Goal: Complete Application Form: Complete application form

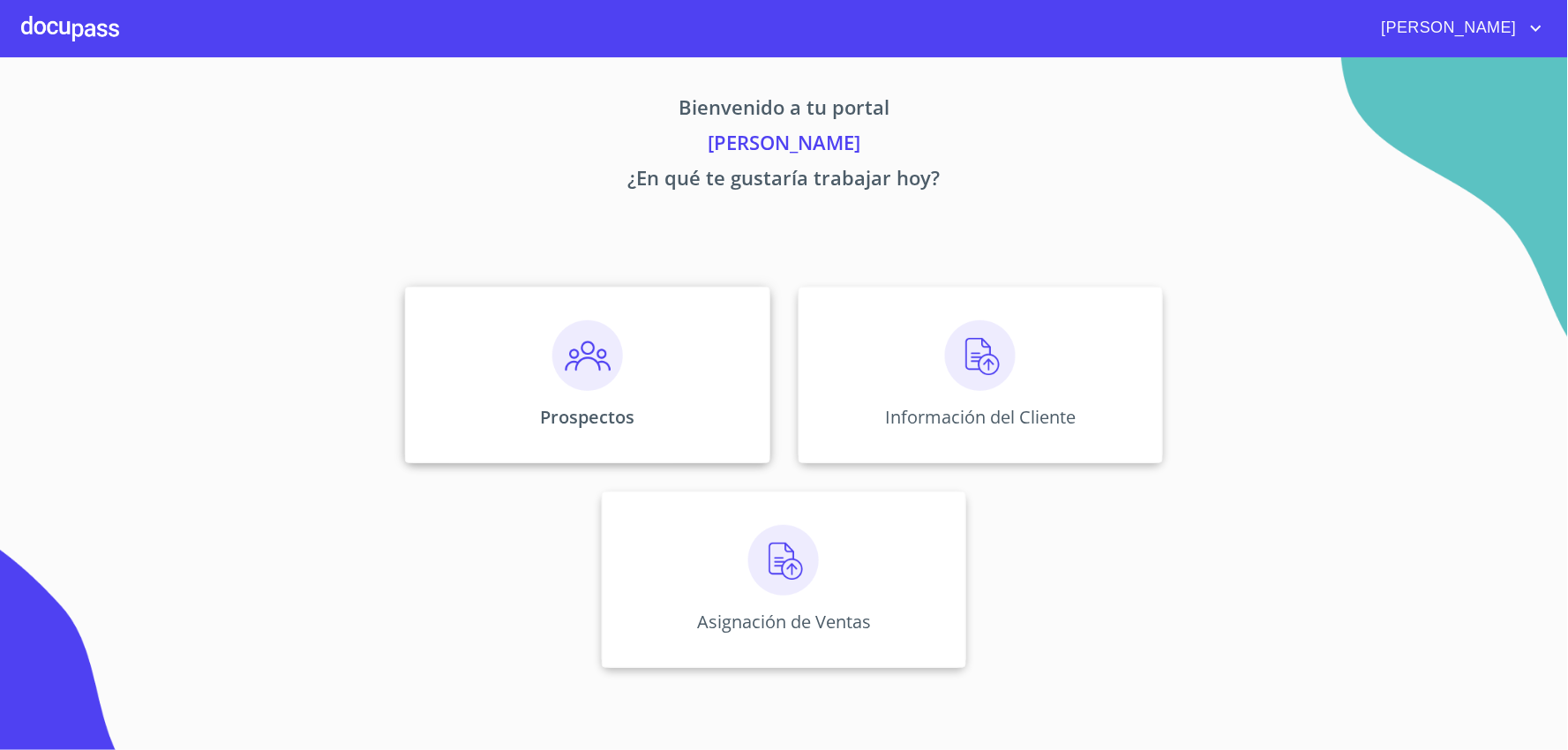
click at [556, 327] on img at bounding box center [587, 356] width 71 height 71
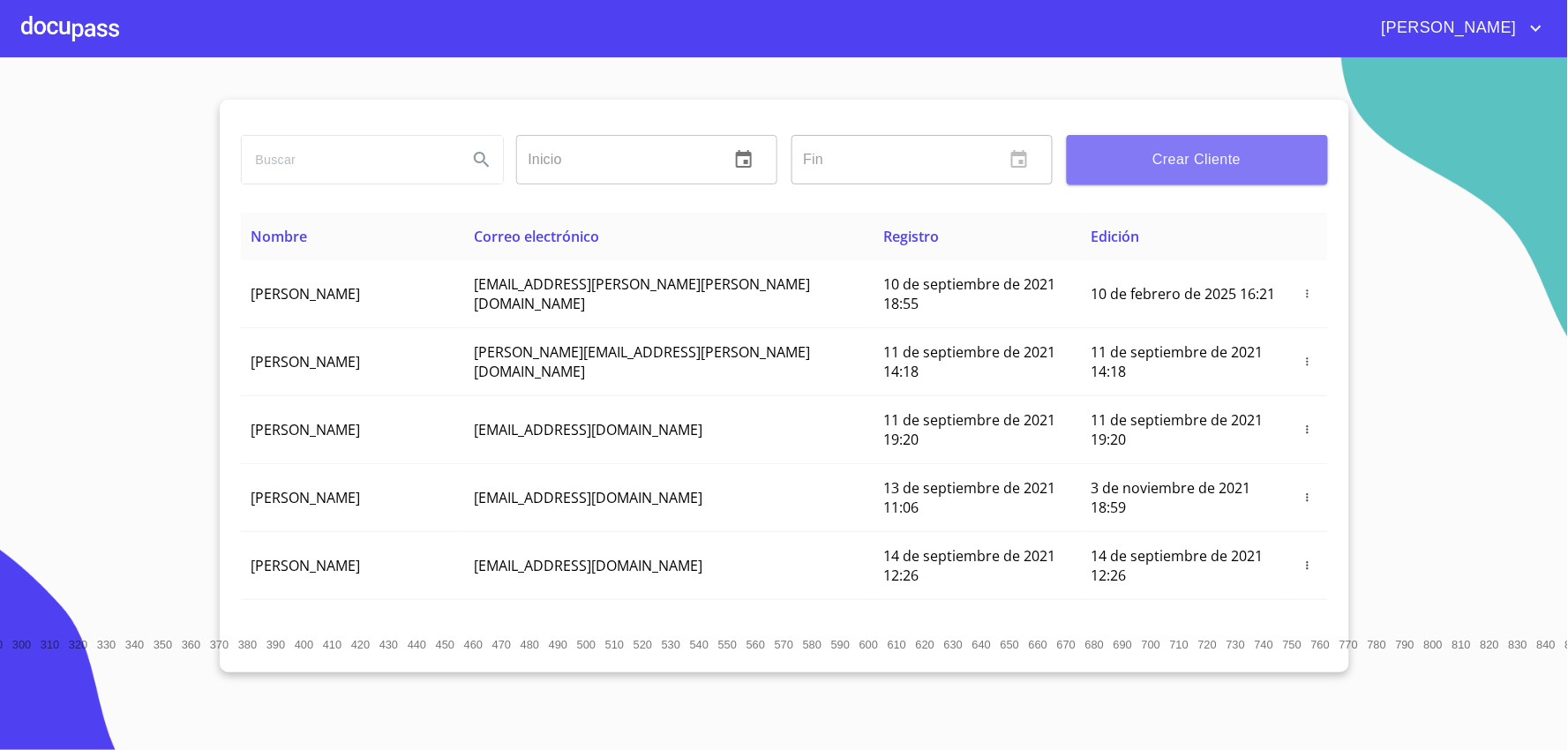
click at [1140, 148] on span "Crear Cliente" at bounding box center [1197, 160] width 233 height 25
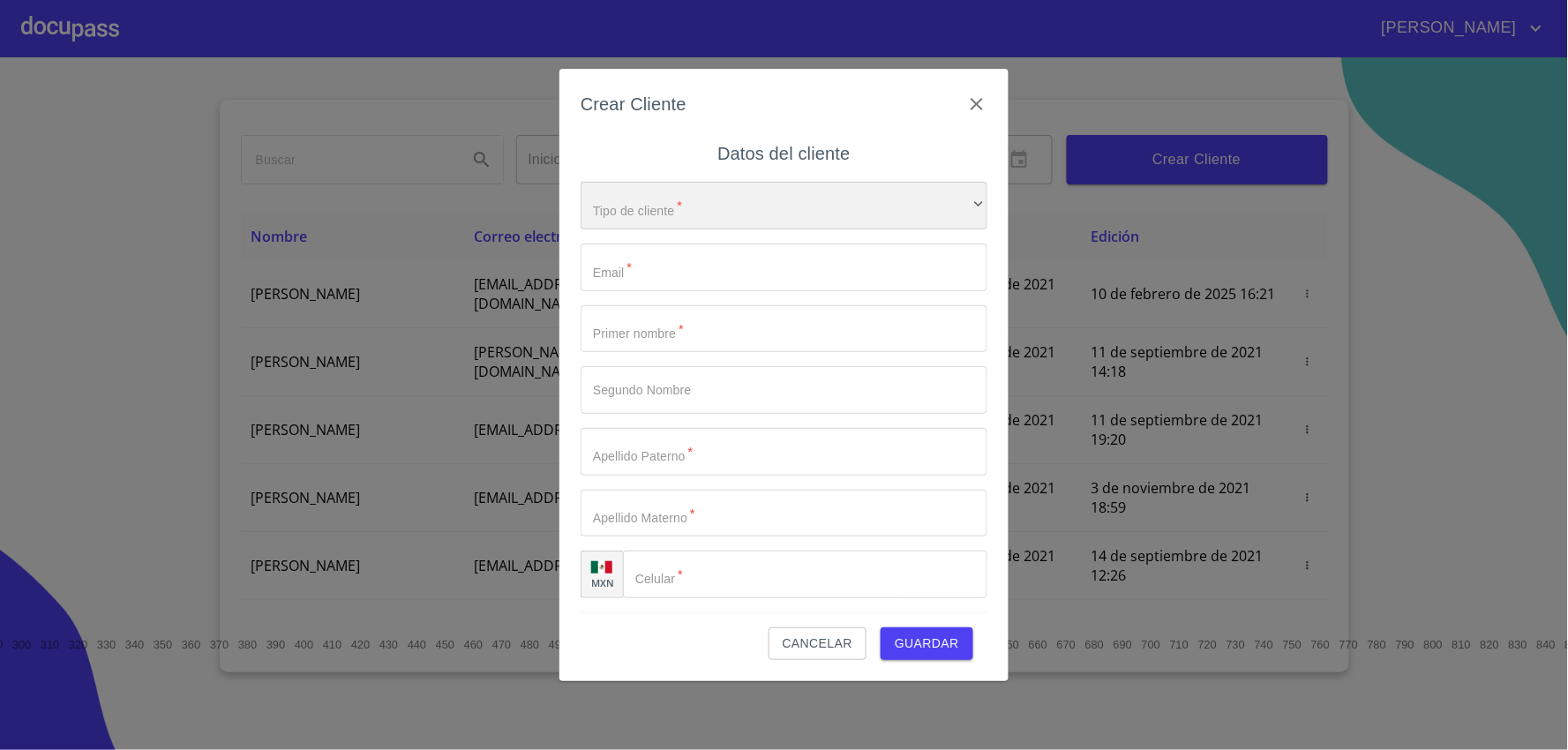
click at [698, 198] on div "​" at bounding box center [784, 205] width 407 height 47
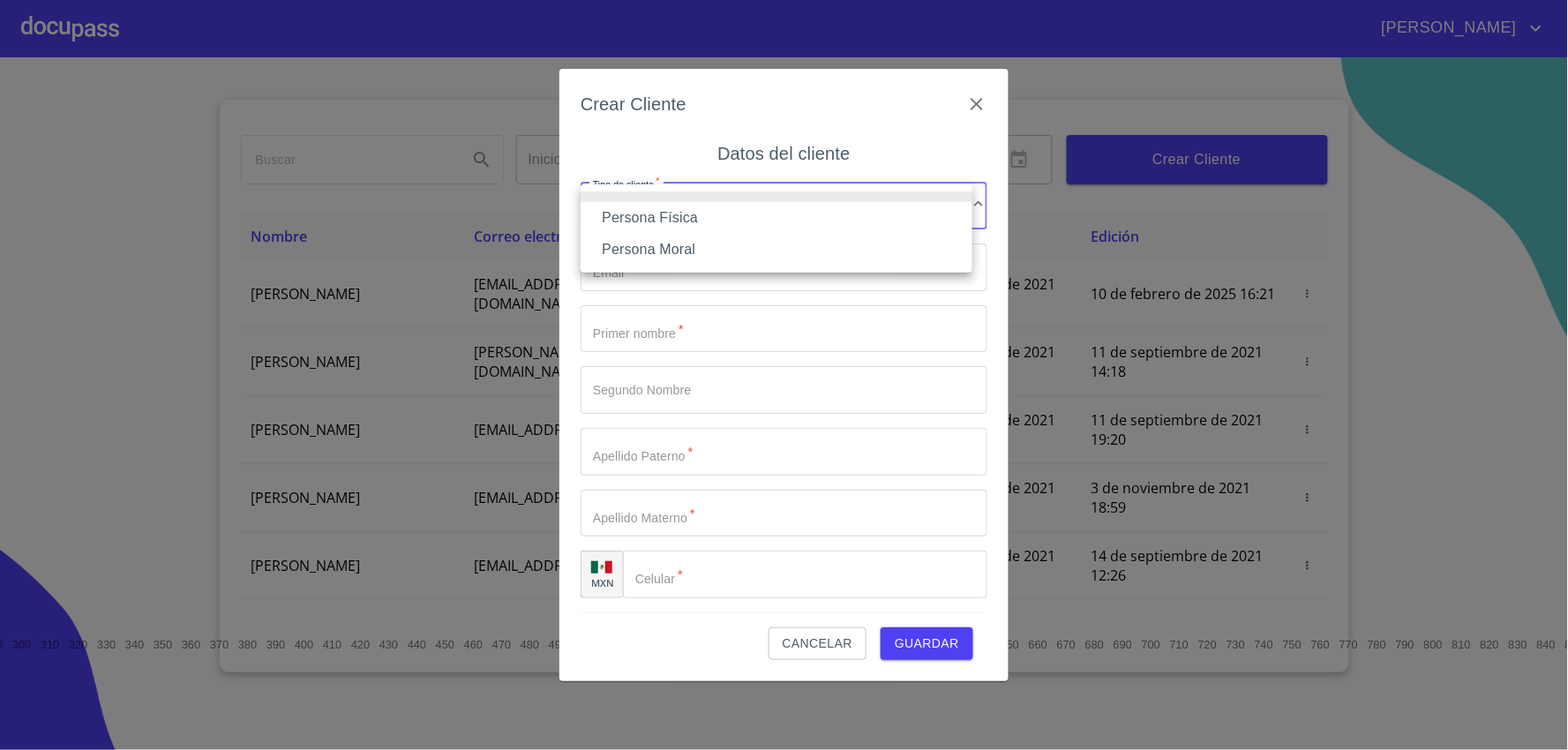
click at [668, 216] on li "Persona Física" at bounding box center [777, 217] width 392 height 32
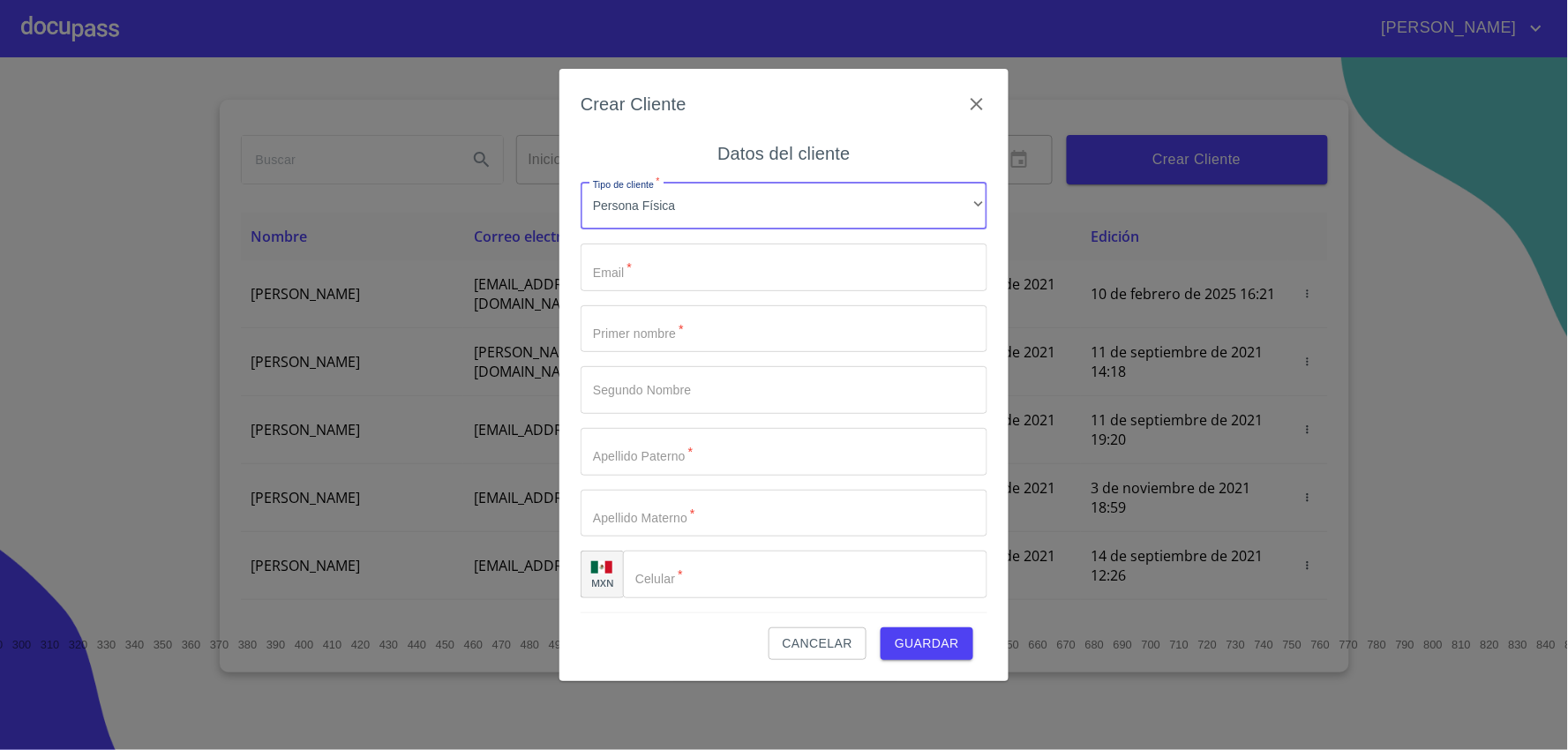
click at [671, 268] on input "Tipo de cliente   *" at bounding box center [784, 267] width 407 height 47
paste input "[EMAIL_ADDRESS][DOMAIN_NAME]"
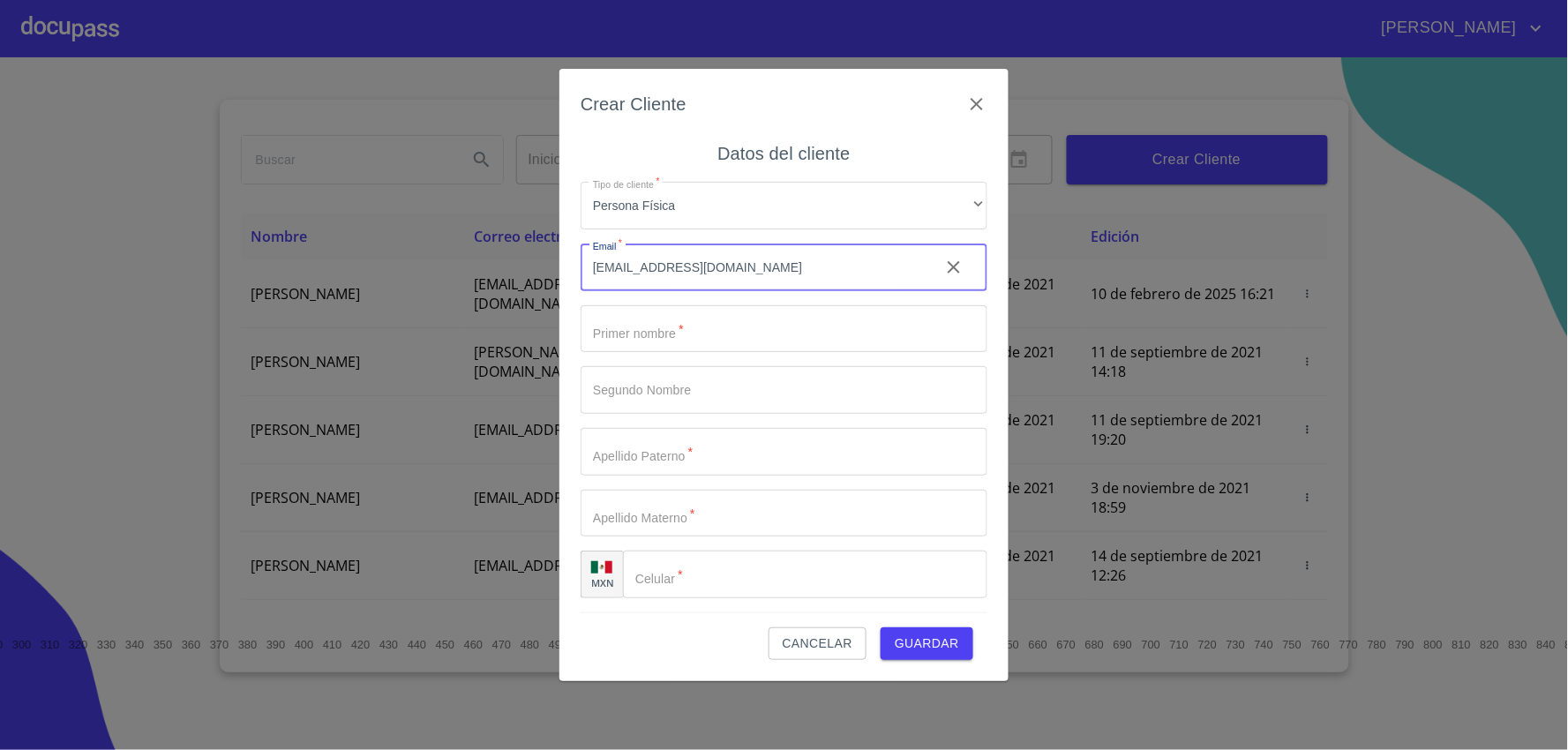
type input "[EMAIL_ADDRESS][DOMAIN_NAME]"
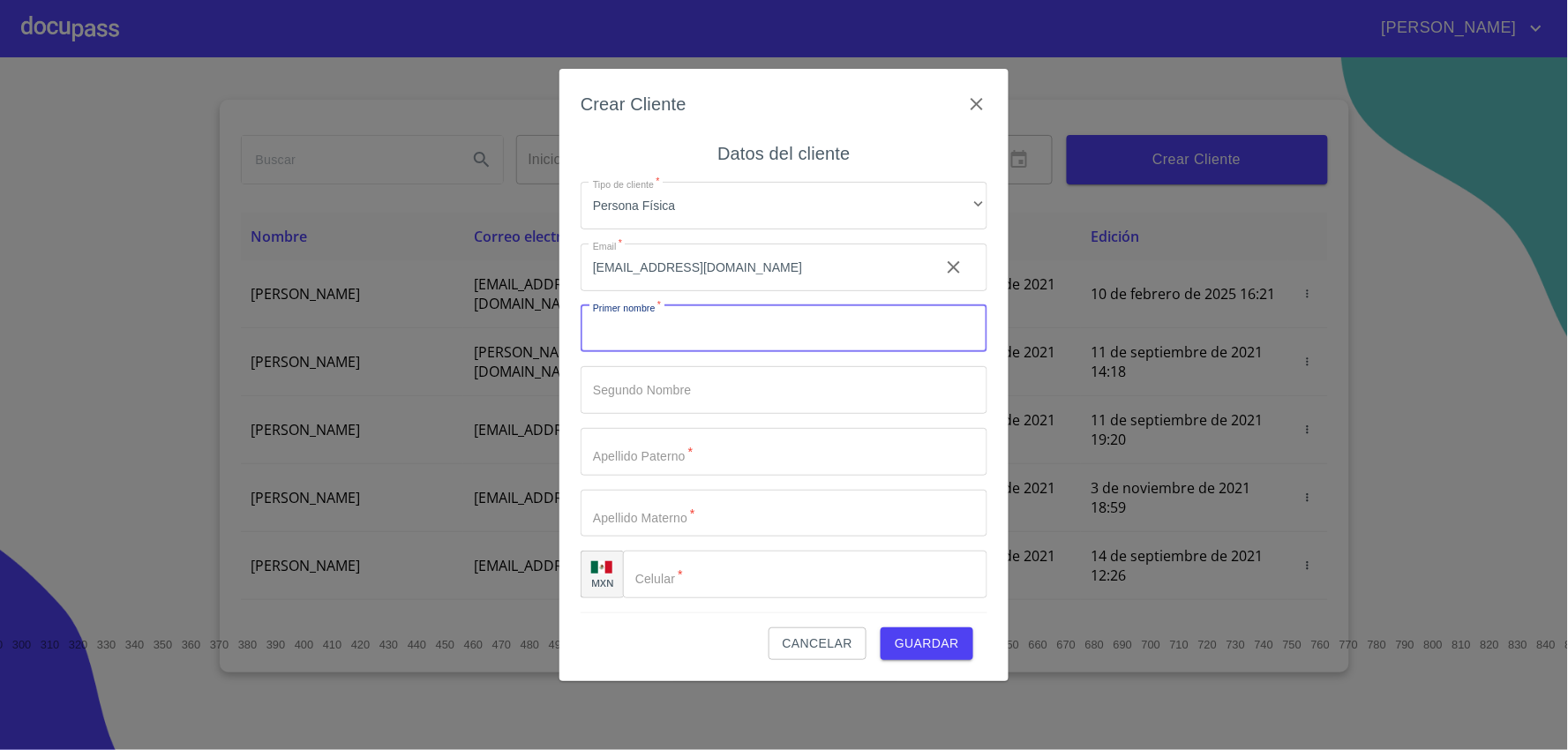
click at [702, 311] on input "Tipo de cliente   *" at bounding box center [784, 329] width 407 height 47
click at [651, 321] on input "Tipo de cliente   *" at bounding box center [784, 329] width 407 height 47
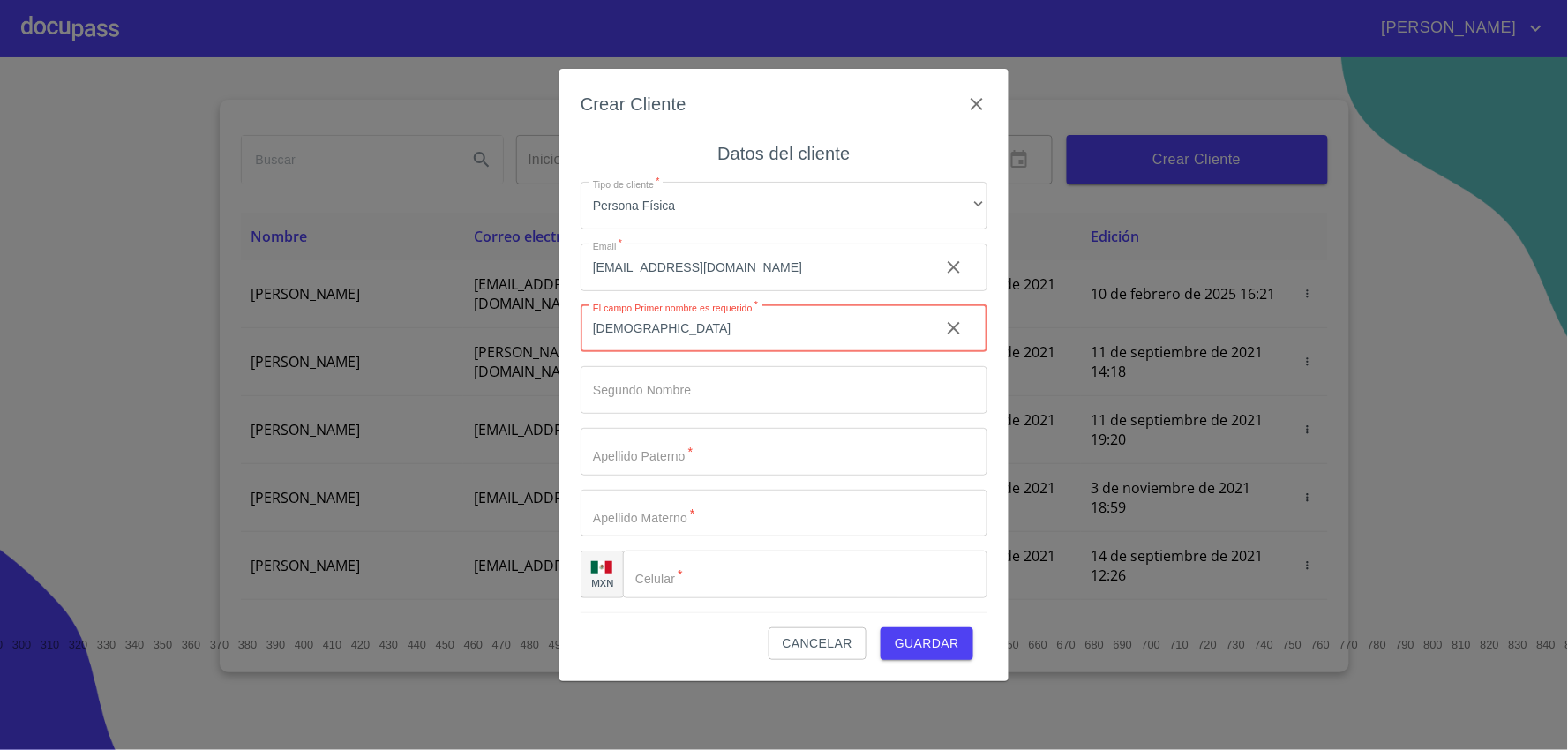
type input "[DEMOGRAPHIC_DATA]"
click at [629, 379] on input "Tipo de cliente   *" at bounding box center [784, 389] width 407 height 47
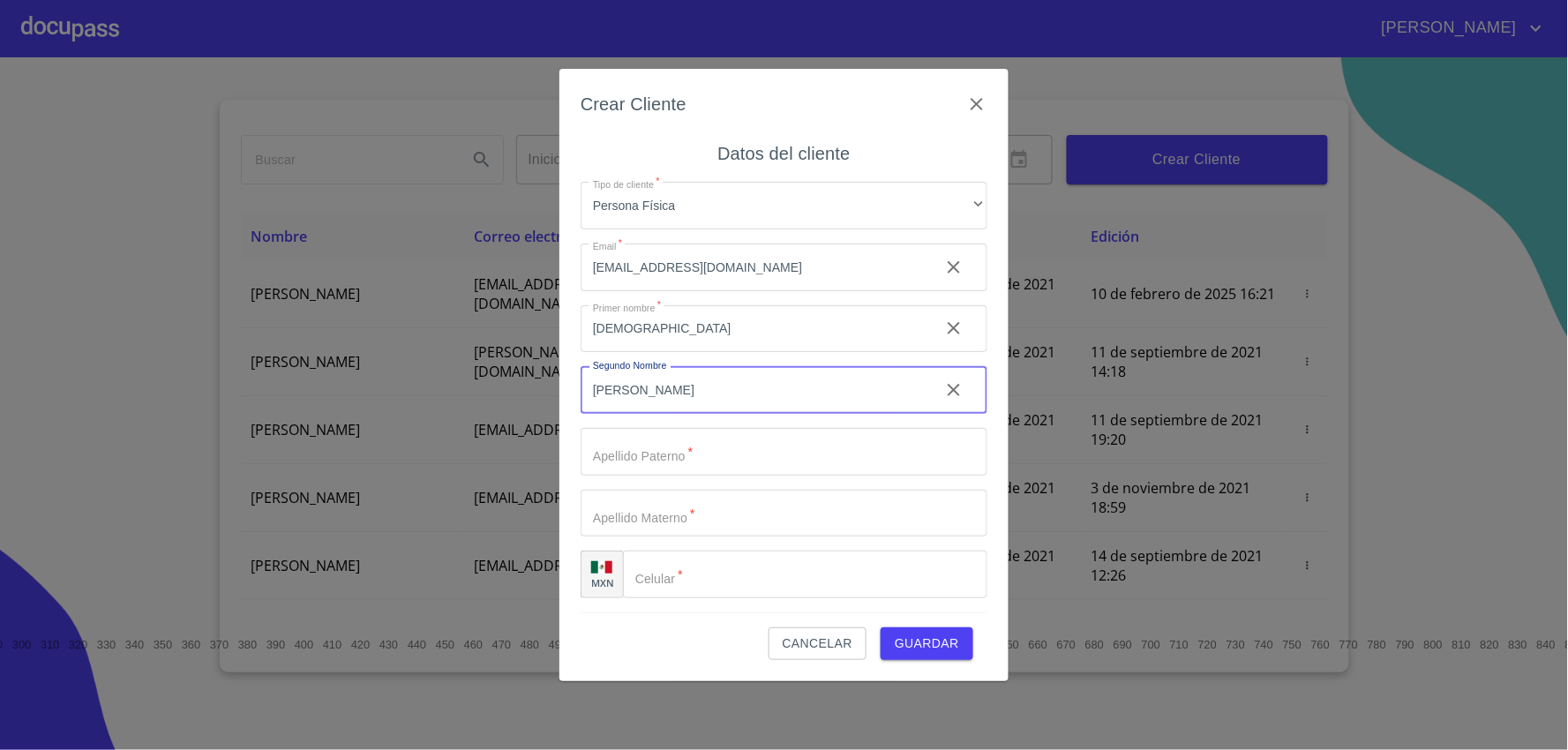
type input "[PERSON_NAME]"
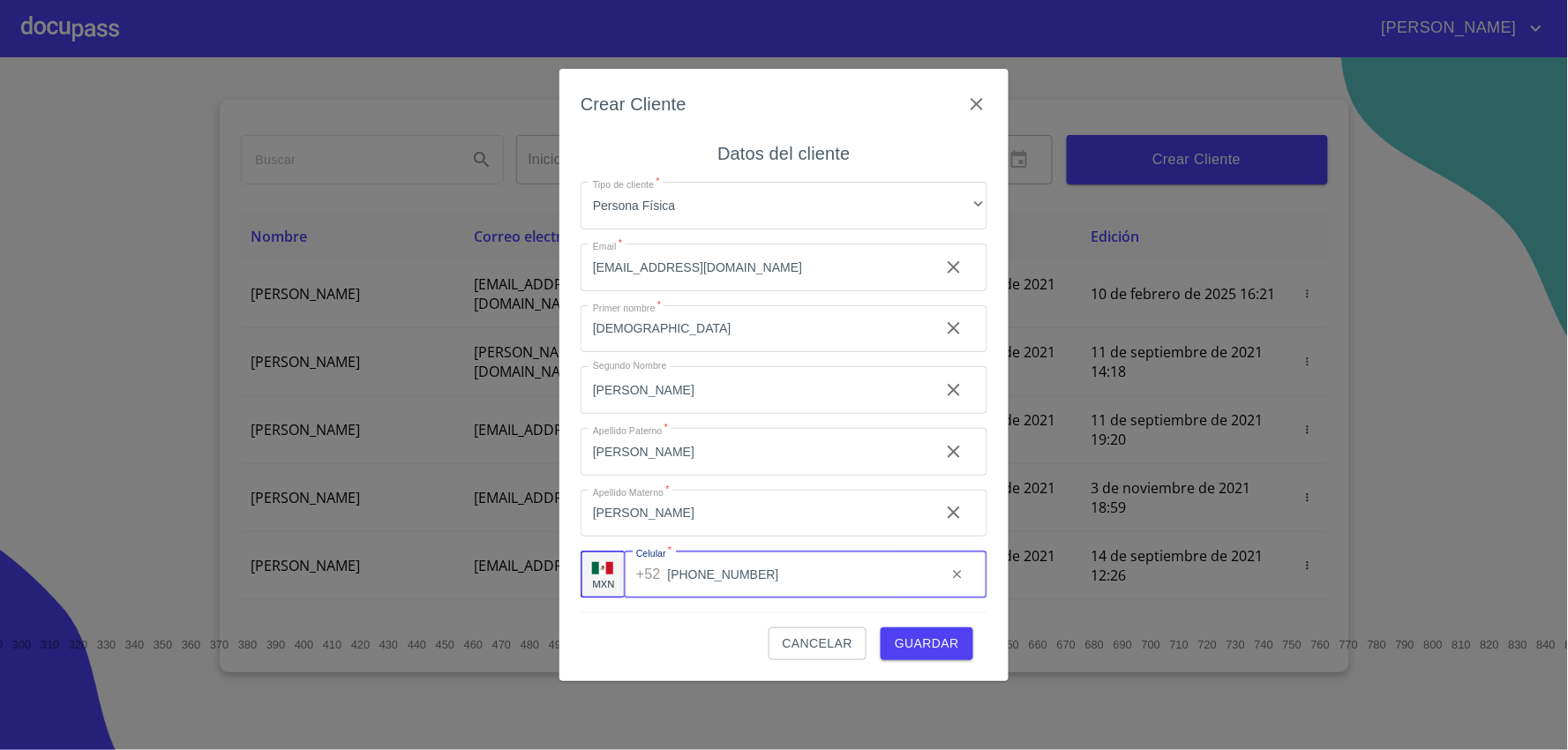
type input "[PHONE_NUMBER]"
click at [903, 641] on span "Guardar" at bounding box center [927, 644] width 64 height 22
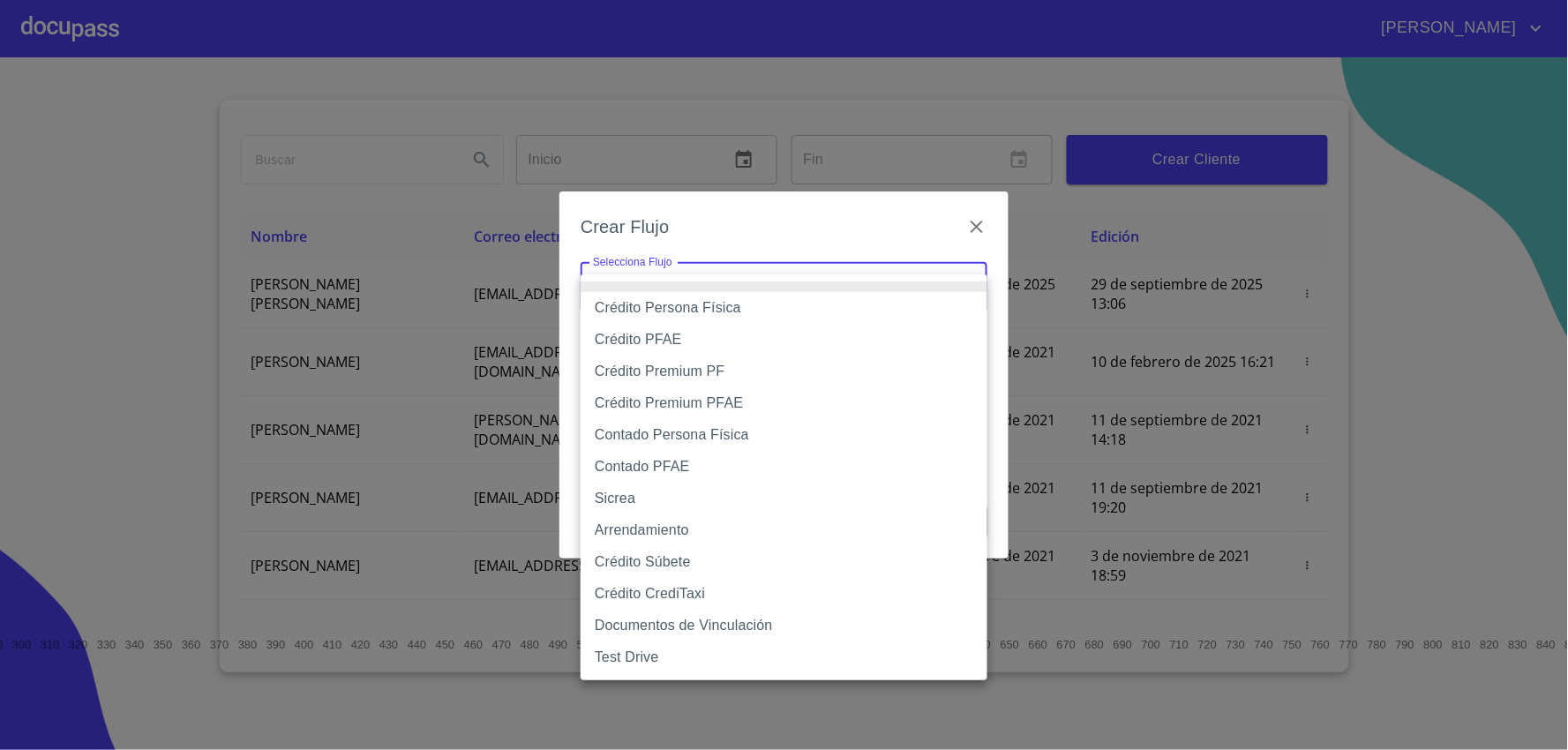
click at [863, 266] on body "[PERSON_NAME] ​ Fin ​ Crear Cliente Nombre Correo electrónico Registro Edición …" at bounding box center [784, 375] width 1568 height 750
click at [736, 300] on li "Crédito Persona Física" at bounding box center [784, 308] width 407 height 32
type input "6009fb3c7d1714eb8809aa97"
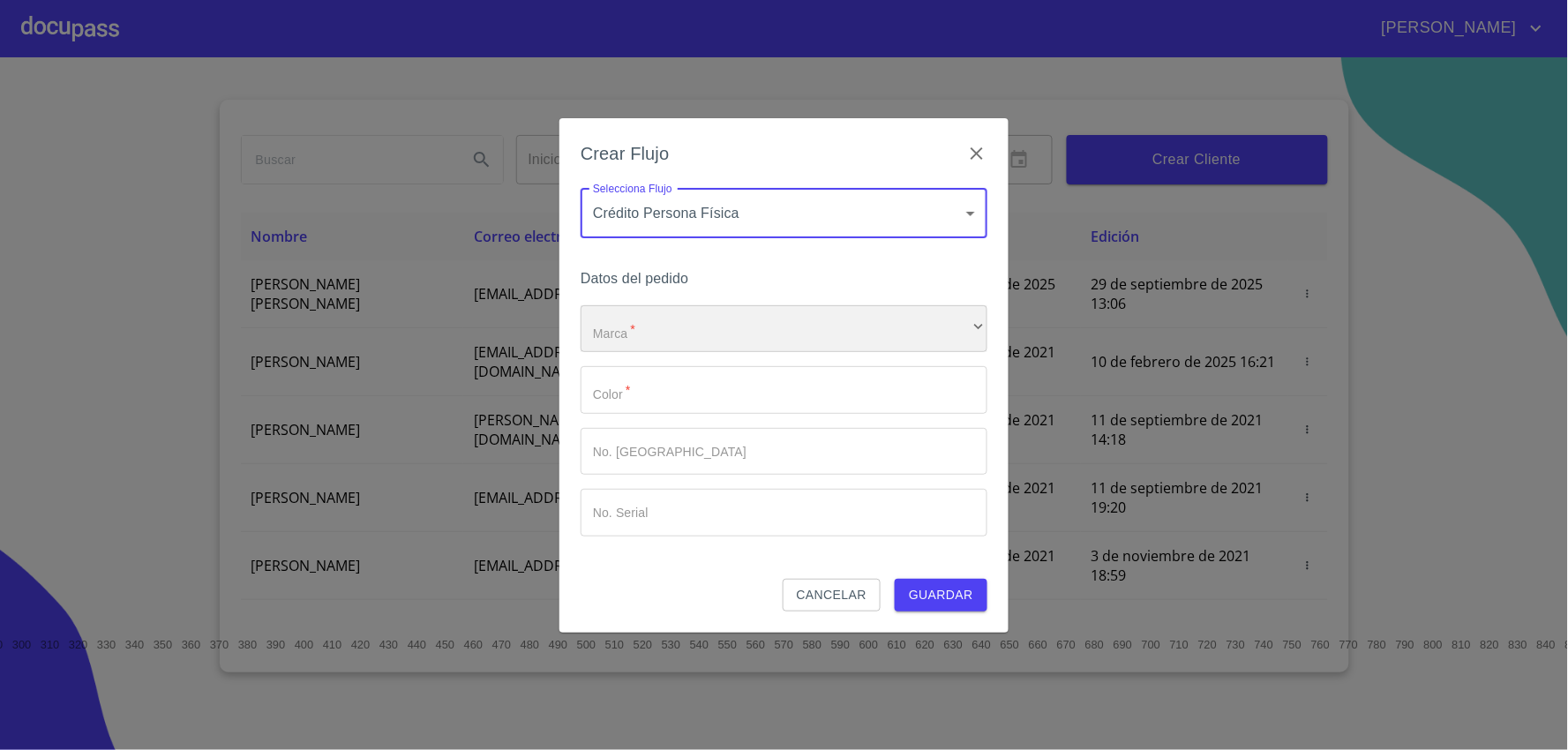
click at [671, 330] on div "​" at bounding box center [784, 329] width 407 height 47
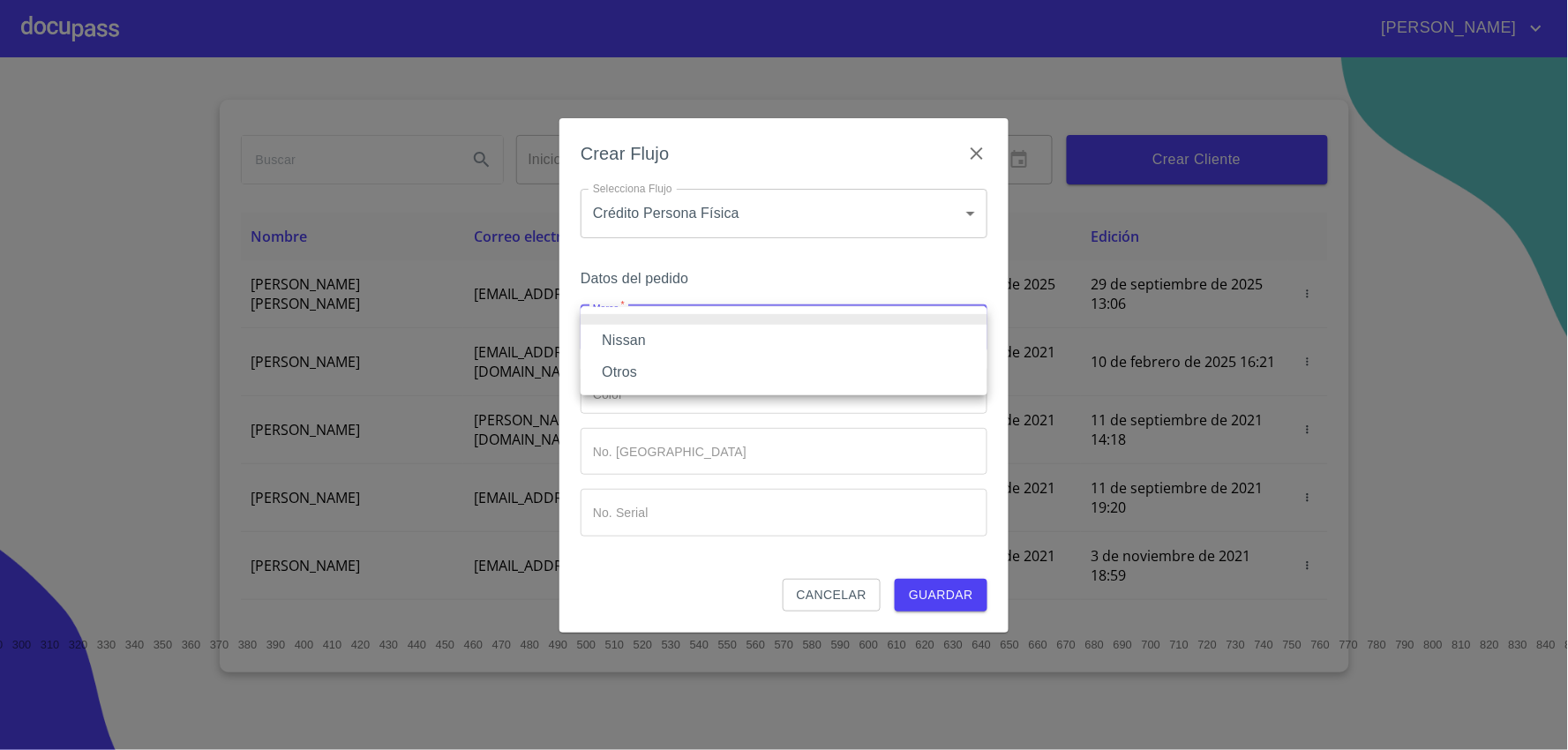
click at [652, 336] on li "Nissan" at bounding box center [784, 340] width 407 height 32
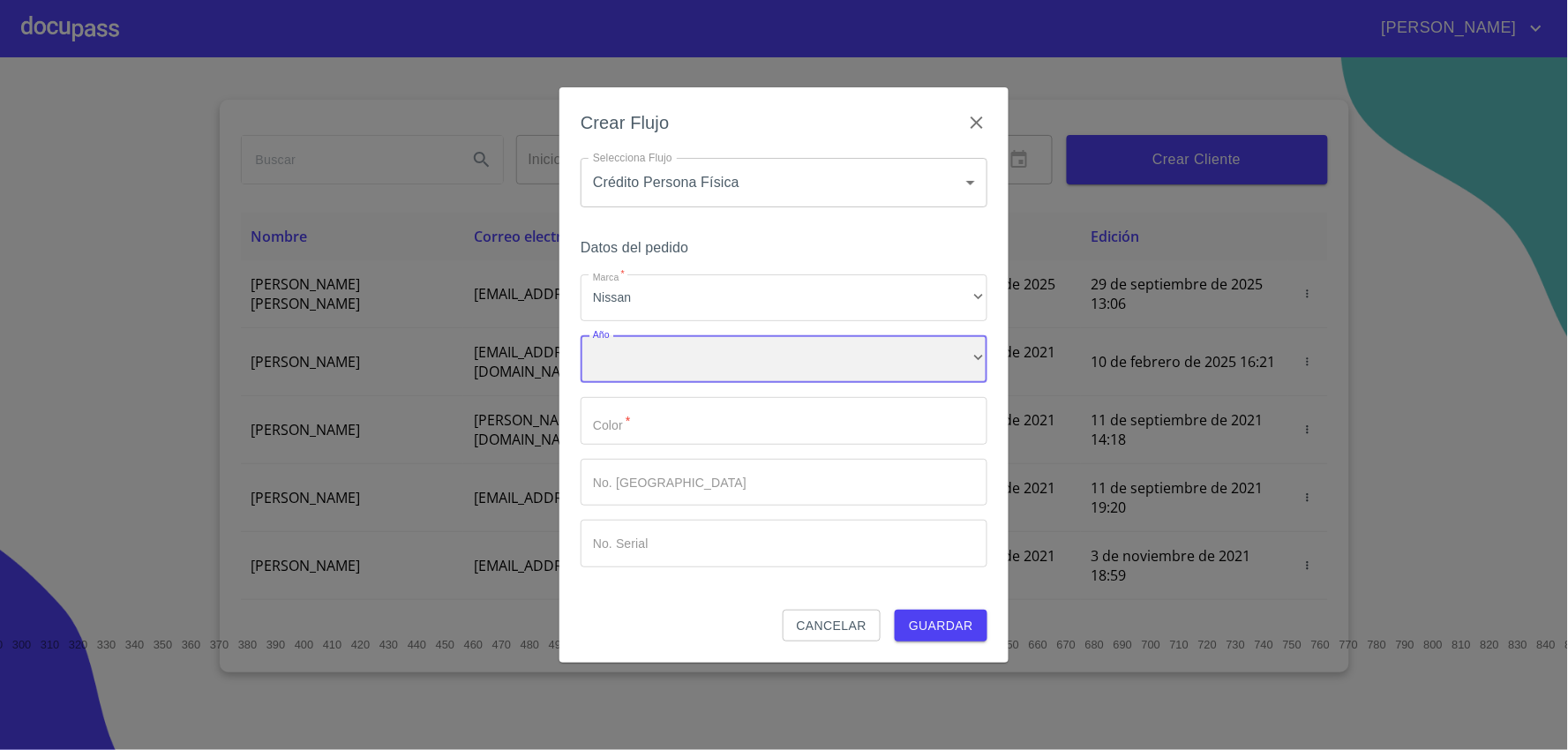
click at [641, 365] on div "​" at bounding box center [784, 359] width 407 height 47
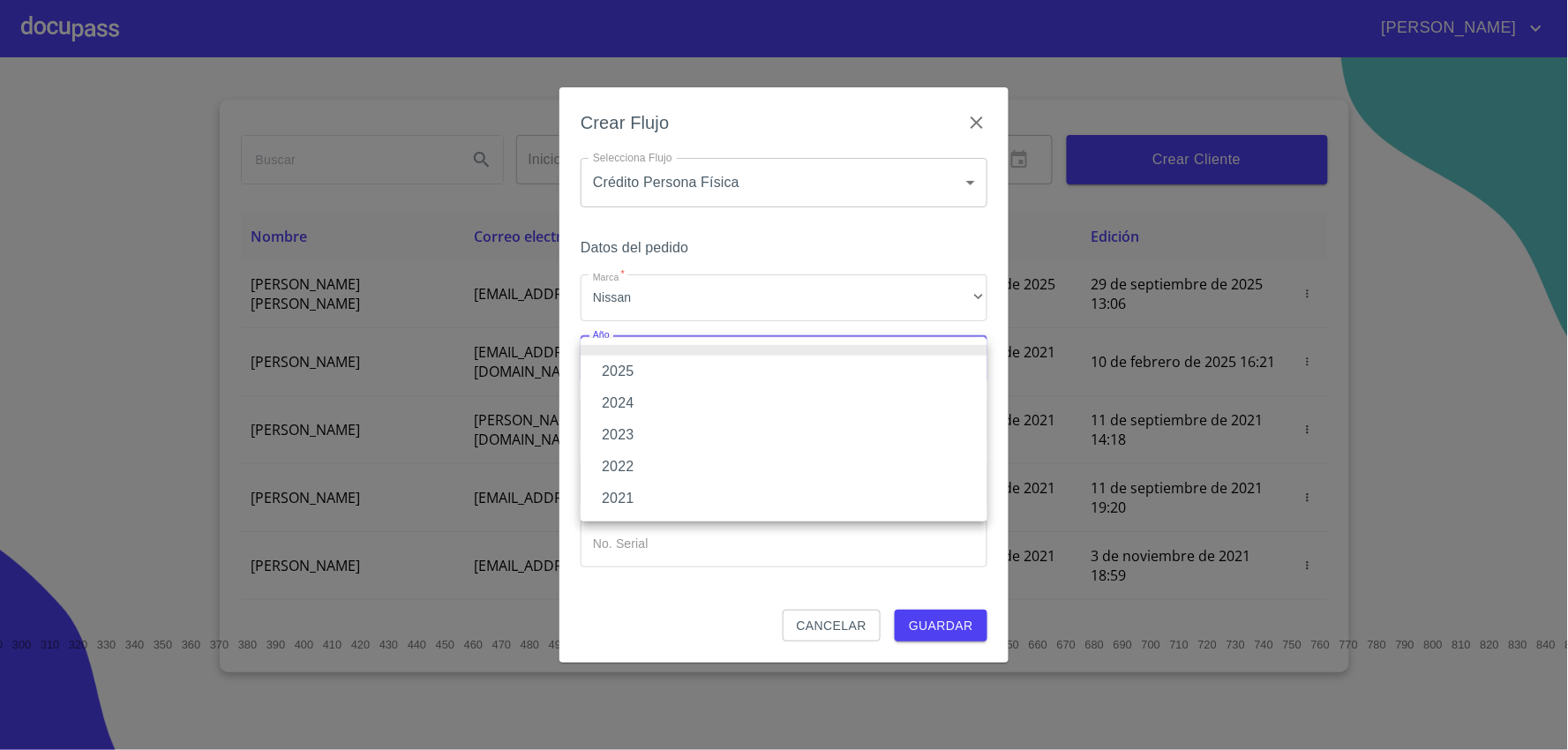
click at [641, 373] on li "2025" at bounding box center [784, 372] width 407 height 32
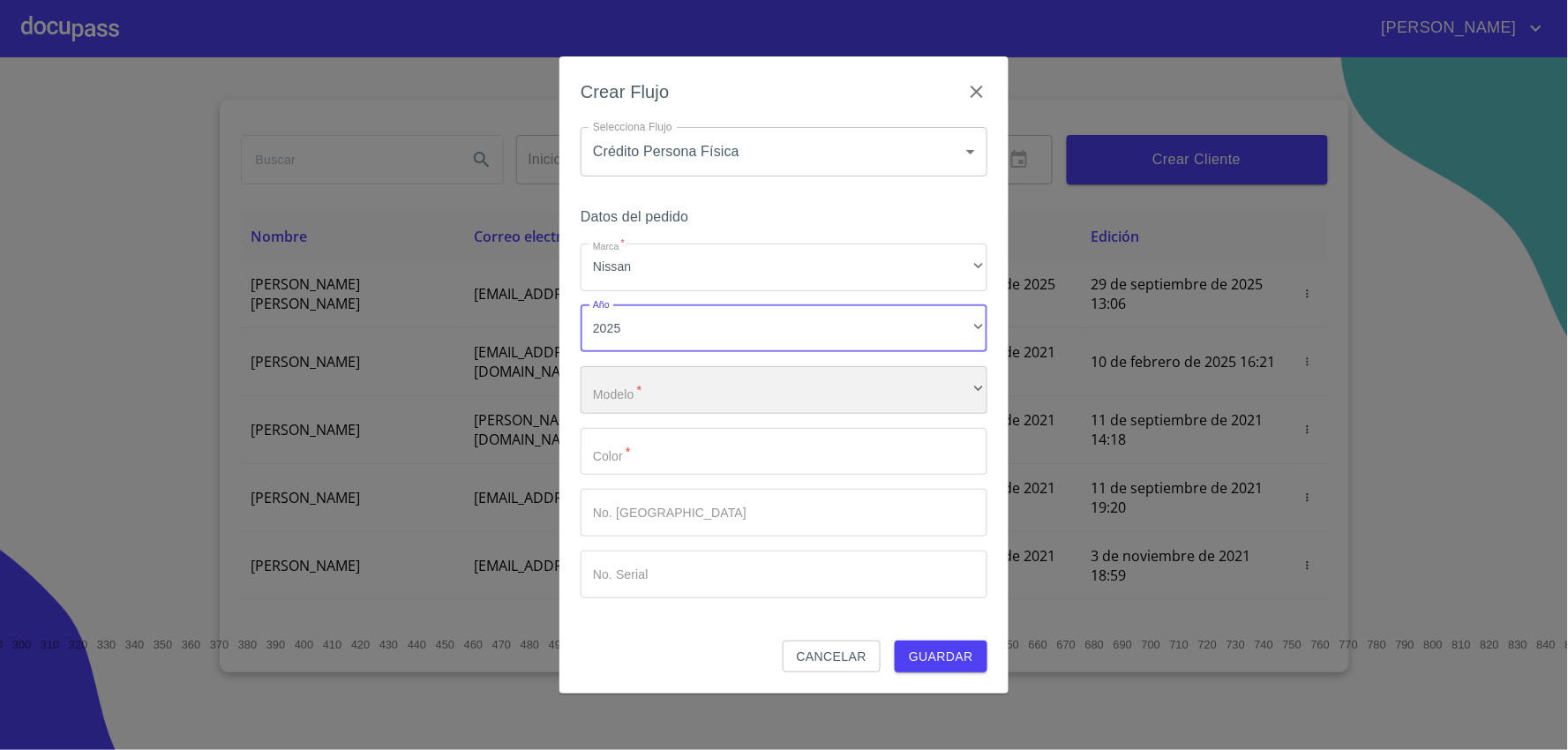
click at [641, 383] on div "​" at bounding box center [784, 389] width 407 height 47
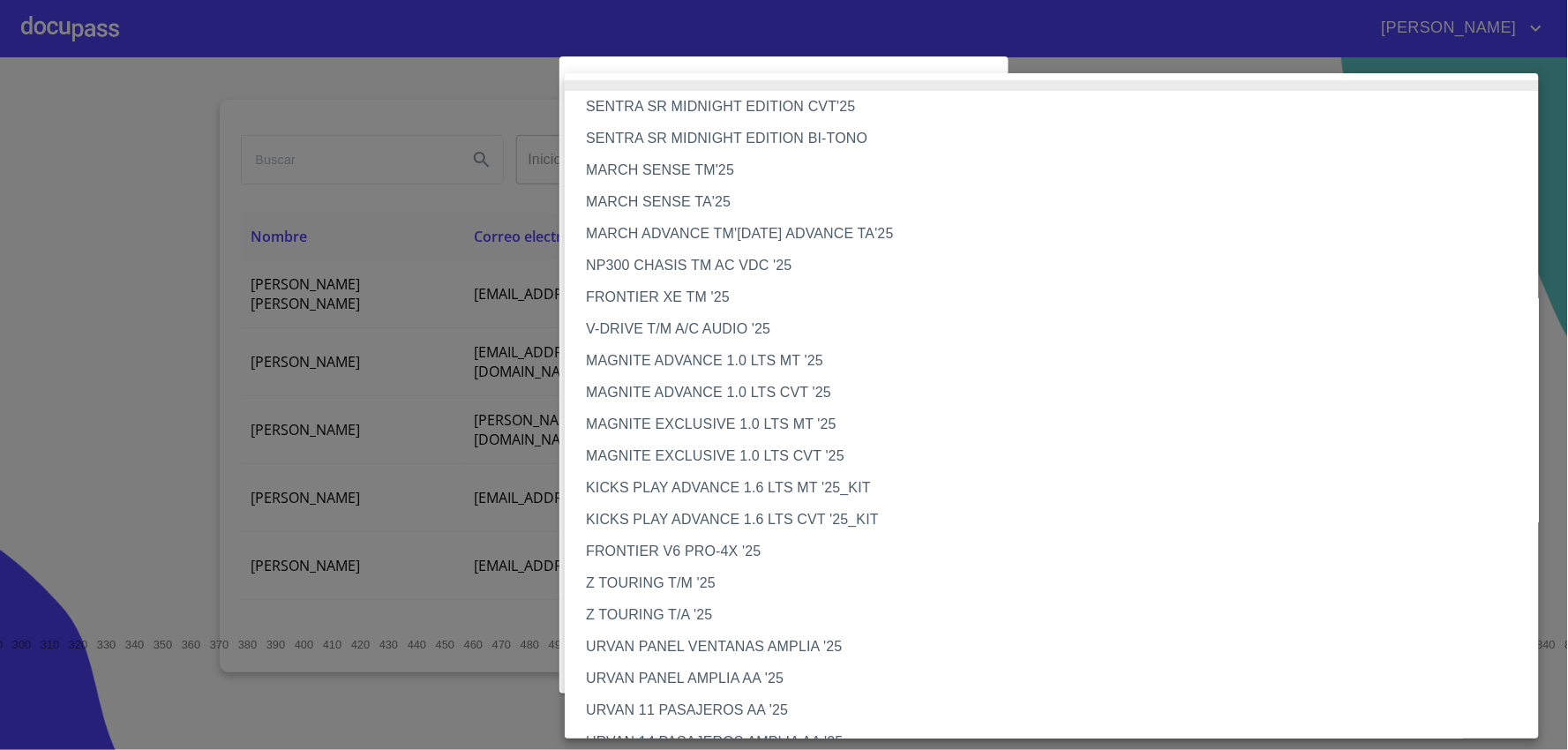
click at [638, 258] on li "NP300 CHASIS TM AC VDC '25" at bounding box center [1060, 266] width 989 height 32
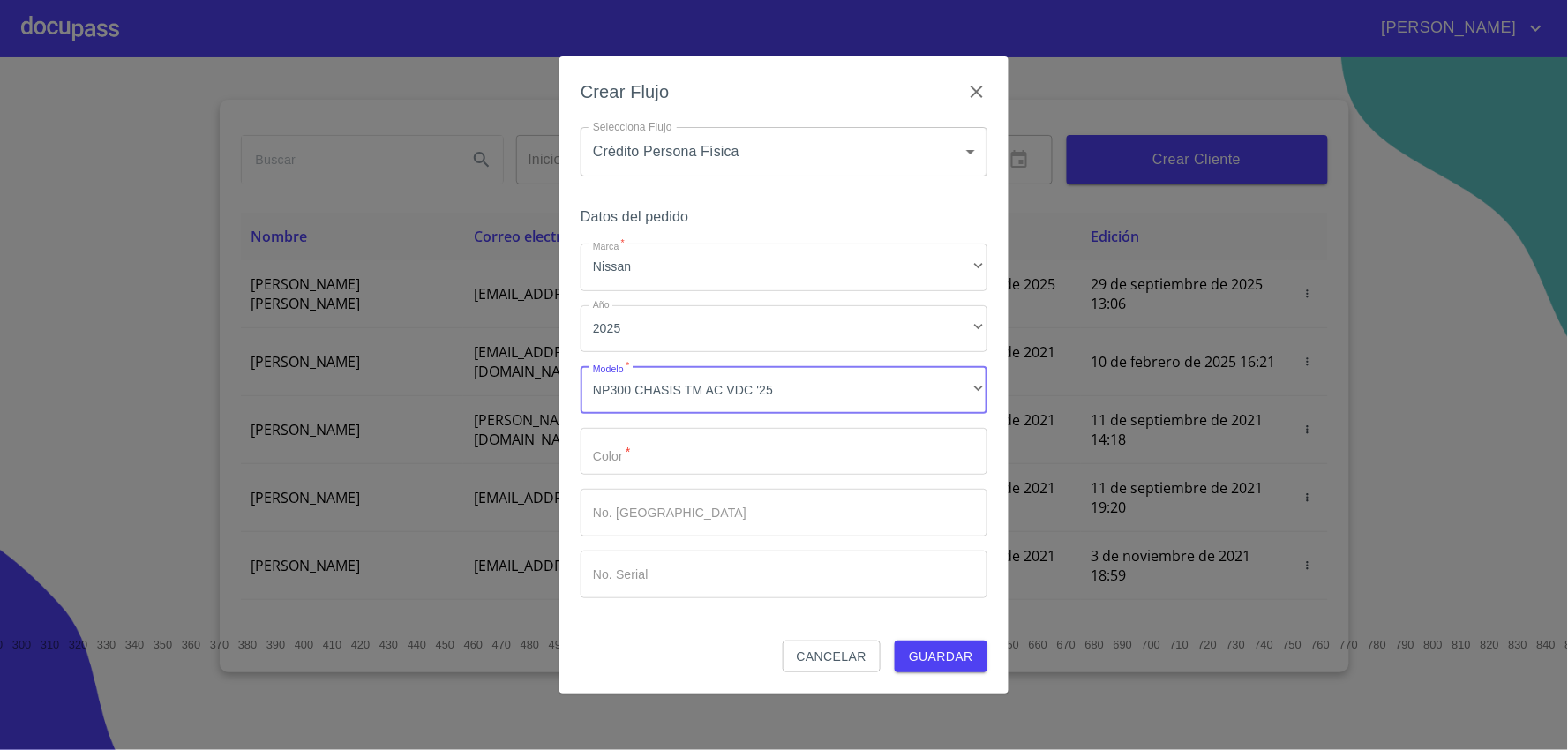
click at [703, 463] on input "Marca   *" at bounding box center [784, 452] width 407 height 47
type input "BLANCO"
click at [686, 523] on input "Marca   *" at bounding box center [784, 512] width 407 height 47
click at [951, 653] on span "Guardar" at bounding box center [941, 657] width 64 height 22
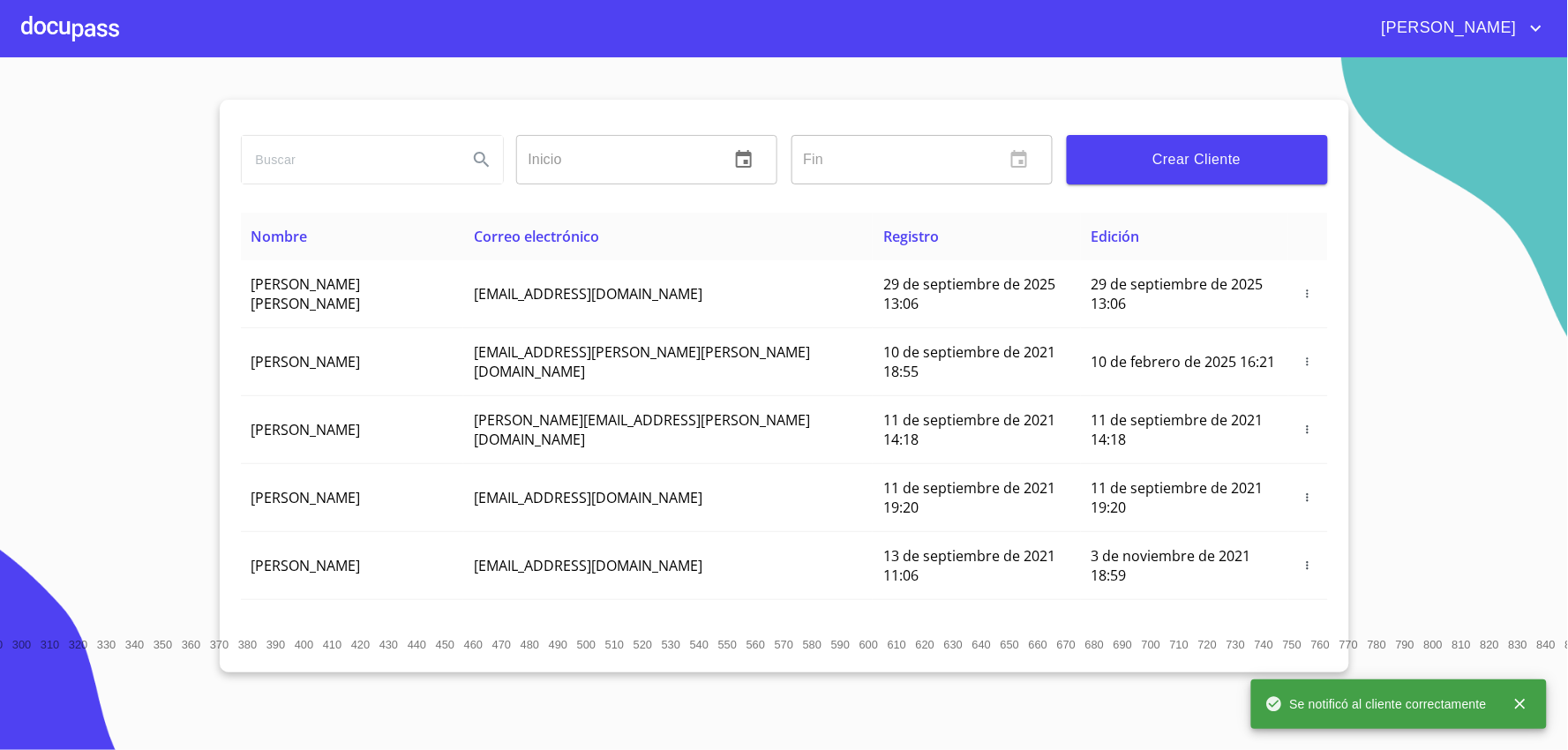
click at [56, 32] on div at bounding box center [70, 28] width 98 height 57
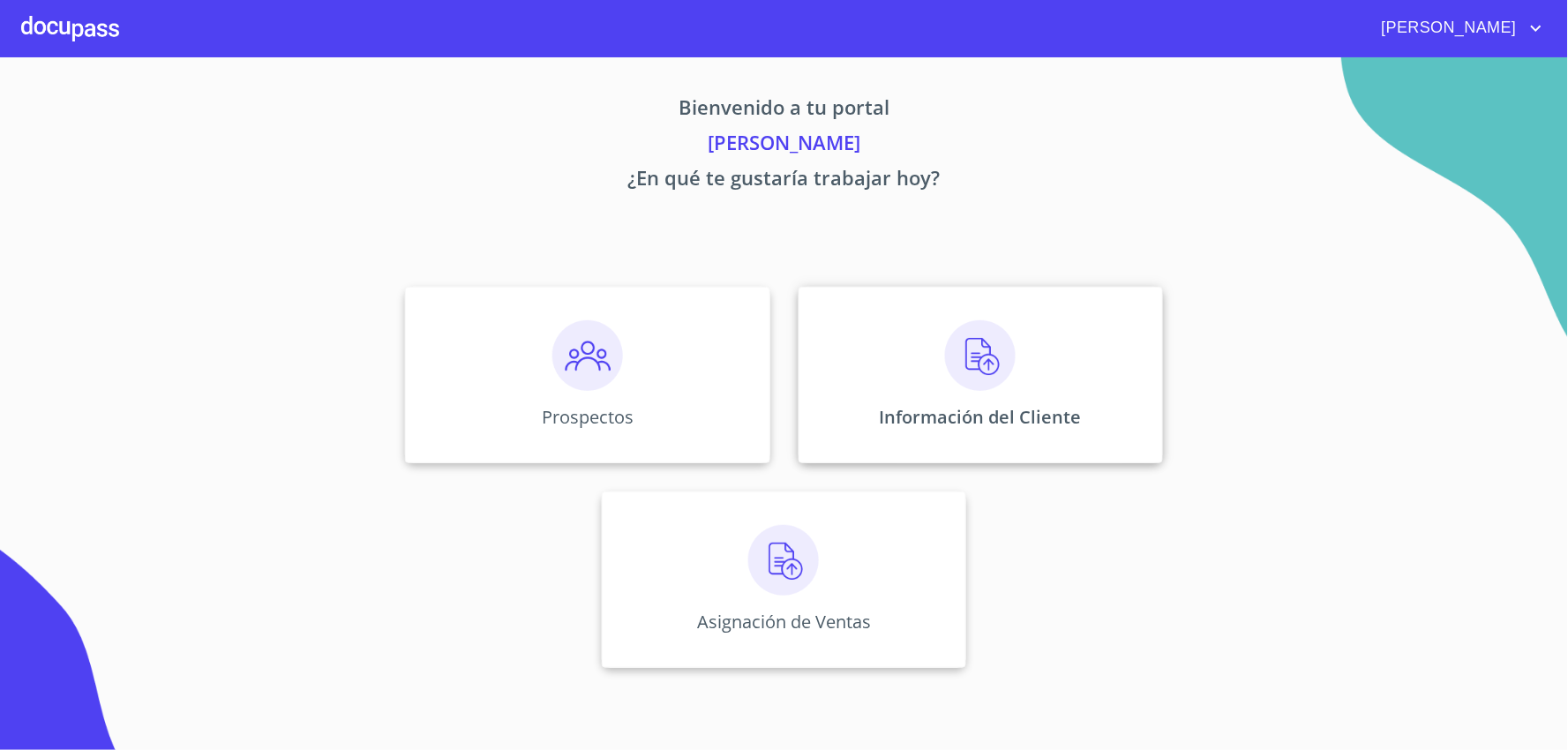
click at [1018, 390] on div "Información del Cliente" at bounding box center [981, 375] width 364 height 177
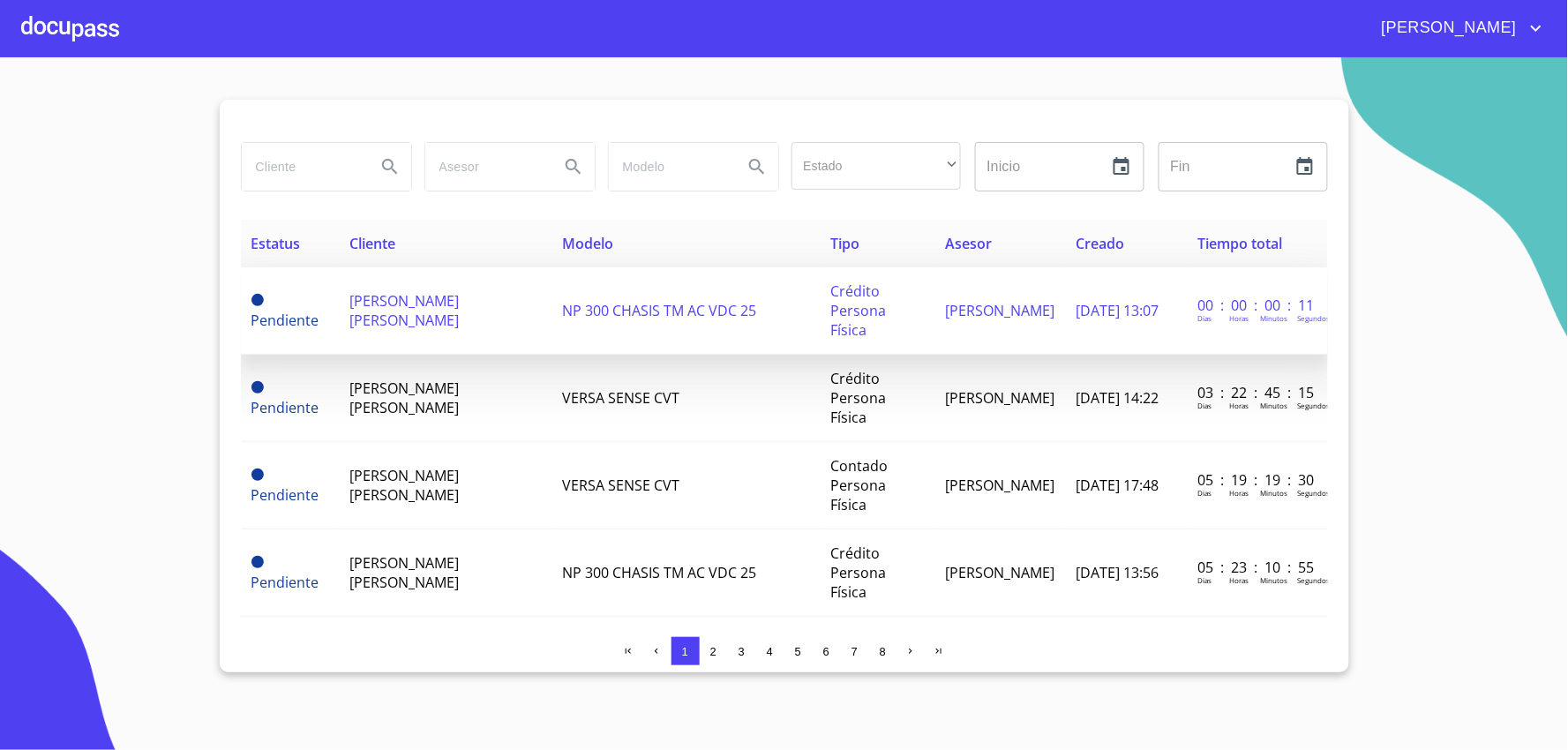
click at [437, 292] on span "[PERSON_NAME] [PERSON_NAME]" at bounding box center [404, 310] width 110 height 39
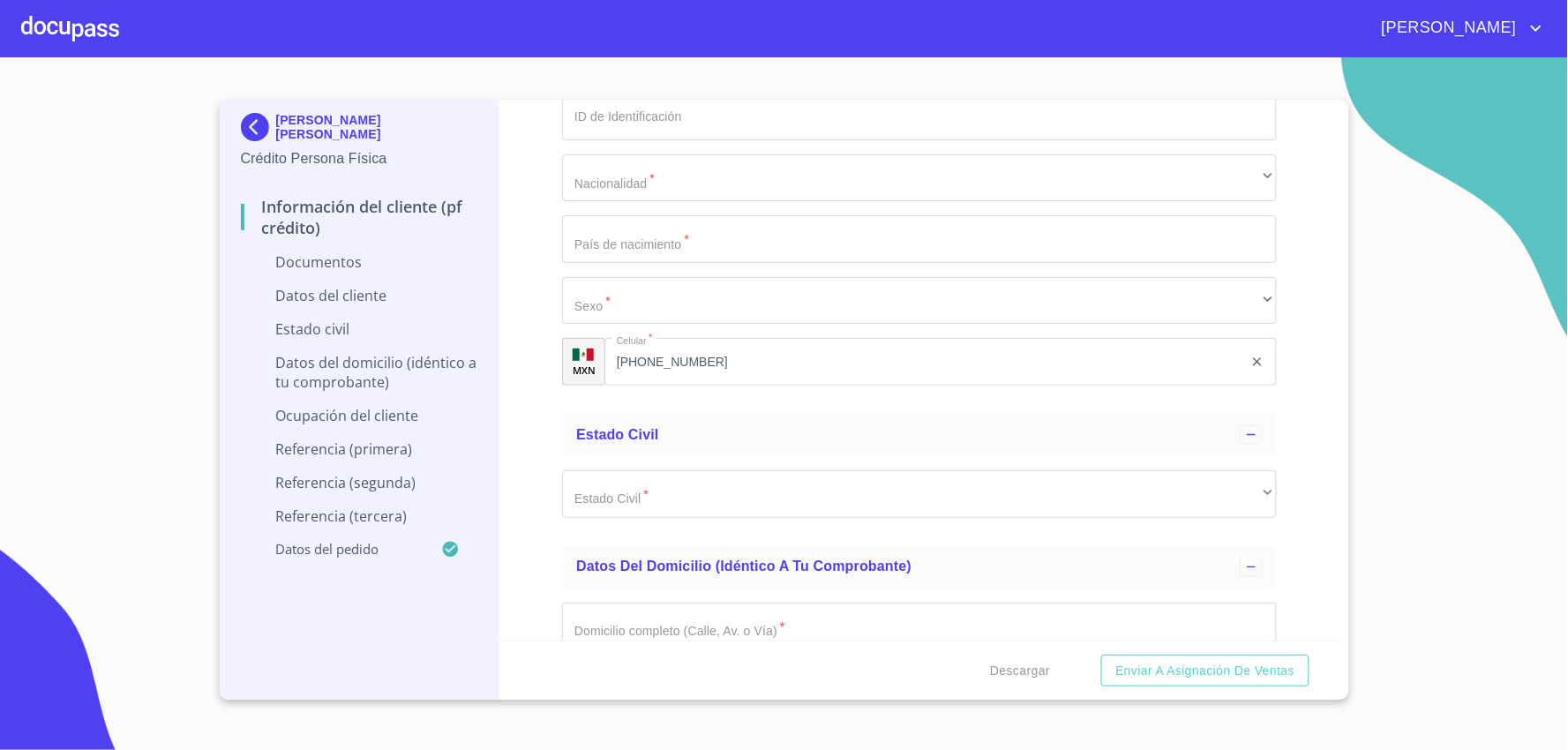
scroll to position [2745, 0]
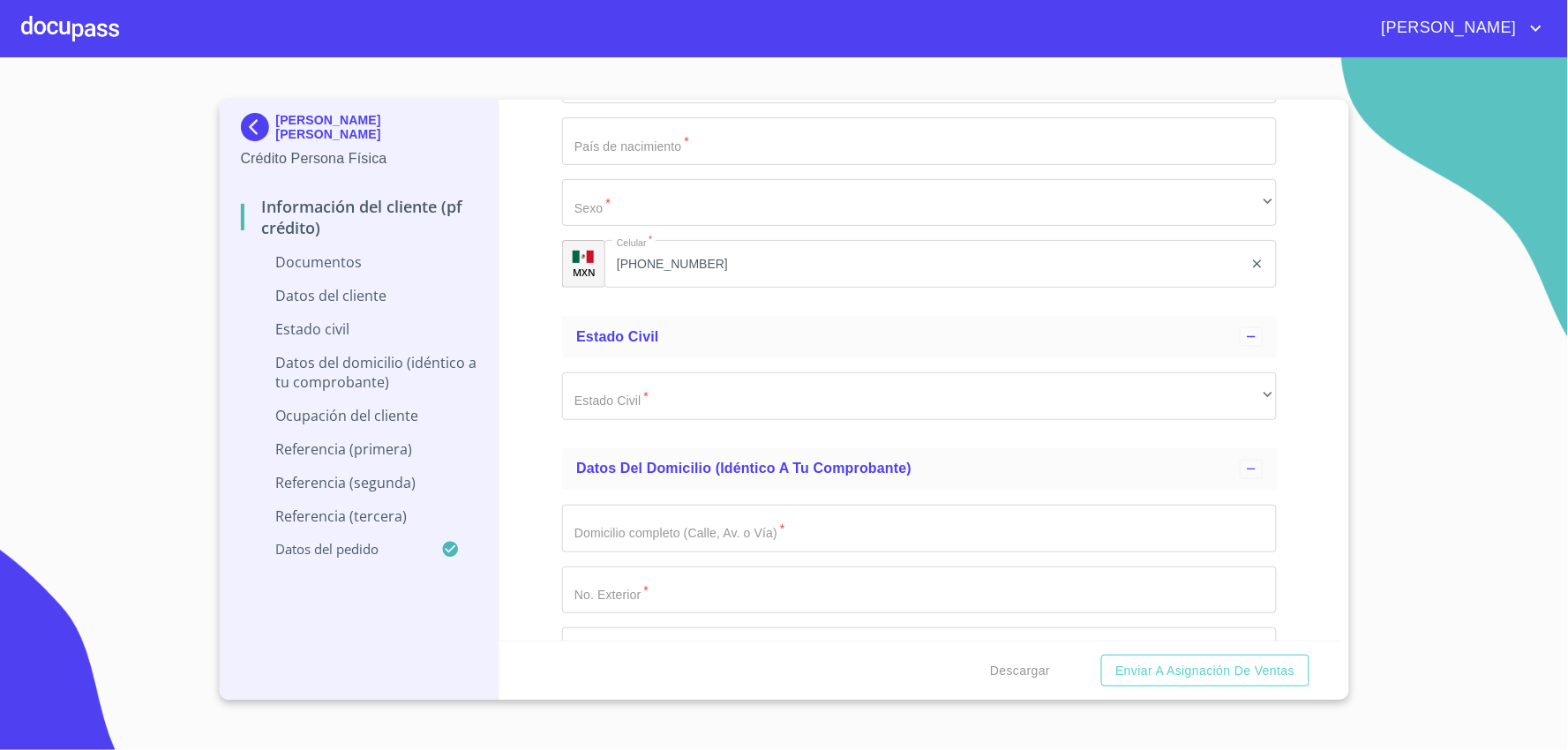
click at [721, 368] on div "Estado Civil   * ​ ​" at bounding box center [919, 397] width 715 height 76
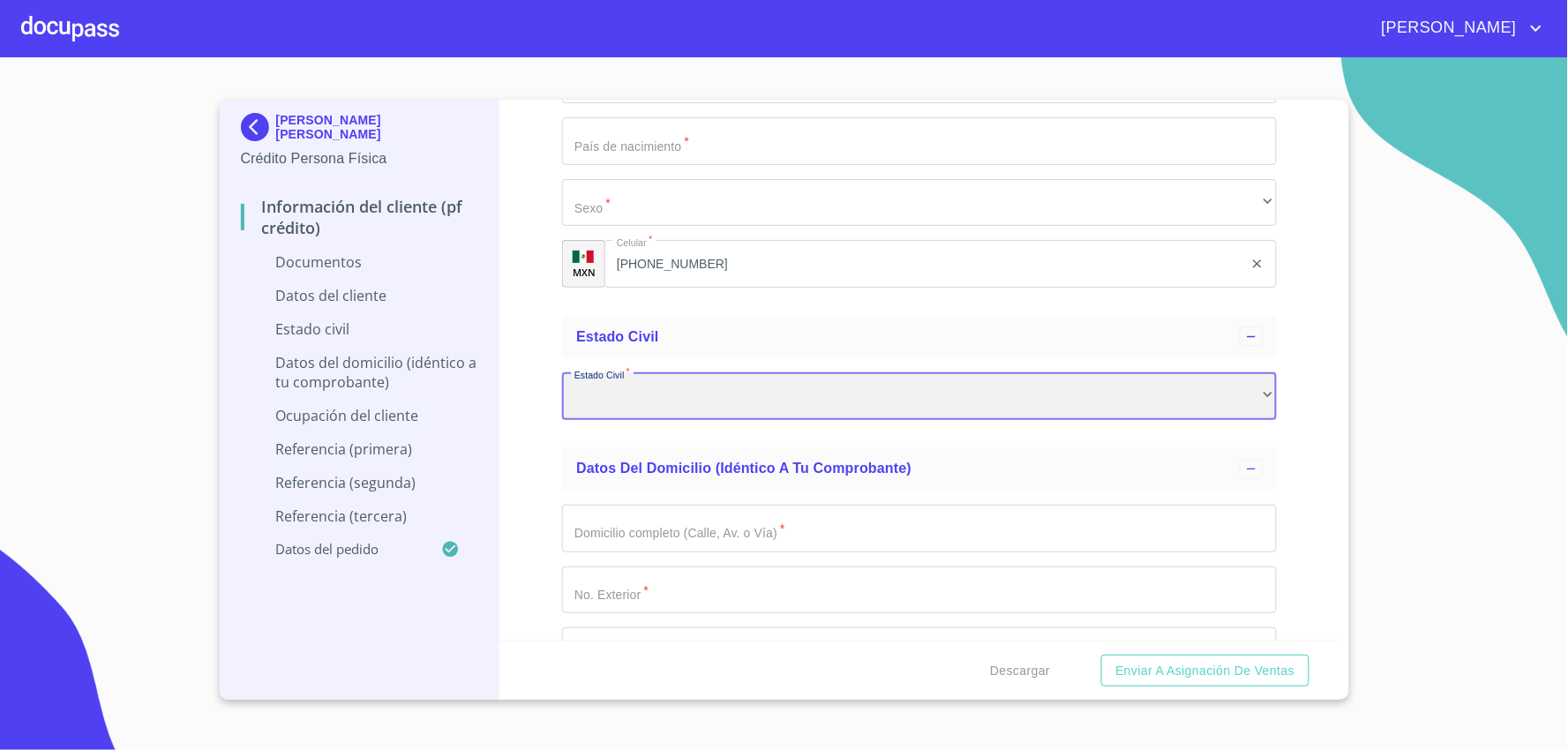
click at [683, 386] on div "​" at bounding box center [919, 396] width 715 height 47
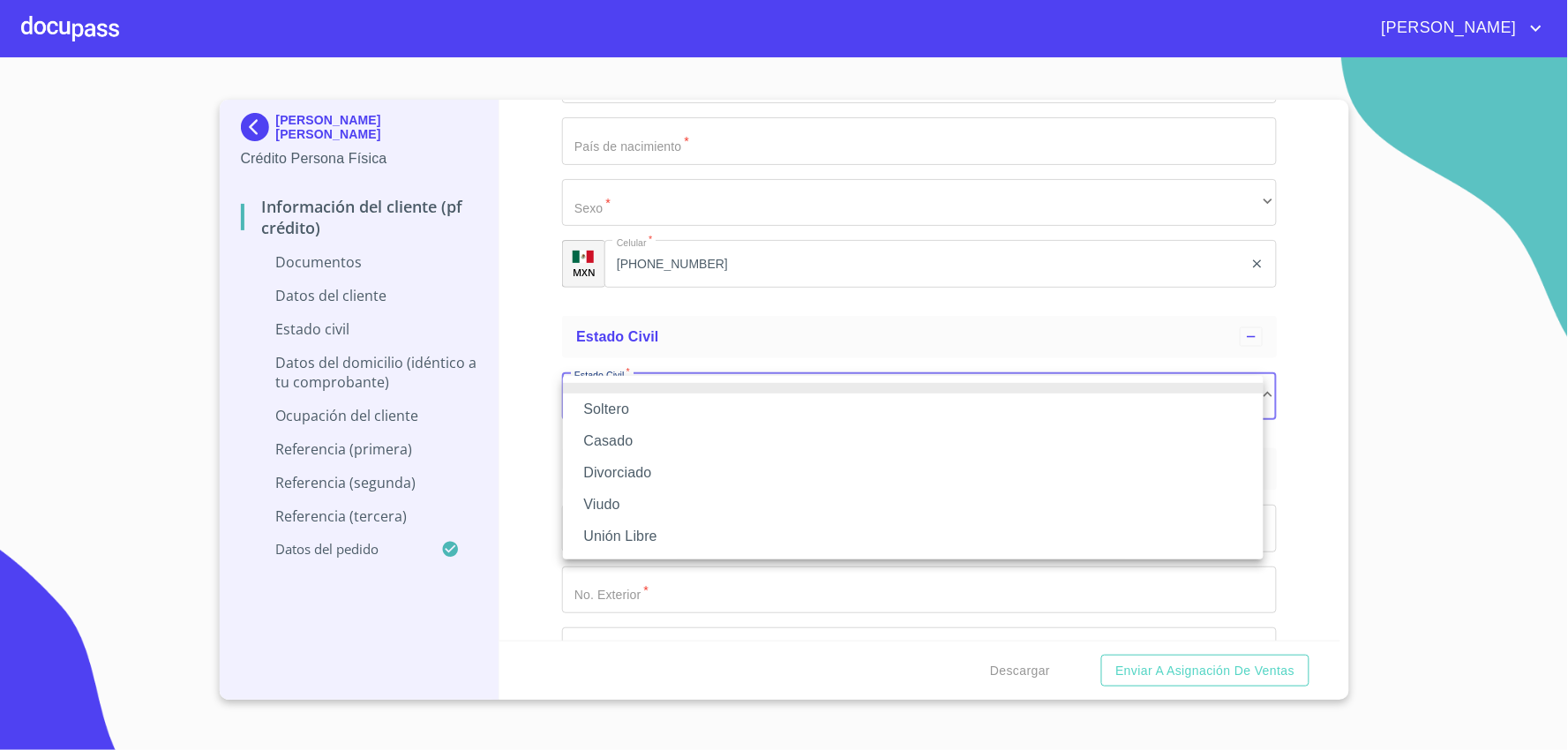
click at [598, 441] on li "Casado" at bounding box center [914, 441] width 701 height 32
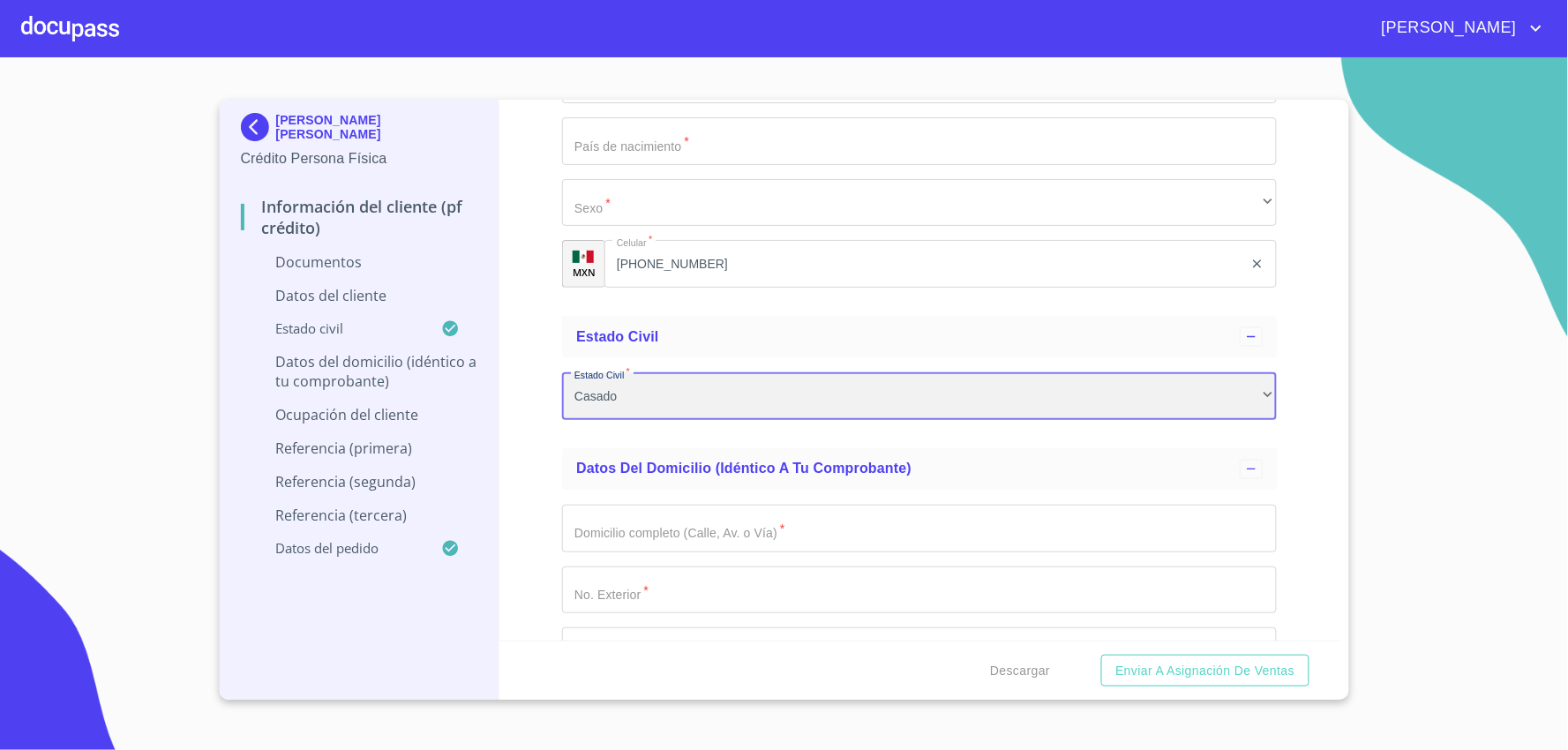
scroll to position [2844, 0]
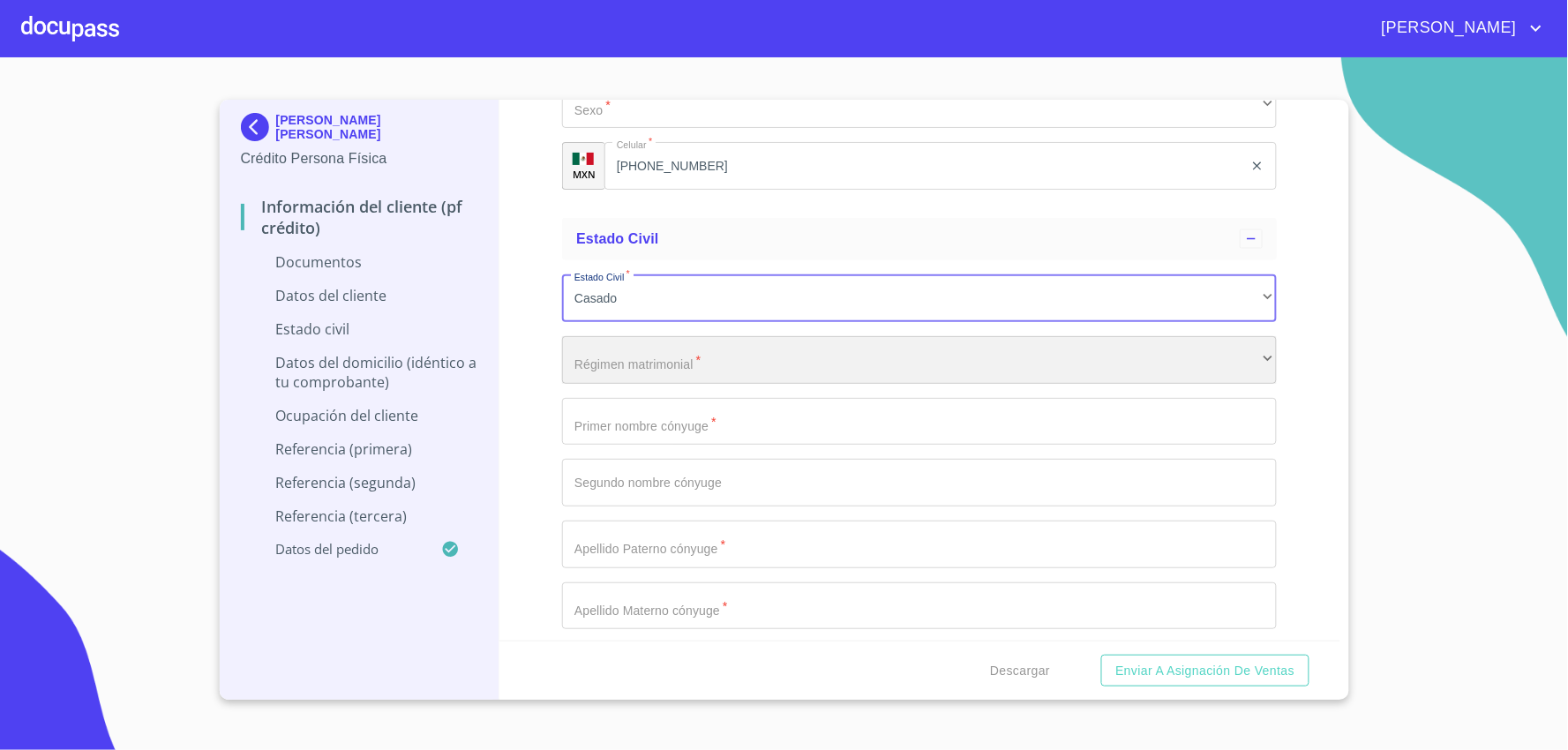
click at [679, 357] on div "​" at bounding box center [919, 360] width 715 height 47
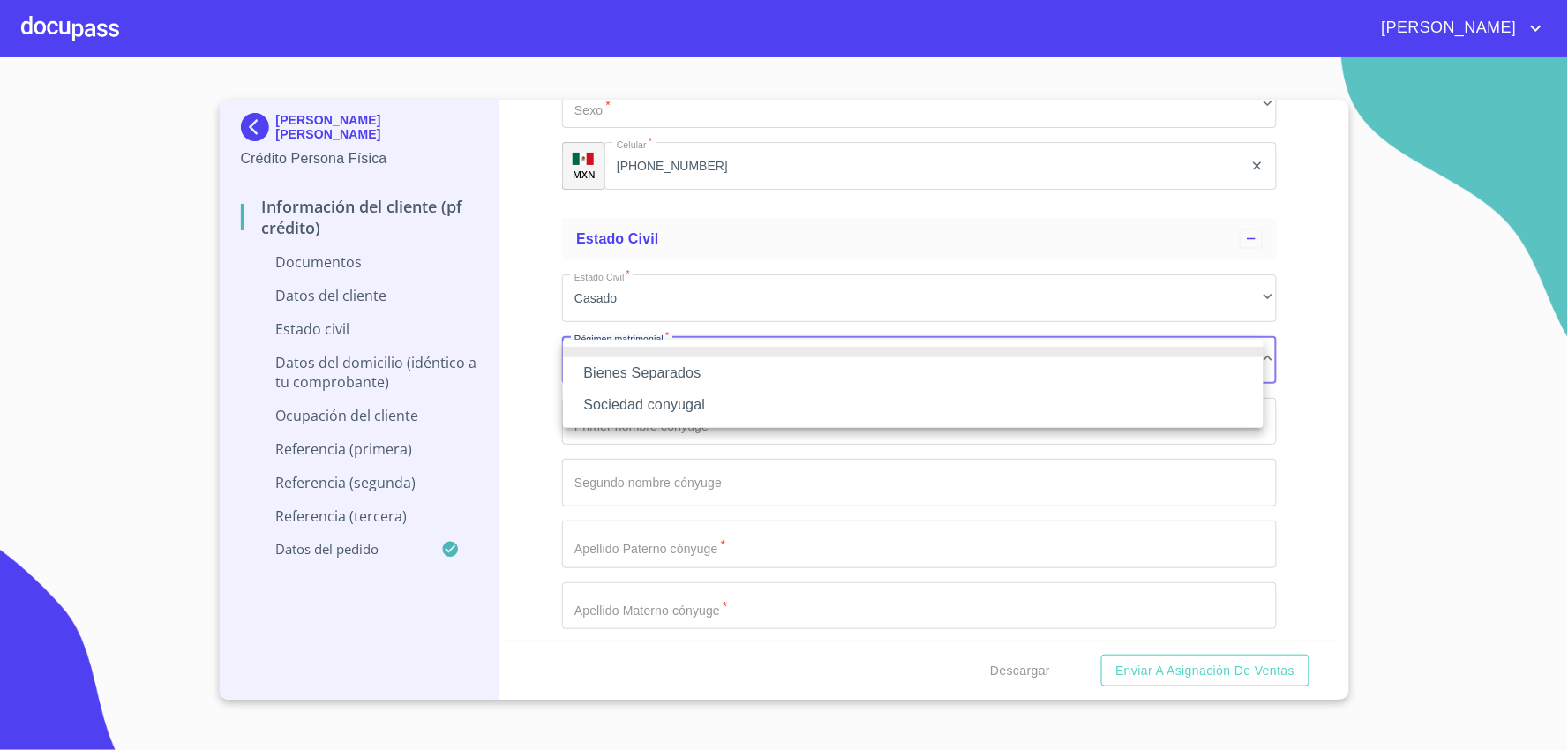
click at [522, 460] on div at bounding box center [784, 375] width 1568 height 750
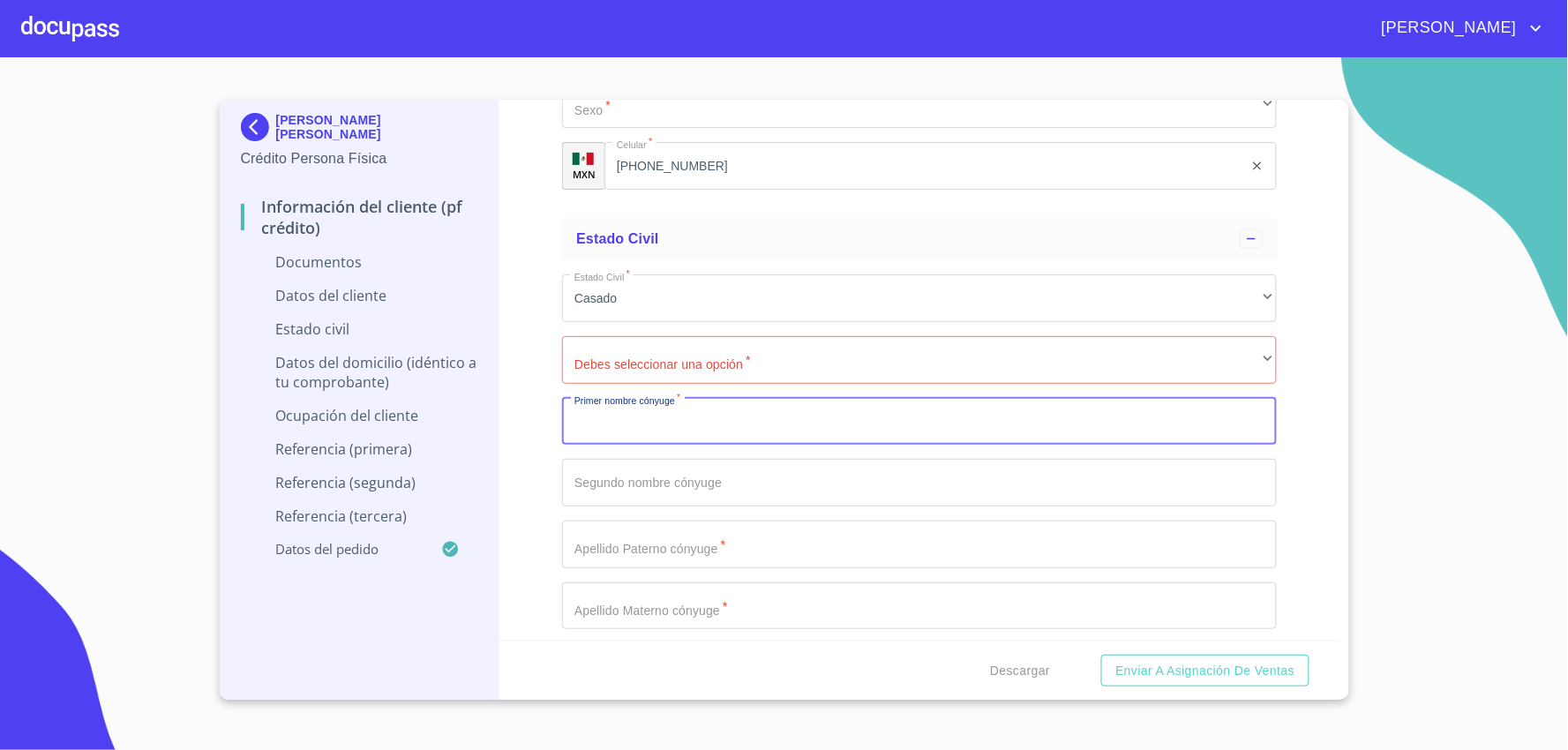
click at [623, 432] on input "Documento de identificación.   *" at bounding box center [919, 421] width 715 height 47
type input "[PERSON_NAME]"
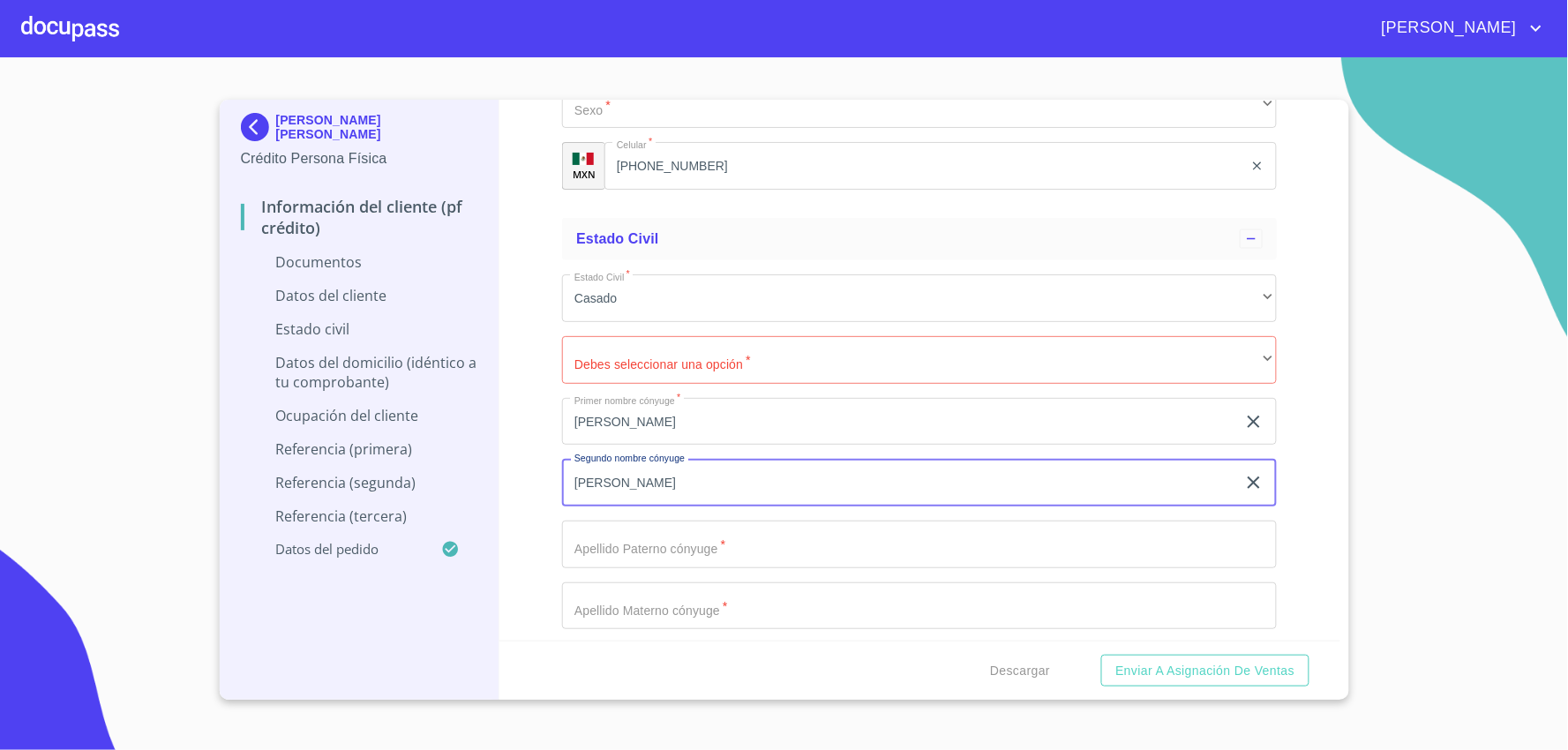
type input "[PERSON_NAME]"
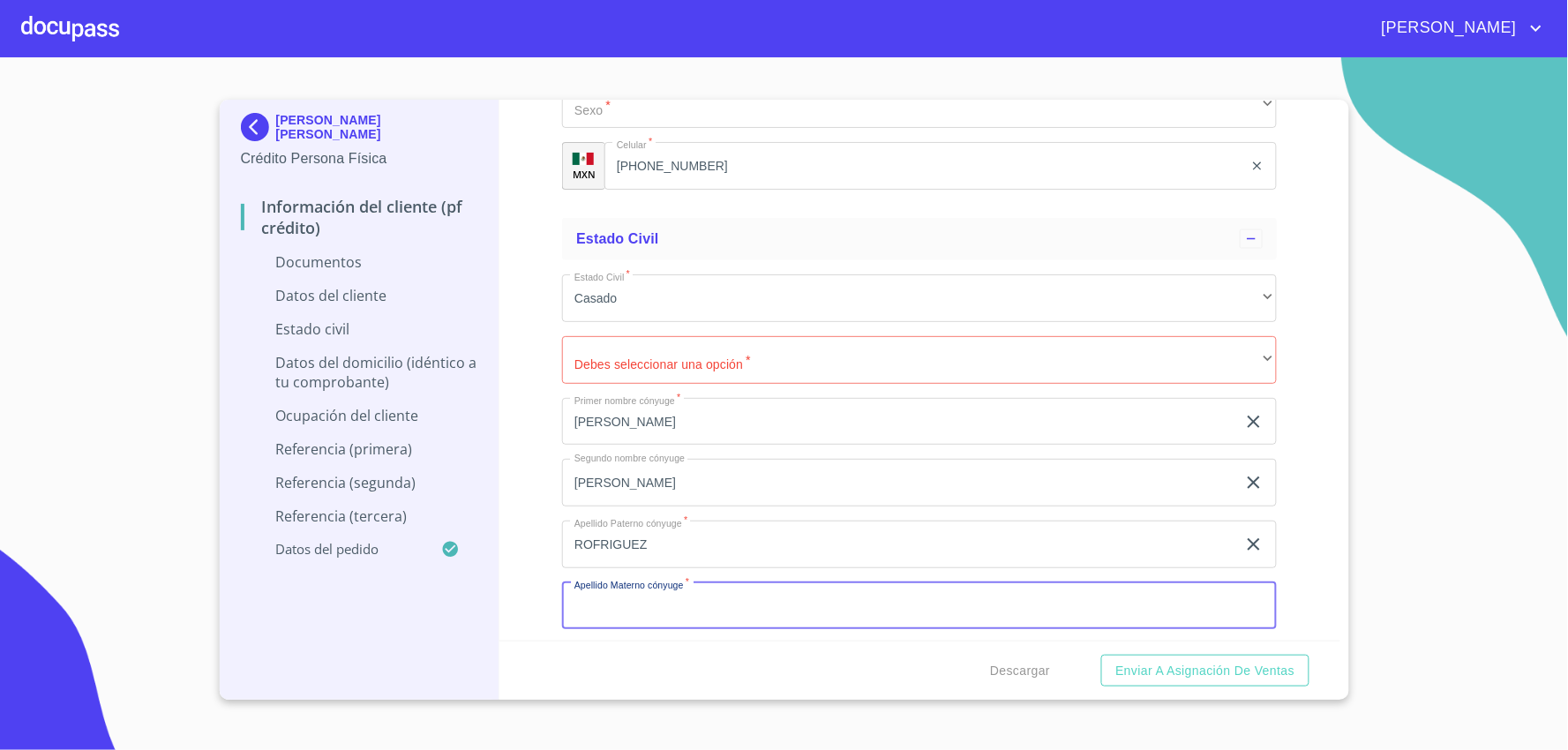
click at [600, 541] on input "ROFRIGUEZ" at bounding box center [899, 544] width 674 height 47
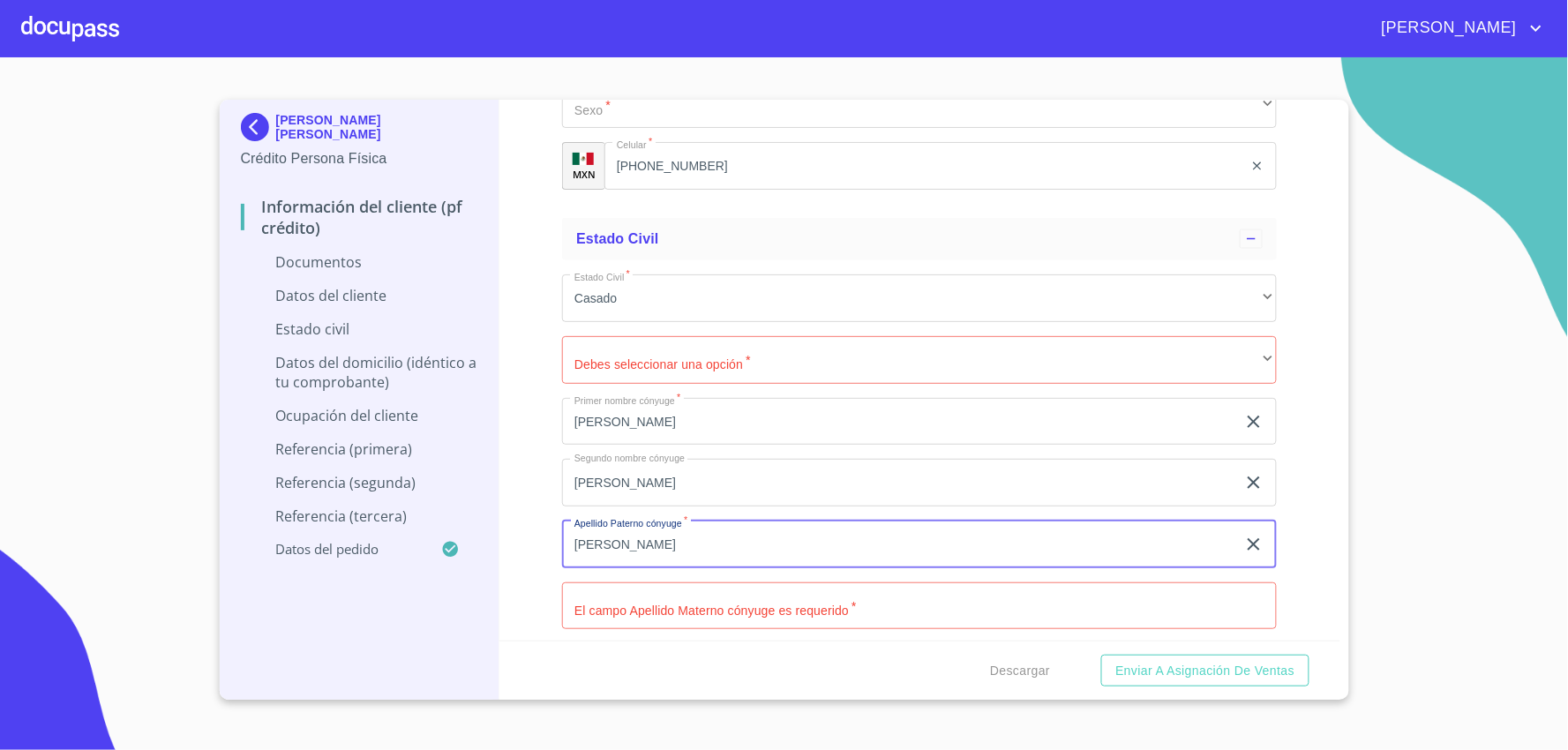
type input "[PERSON_NAME]"
click at [693, 612] on input "Documento de identificación.   *" at bounding box center [919, 606] width 715 height 47
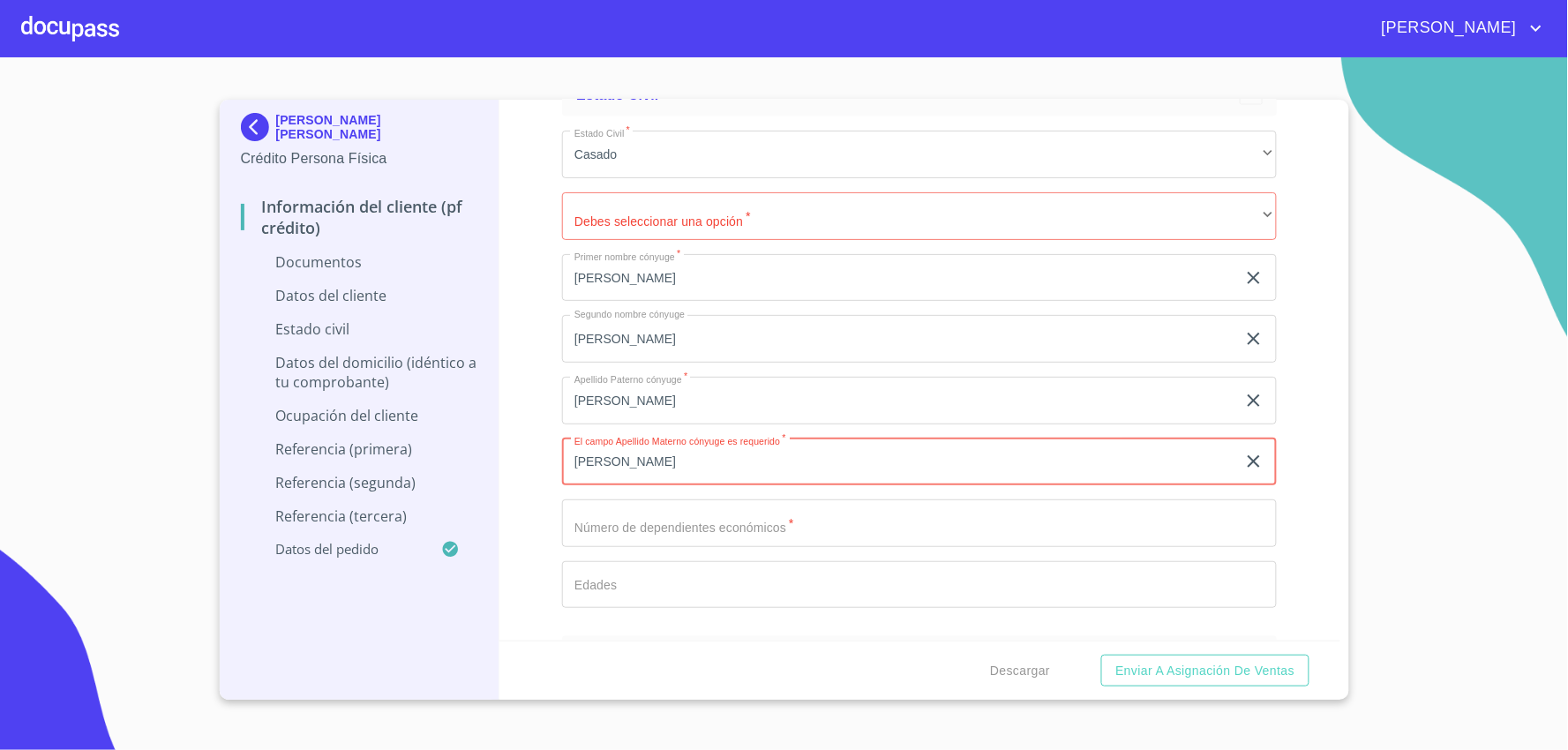
scroll to position [3039, 0]
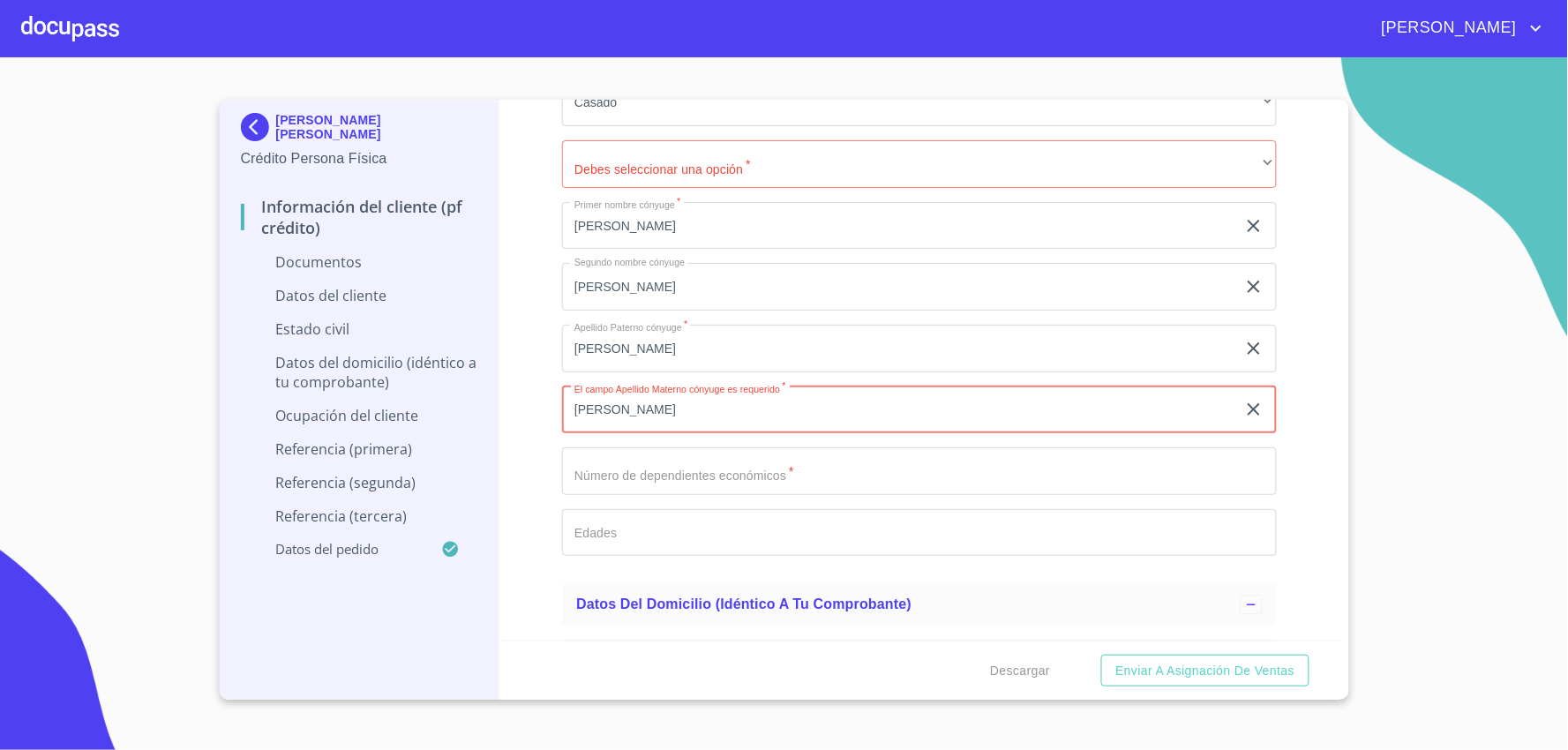
type input "[PERSON_NAME]"
click at [546, 480] on div "Información del cliente (PF crédito) Documentos Documento de identificación.   …" at bounding box center [919, 370] width 841 height 541
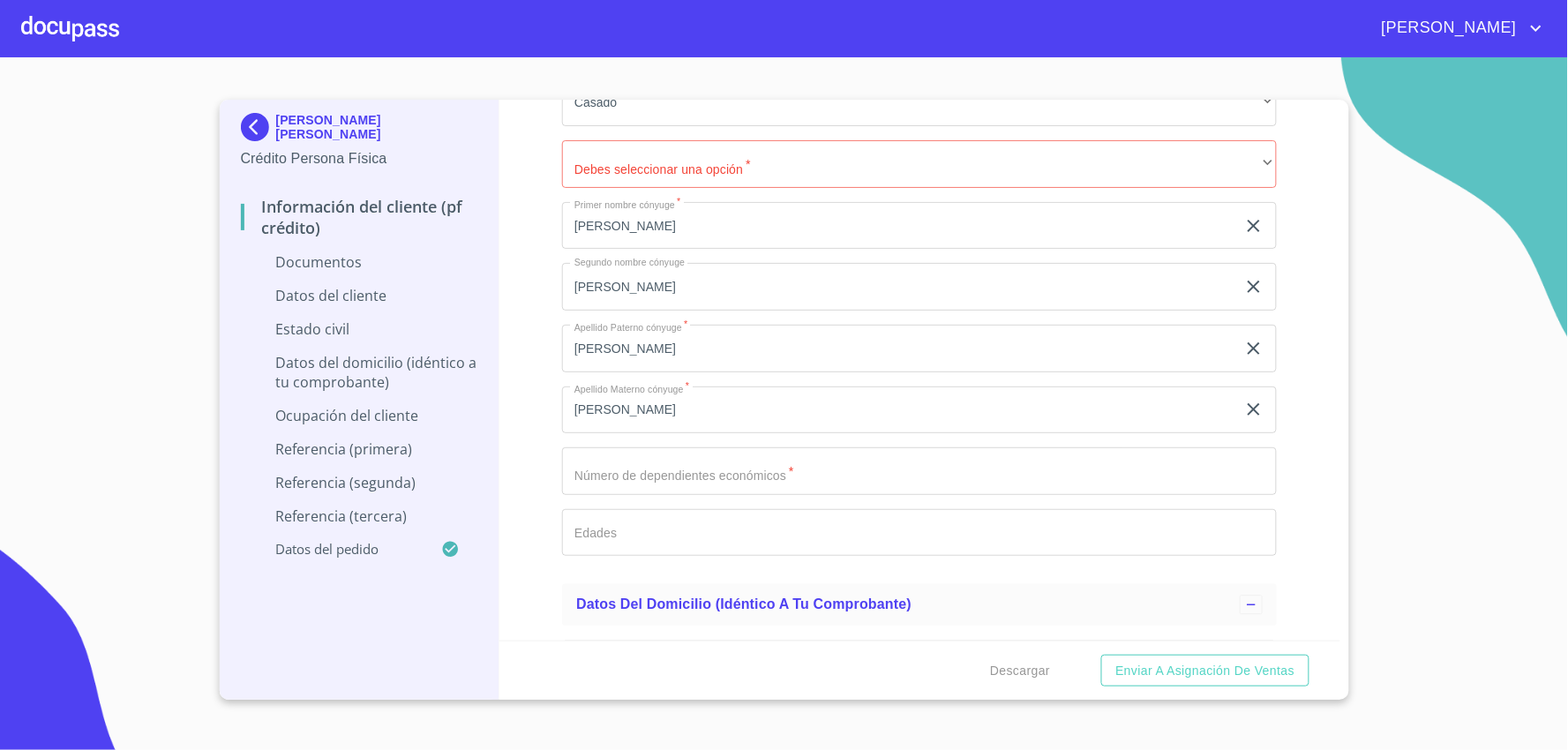
click at [639, 463] on input "Documento de identificación.   *" at bounding box center [919, 470] width 715 height 47
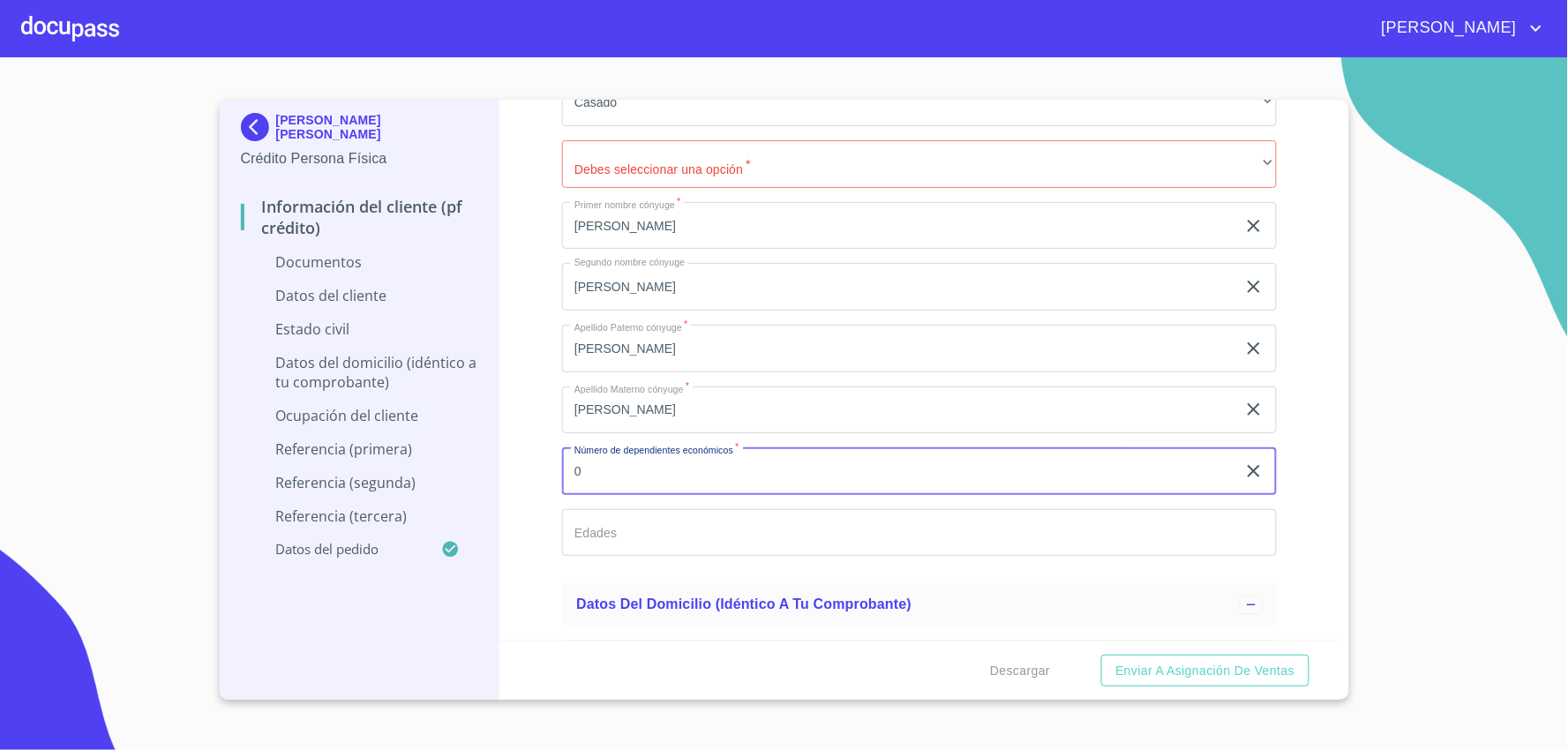
type input "0"
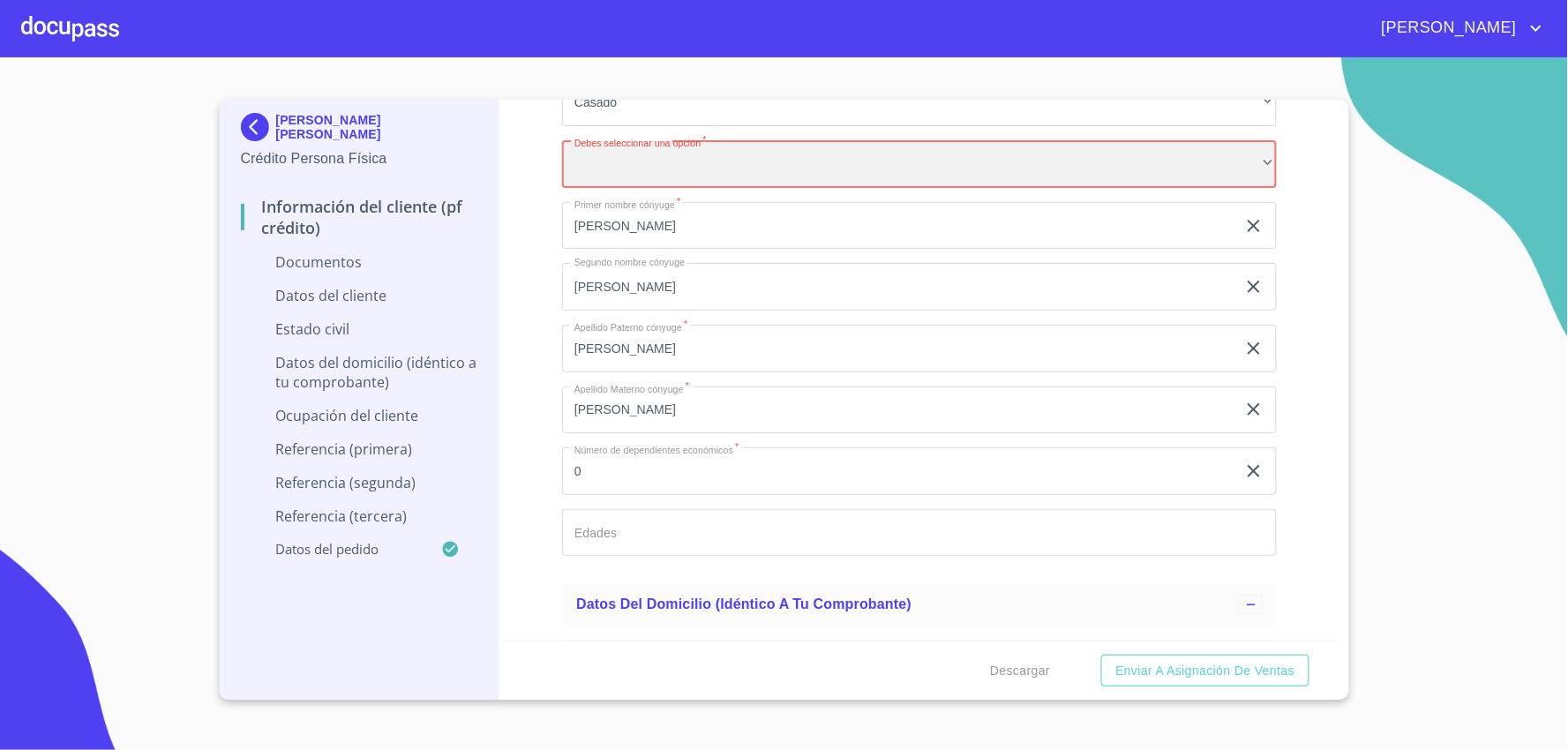
click at [735, 178] on div "​" at bounding box center [919, 164] width 715 height 47
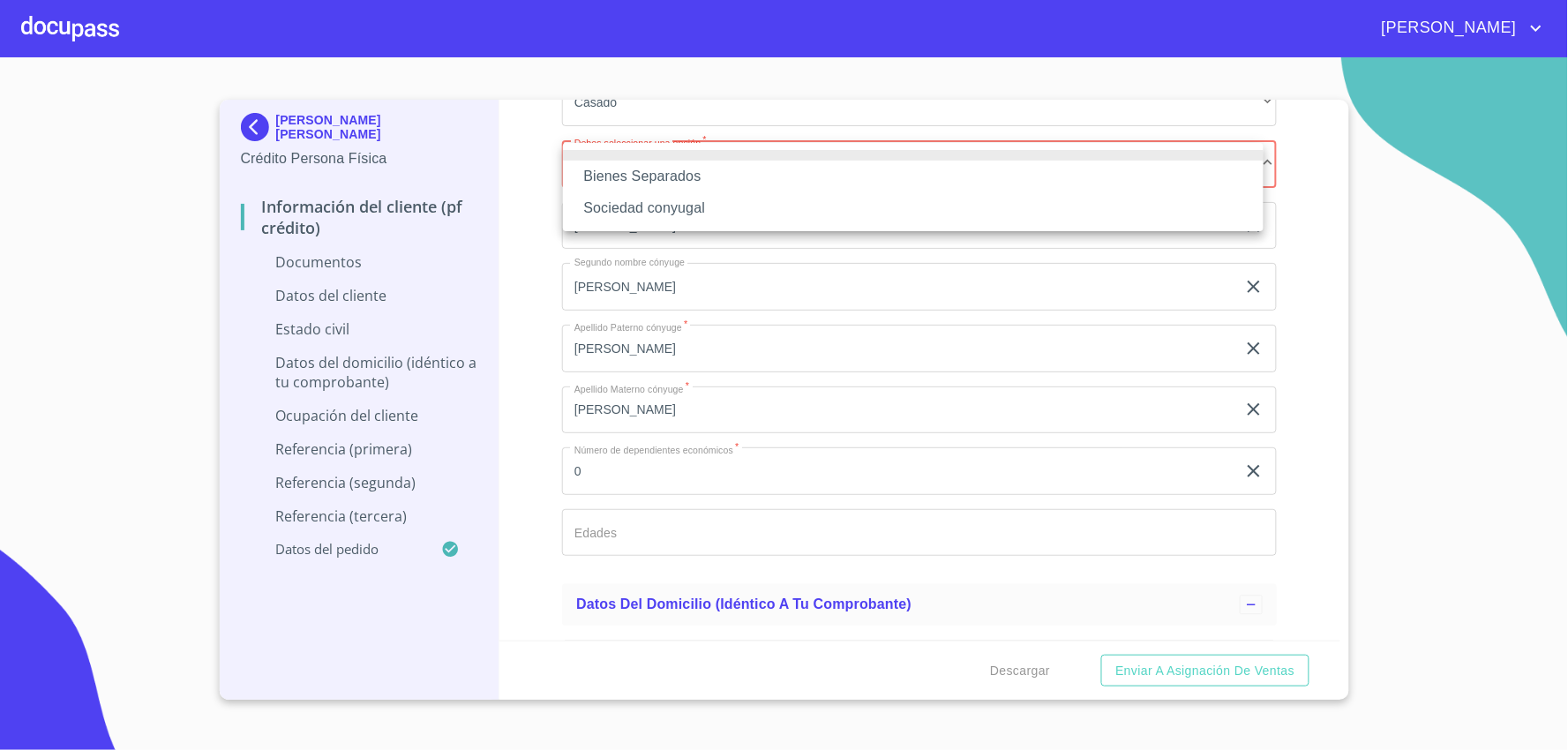
click at [712, 198] on li "Sociedad conyugal" at bounding box center [914, 208] width 701 height 32
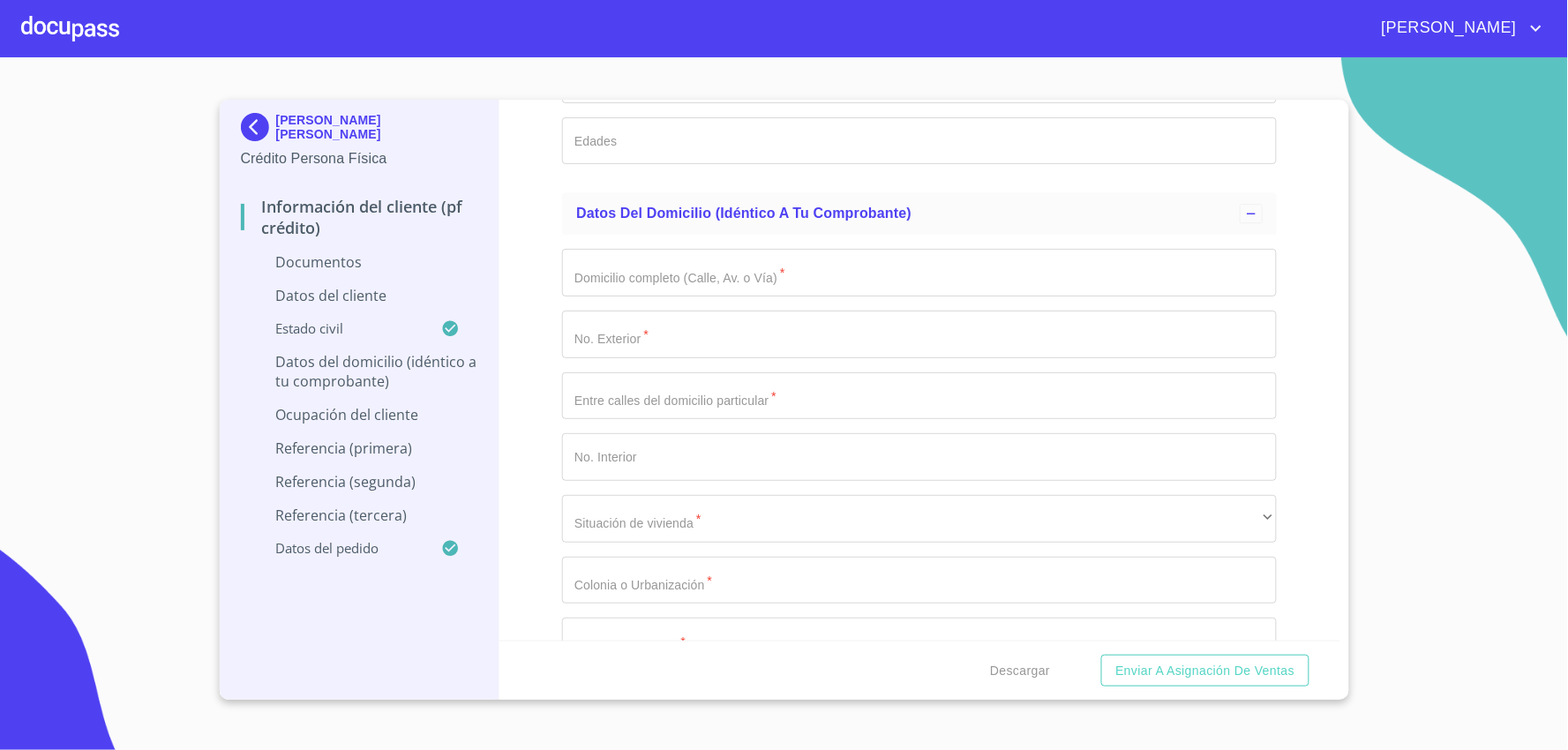
scroll to position [3530, 0]
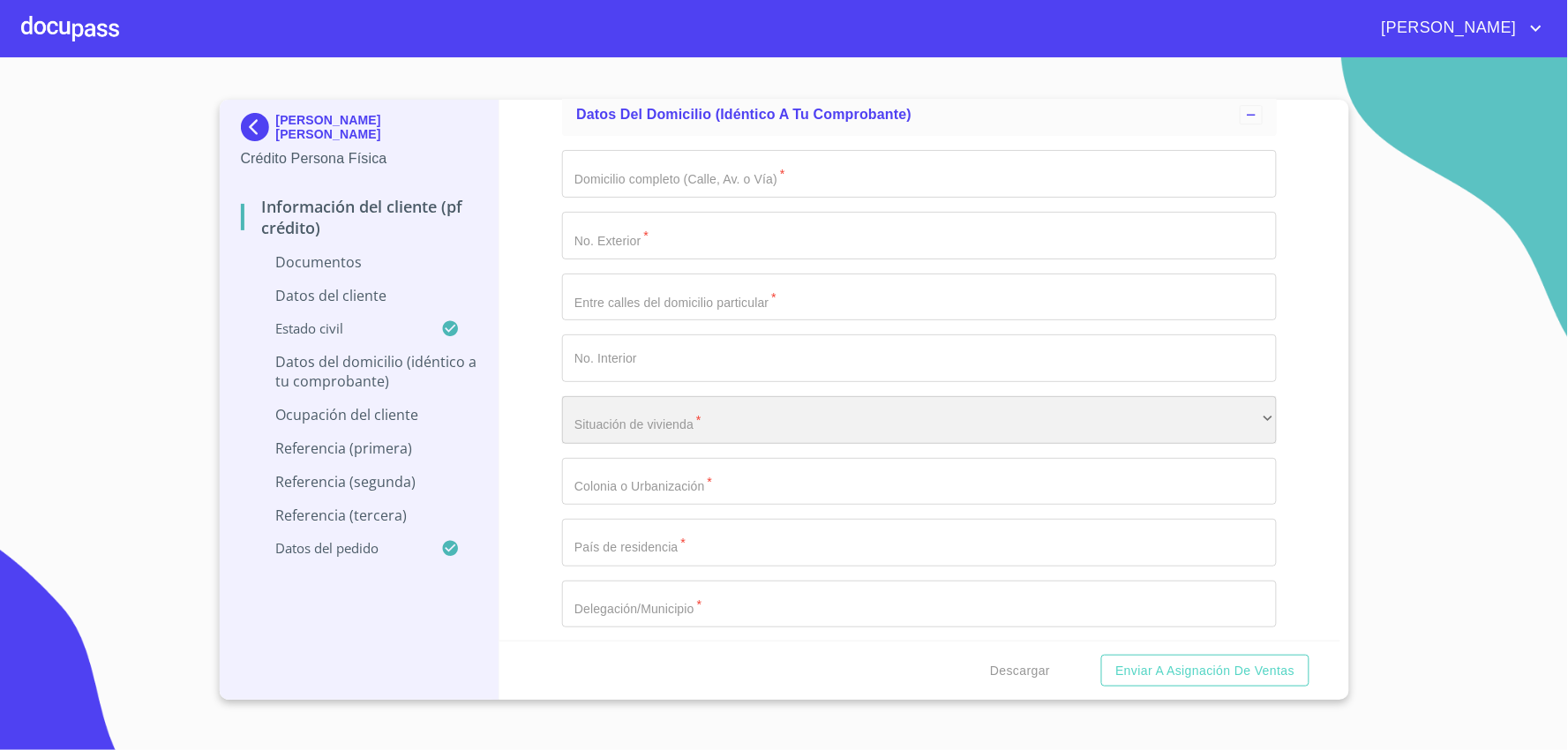
click at [707, 426] on div "​" at bounding box center [919, 419] width 715 height 47
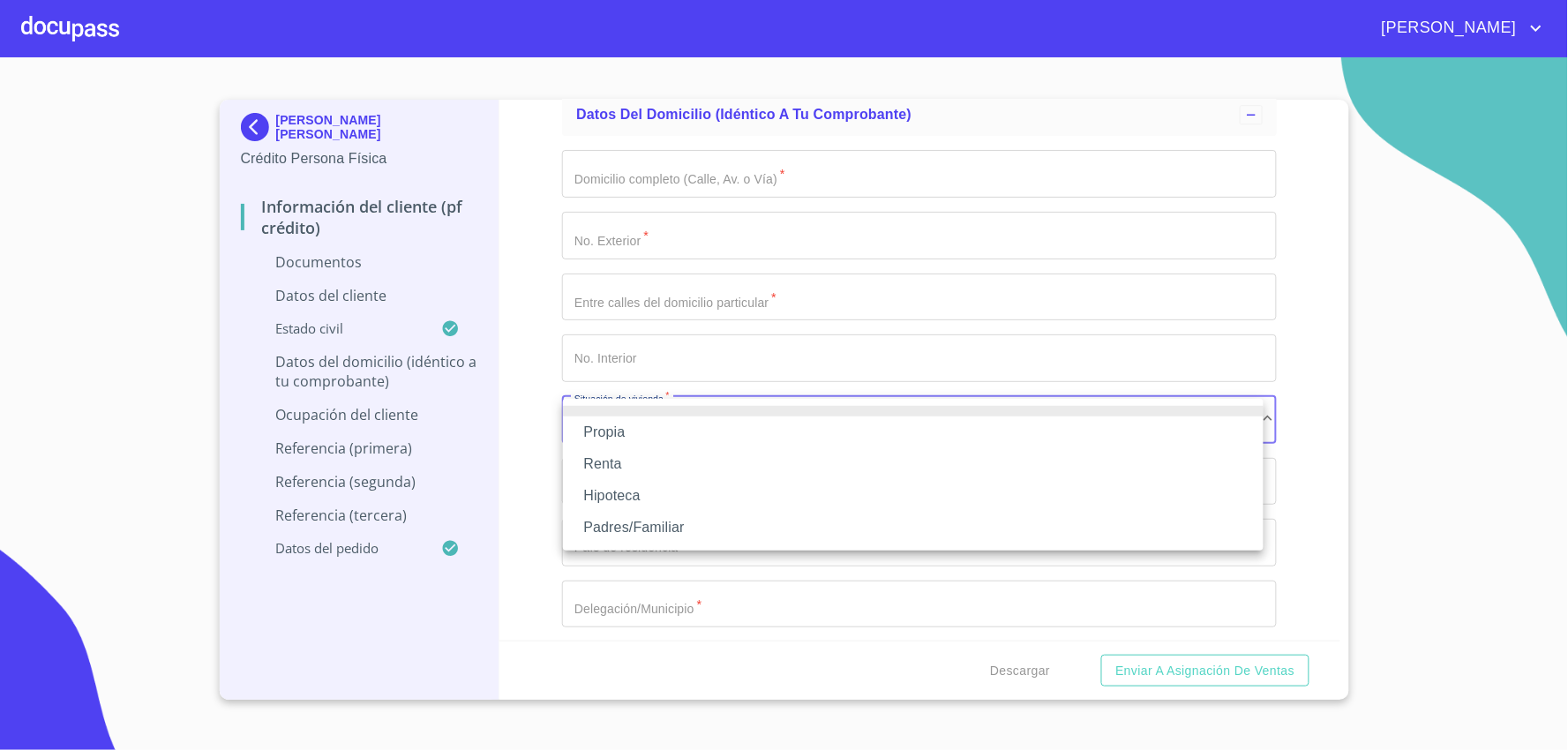
click at [639, 530] on li "Padres/Familiar" at bounding box center [914, 528] width 701 height 32
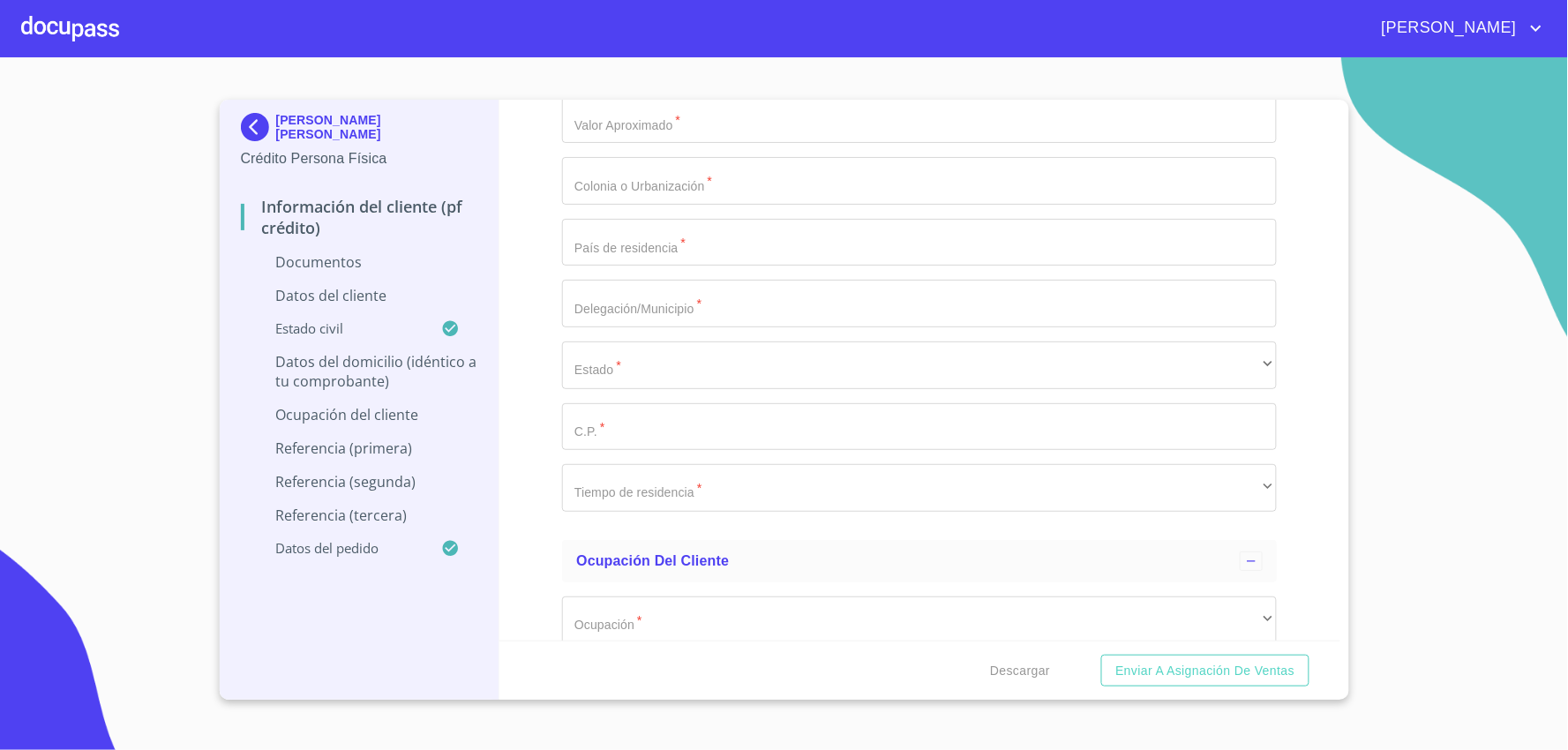
scroll to position [3922, 0]
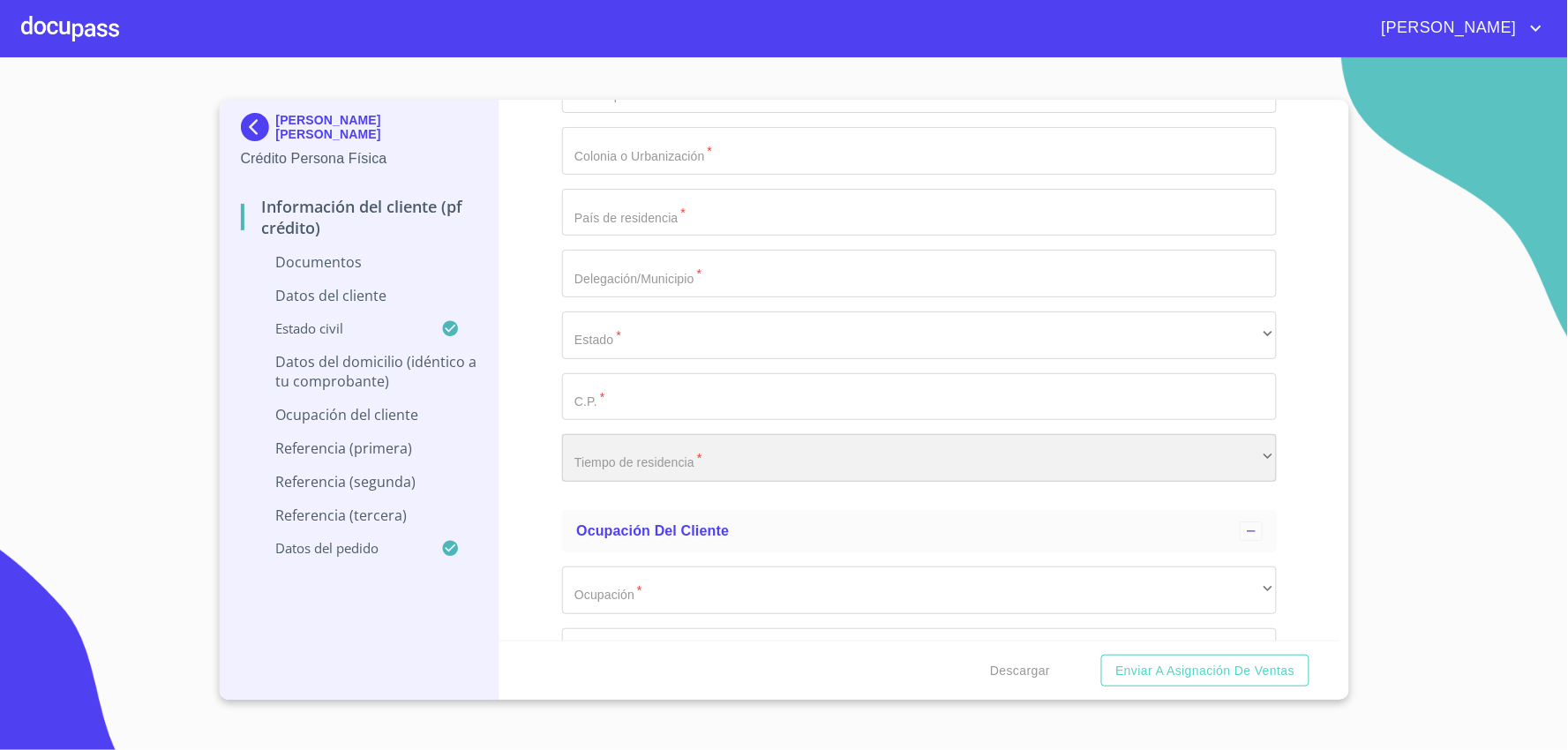
click at [705, 460] on div "​" at bounding box center [919, 457] width 715 height 47
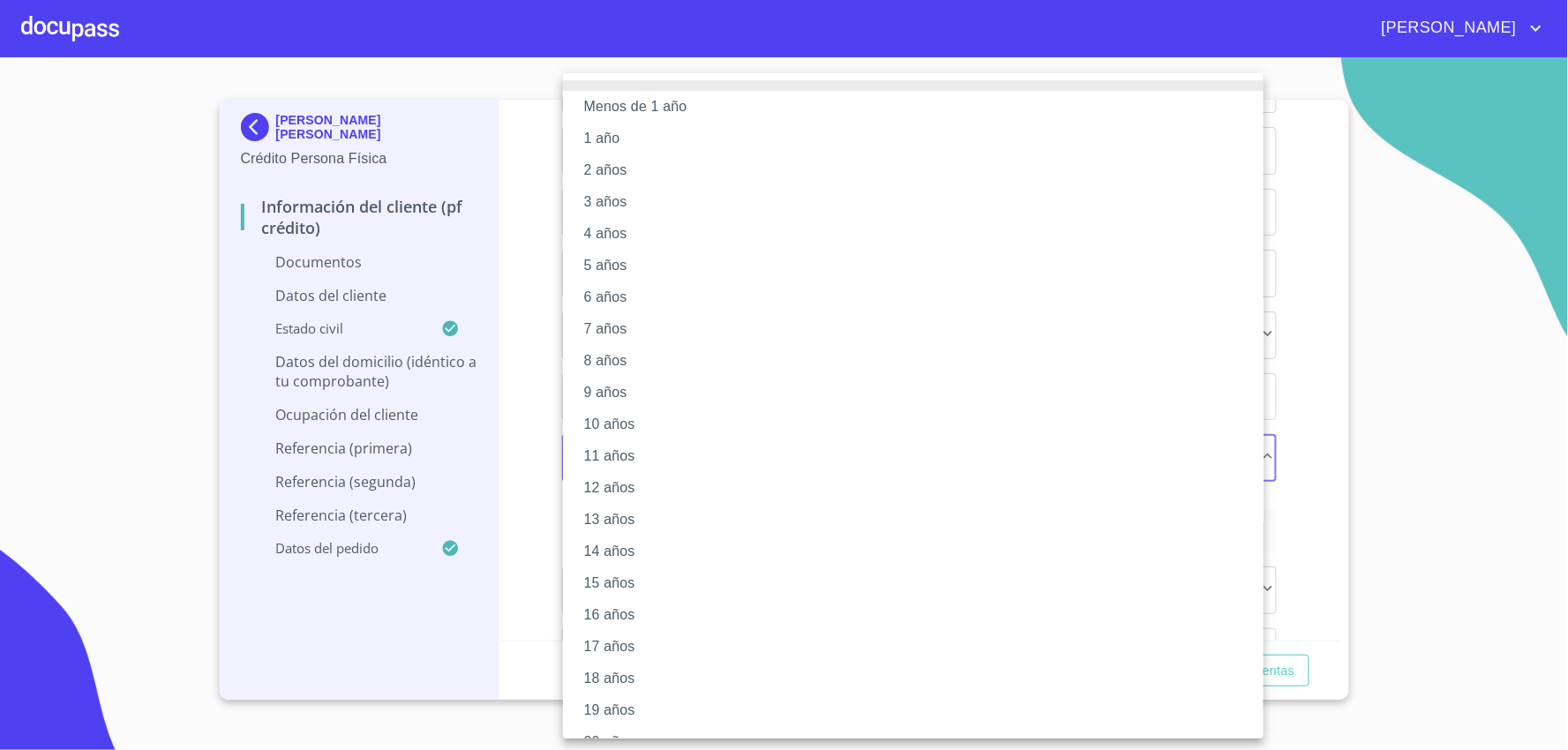
click at [610, 356] on li "8 años" at bounding box center [921, 361] width 716 height 32
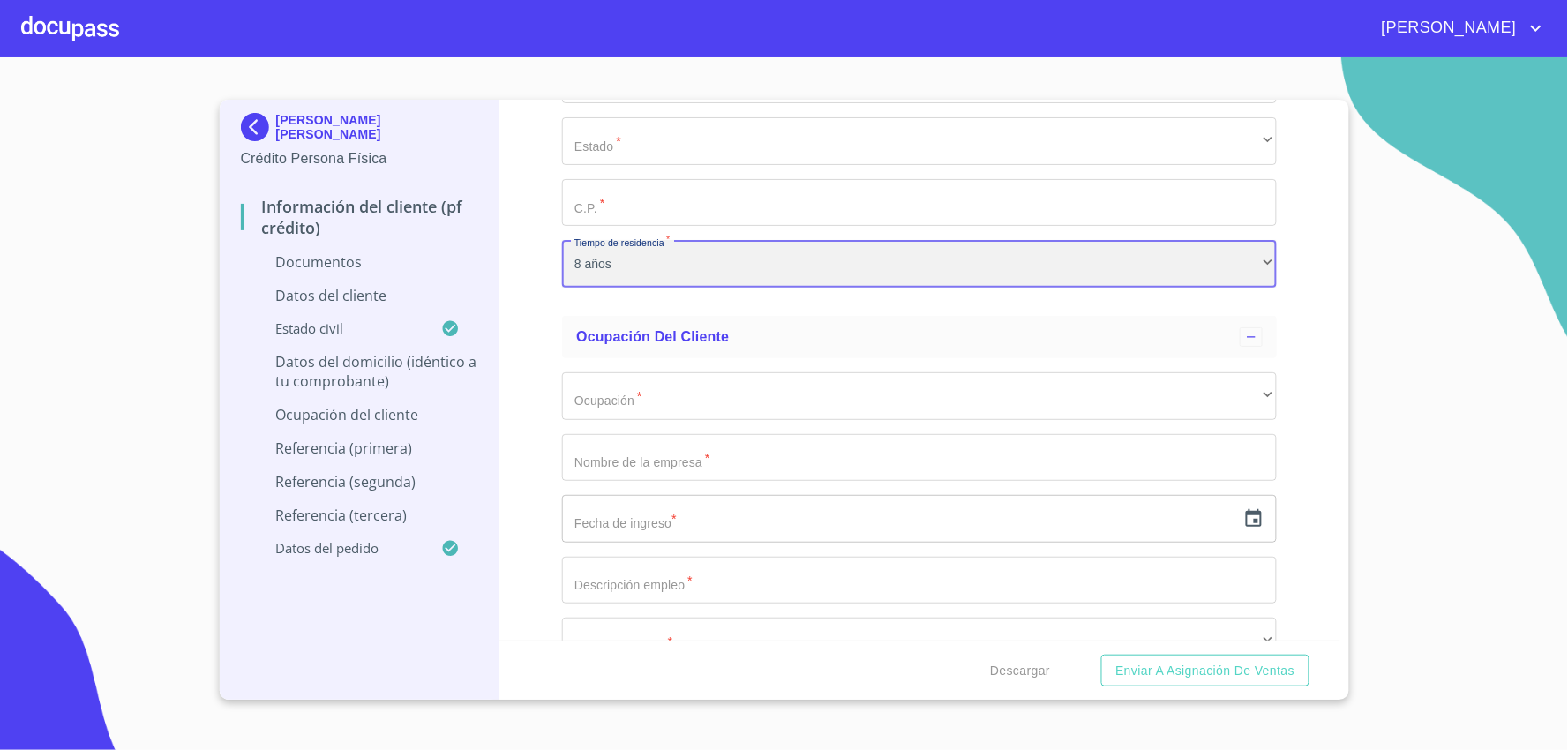
scroll to position [4118, 0]
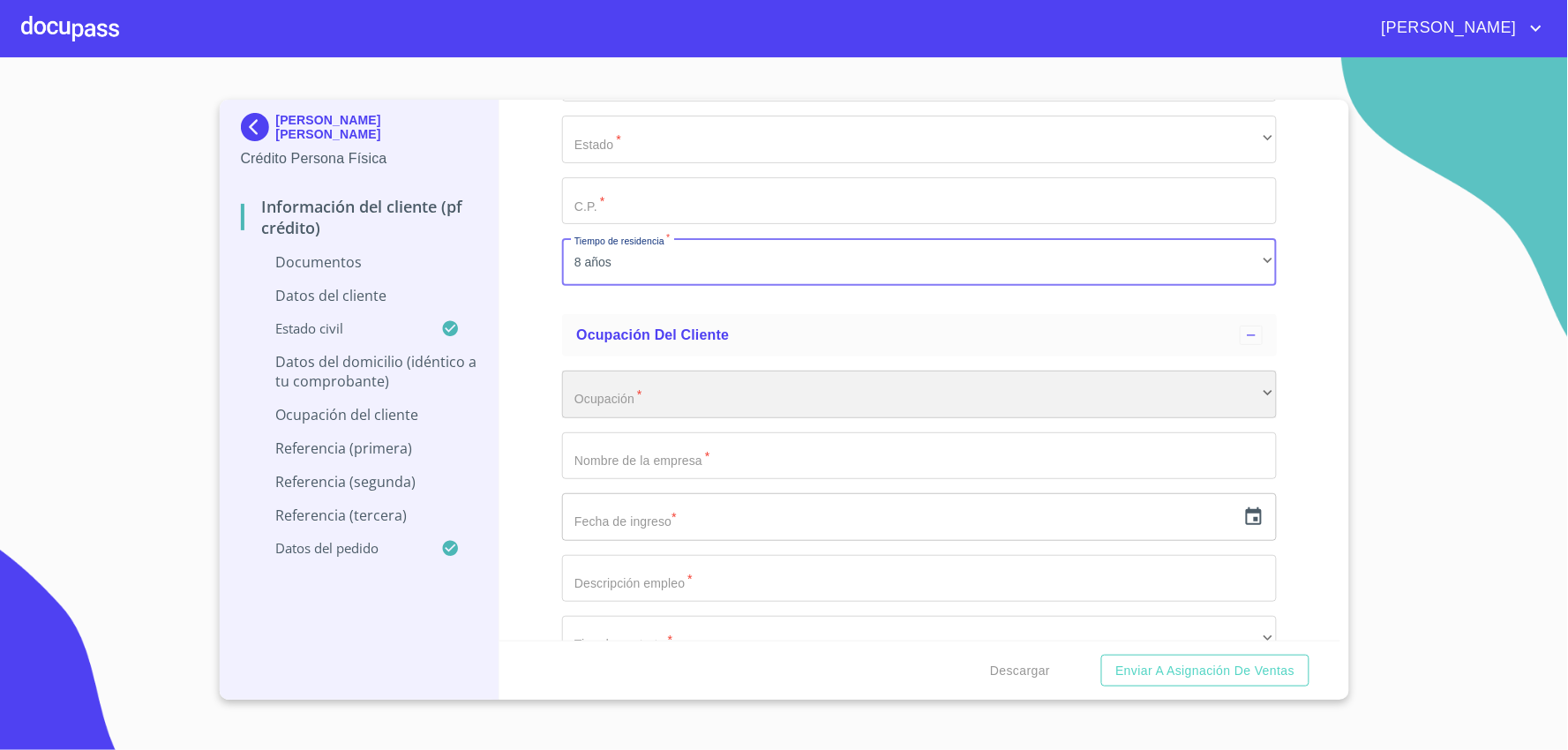
click at [718, 393] on div "​" at bounding box center [919, 394] width 715 height 47
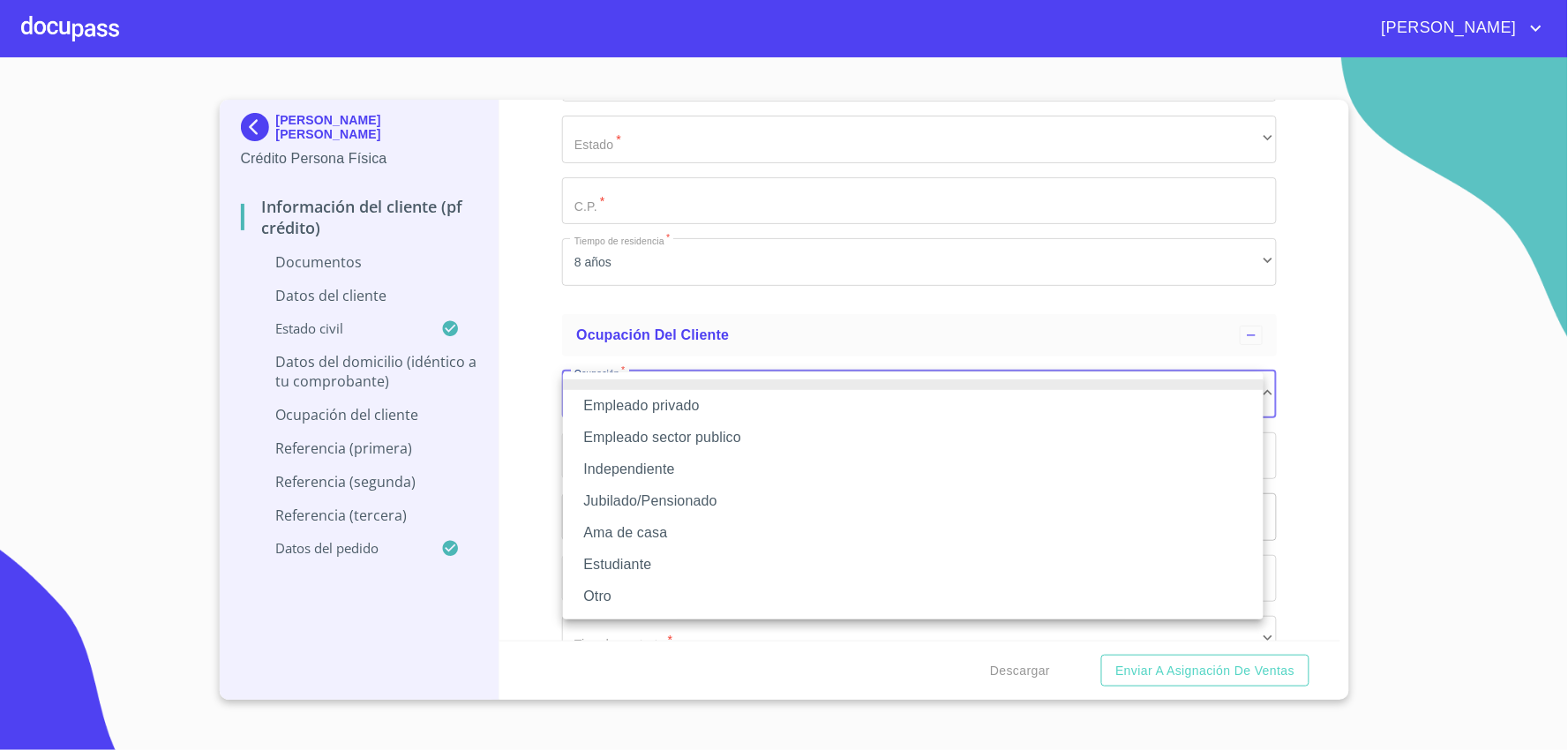
click at [663, 466] on li "Independiente" at bounding box center [914, 469] width 701 height 32
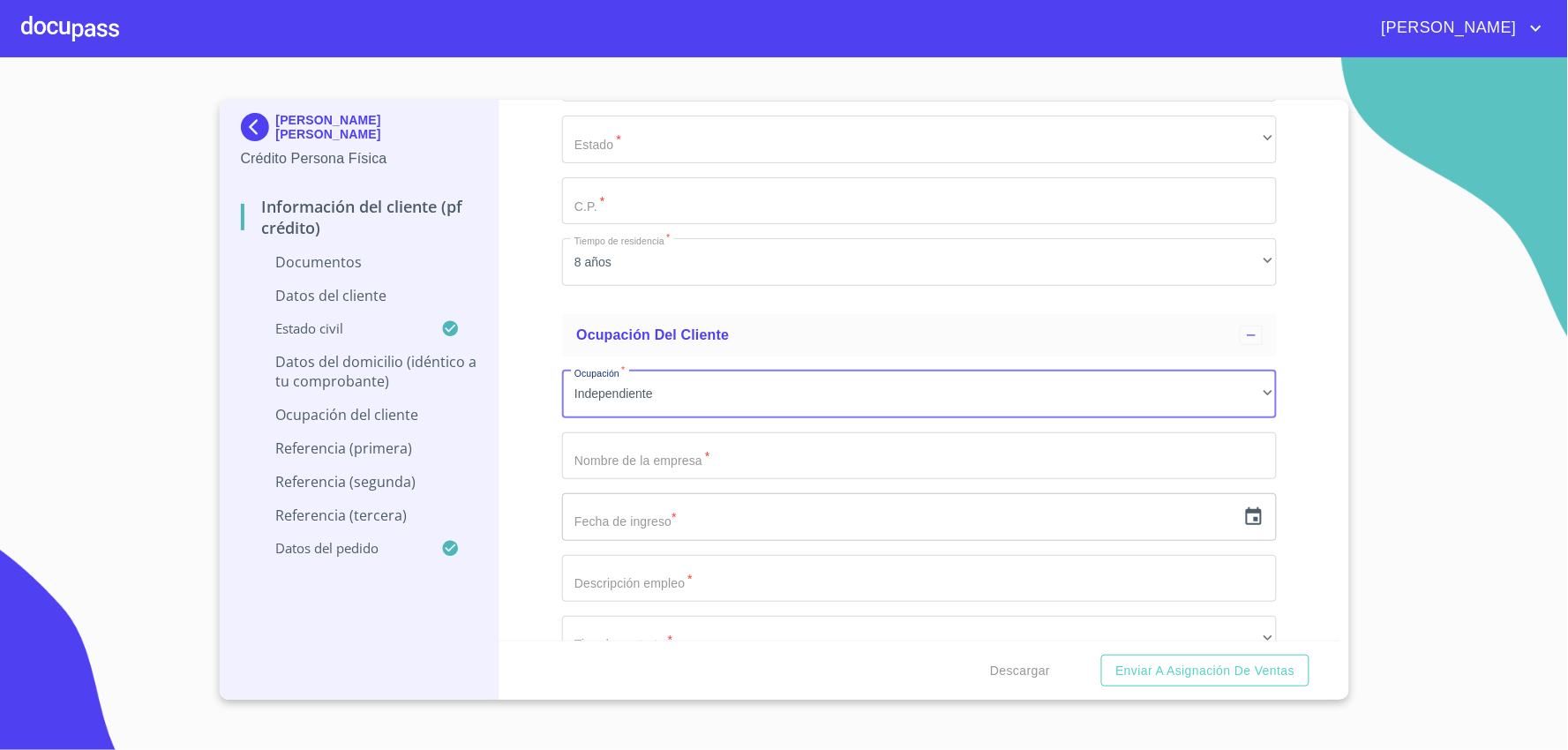
click at [656, 459] on input "Documento de identificación.   *" at bounding box center [919, 455] width 715 height 47
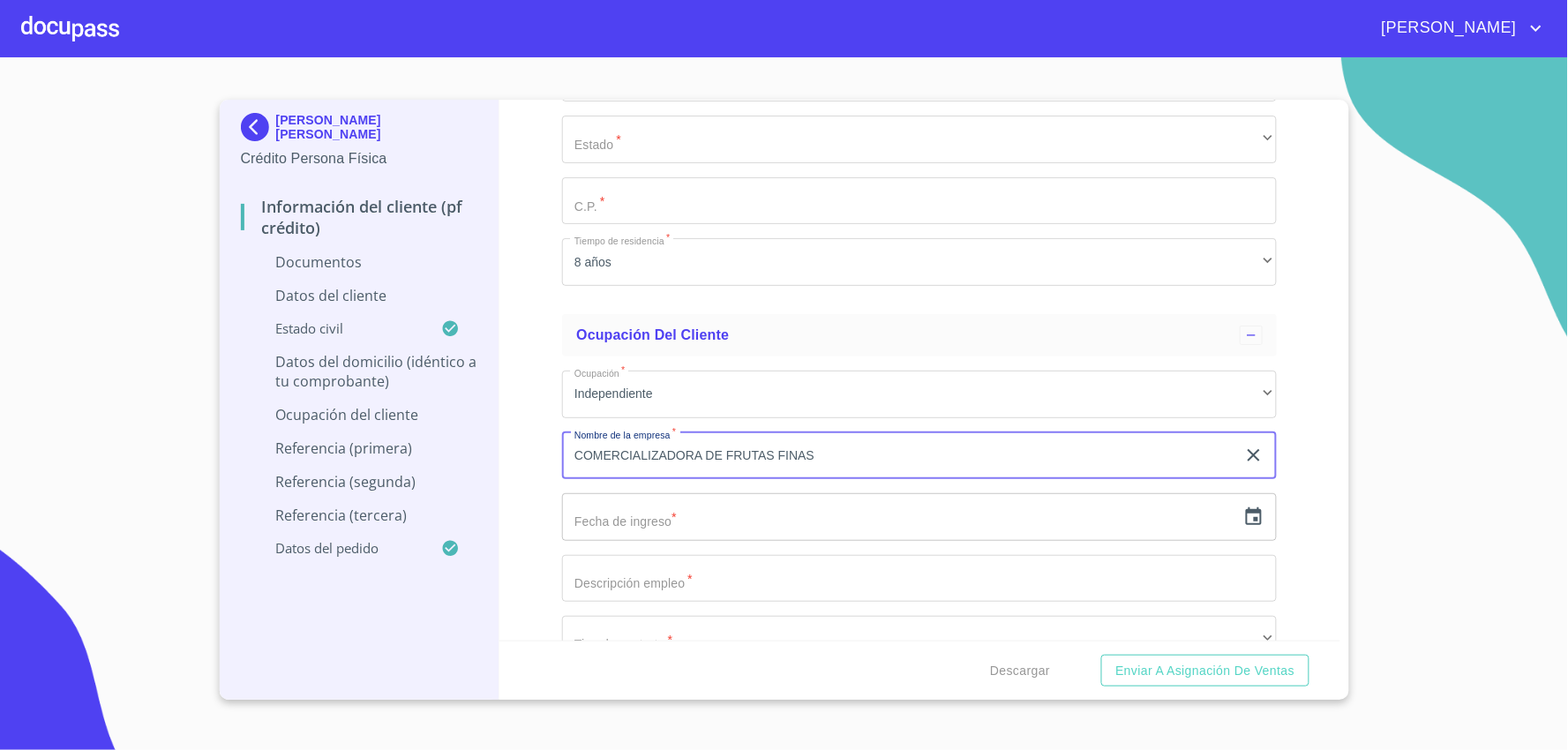
type input "COMERCIALIZADORA DE FRUTAS FINAS"
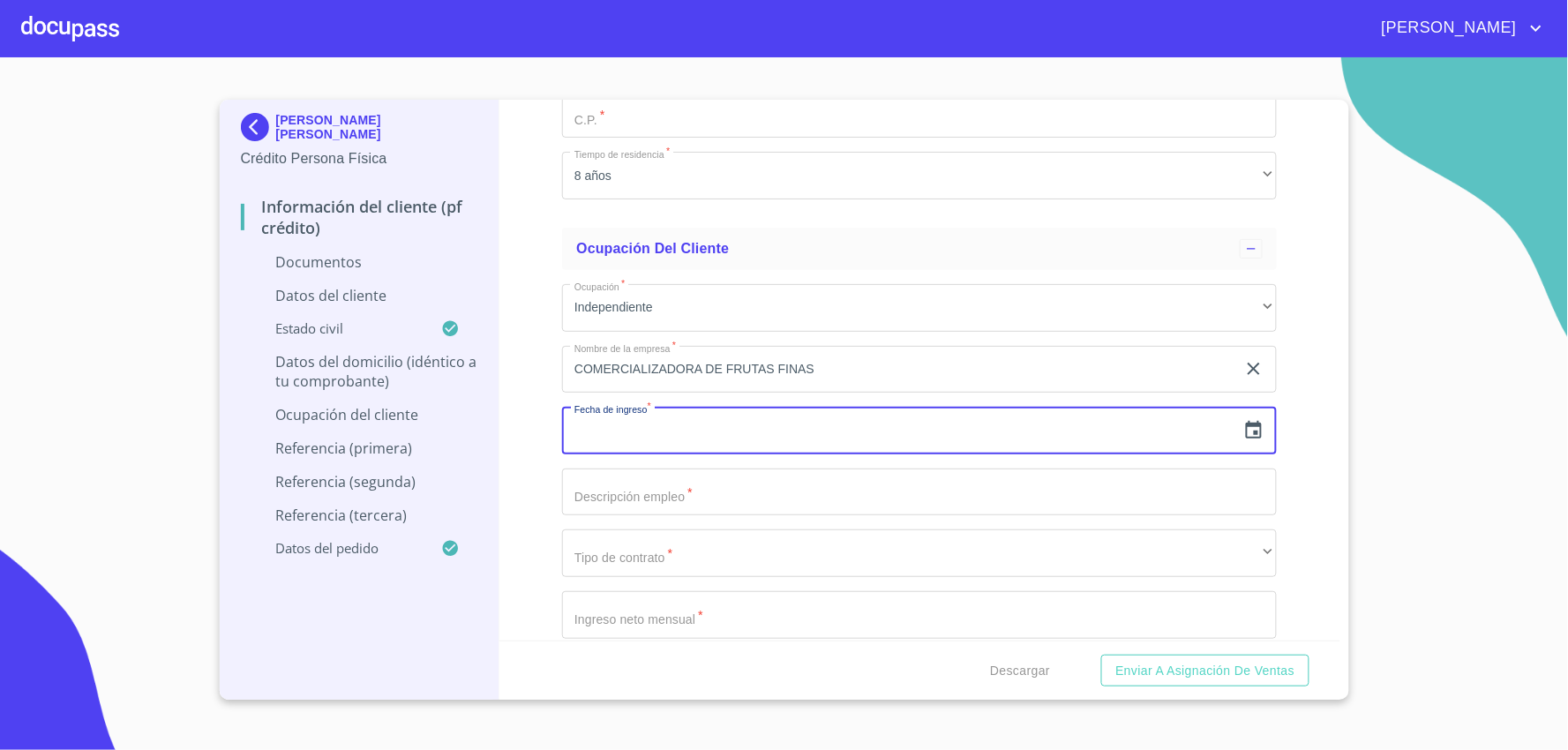
scroll to position [4314, 0]
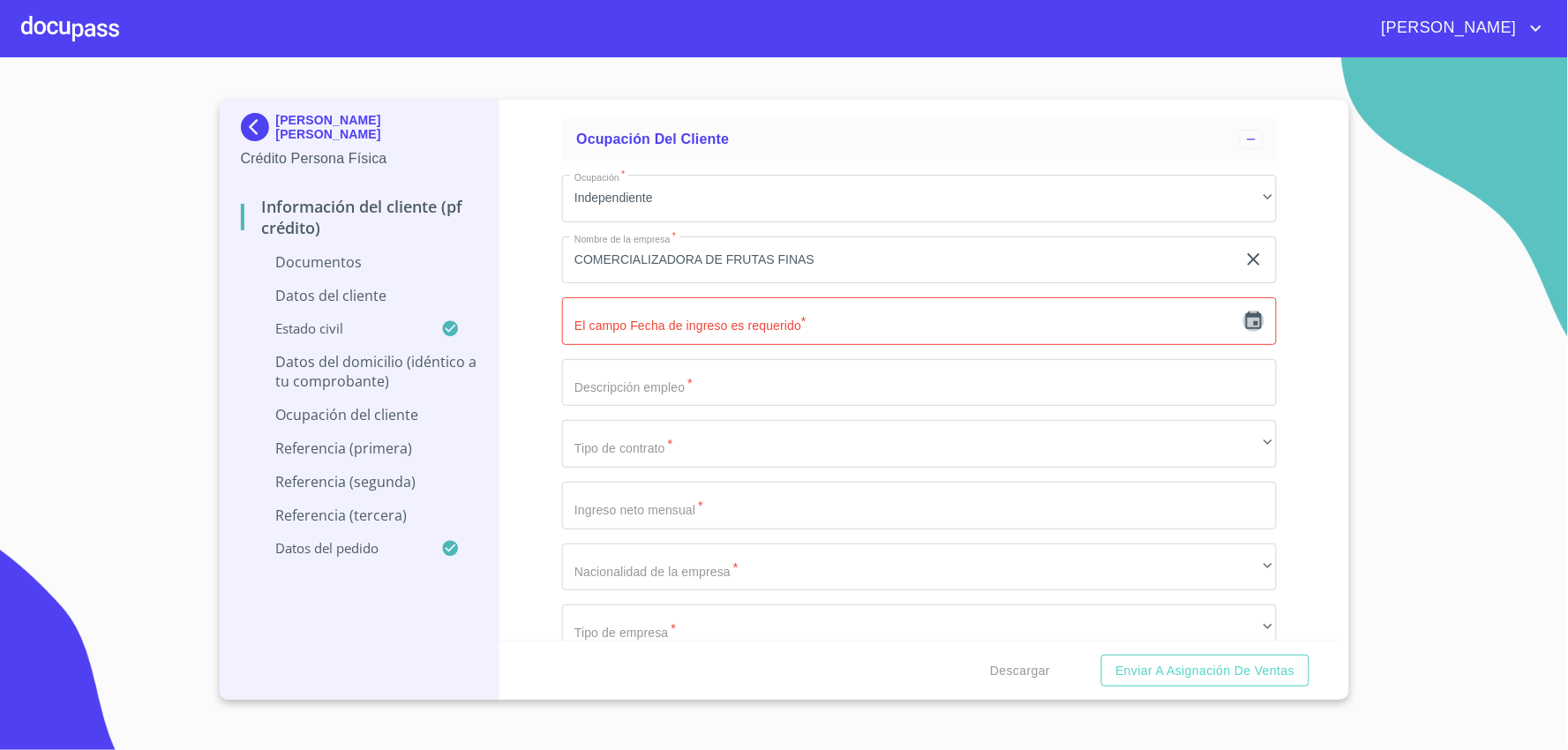
click at [1244, 320] on icon "button" at bounding box center [1254, 321] width 21 height 21
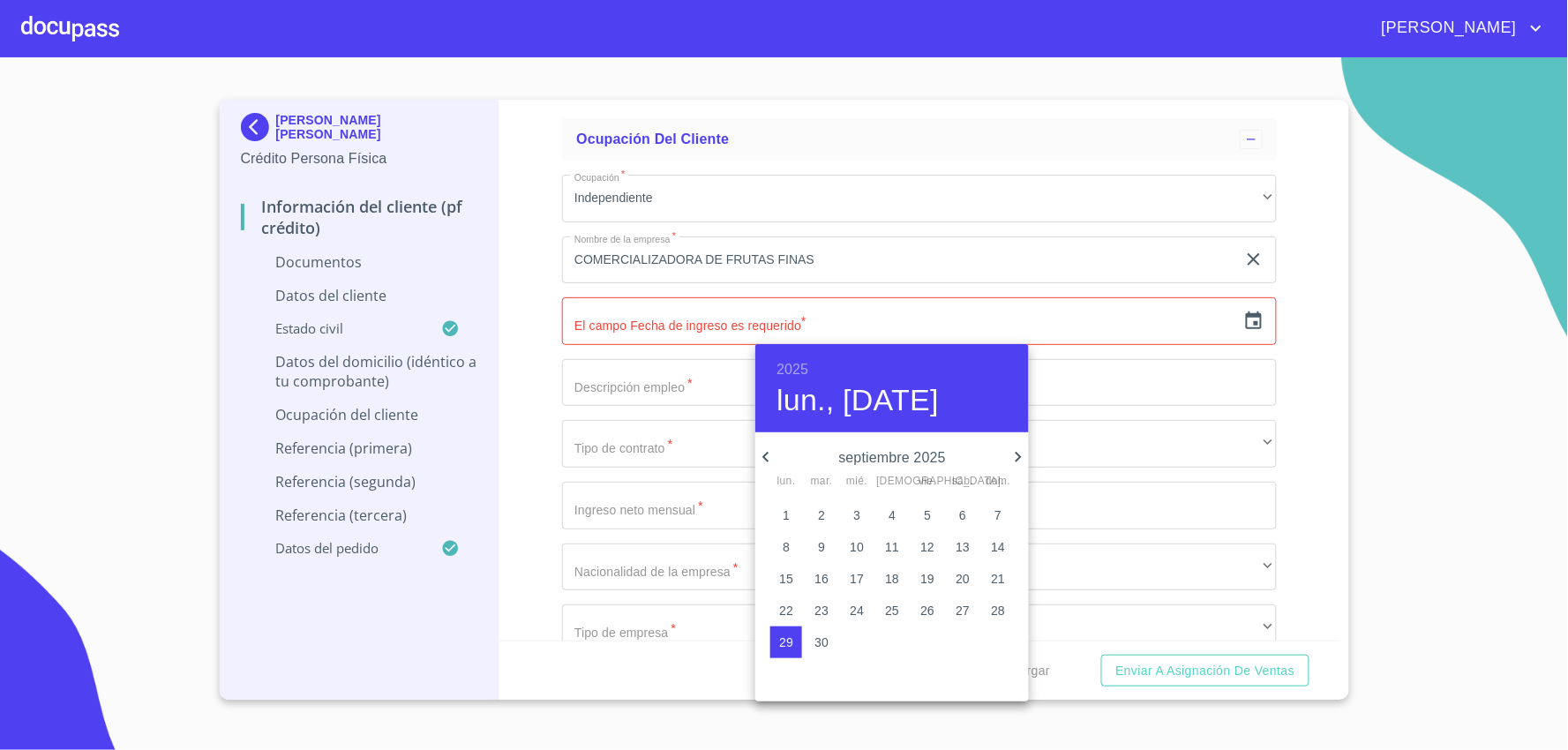
click at [779, 464] on p "septiembre 2025" at bounding box center [892, 457] width 231 height 21
click at [773, 457] on icon "button" at bounding box center [766, 456] width 21 height 21
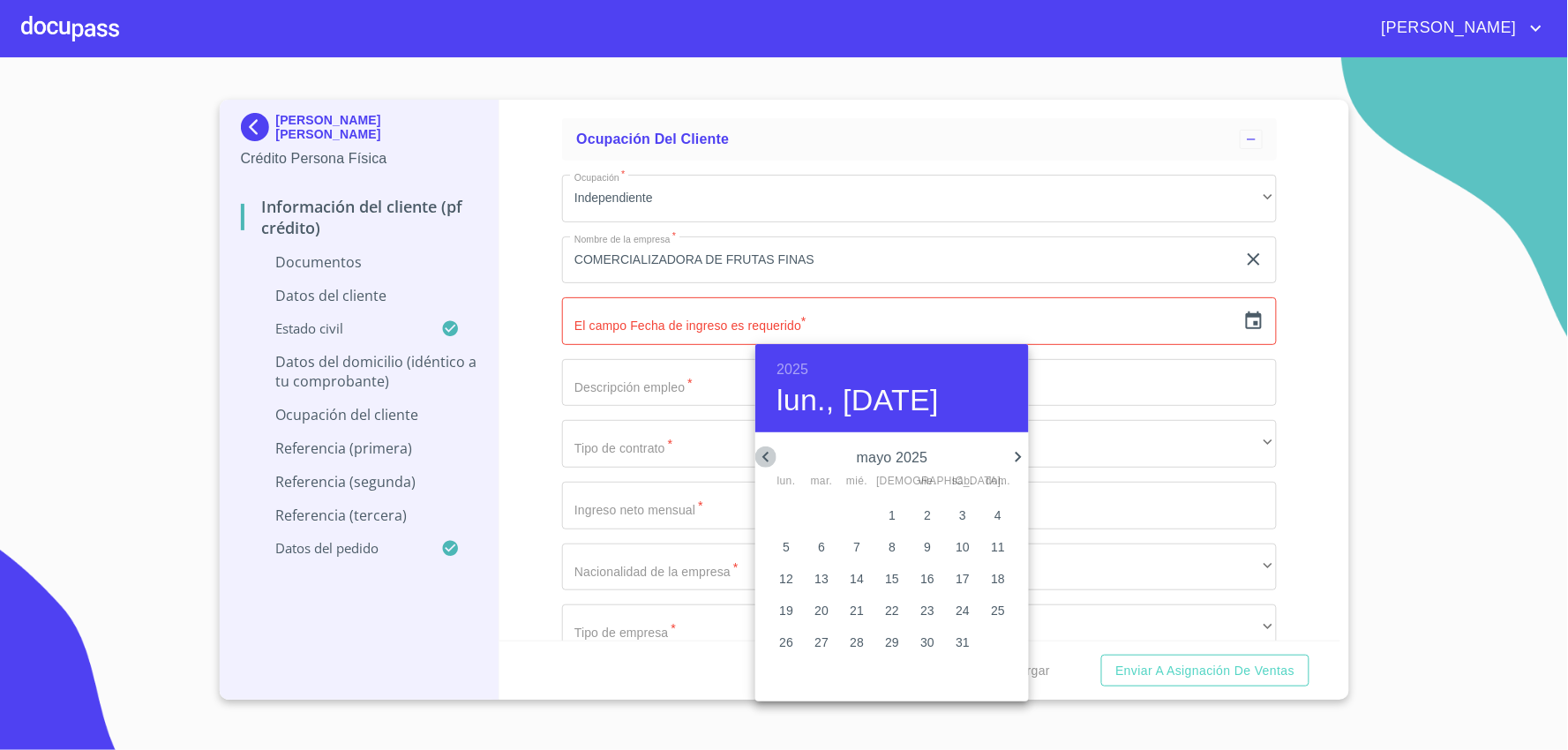
click at [773, 457] on icon "button" at bounding box center [766, 456] width 21 height 21
click at [801, 515] on div "31" at bounding box center [786, 515] width 35 height 32
click at [813, 510] on span "1" at bounding box center [822, 515] width 32 height 18
click at [780, 358] on h6 "2025" at bounding box center [793, 370] width 32 height 25
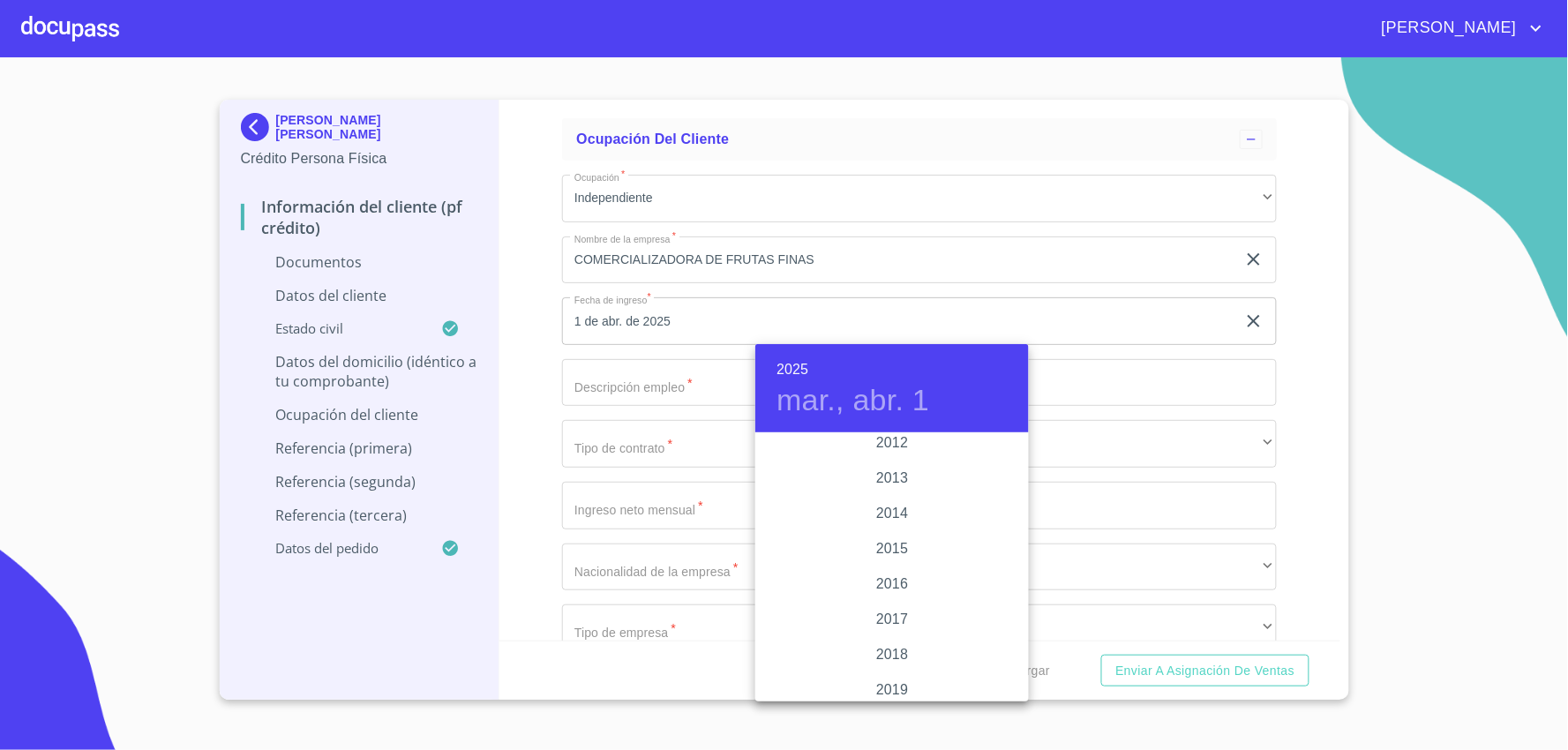
scroll to position [3032, 0]
click at [885, 580] on div "2015" at bounding box center [892, 598] width 273 height 35
type input "1 de abr. de 2015"
click at [660, 403] on div at bounding box center [784, 375] width 1568 height 750
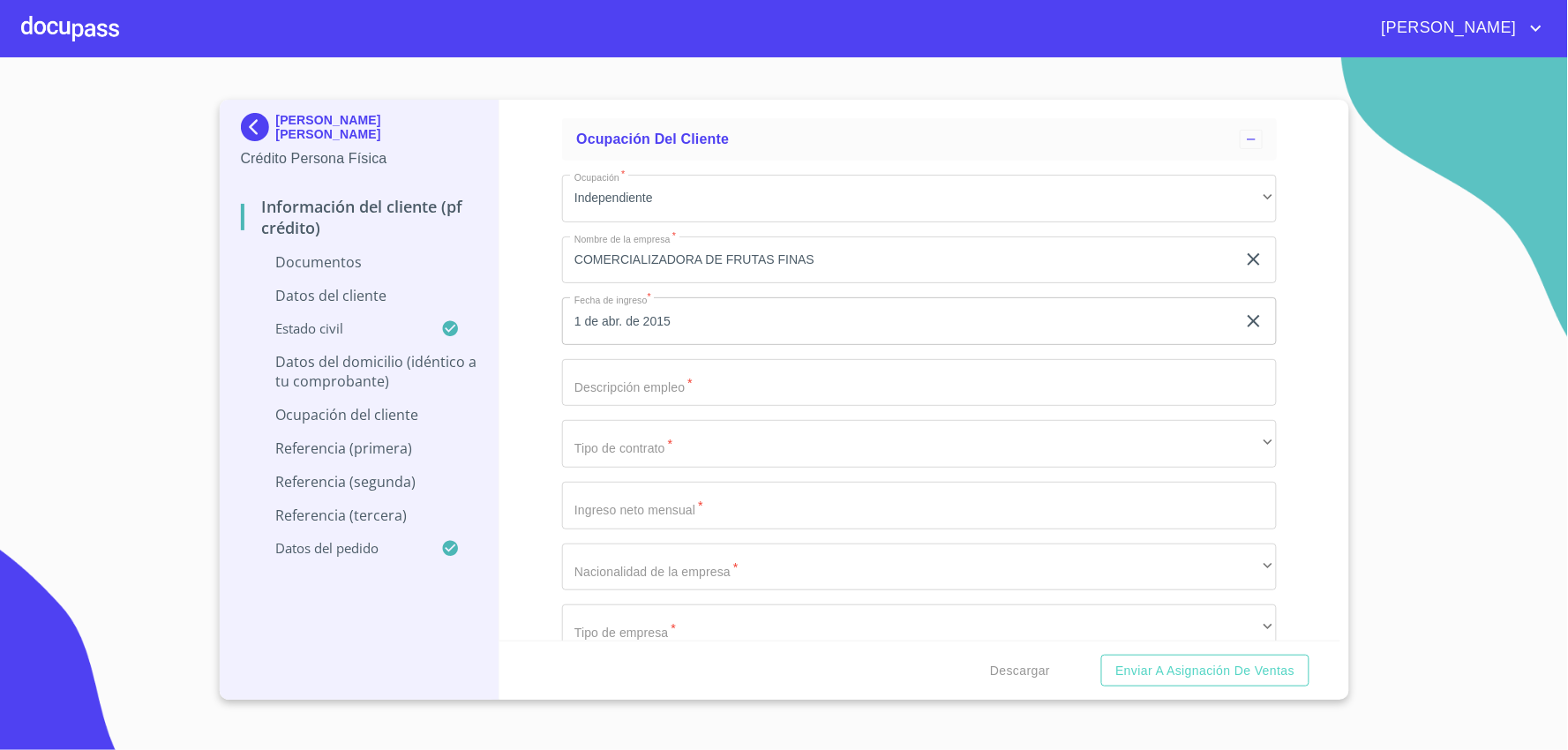
click at [664, 390] on input "Documento de identificación.   *" at bounding box center [919, 382] width 715 height 47
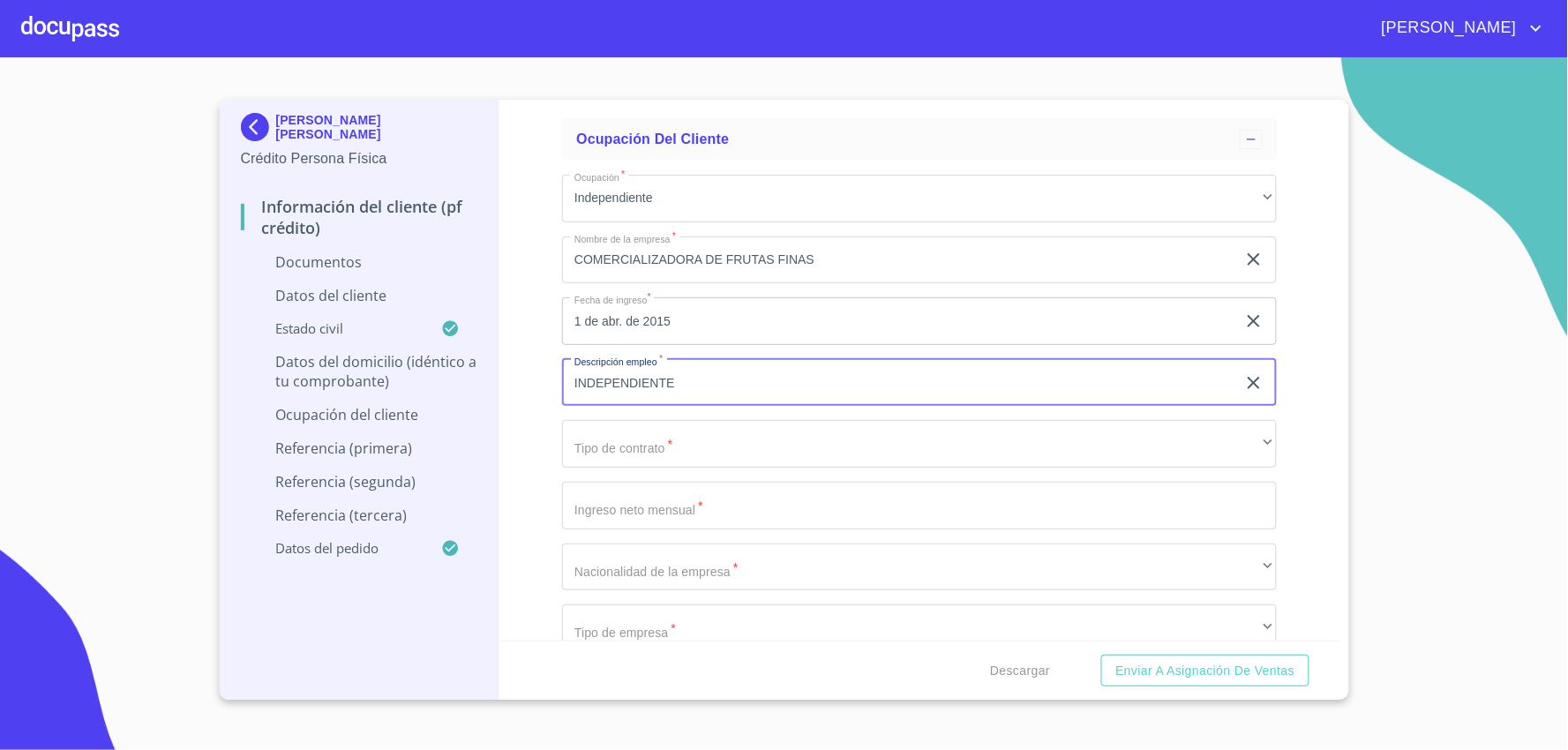
scroll to position [4510, 0]
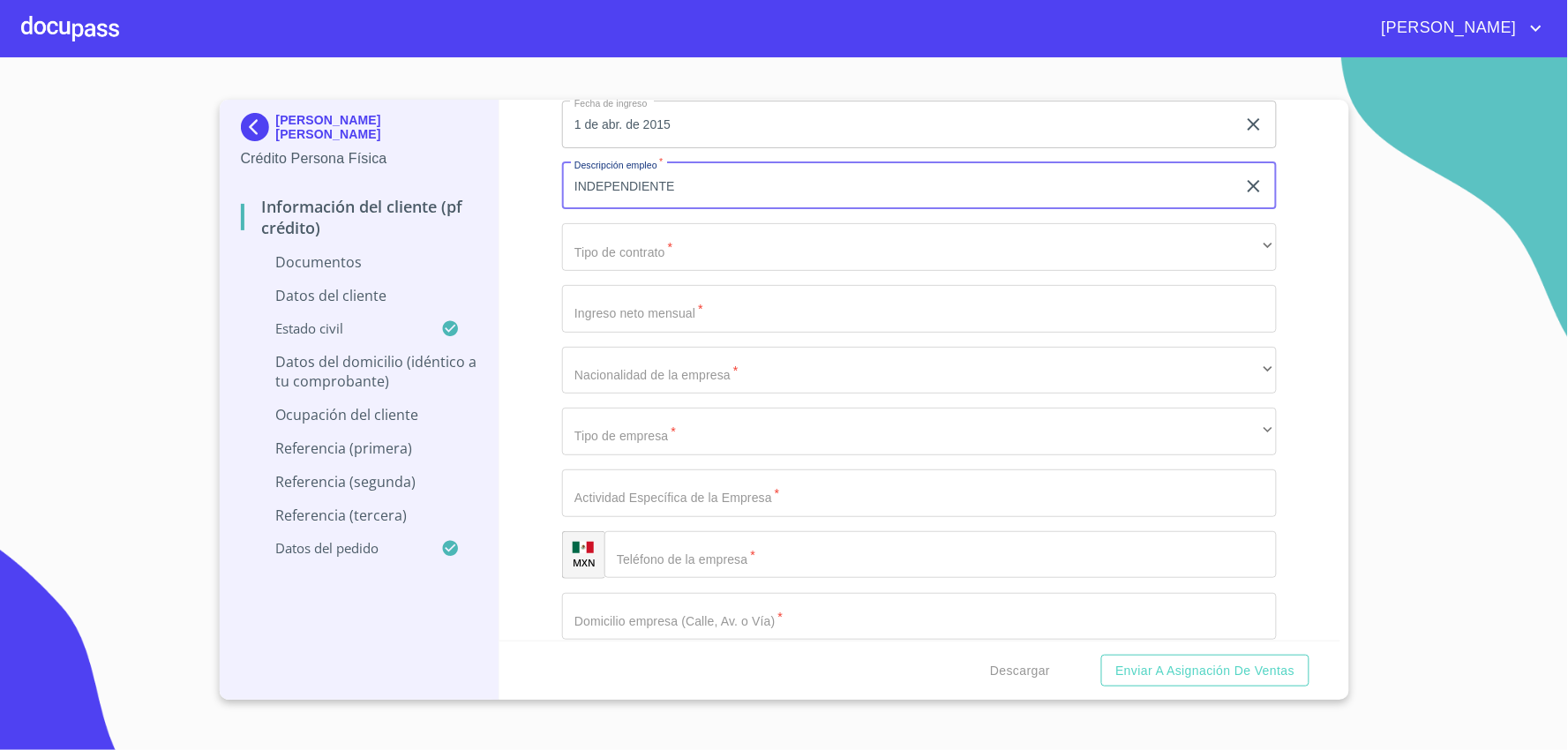
type input "INDEPENDIENTE"
click at [731, 302] on input "Documento de identificación.   *" at bounding box center [919, 309] width 715 height 47
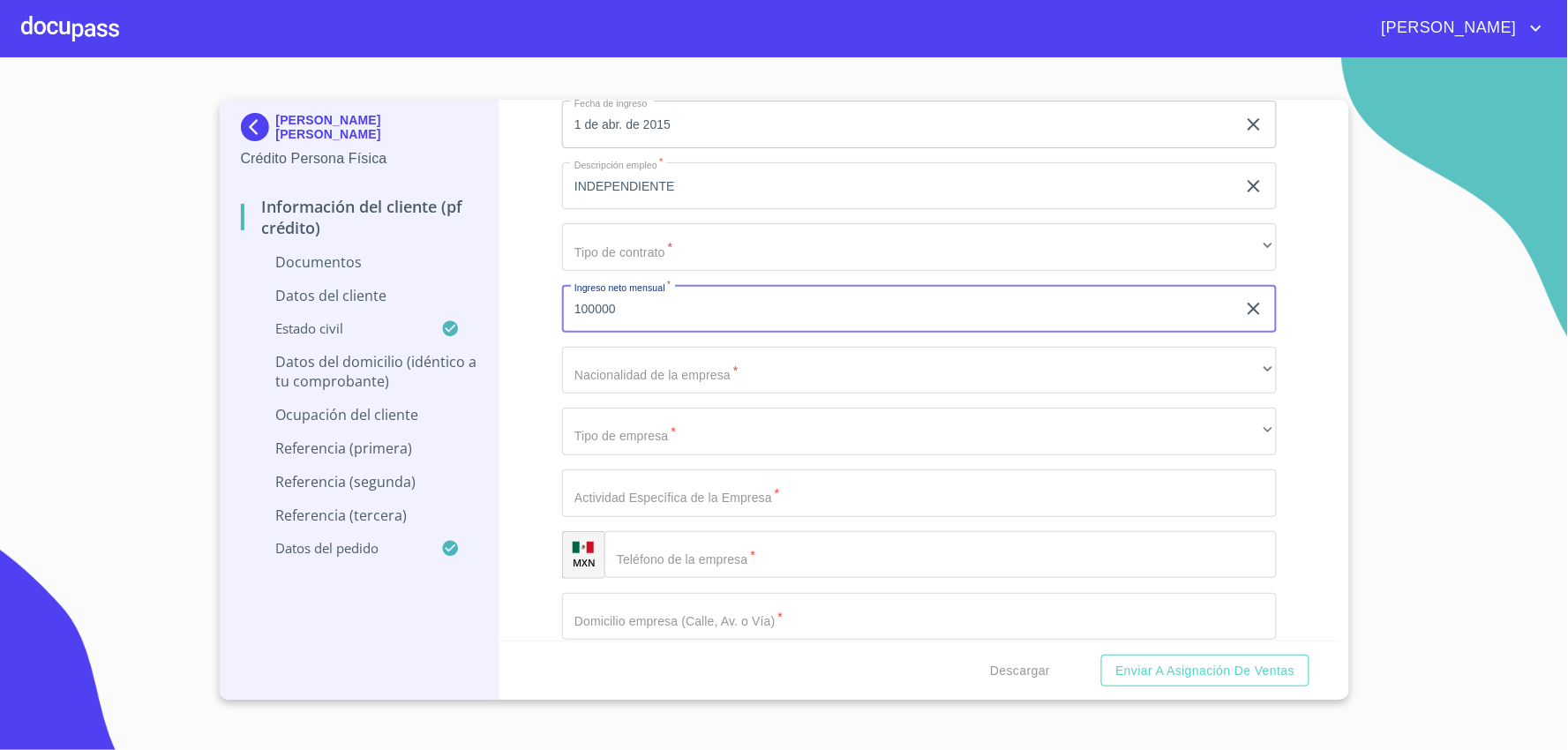
type input "100000"
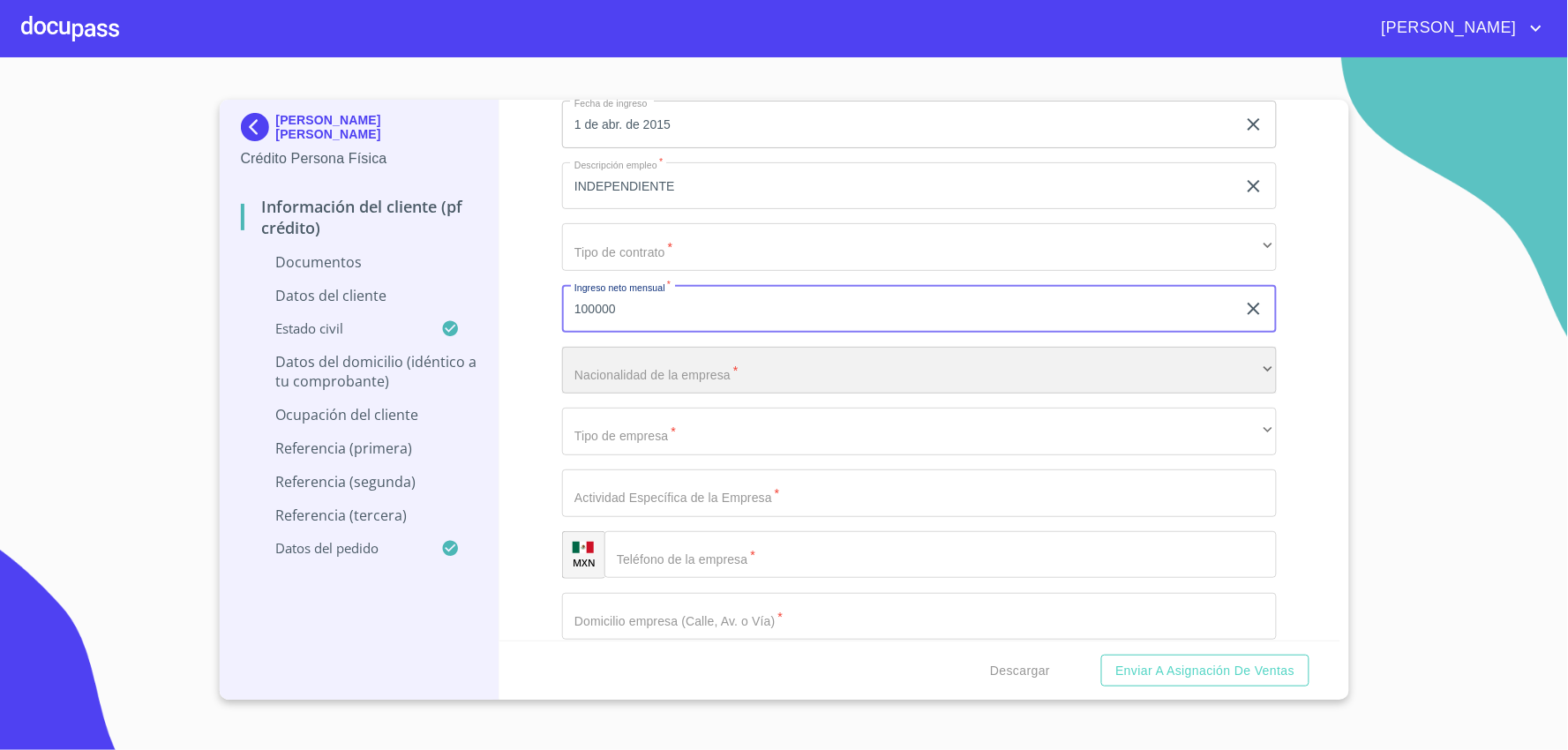
click at [644, 366] on div "​" at bounding box center [919, 370] width 715 height 47
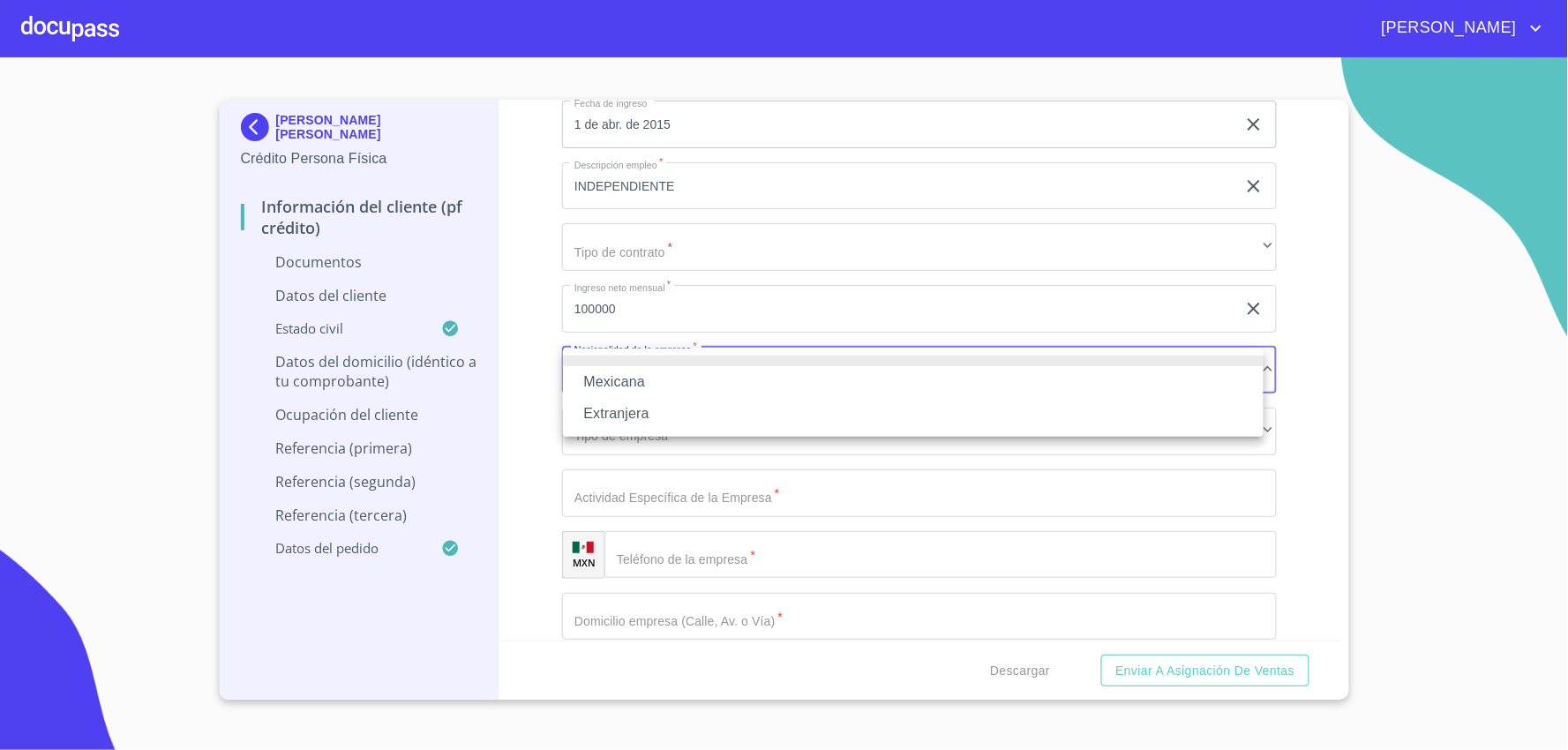
click at [605, 381] on li "Mexicana" at bounding box center [914, 382] width 701 height 32
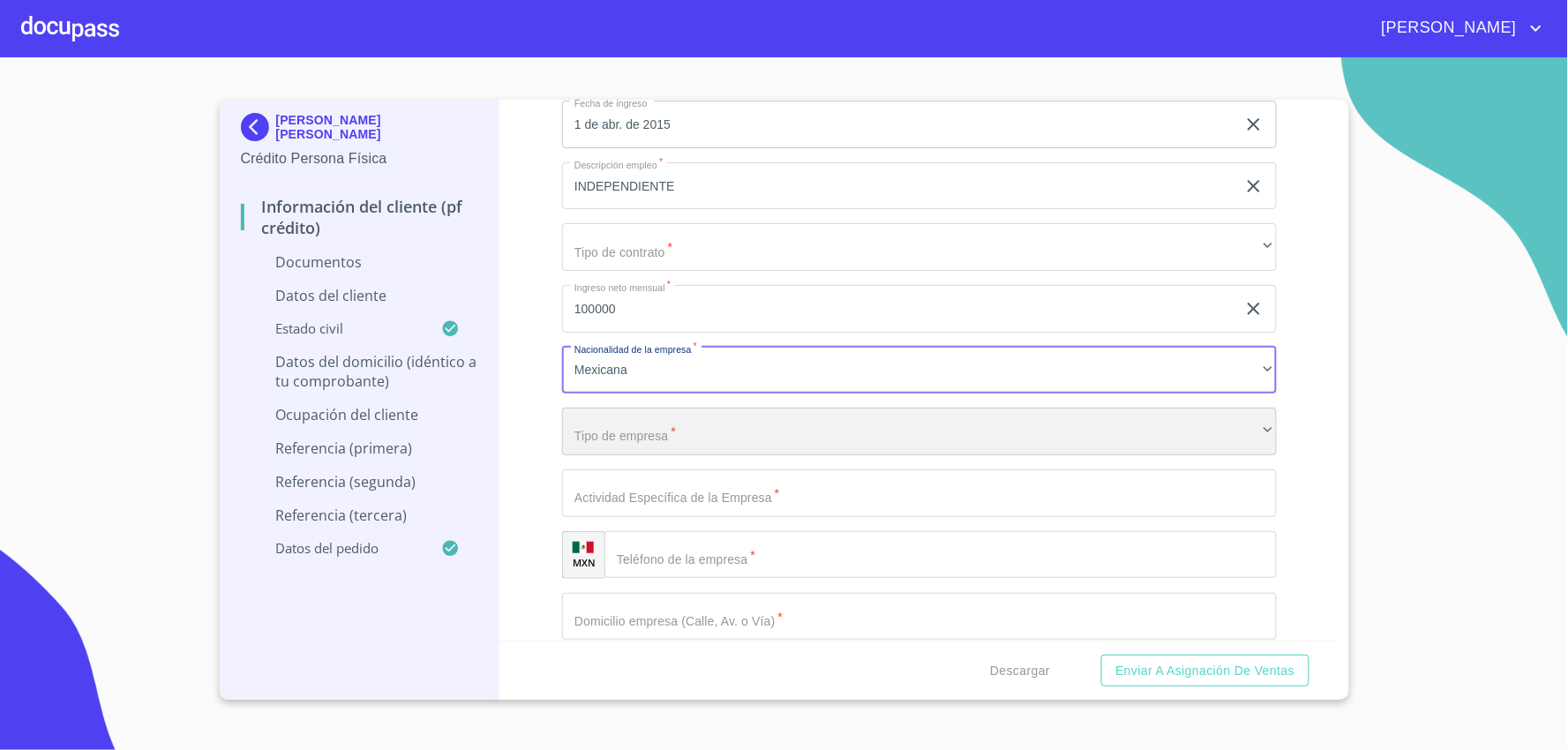
click at [648, 436] on div "​" at bounding box center [919, 431] width 715 height 47
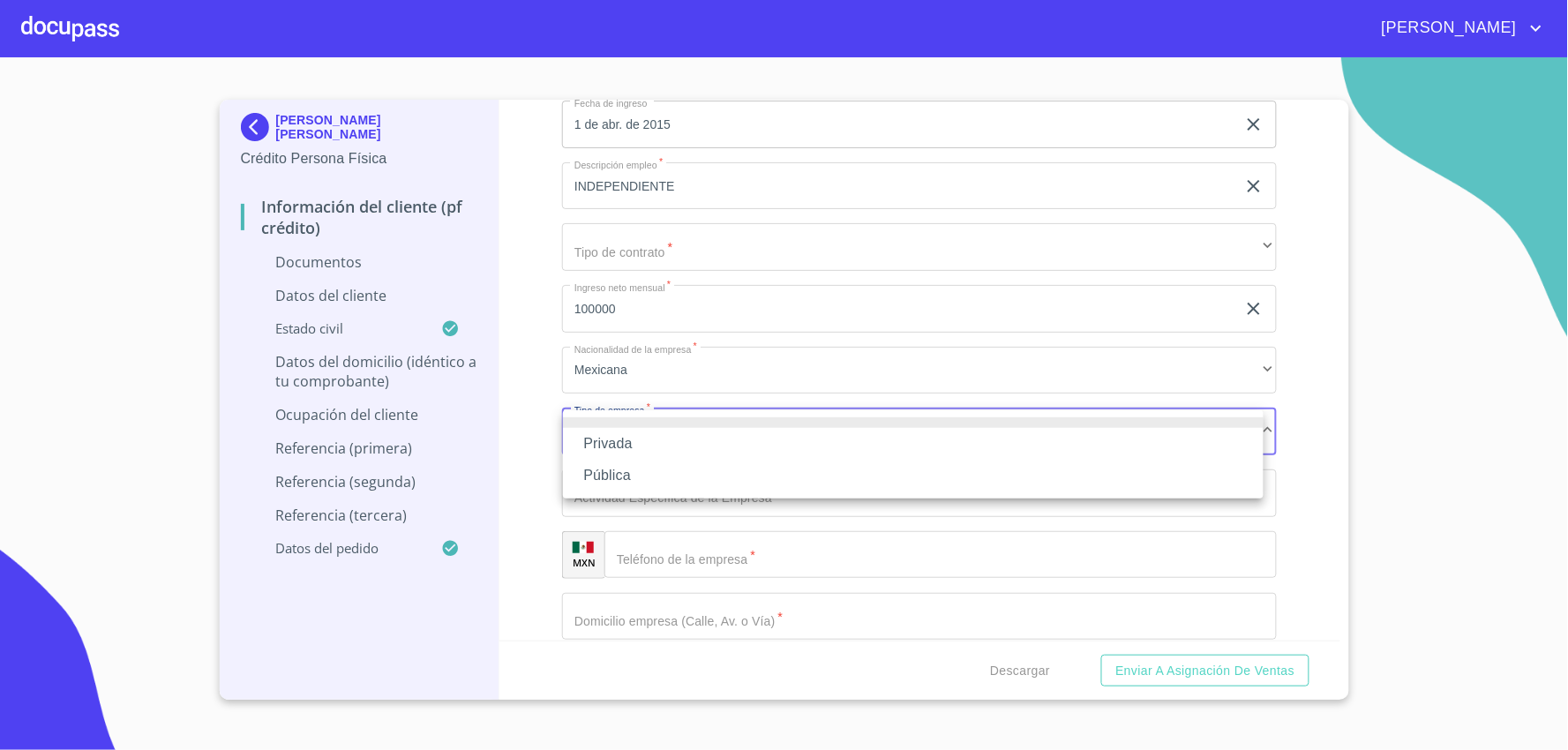
click at [637, 440] on li "Privada" at bounding box center [914, 444] width 701 height 32
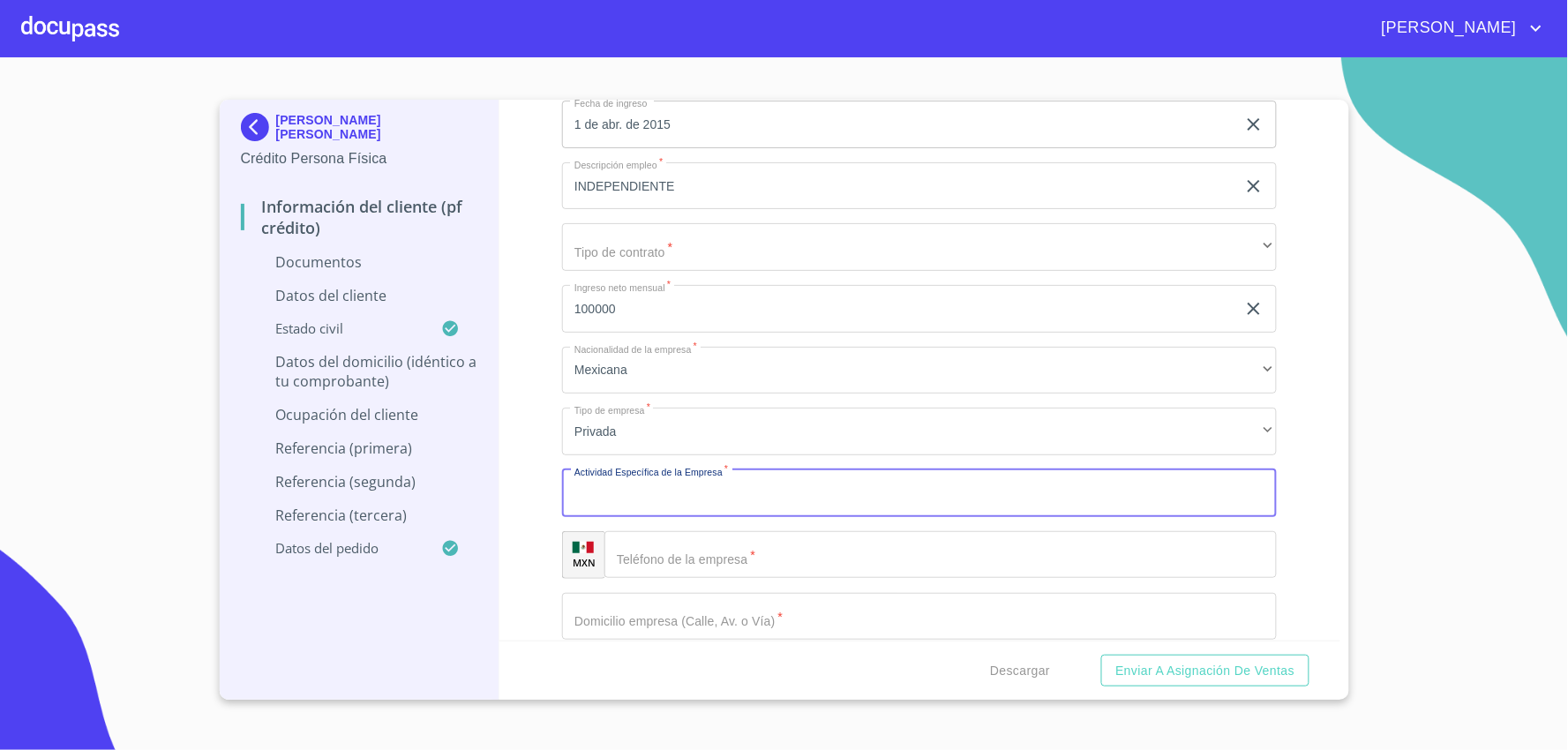
click at [656, 500] on input "Documento de identificación.   *" at bounding box center [919, 493] width 715 height 47
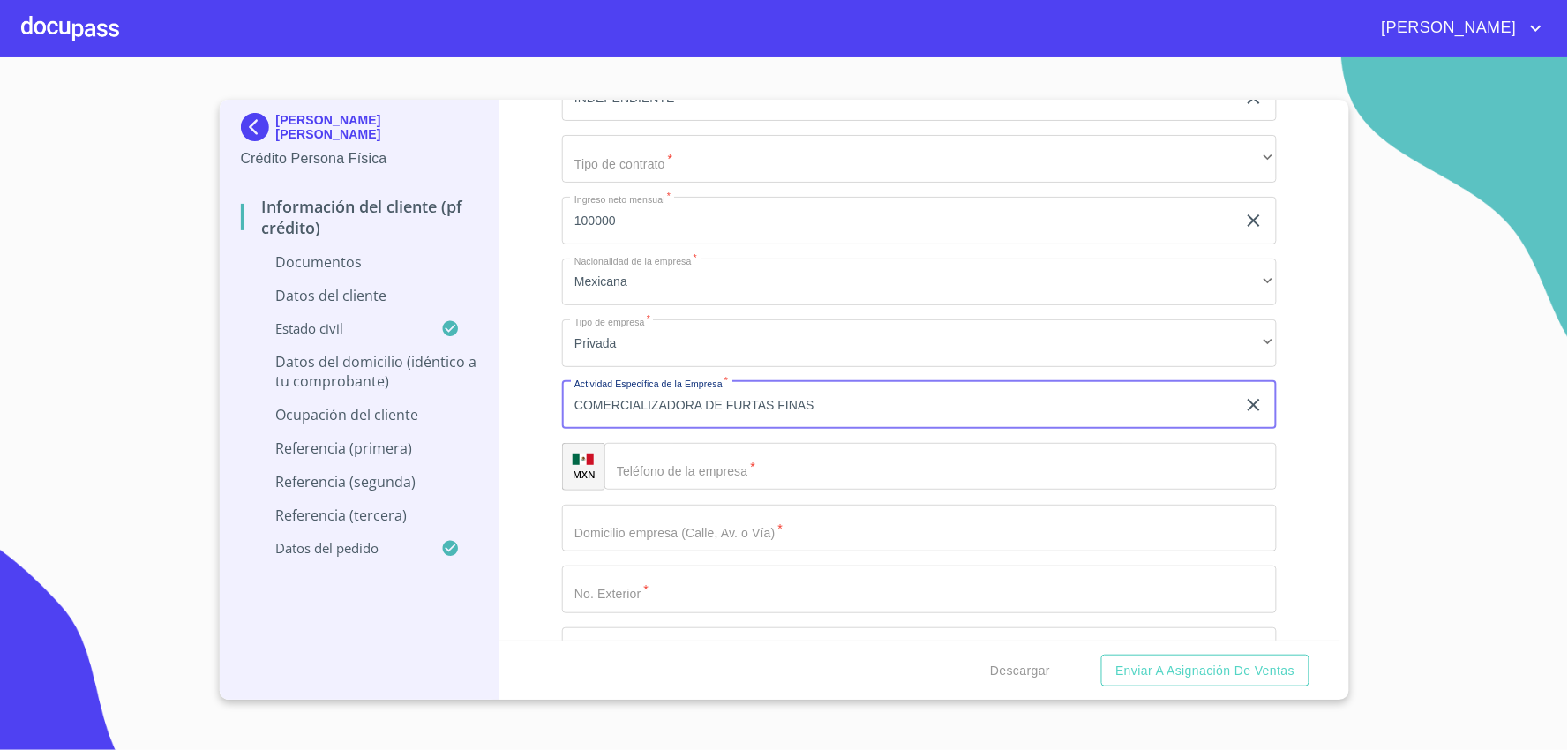
scroll to position [4706, 0]
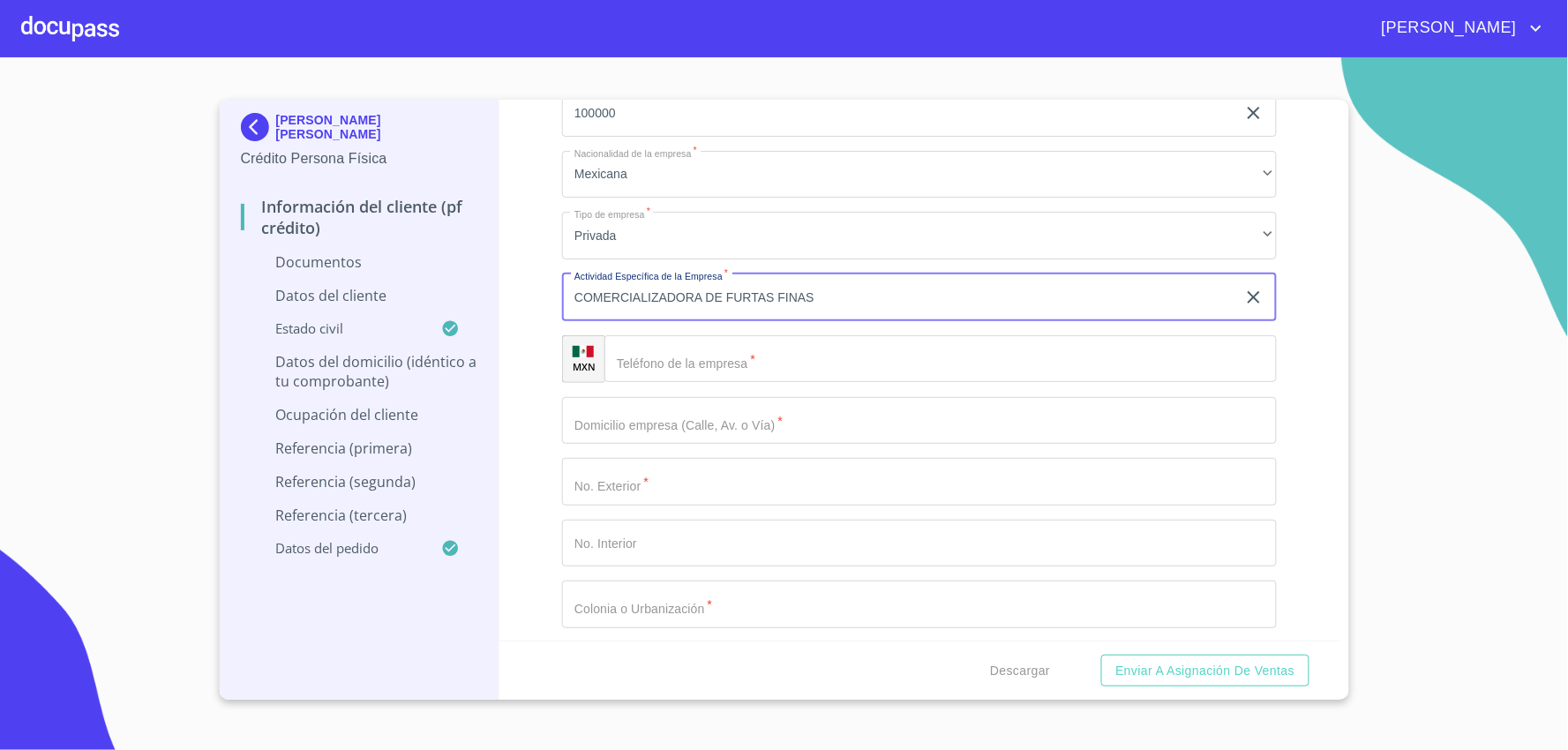
type input "COMERCIALIZADORA DE FURTAS FINAS"
click at [788, 363] on input "Documento de identificación.   *" at bounding box center [941, 359] width 673 height 47
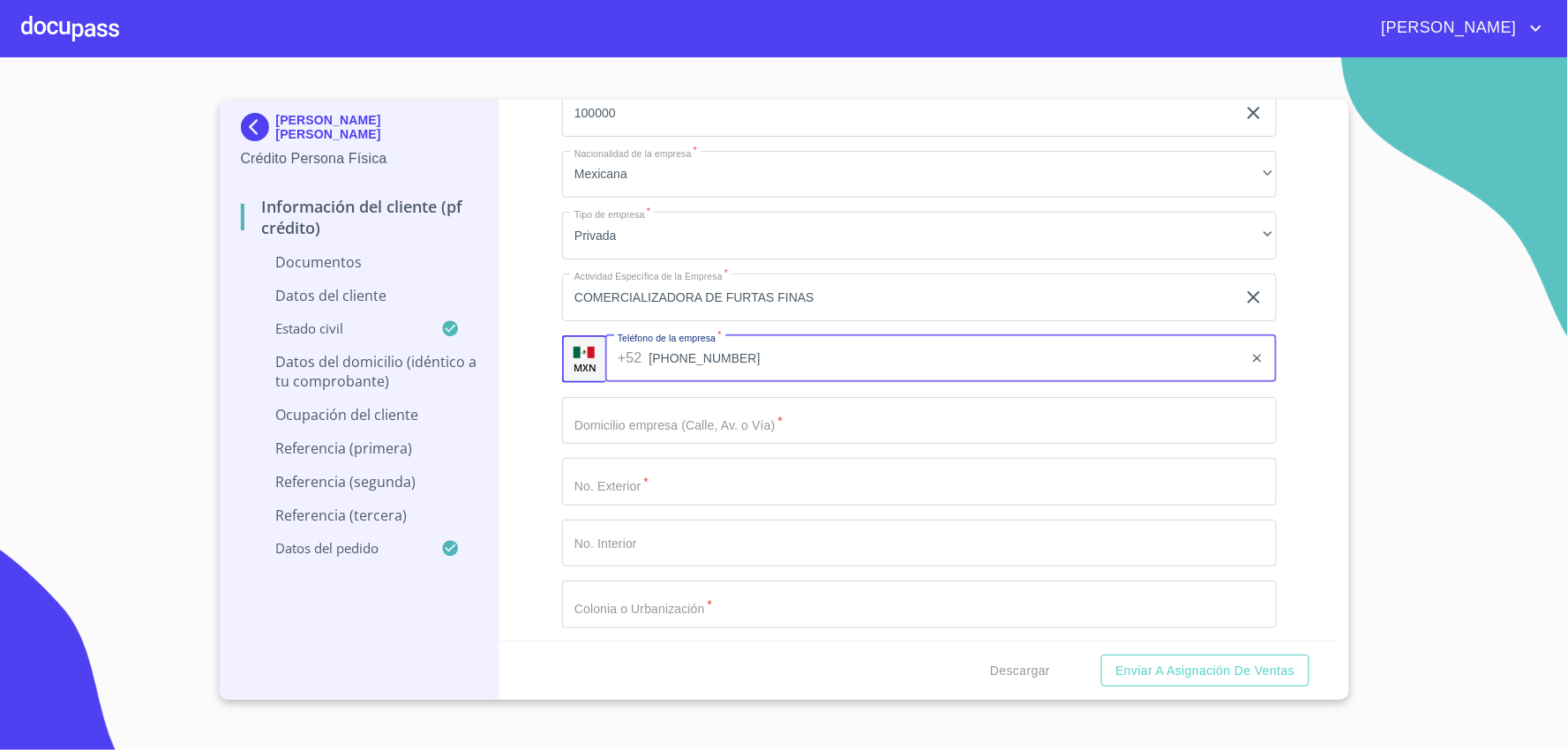
type input "[PHONE_NUMBER]"
click at [719, 436] on input "Documento de identificación.   *" at bounding box center [919, 420] width 715 height 47
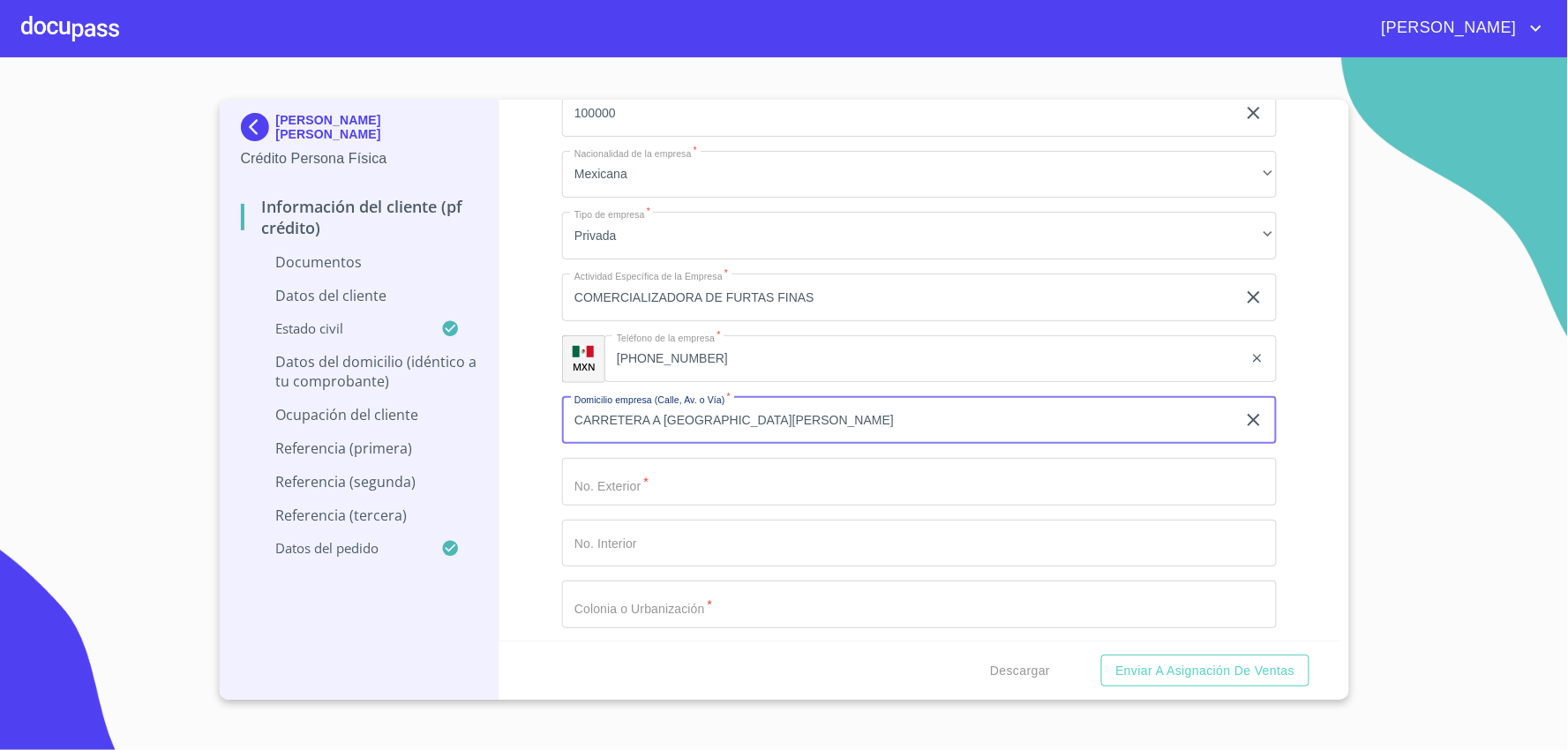
type input "CARRETERA A [GEOGRAPHIC_DATA][PERSON_NAME]"
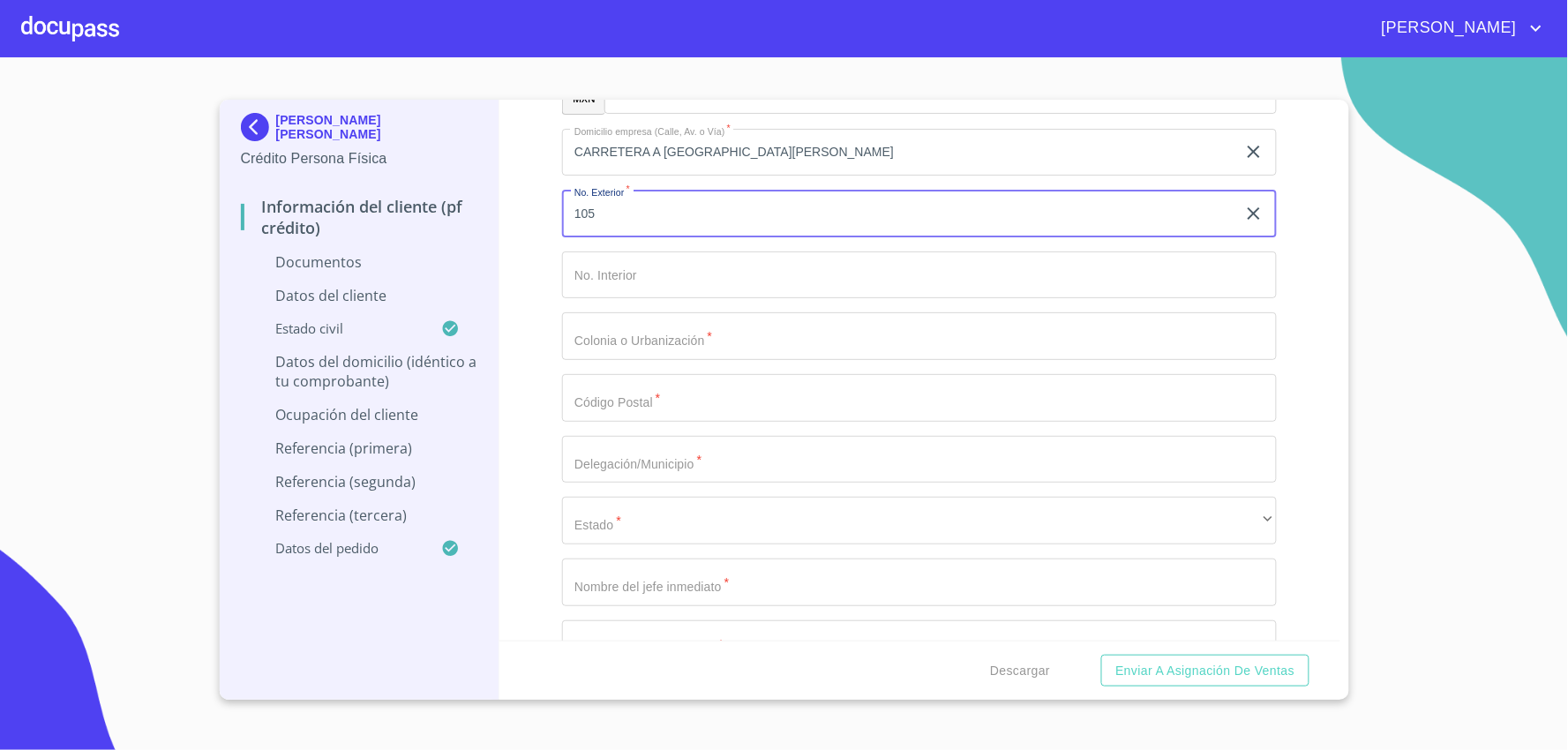
scroll to position [5000, 0]
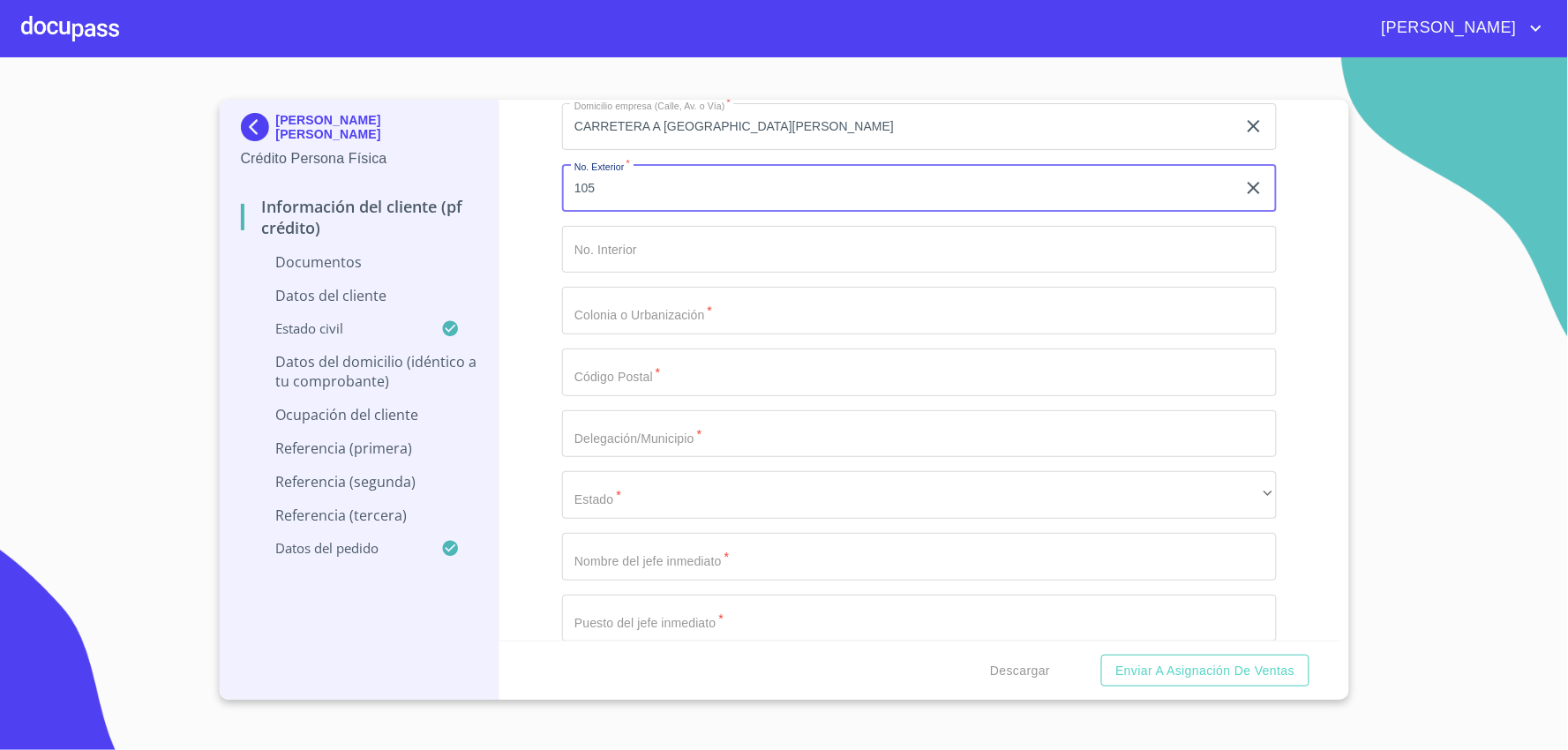
type input "105"
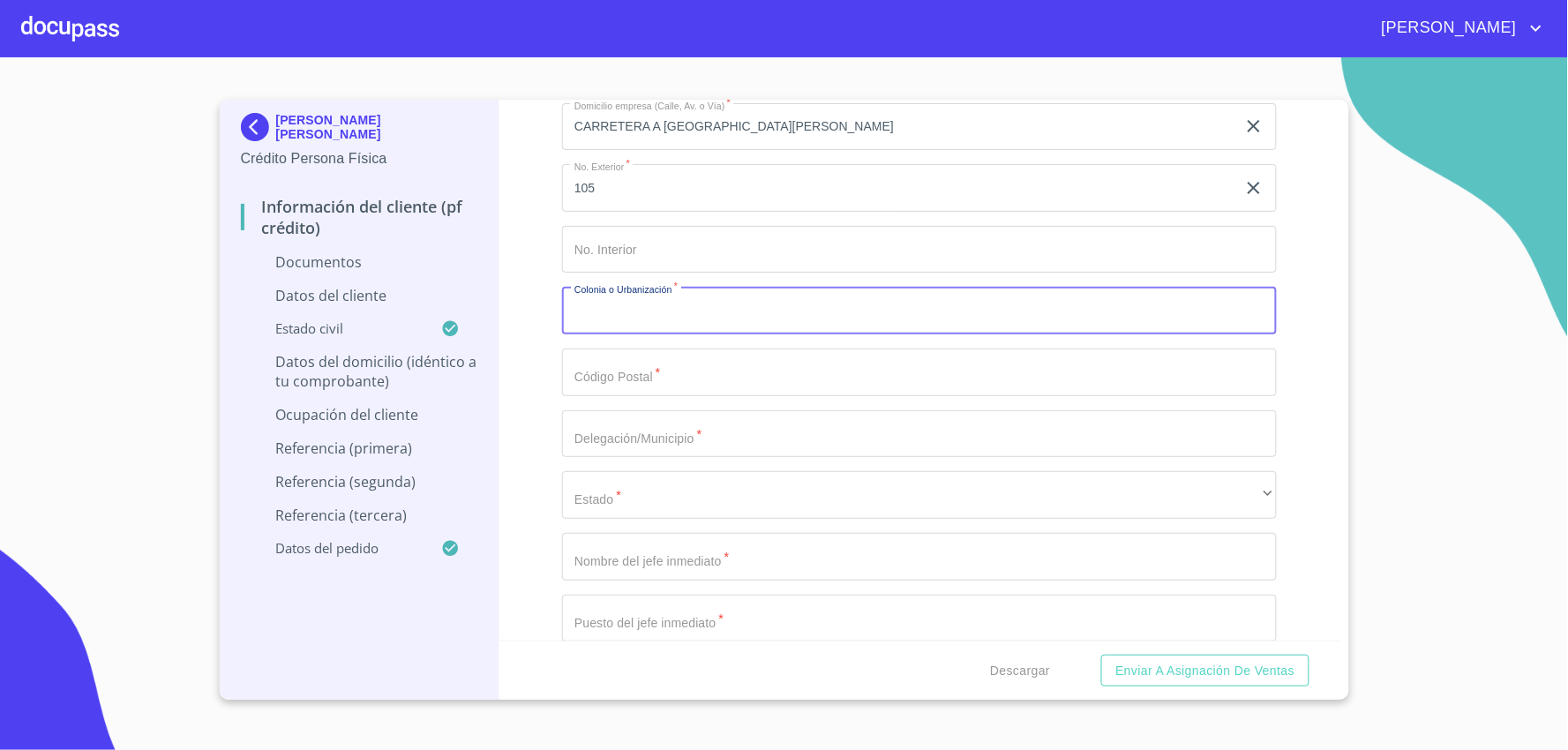
click at [828, 318] on input "Documento de identificación.   *" at bounding box center [919, 310] width 715 height 47
type input "SAN [PERSON_NAME]"
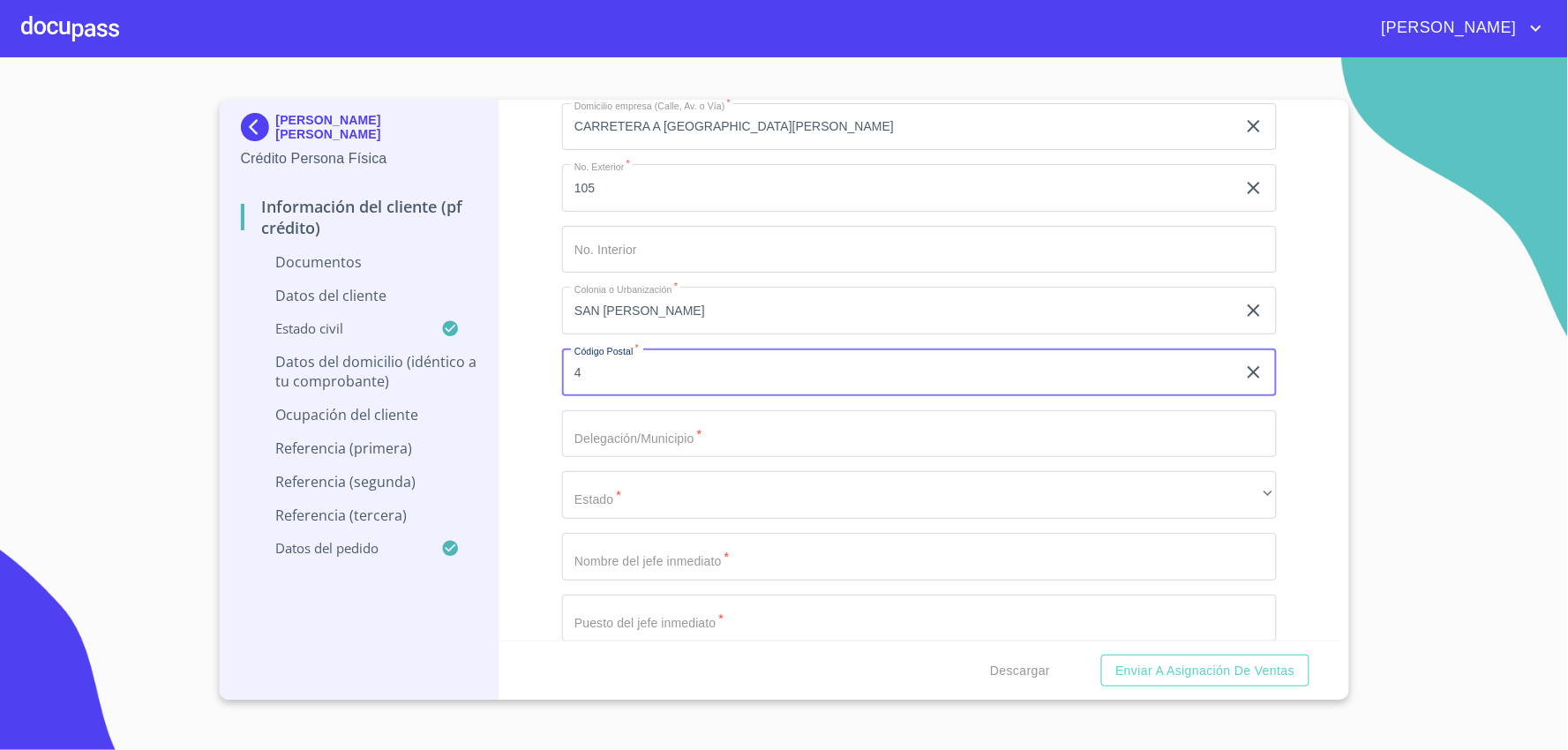
type input "45"
drag, startPoint x: 677, startPoint y: 379, endPoint x: 113, endPoint y: 312, distance: 568.0
click at [113, 312] on section "[PERSON_NAME] [PERSON_NAME] Crédito Persona Física Información del cliente (PF …" at bounding box center [784, 403] width 1568 height 692
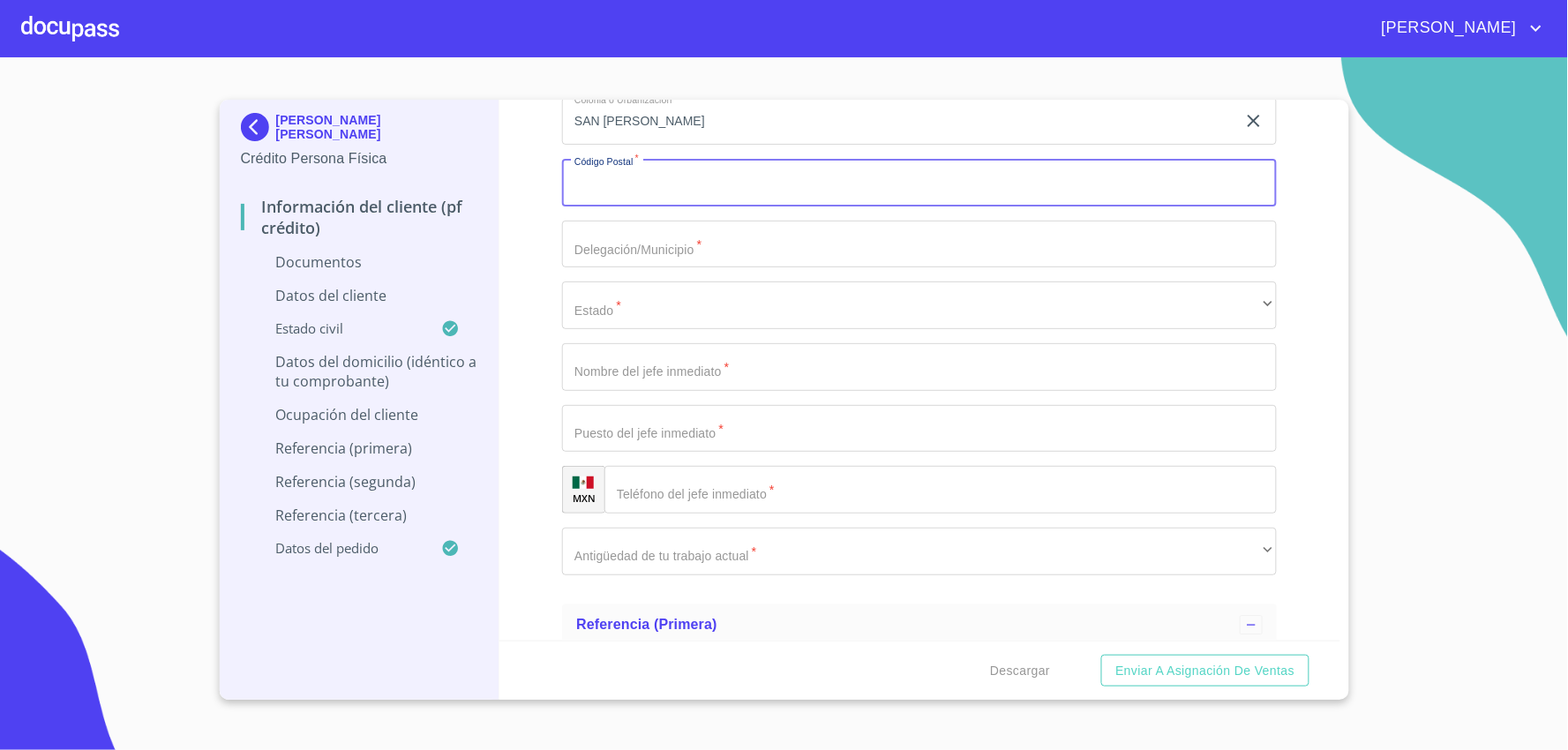
scroll to position [5196, 0]
click at [725, 235] on input "Documento de identificación.   *" at bounding box center [919, 238] width 715 height 47
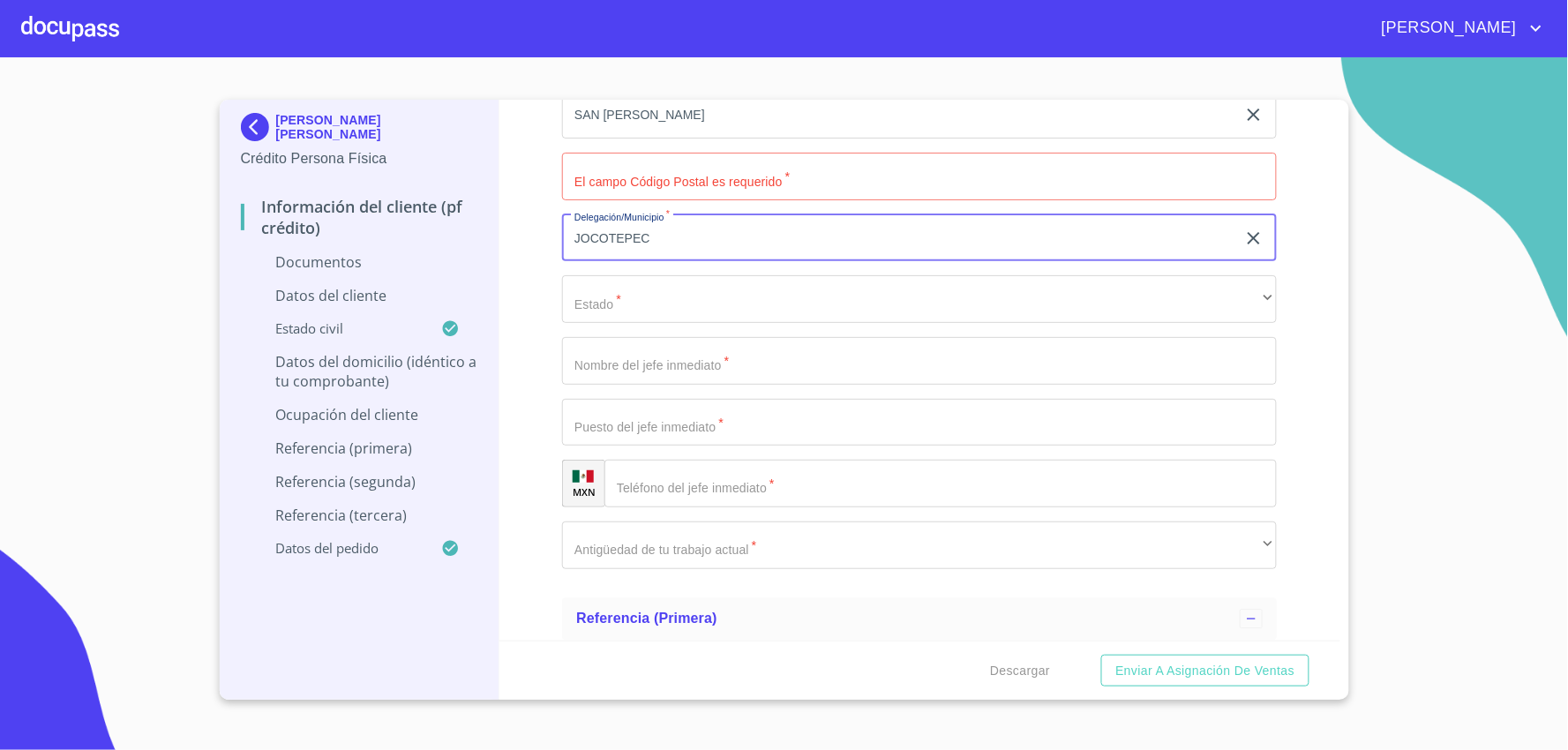
type input "JOCOTEPEC"
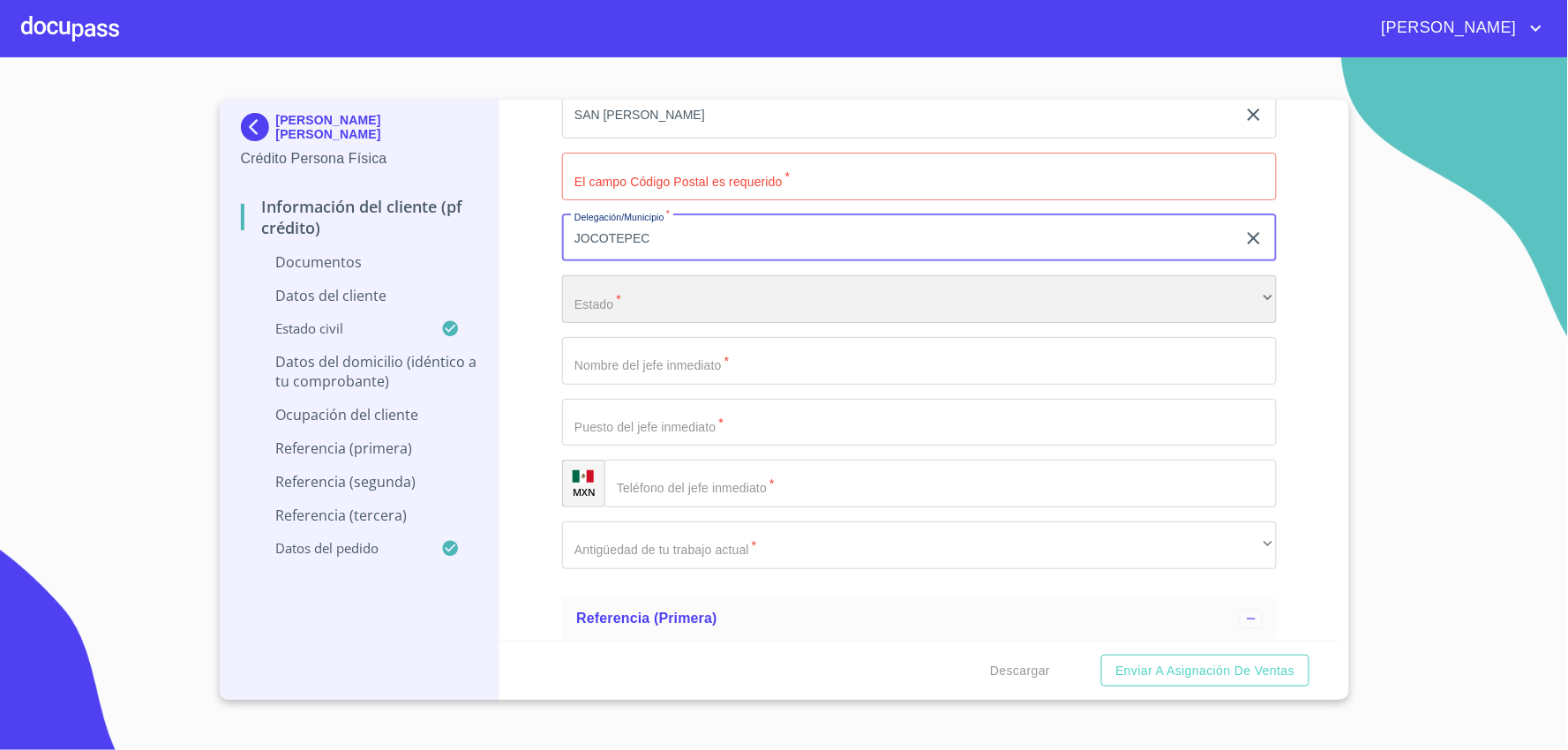
click at [698, 291] on div "​" at bounding box center [919, 298] width 715 height 47
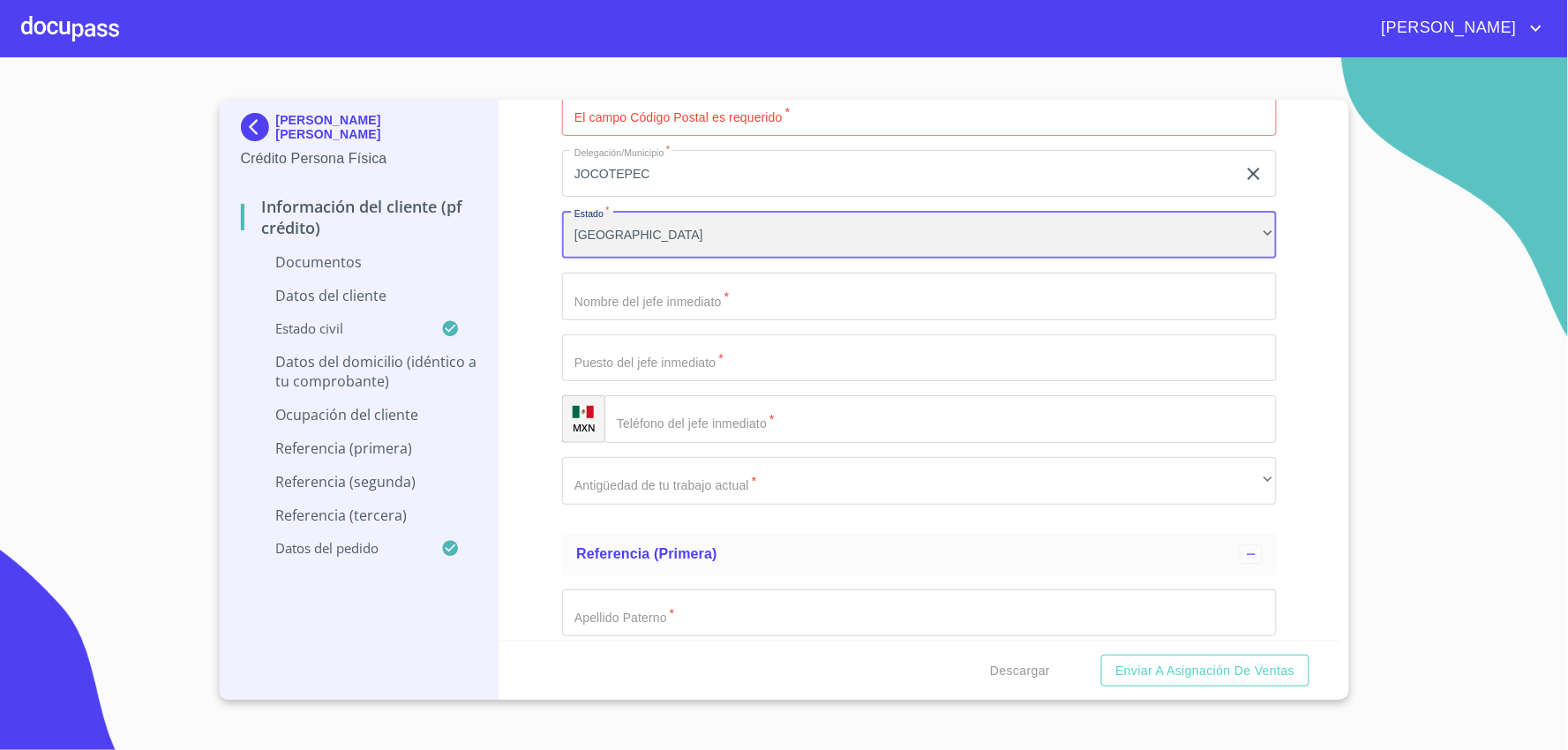
scroll to position [5296, 0]
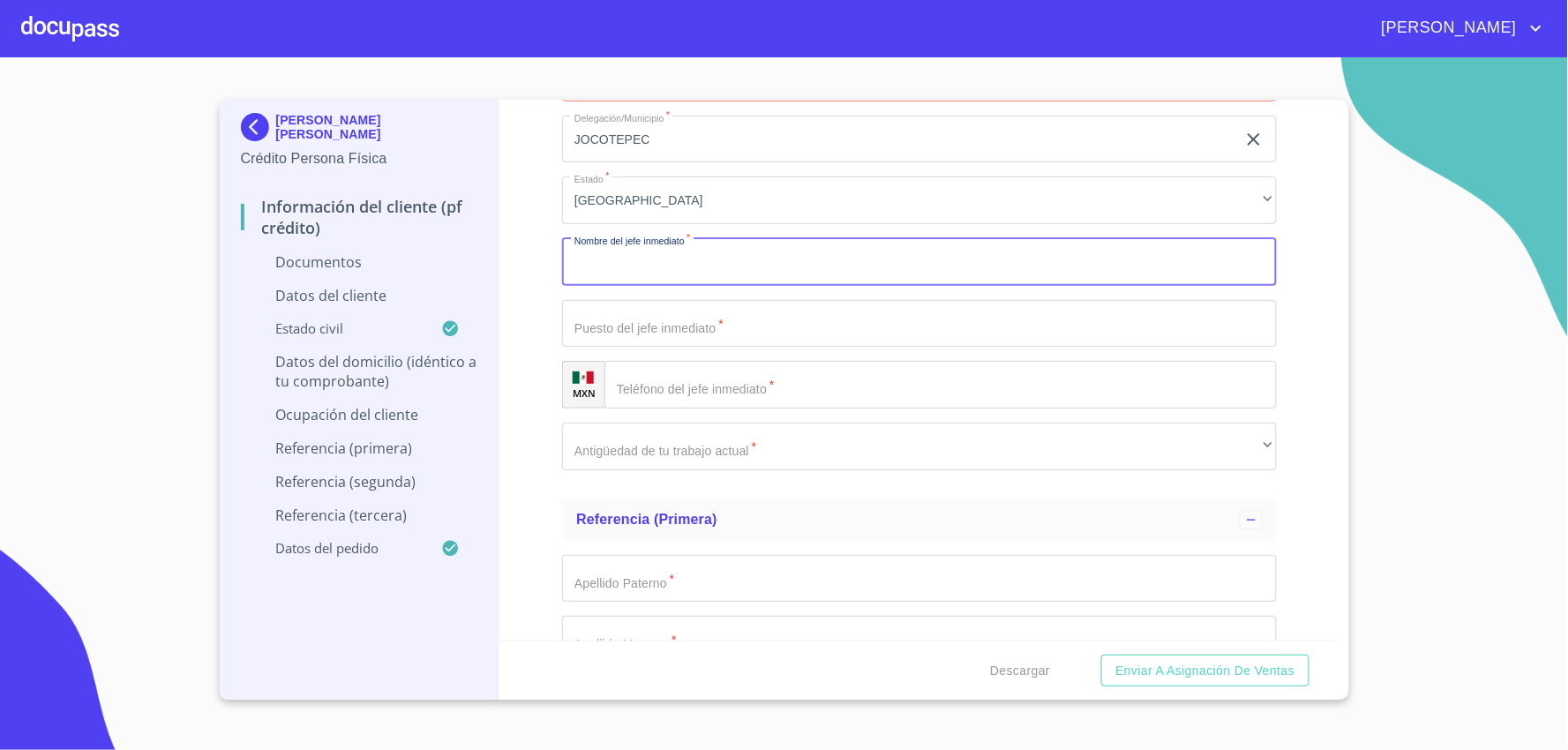
click at [720, 252] on input "Documento de identificación.   *" at bounding box center [919, 261] width 715 height 47
drag, startPoint x: 729, startPoint y: 258, endPoint x: 241, endPoint y: 197, distance: 491.8
click at [241, 197] on div "[PERSON_NAME] [PERSON_NAME] Crédito Persona Física Información del cliente (PF …" at bounding box center [780, 400] width 1121 height 600
type input "D"
type input "INDEPENDIENTE"
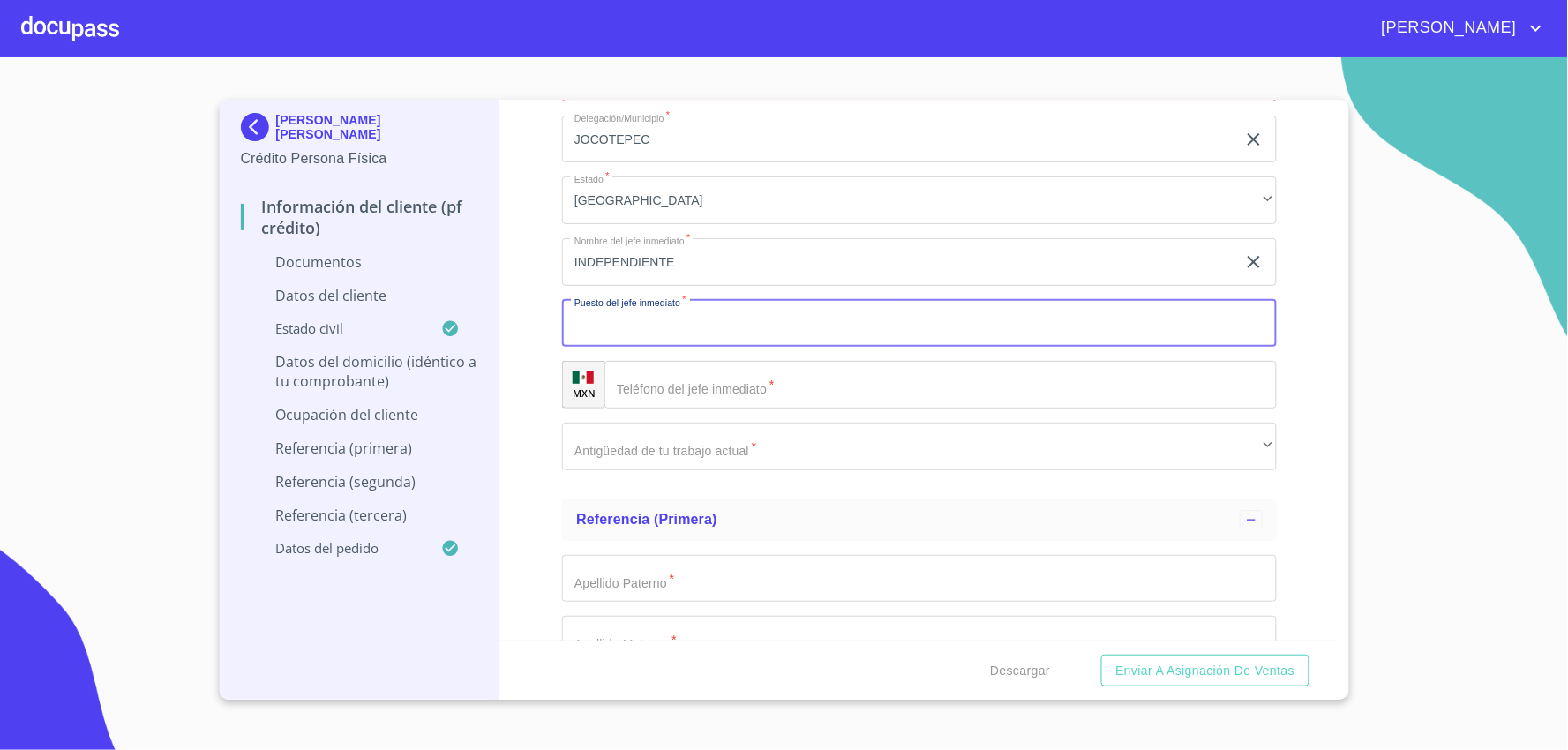
click at [658, 307] on input "Documento de identificación.   *" at bounding box center [919, 323] width 715 height 47
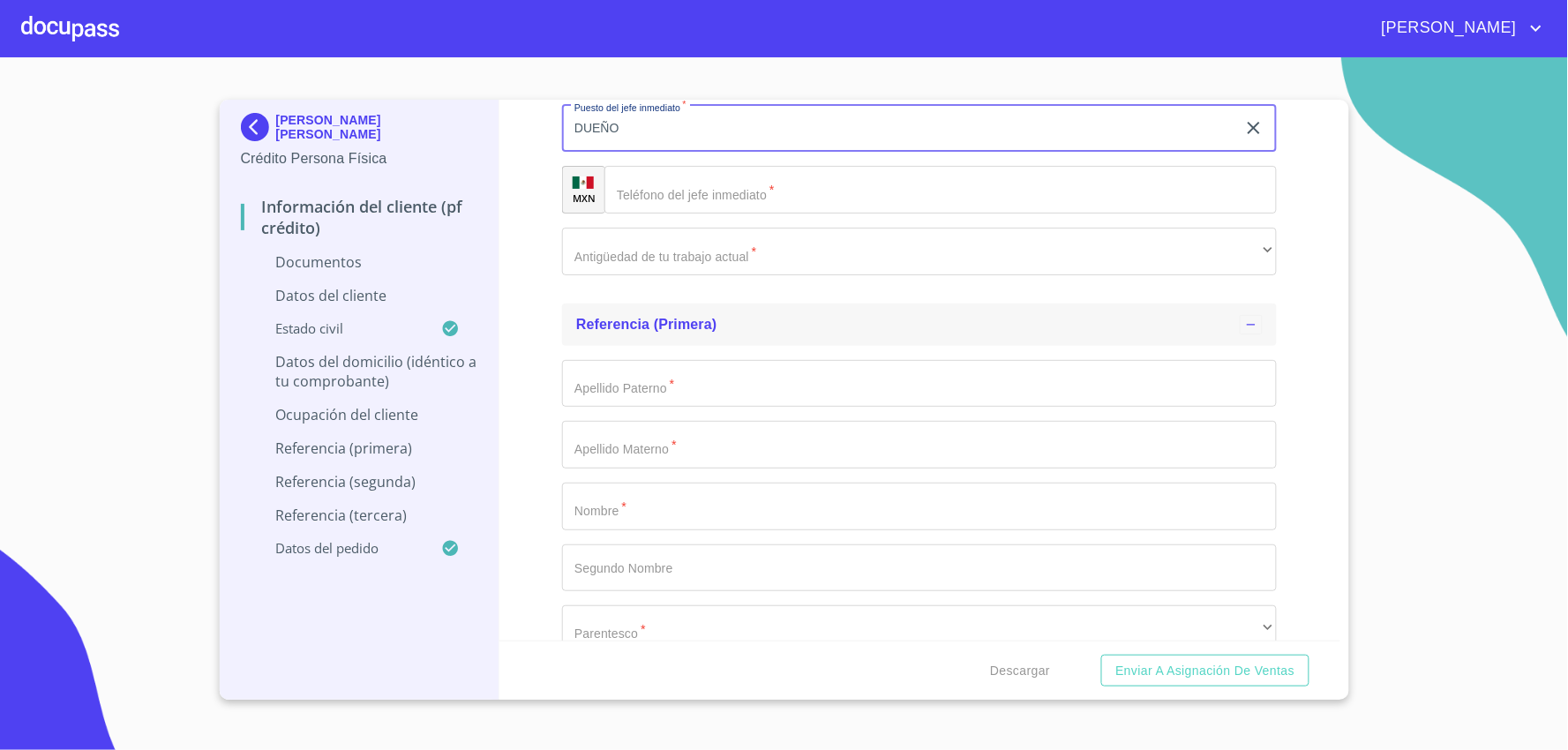
scroll to position [5491, 0]
type input "DUEÑO"
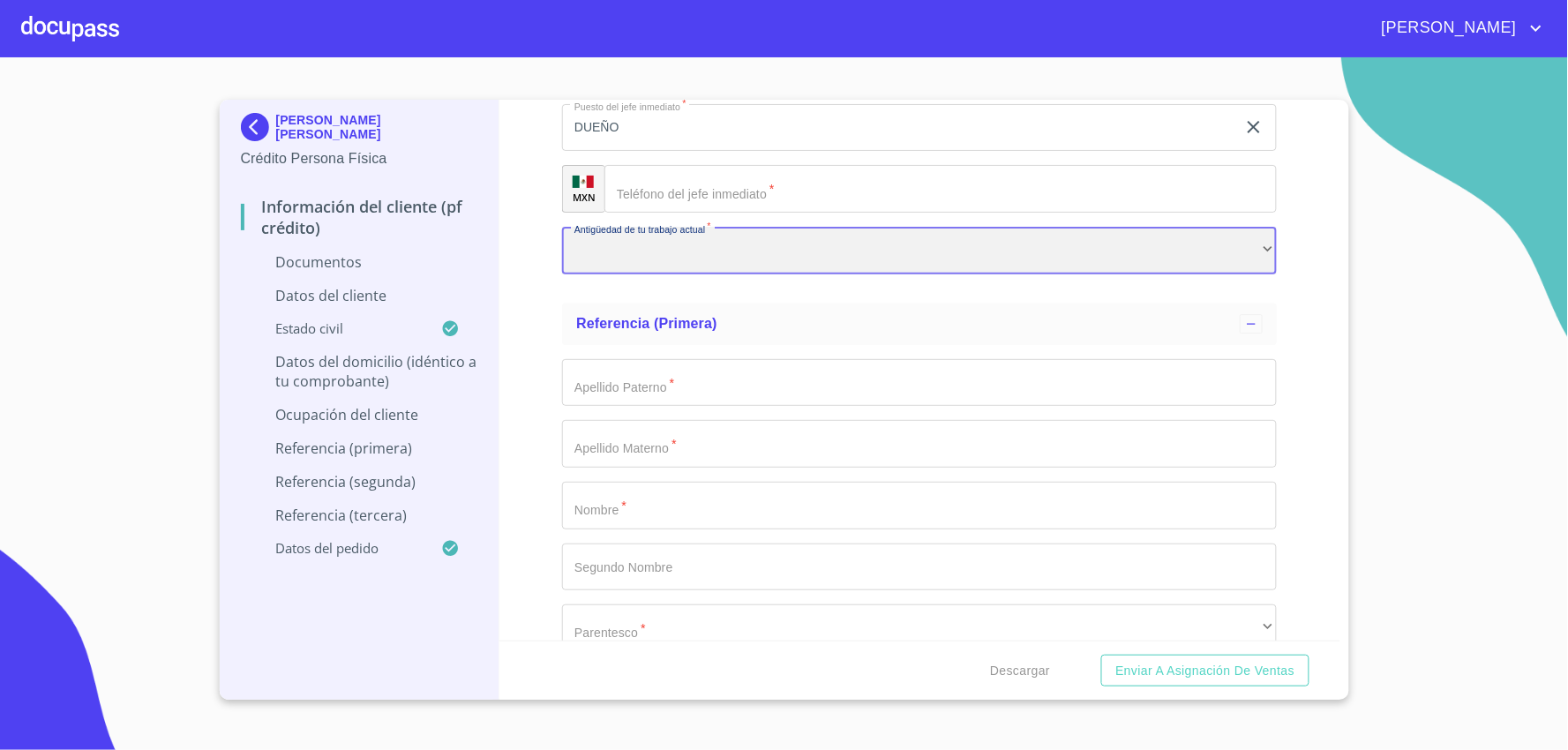
click at [701, 257] on div "​" at bounding box center [919, 250] width 715 height 47
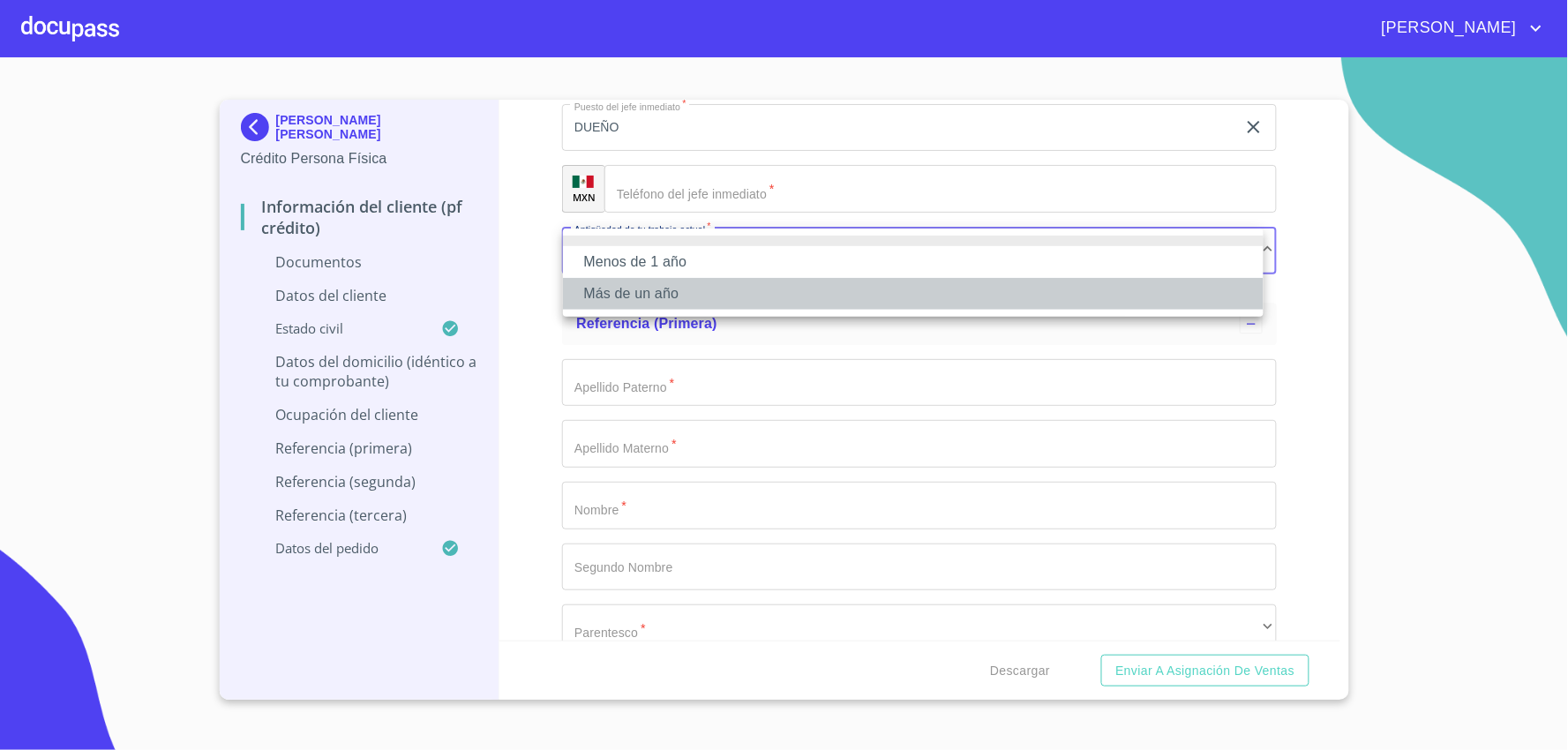
click at [641, 300] on li "Más de un año" at bounding box center [914, 294] width 701 height 32
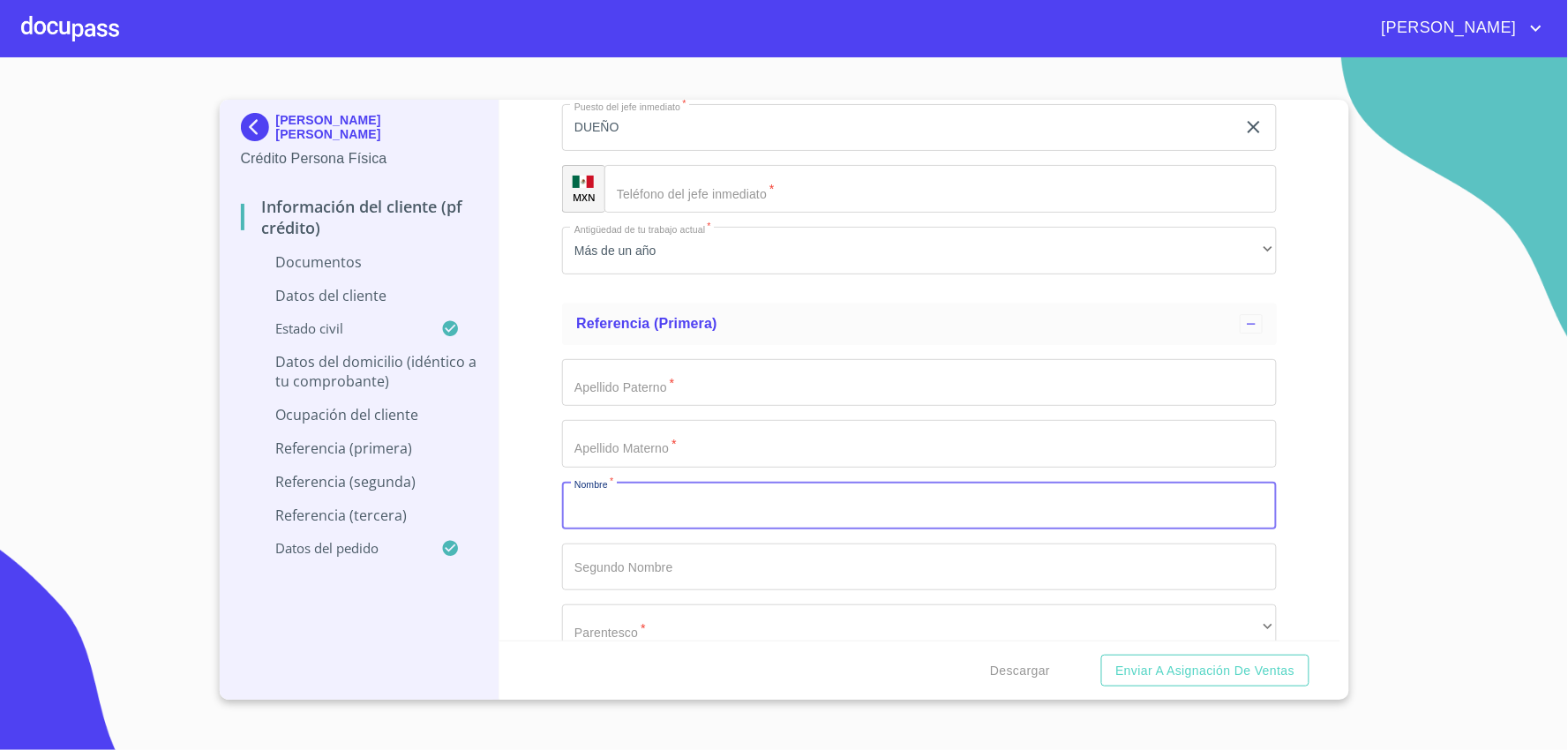
click at [638, 501] on input "Documento de identificación.   *" at bounding box center [919, 505] width 715 height 47
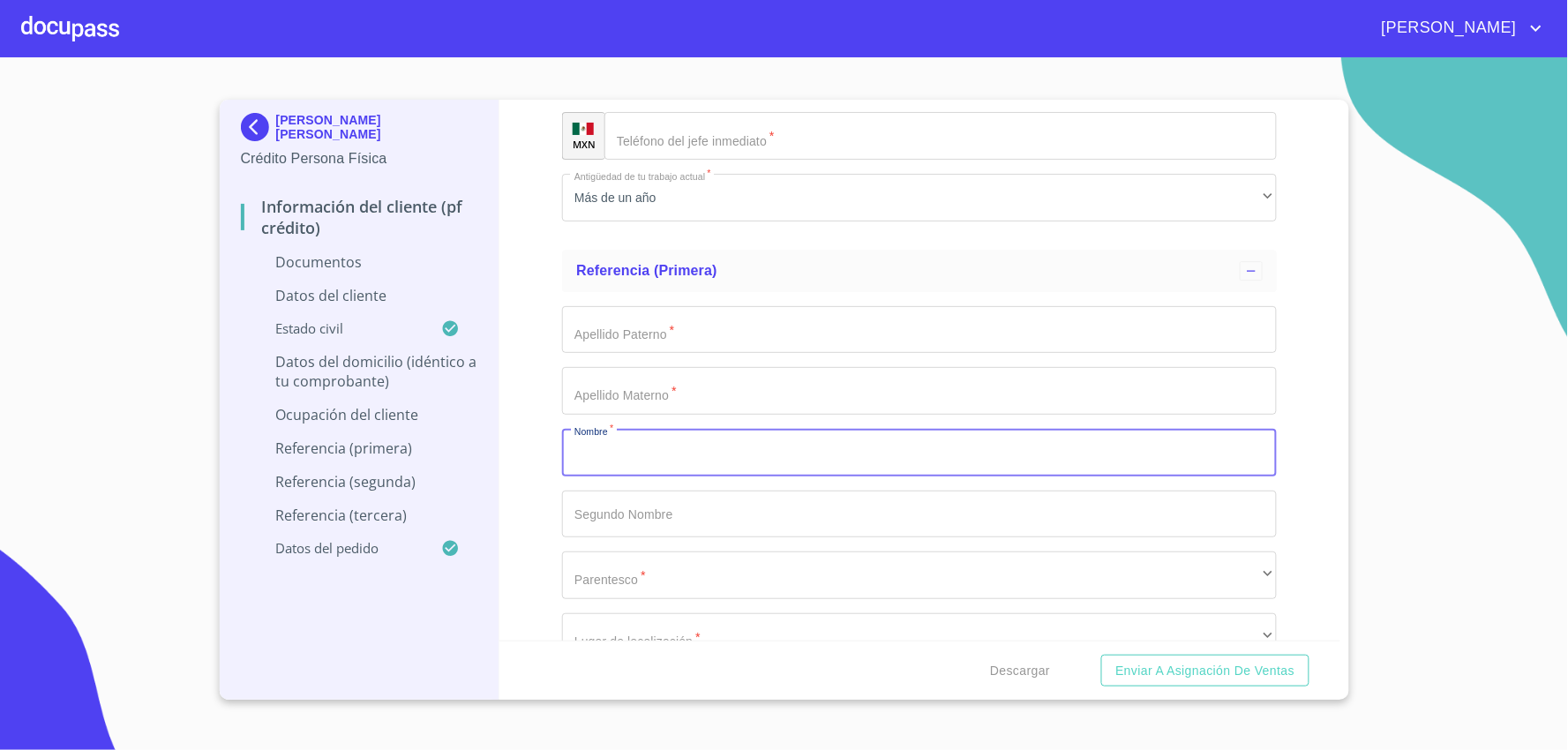
scroll to position [5589, 0]
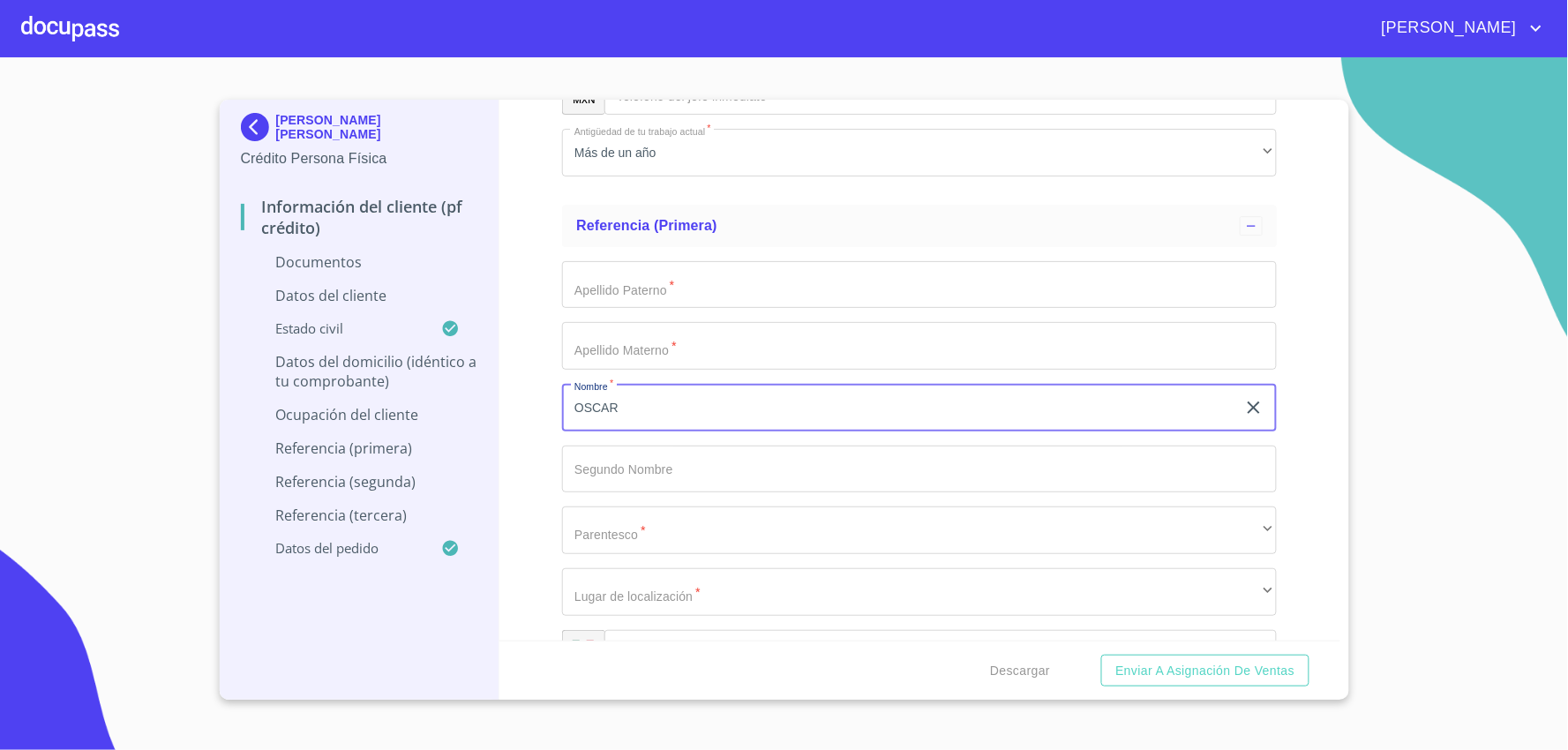
type input "OSCAR"
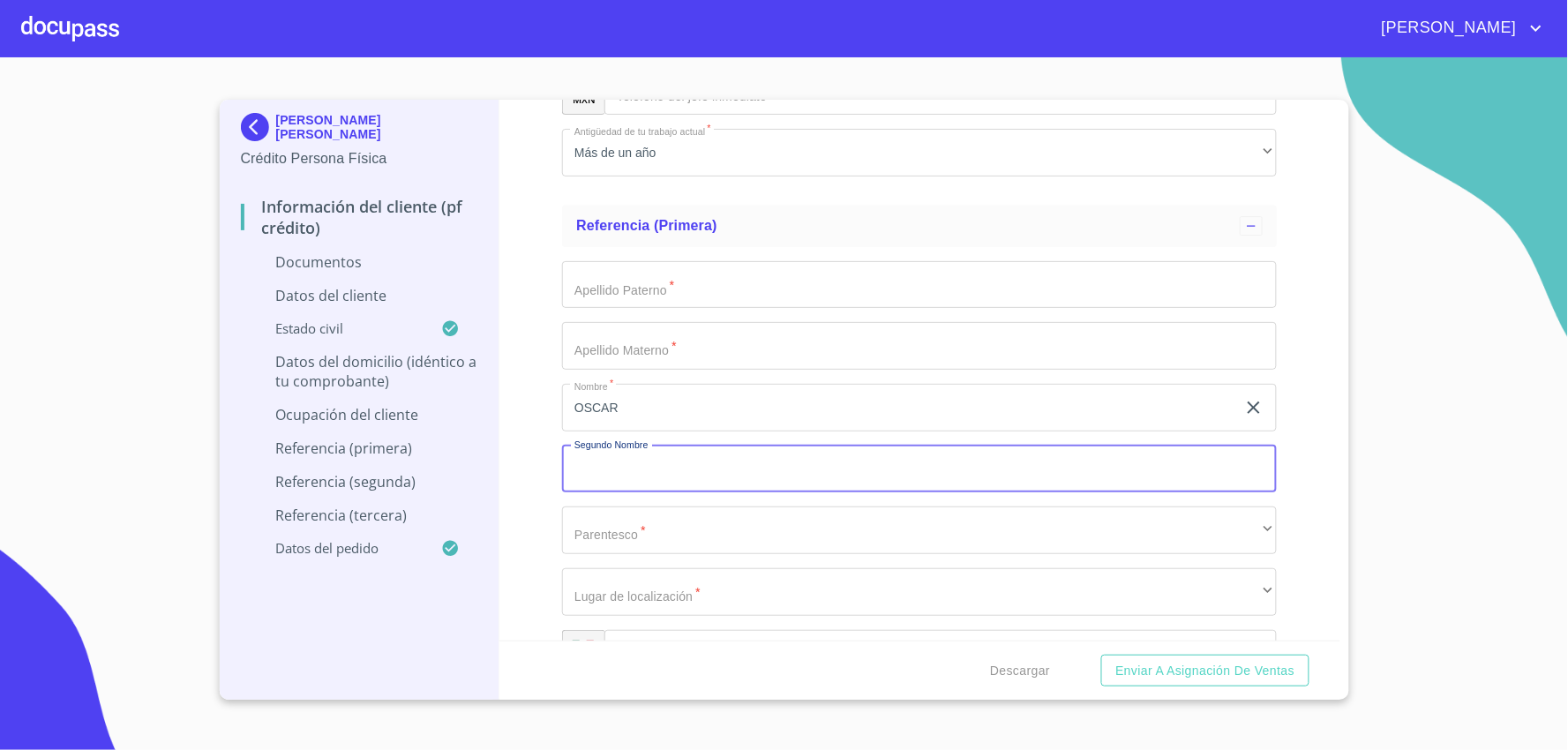
click at [664, 292] on input "Documento de identificación.   *" at bounding box center [919, 284] width 715 height 47
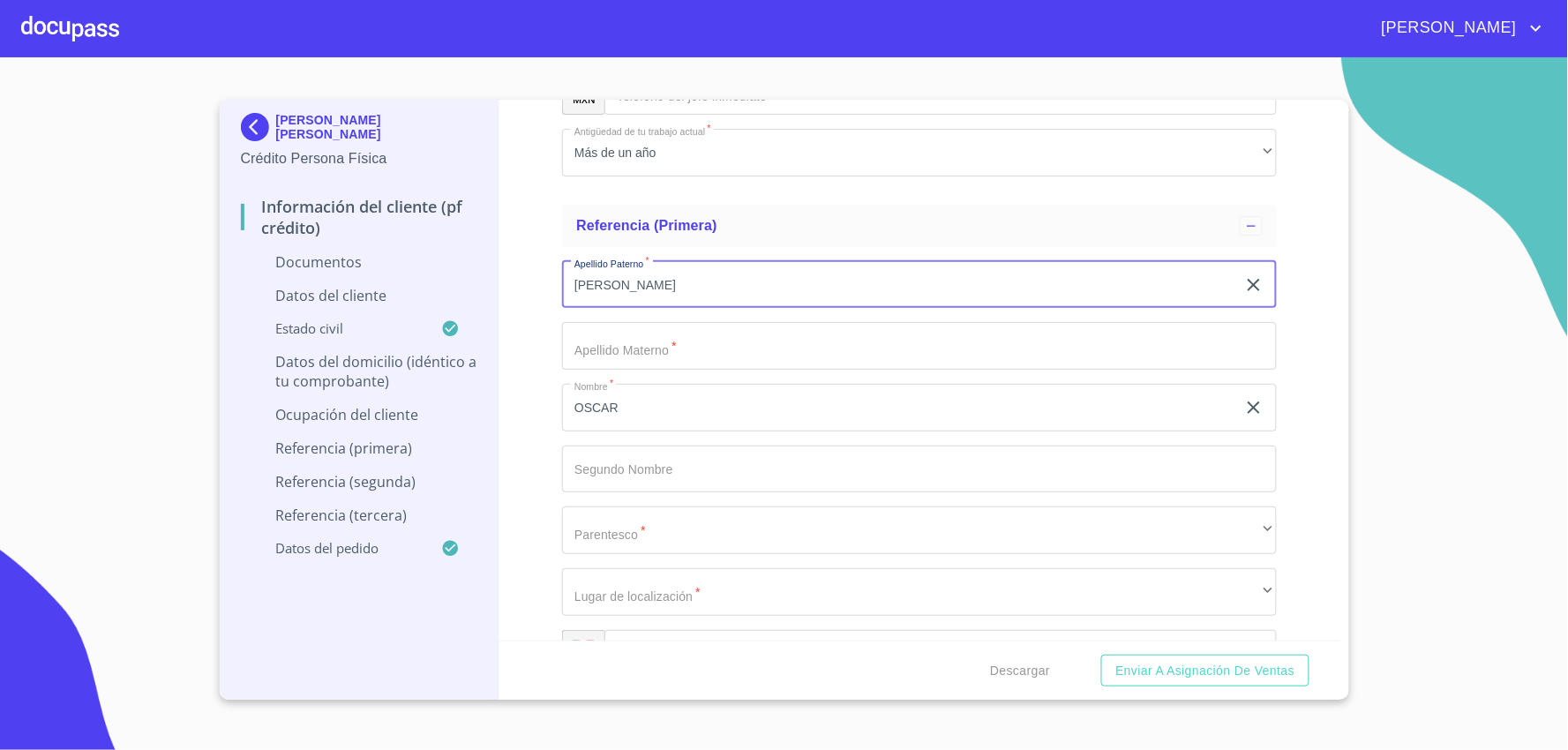
type input "[PERSON_NAME]"
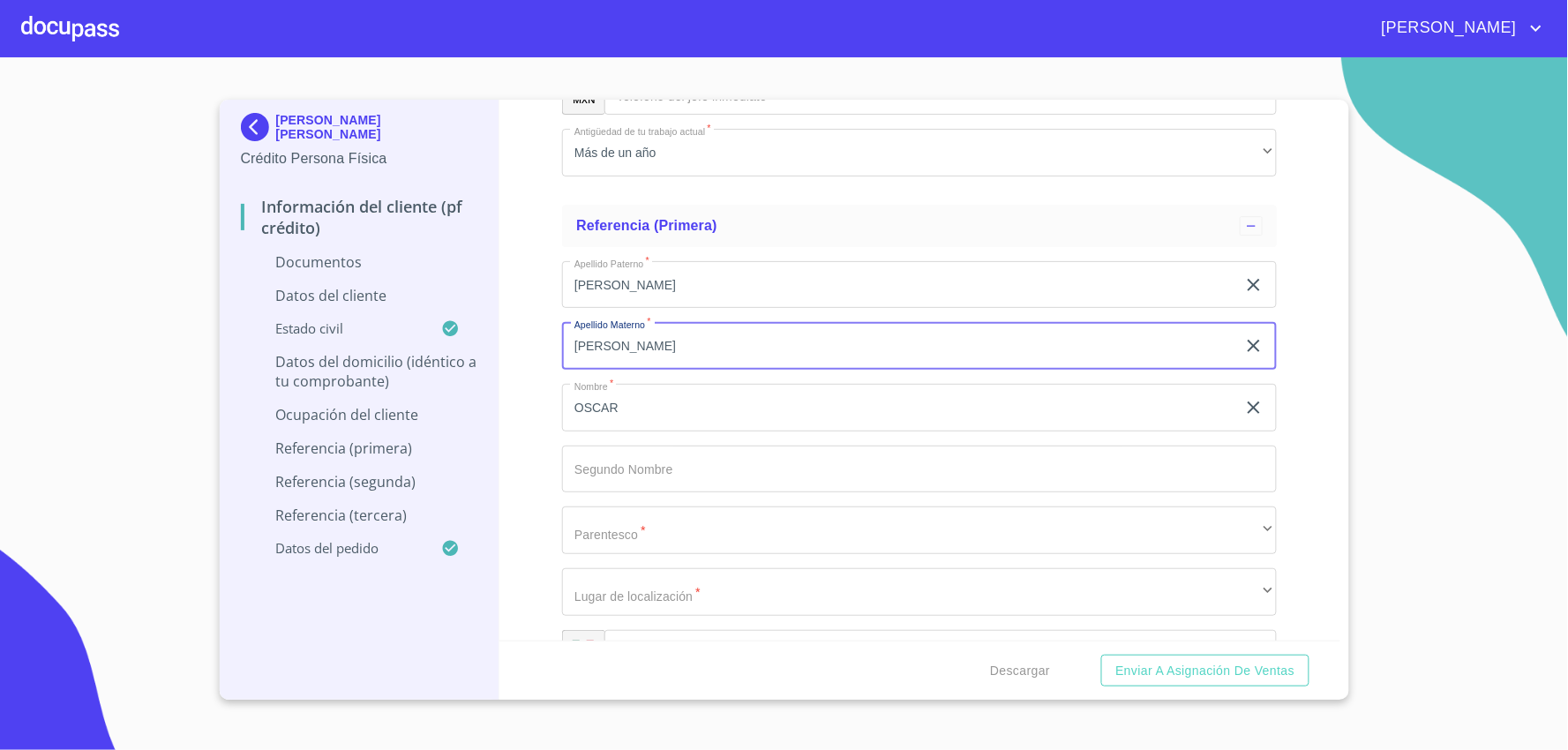
type input "[PERSON_NAME]"
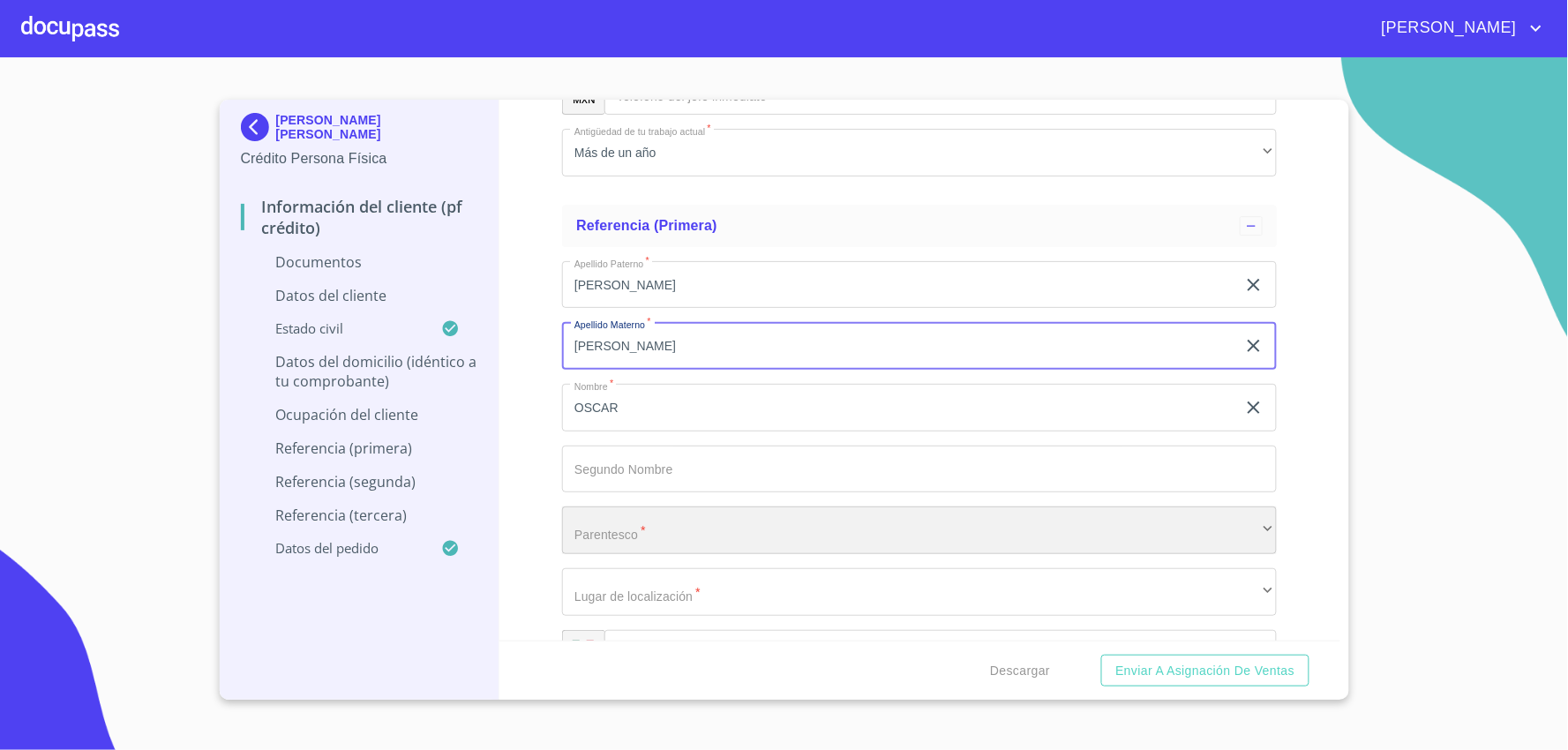
click at [641, 534] on div "​" at bounding box center [919, 530] width 715 height 47
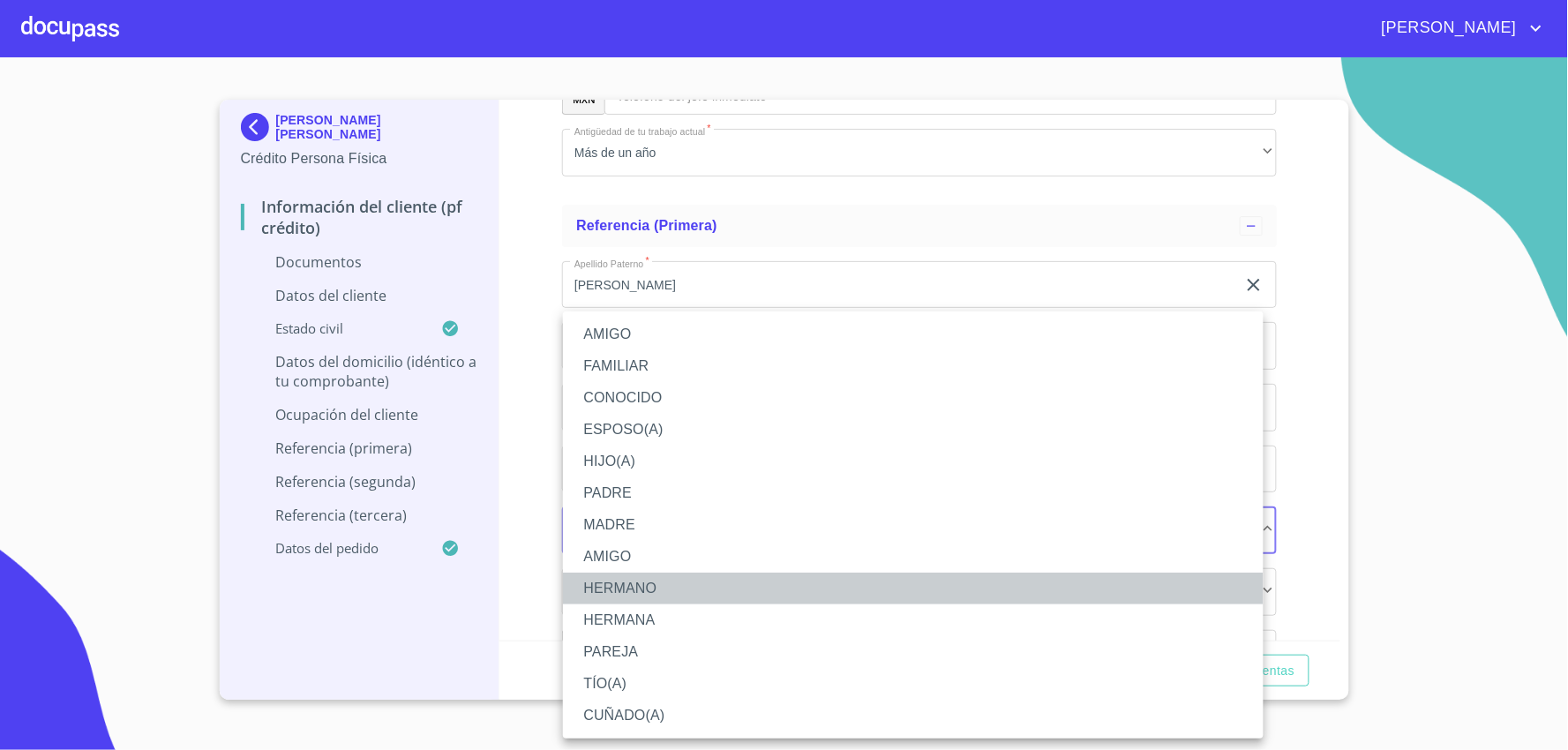
click at [639, 598] on li "HERMANO" at bounding box center [914, 588] width 701 height 32
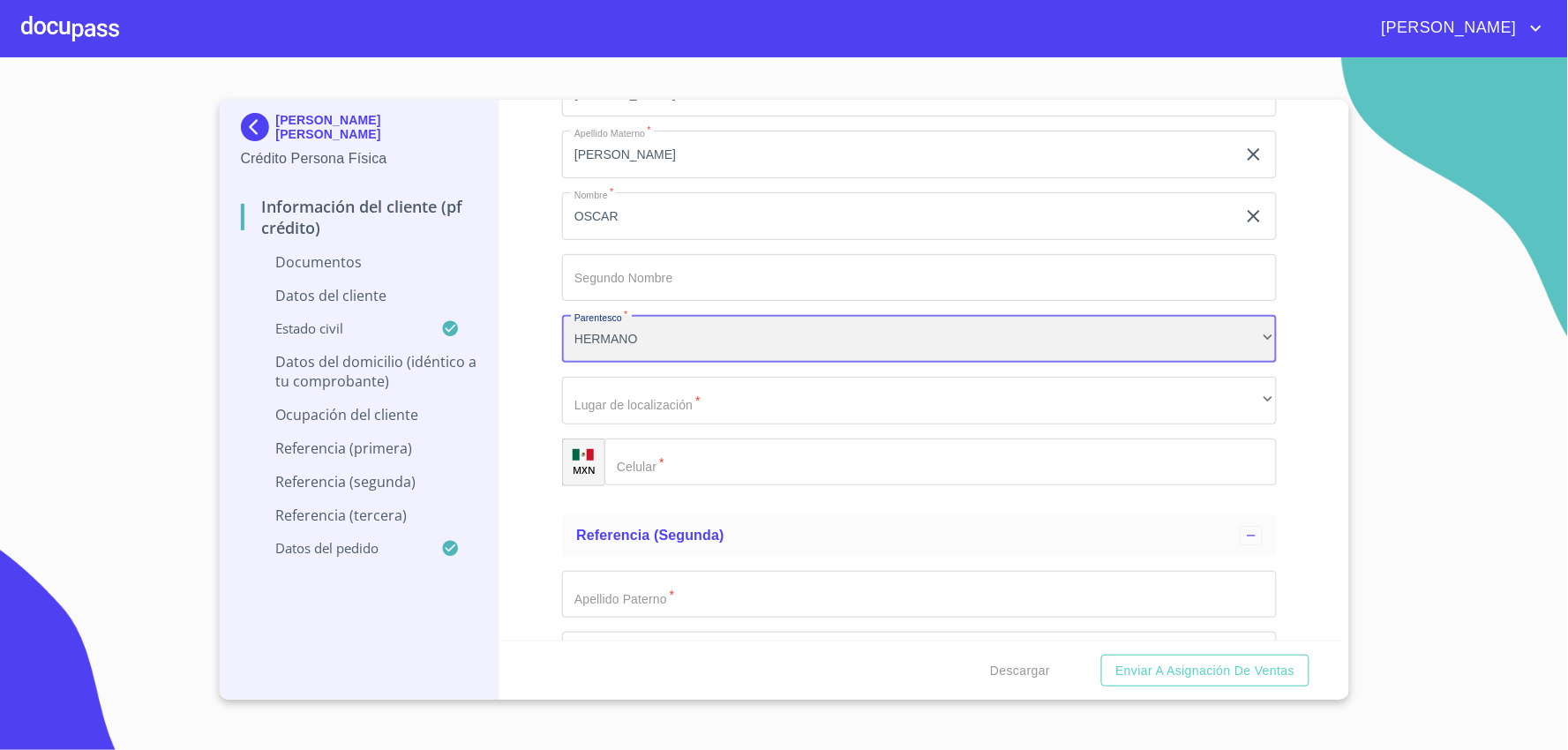
scroll to position [5785, 0]
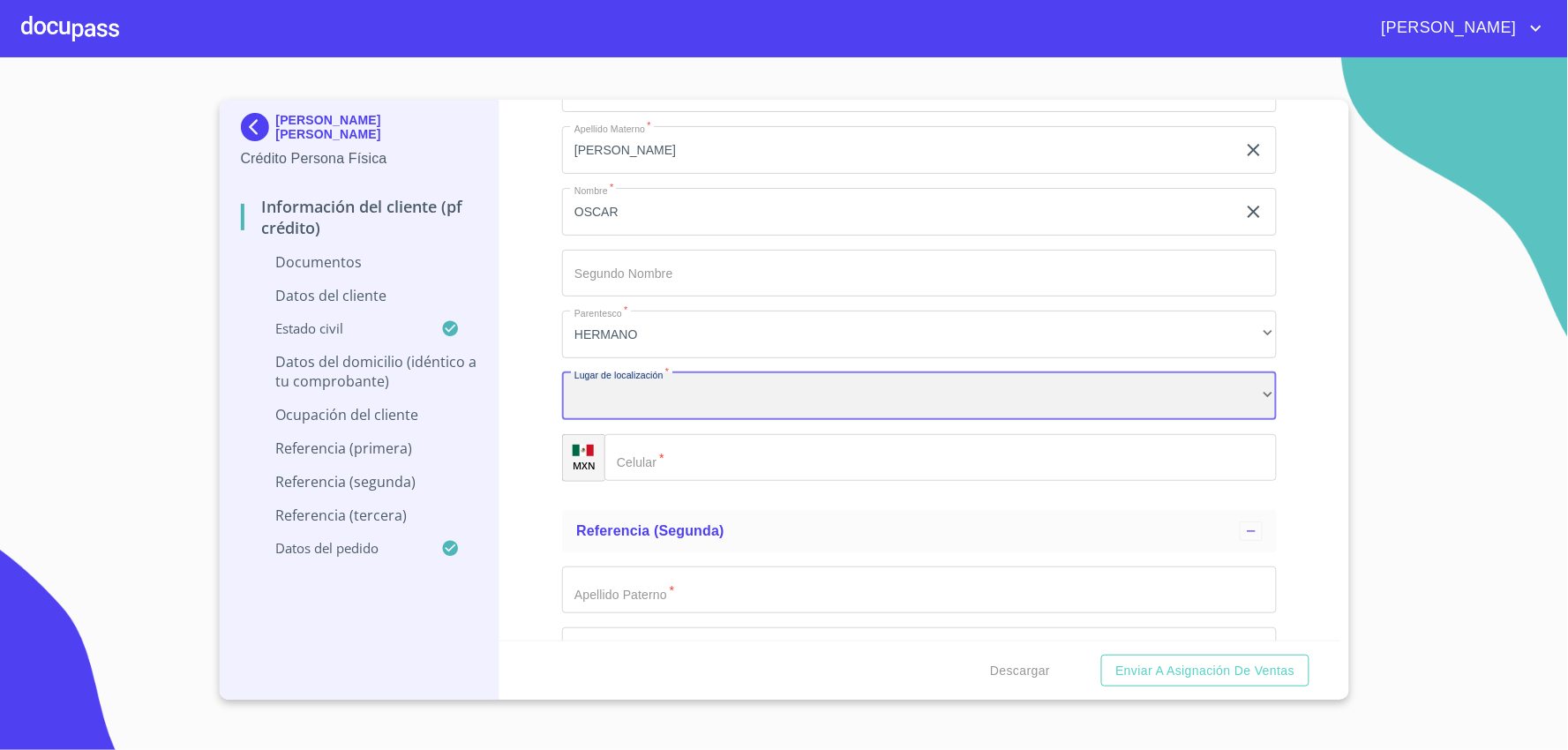
click at [742, 394] on div "​" at bounding box center [919, 396] width 715 height 47
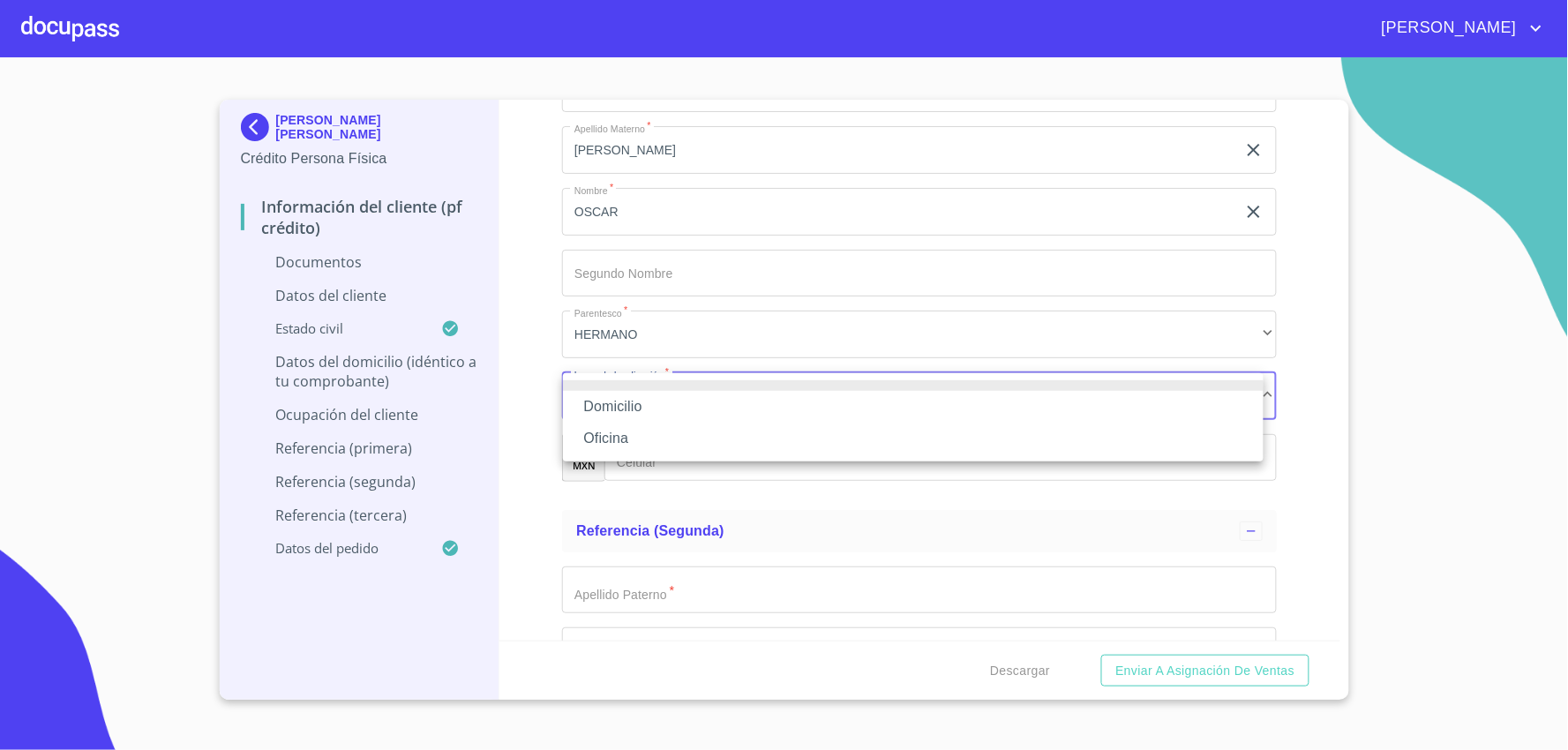
click at [638, 404] on li "Domicilio" at bounding box center [914, 407] width 701 height 32
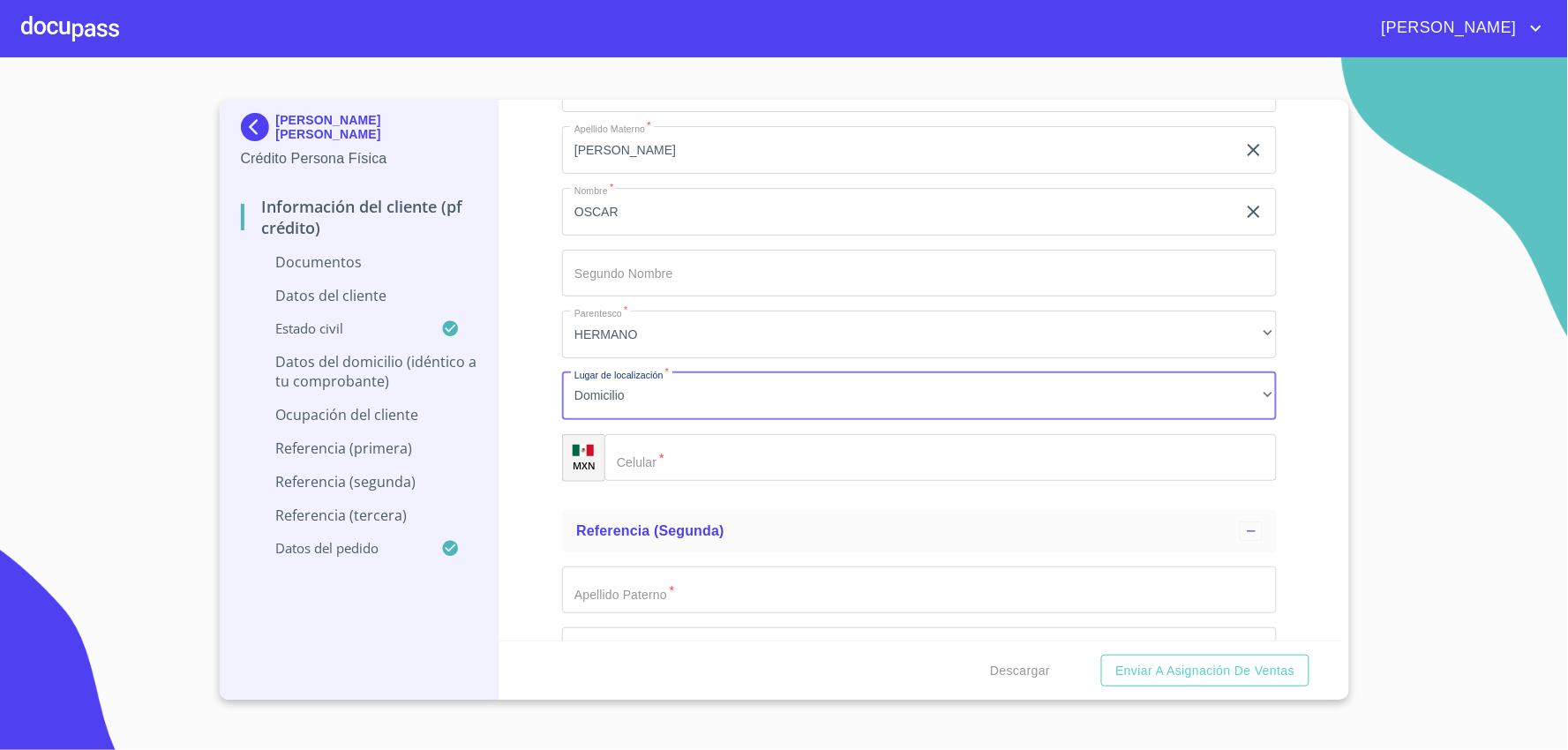
click at [681, 450] on input "Documento de identificación.   *" at bounding box center [941, 457] width 673 height 47
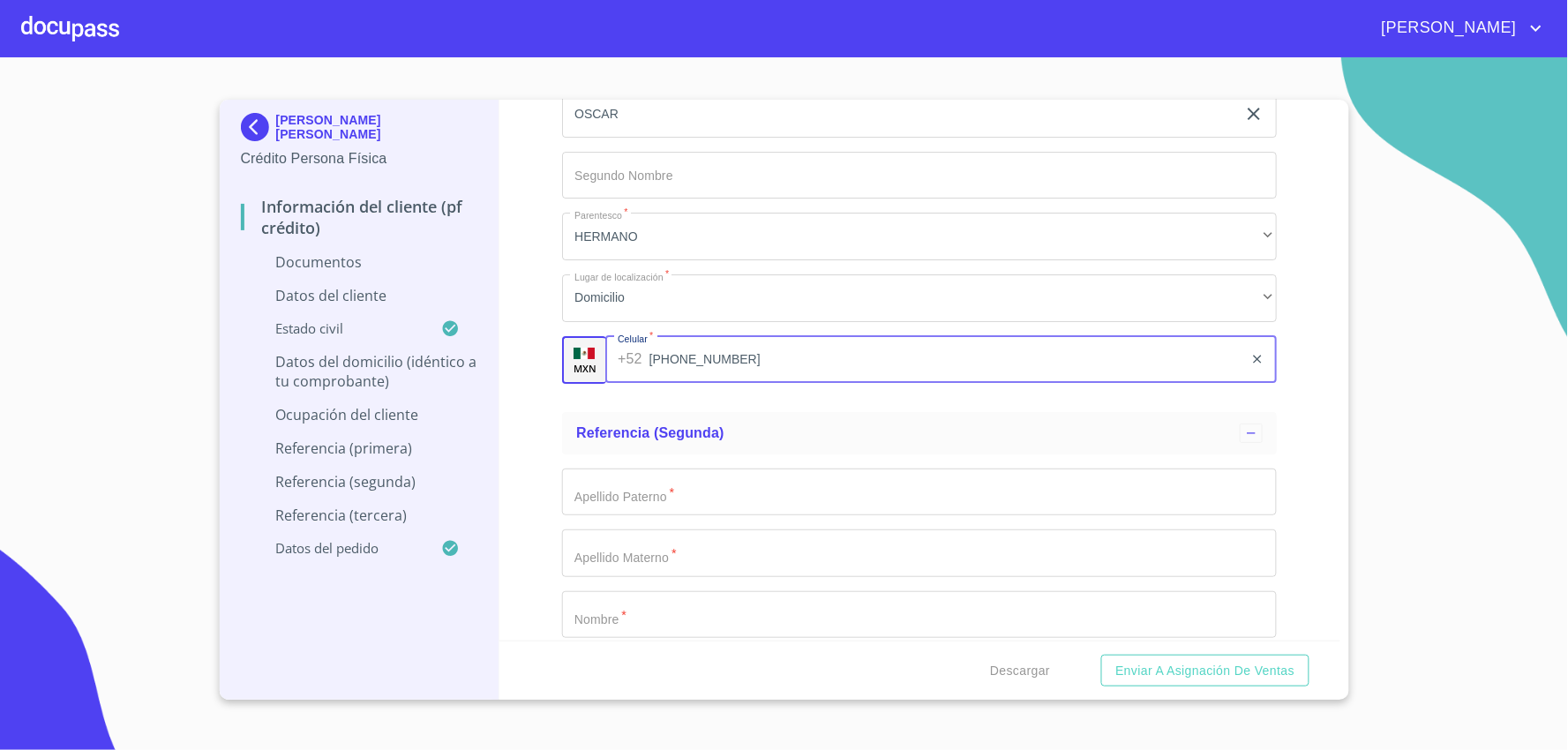
type input "[PHONE_NUMBER]"
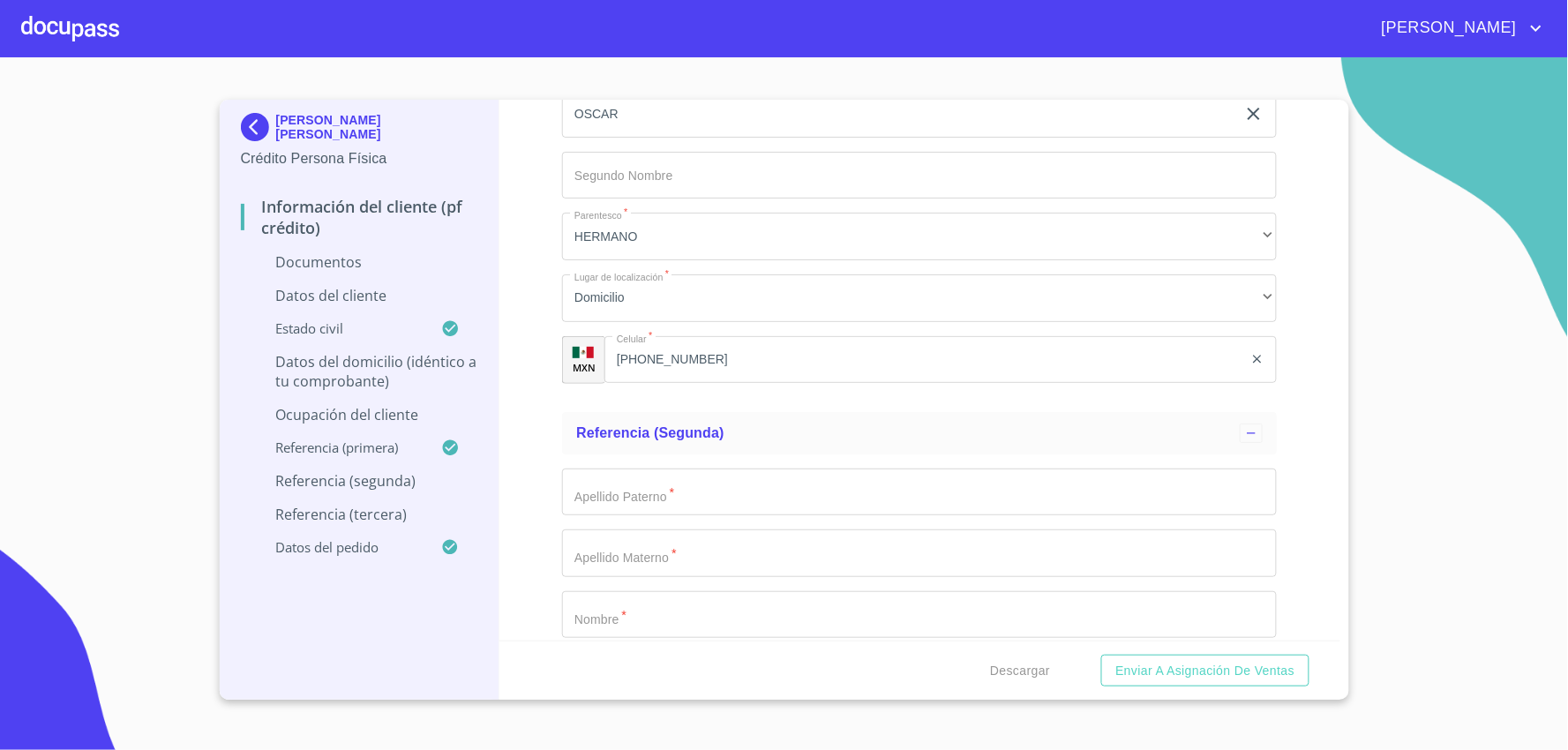
click at [546, 389] on div "Información del cliente (PF crédito) Documentos Documento de identificación.   …" at bounding box center [919, 370] width 841 height 541
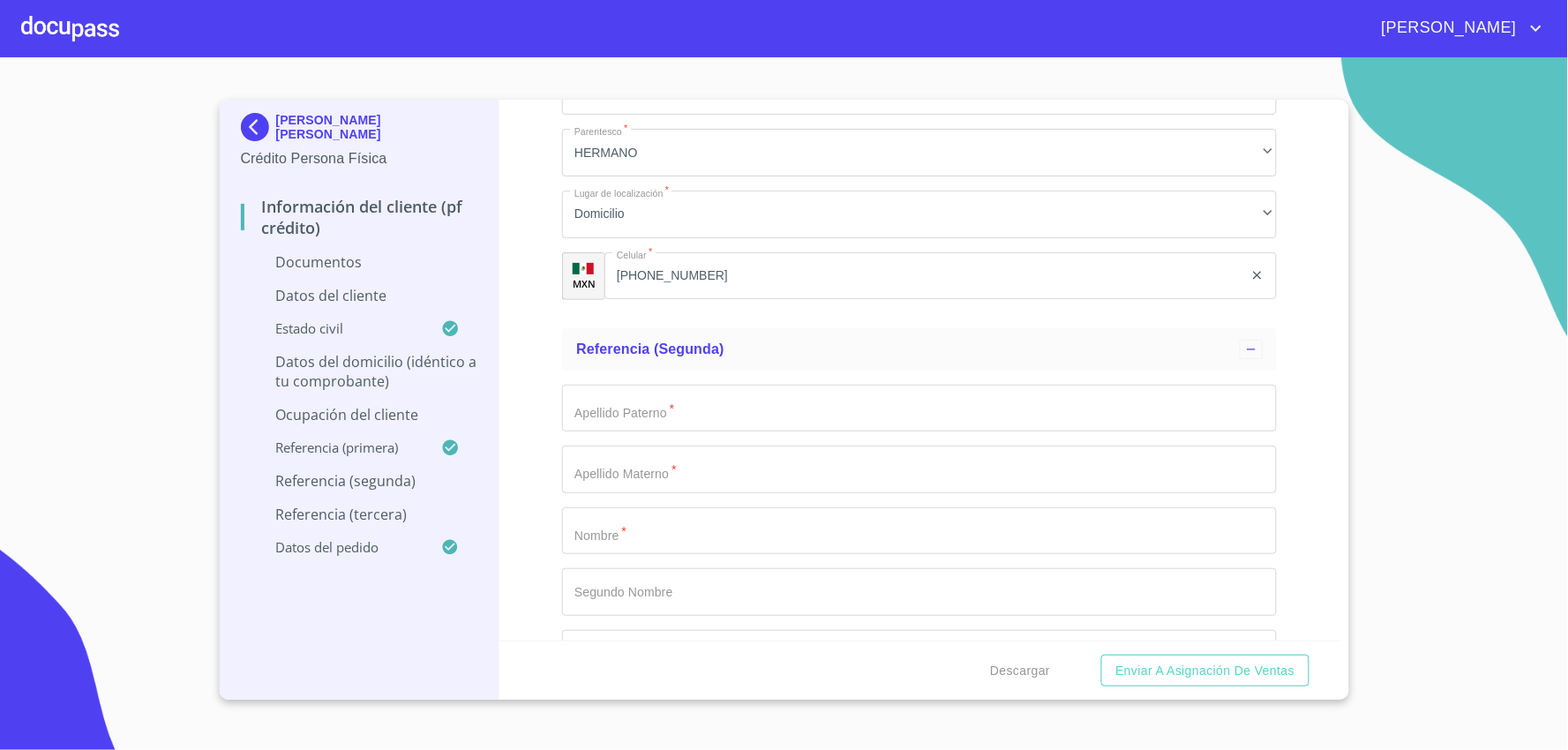
scroll to position [6079, 0]
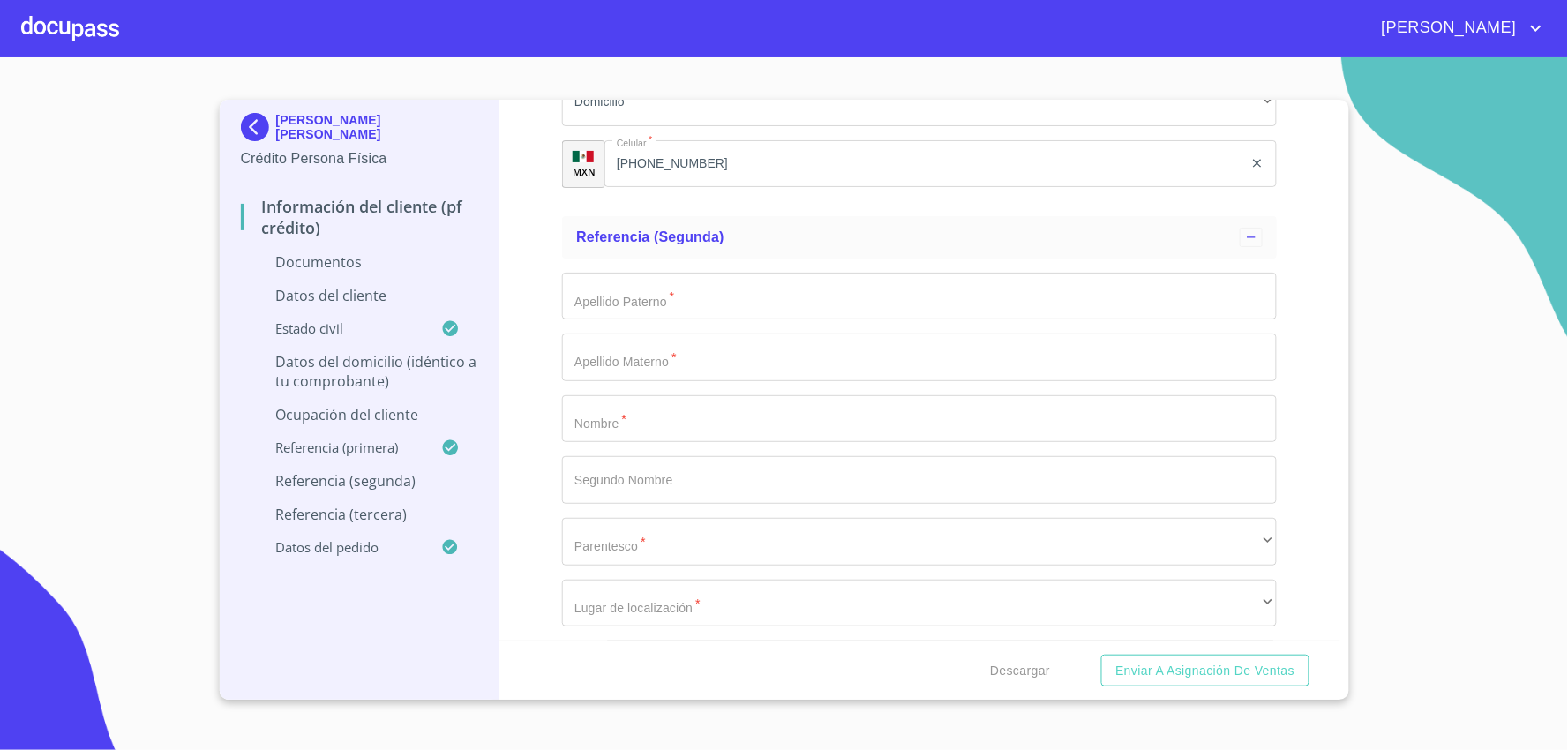
click at [649, 428] on input "Documento de identificación.   *" at bounding box center [919, 418] width 715 height 47
type input "[PERSON_NAME]"
click at [766, 298] on input "Documento de identificación.   *" at bounding box center [919, 296] width 715 height 47
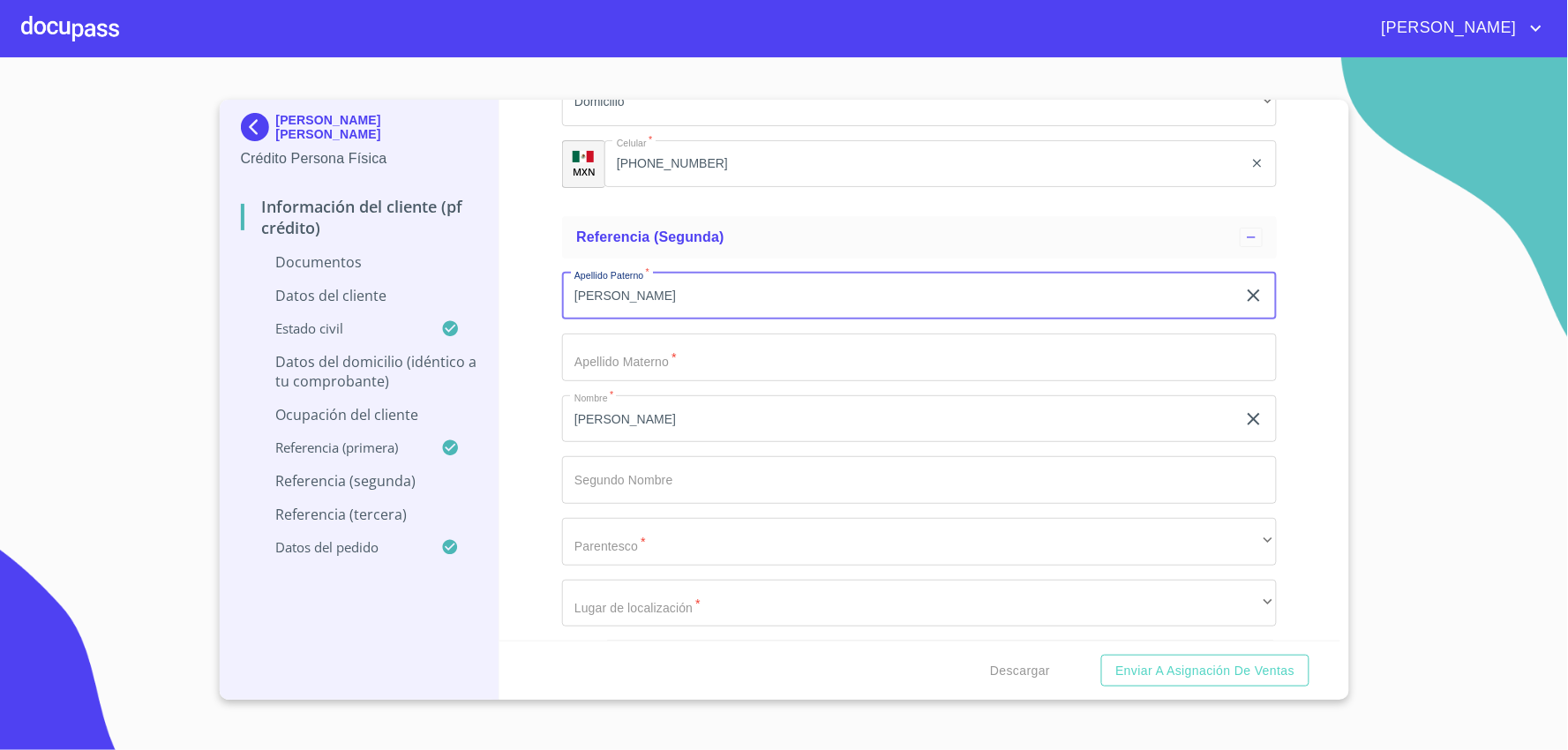
type input "[PERSON_NAME]"
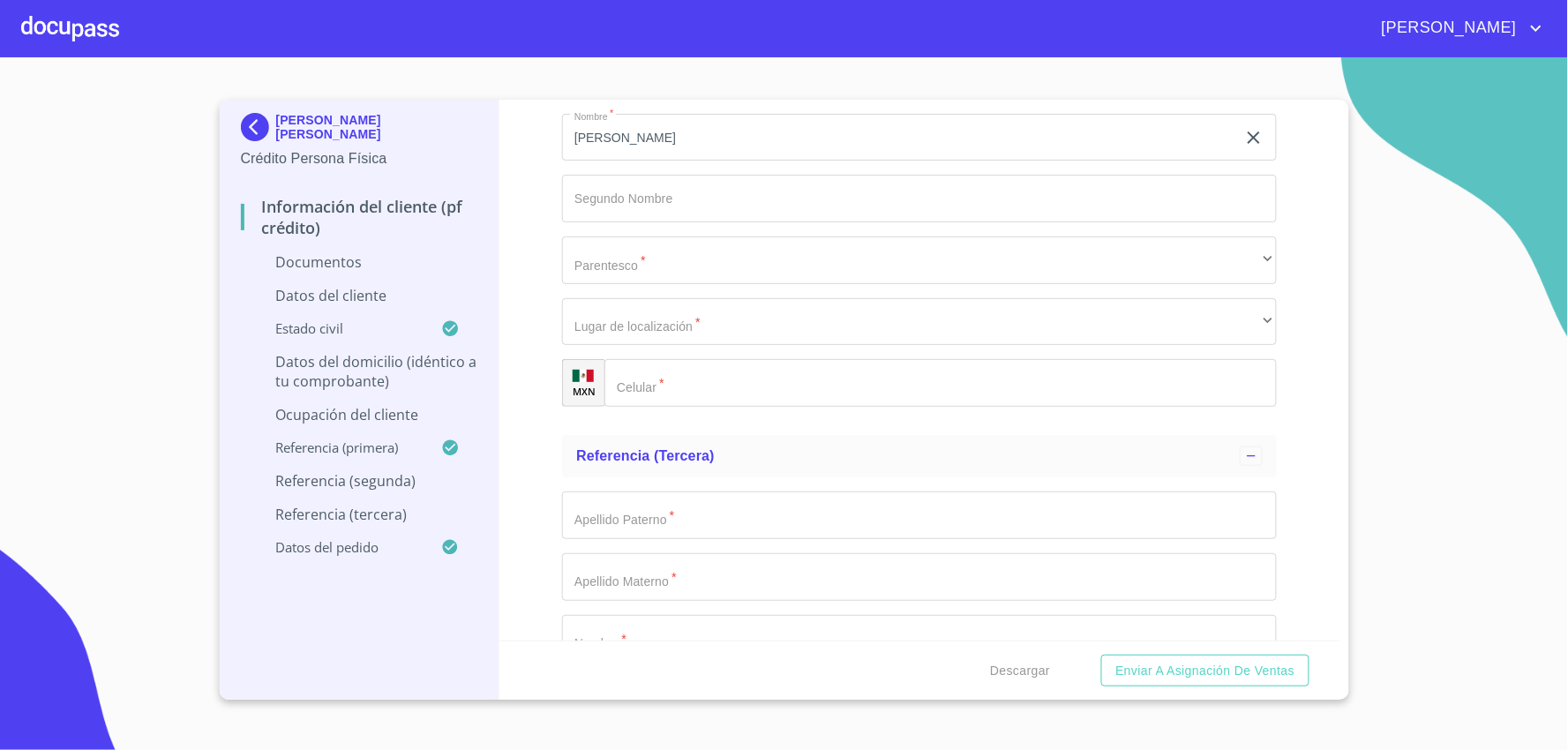
scroll to position [6374, 0]
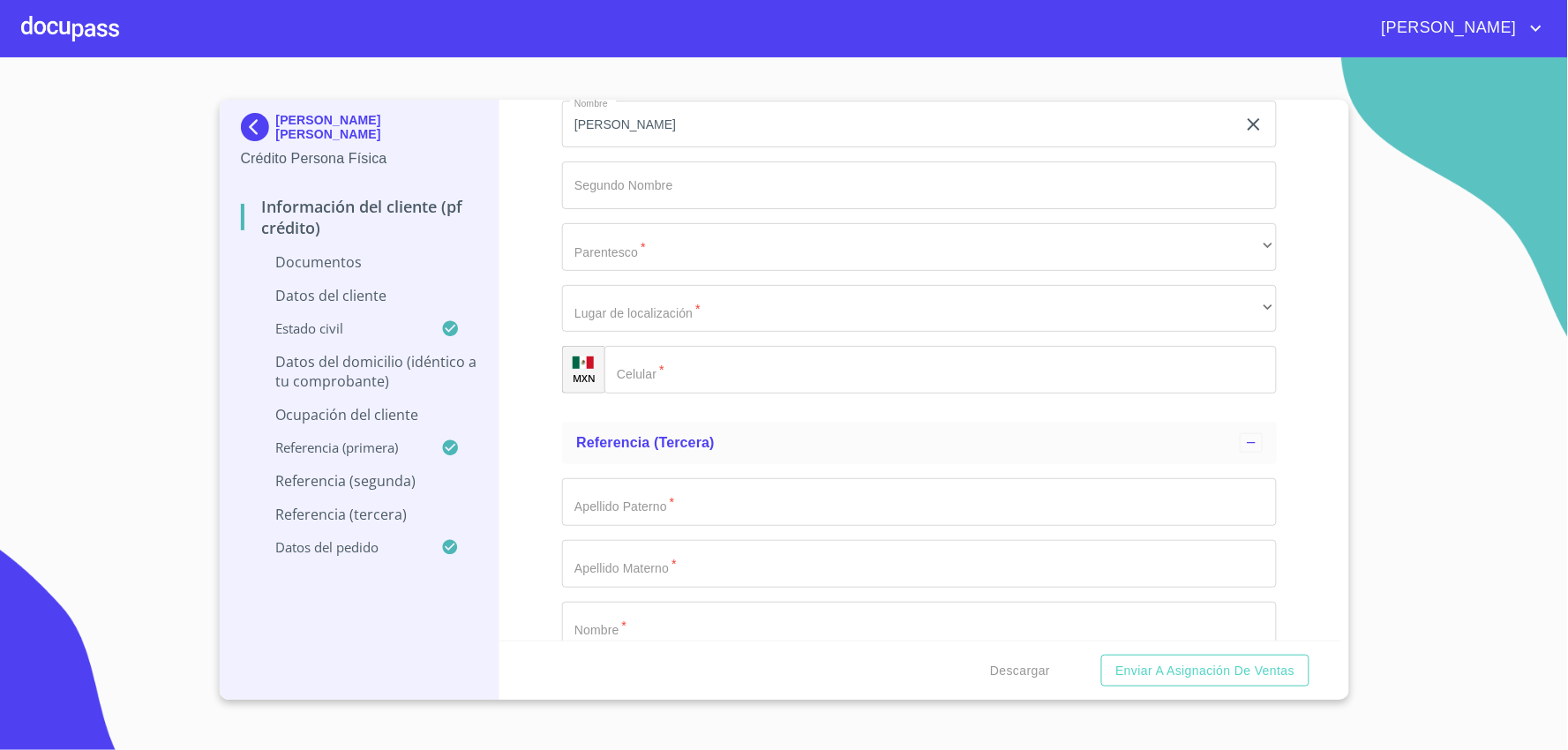
type input "[PERSON_NAME]"
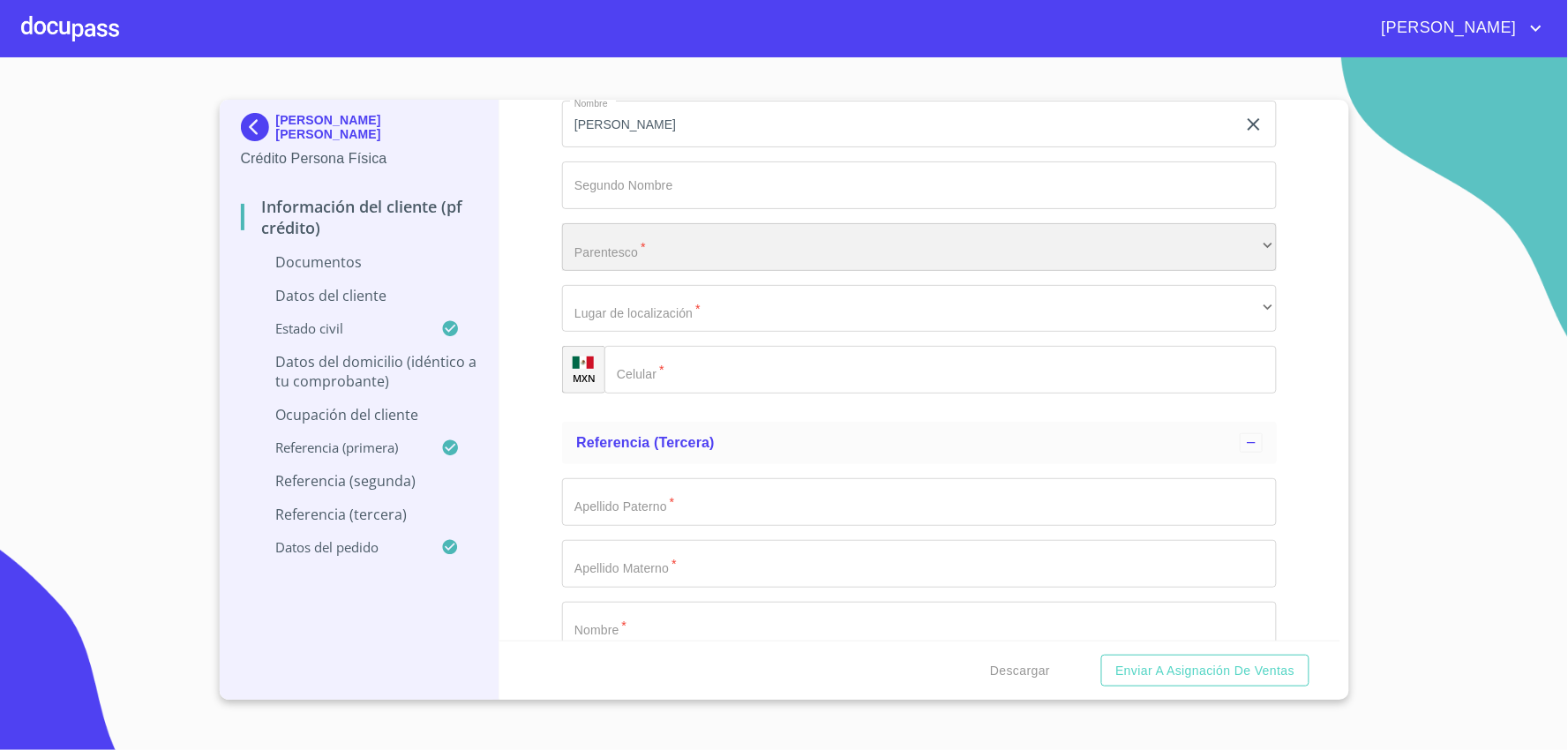
click at [699, 230] on div "​" at bounding box center [919, 246] width 715 height 47
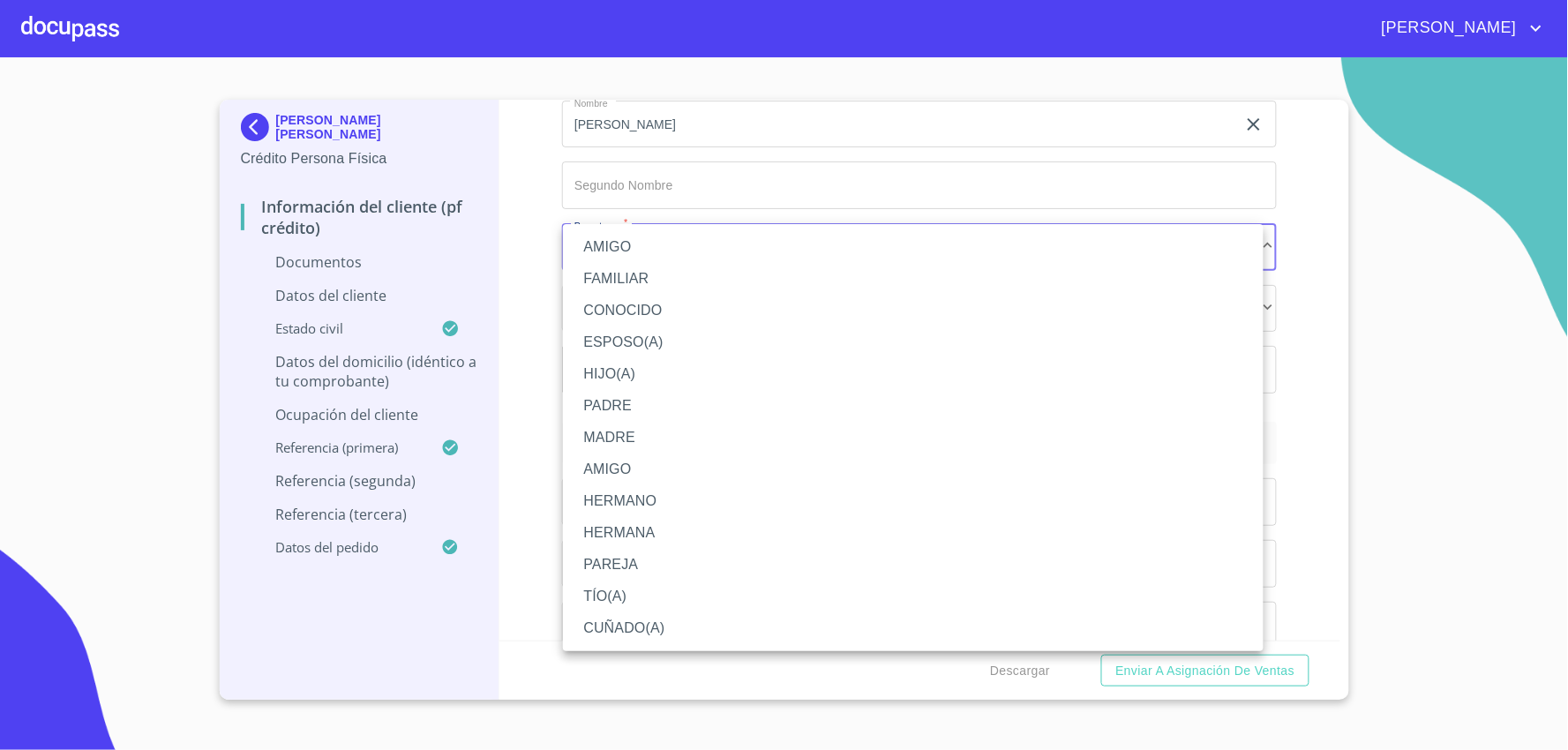
click at [639, 525] on li "HERMANA" at bounding box center [914, 533] width 701 height 32
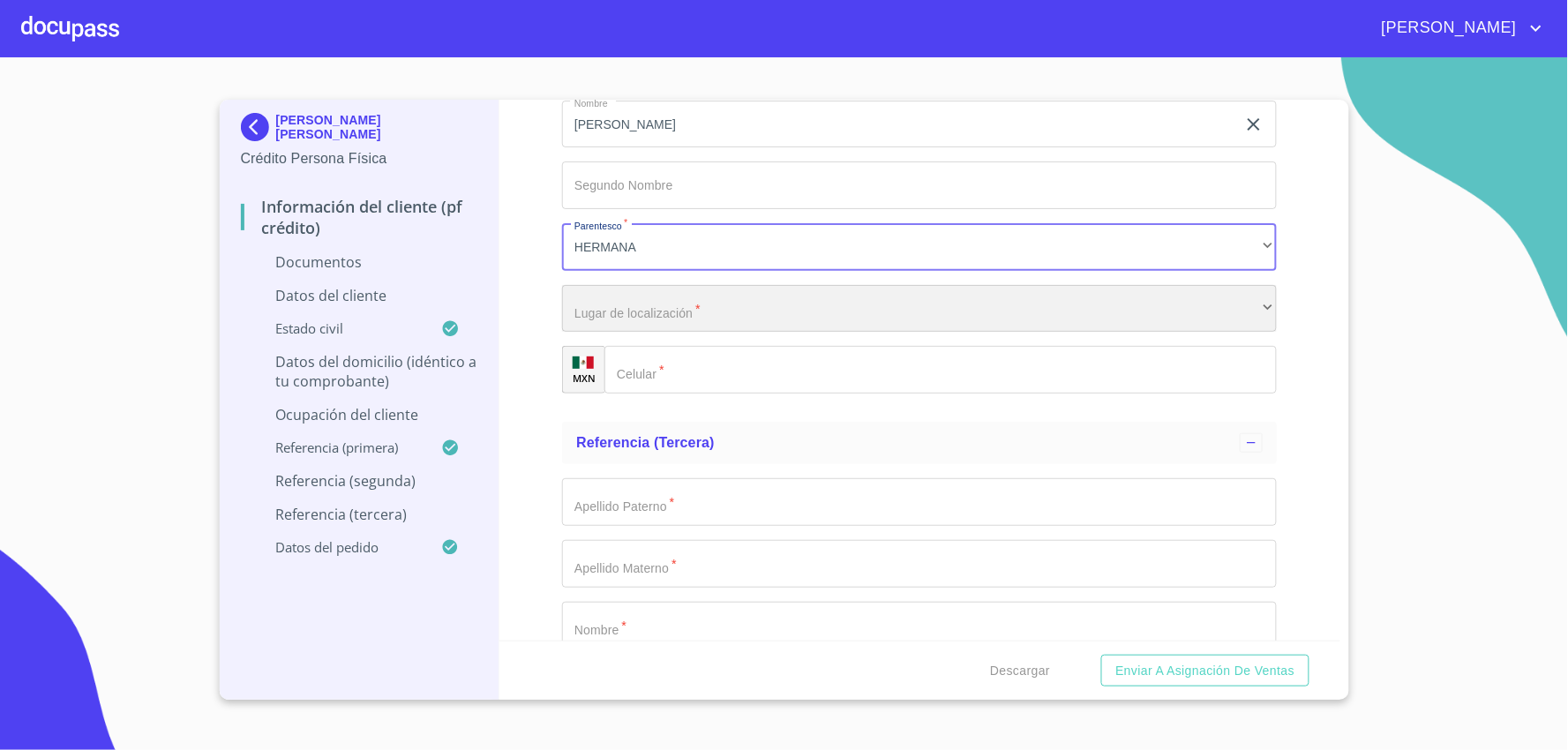
click at [706, 311] on div "​" at bounding box center [919, 309] width 715 height 47
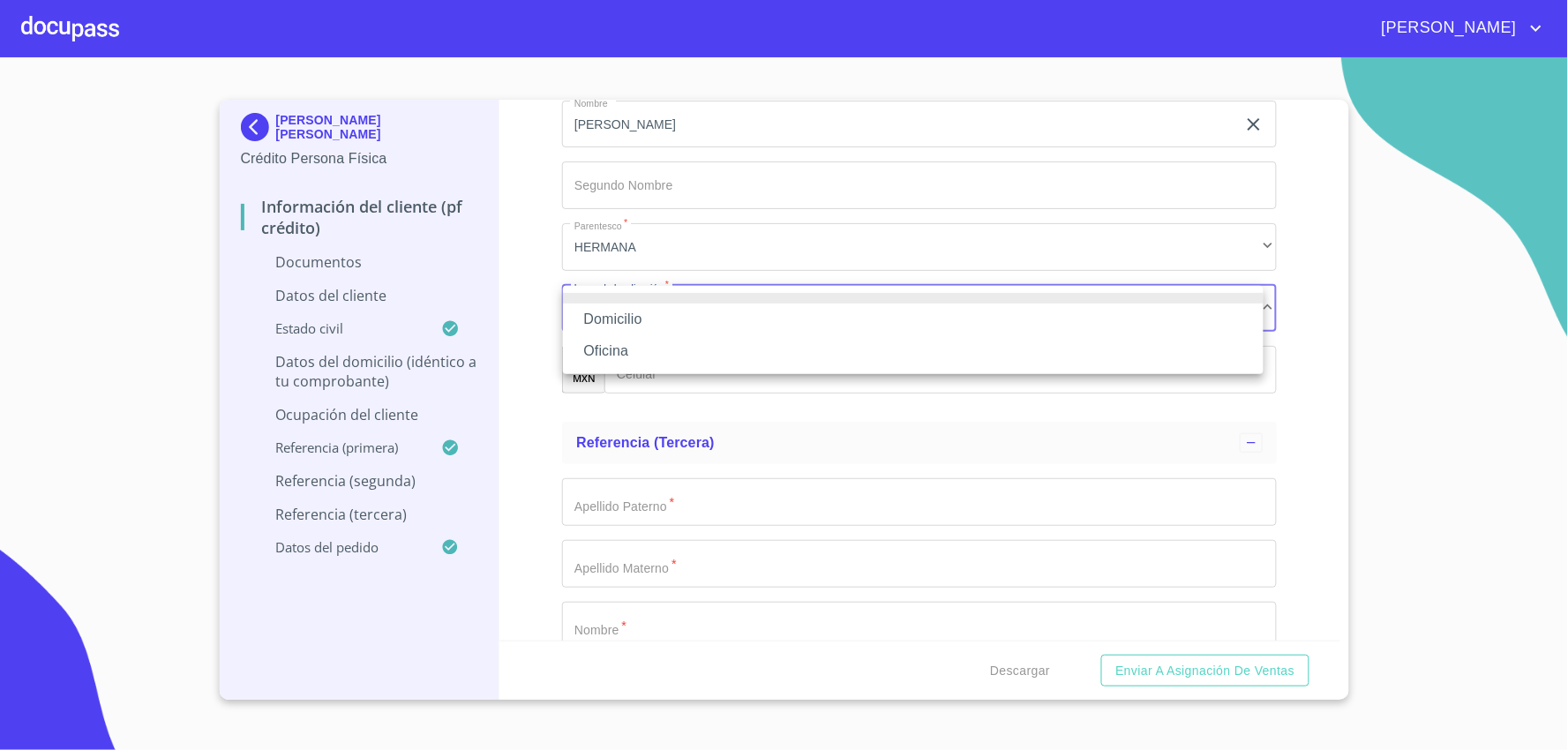
click at [675, 319] on li "Domicilio" at bounding box center [914, 320] width 701 height 32
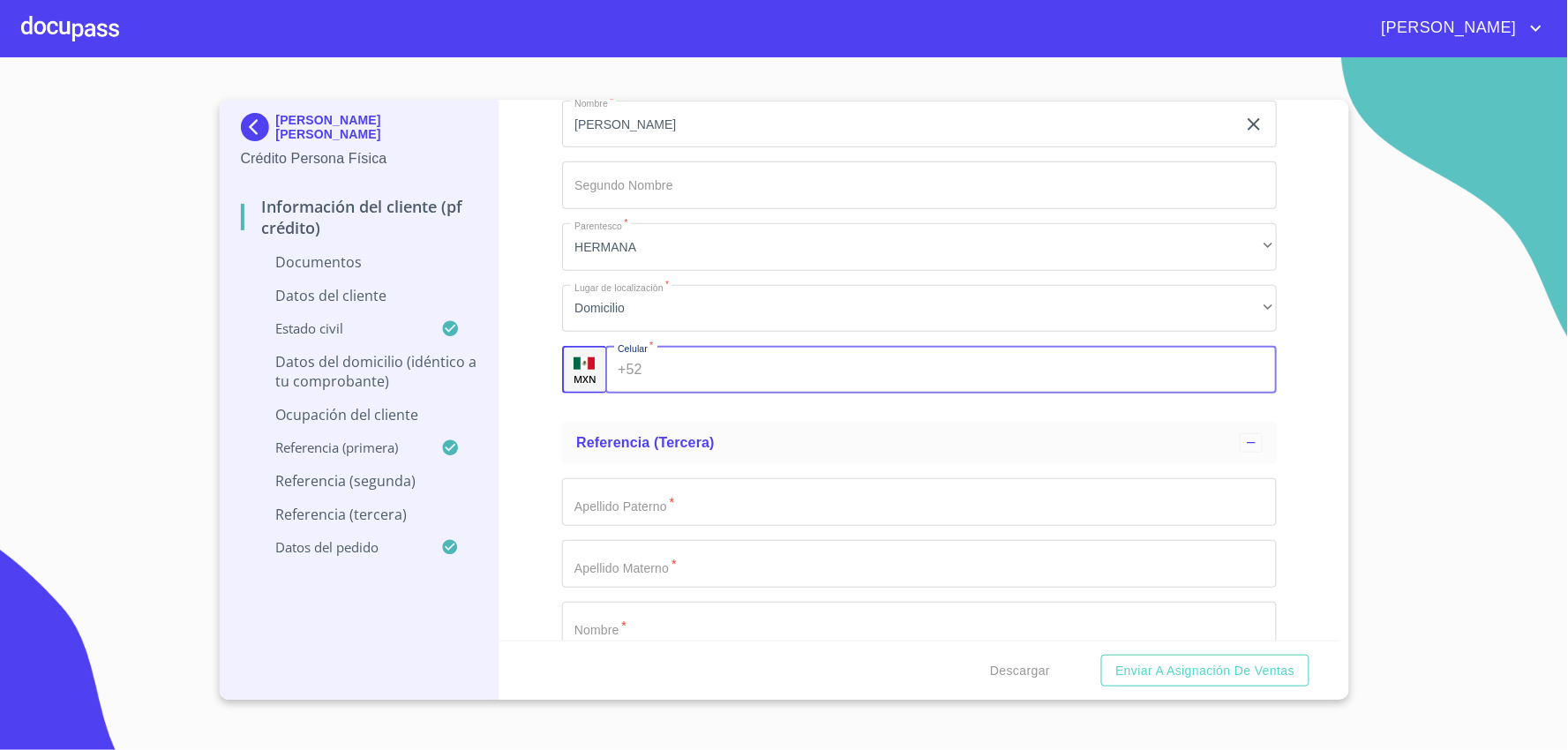
click at [680, 369] on input "Documento de identificación.   *" at bounding box center [964, 369] width 628 height 47
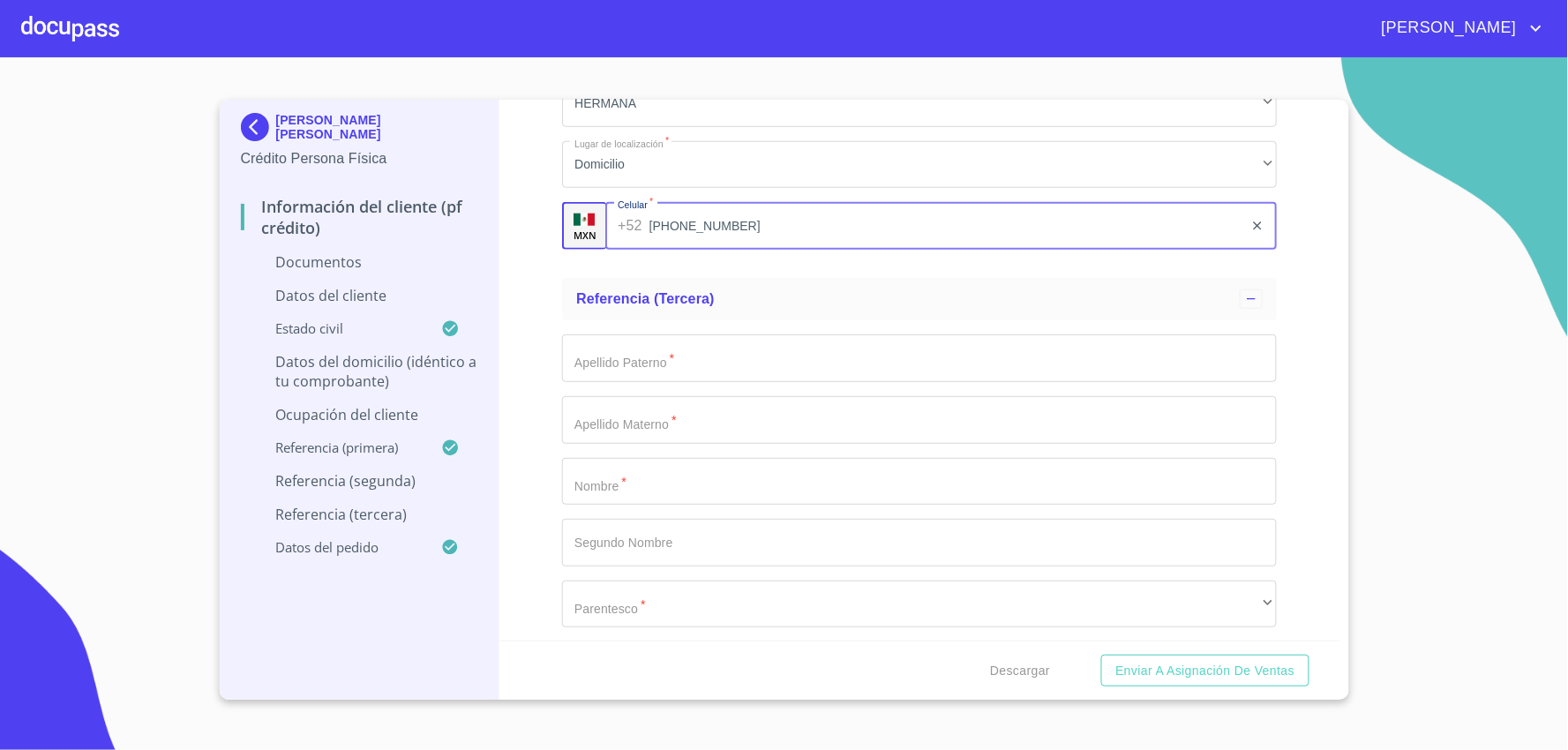
scroll to position [6570, 0]
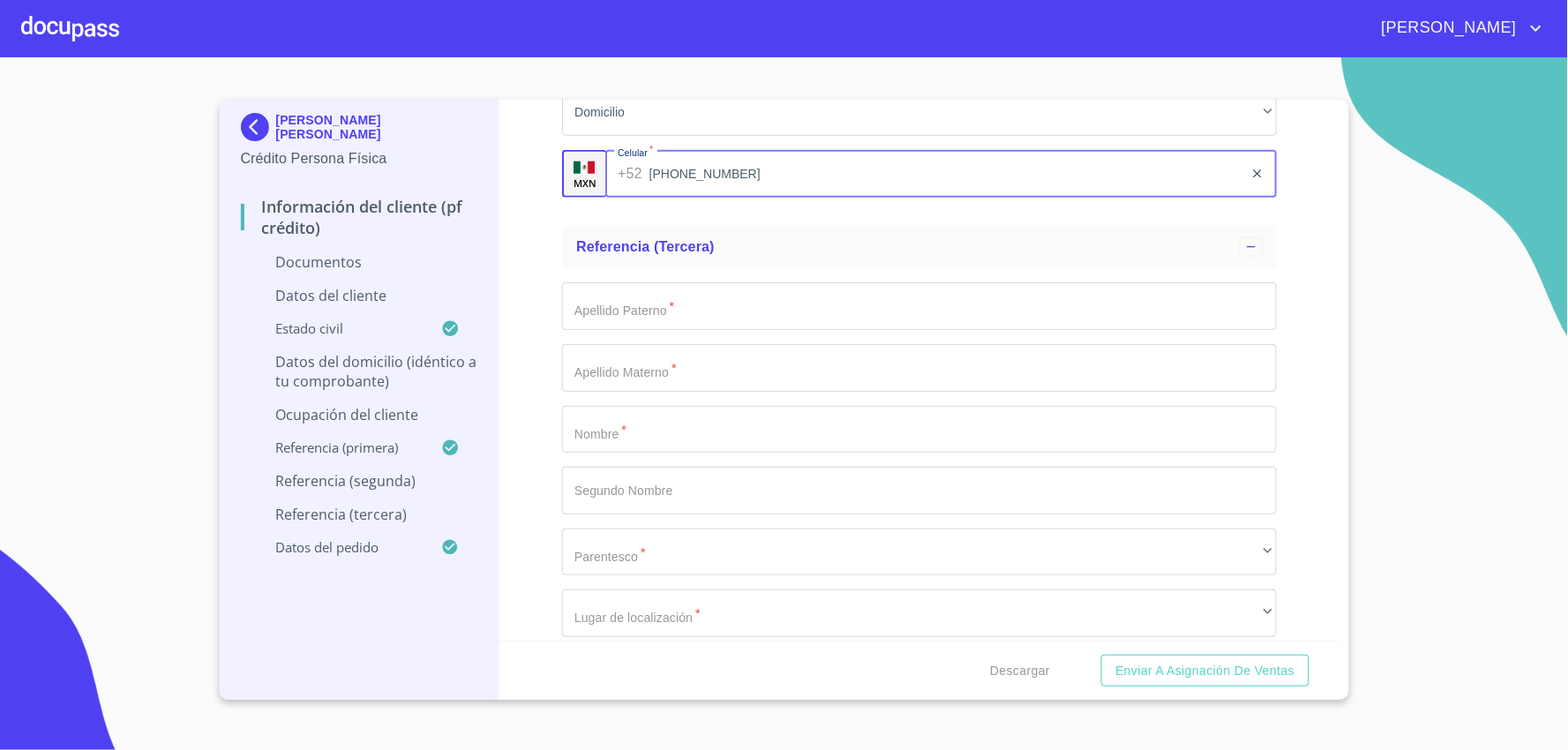
type input "[PHONE_NUMBER]"
click at [753, 440] on input "Documento de identificación.   *" at bounding box center [919, 429] width 715 height 47
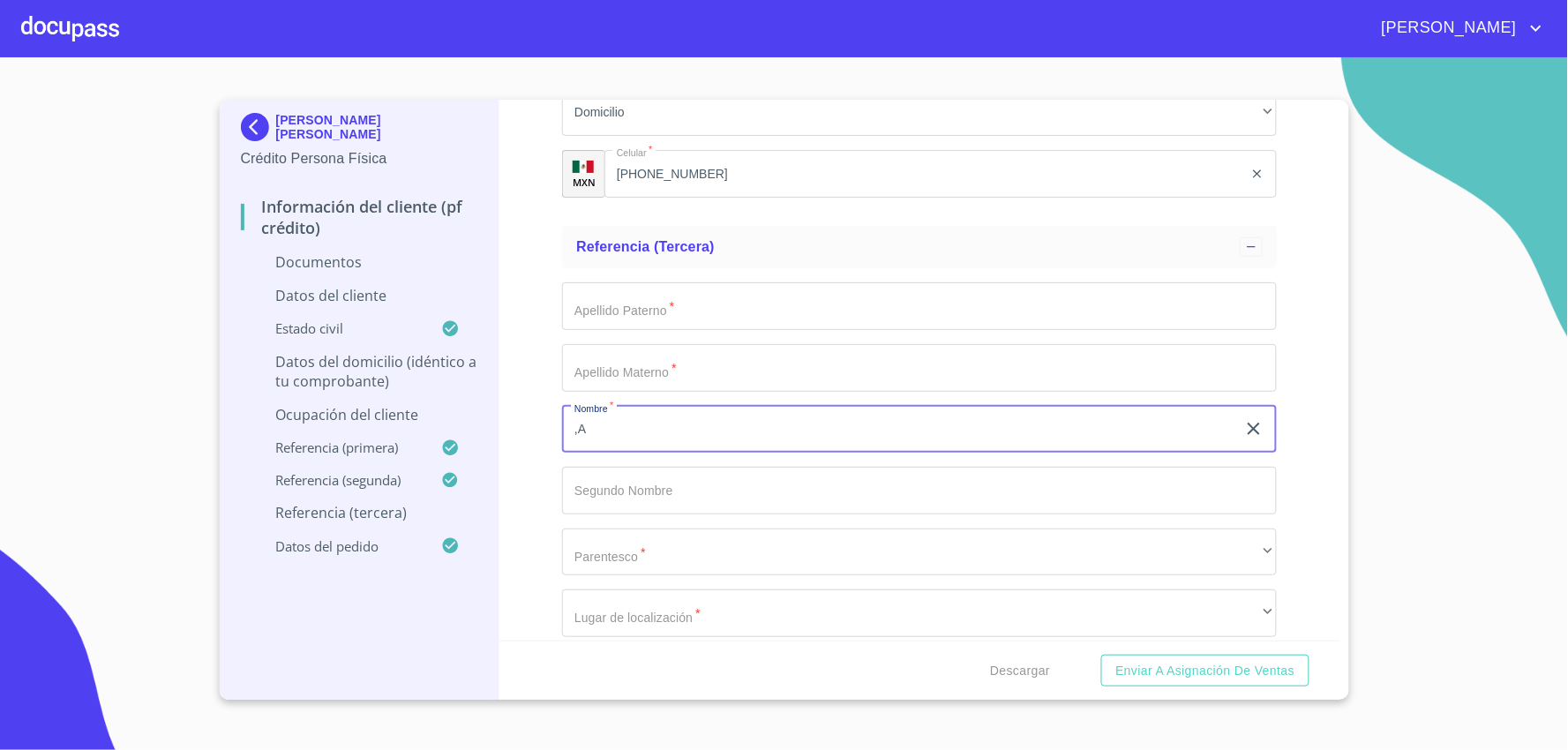
type input ","
type input "[PERSON_NAME]"
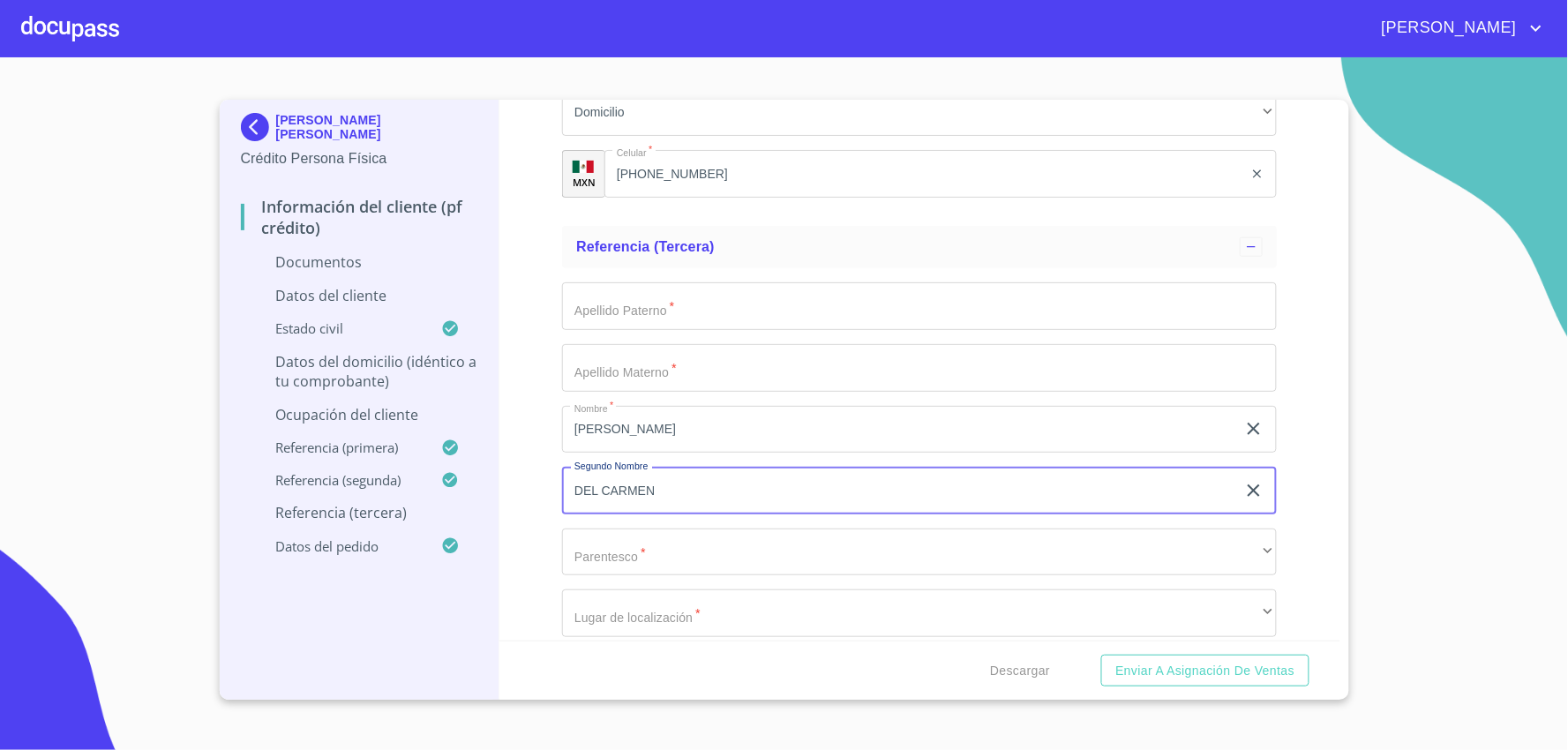
type input "DEL CARMEN"
click at [745, 296] on input "Documento de identificación.   *" at bounding box center [919, 306] width 715 height 47
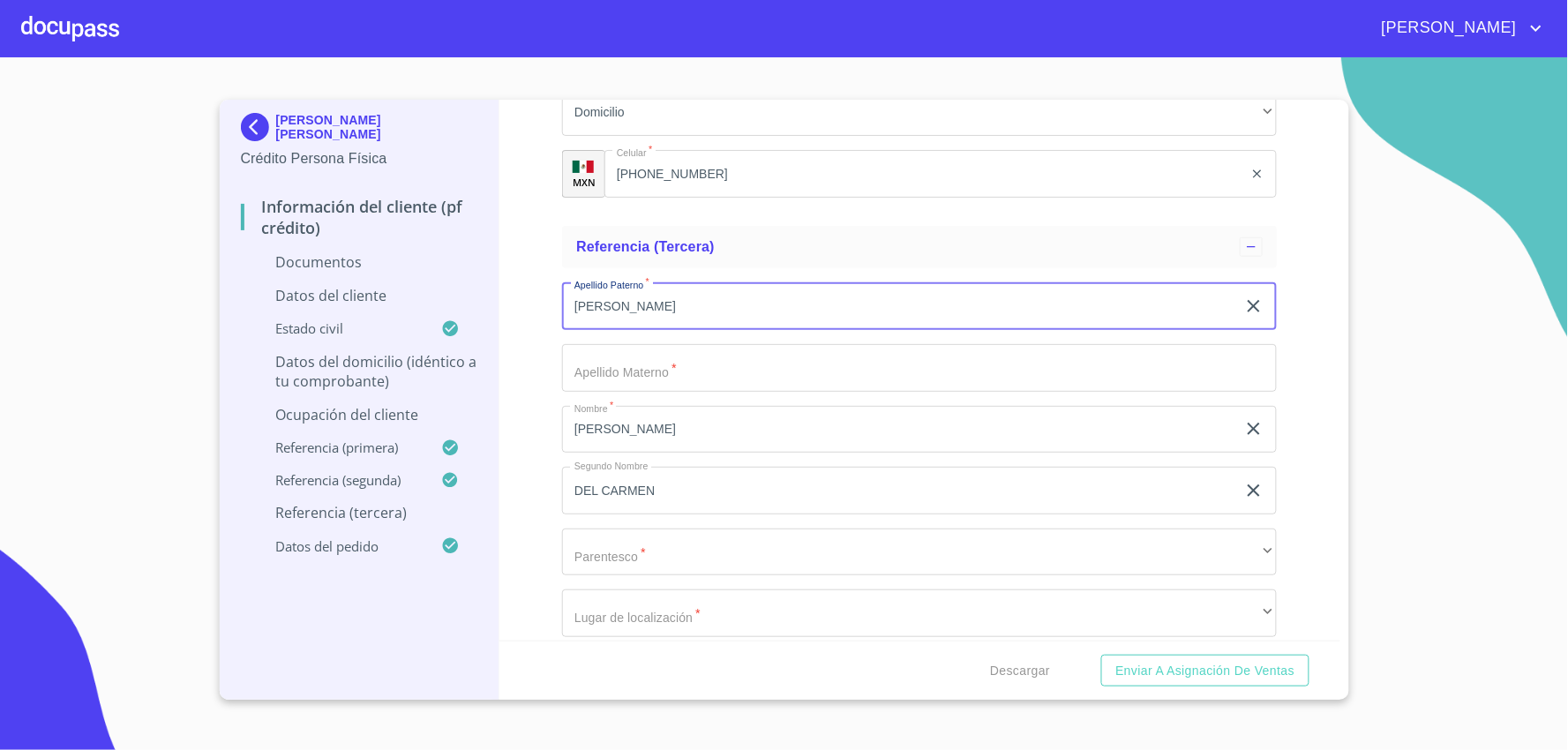
type input "[PERSON_NAME]"
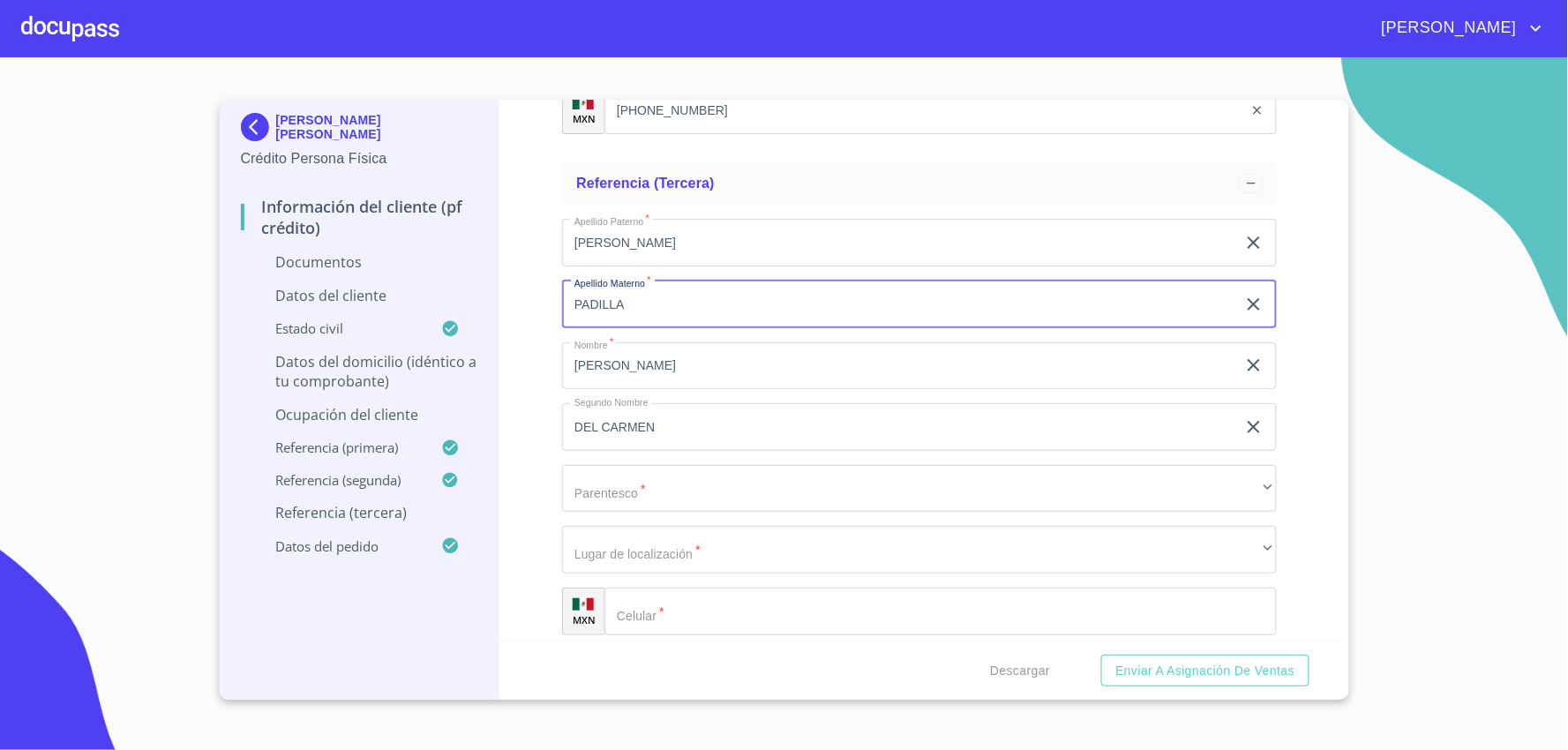
scroll to position [6667, 0]
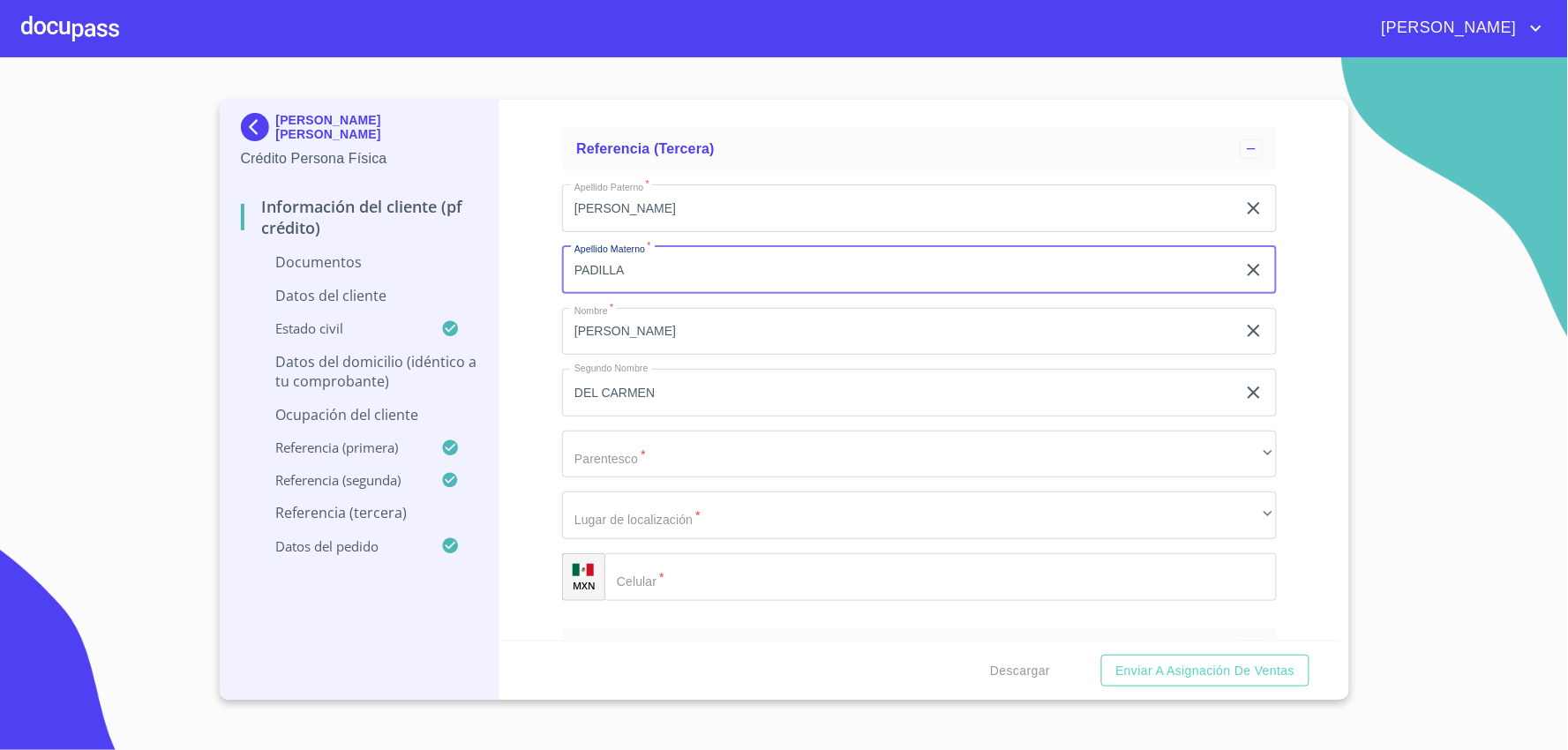
type input "PADILLA"
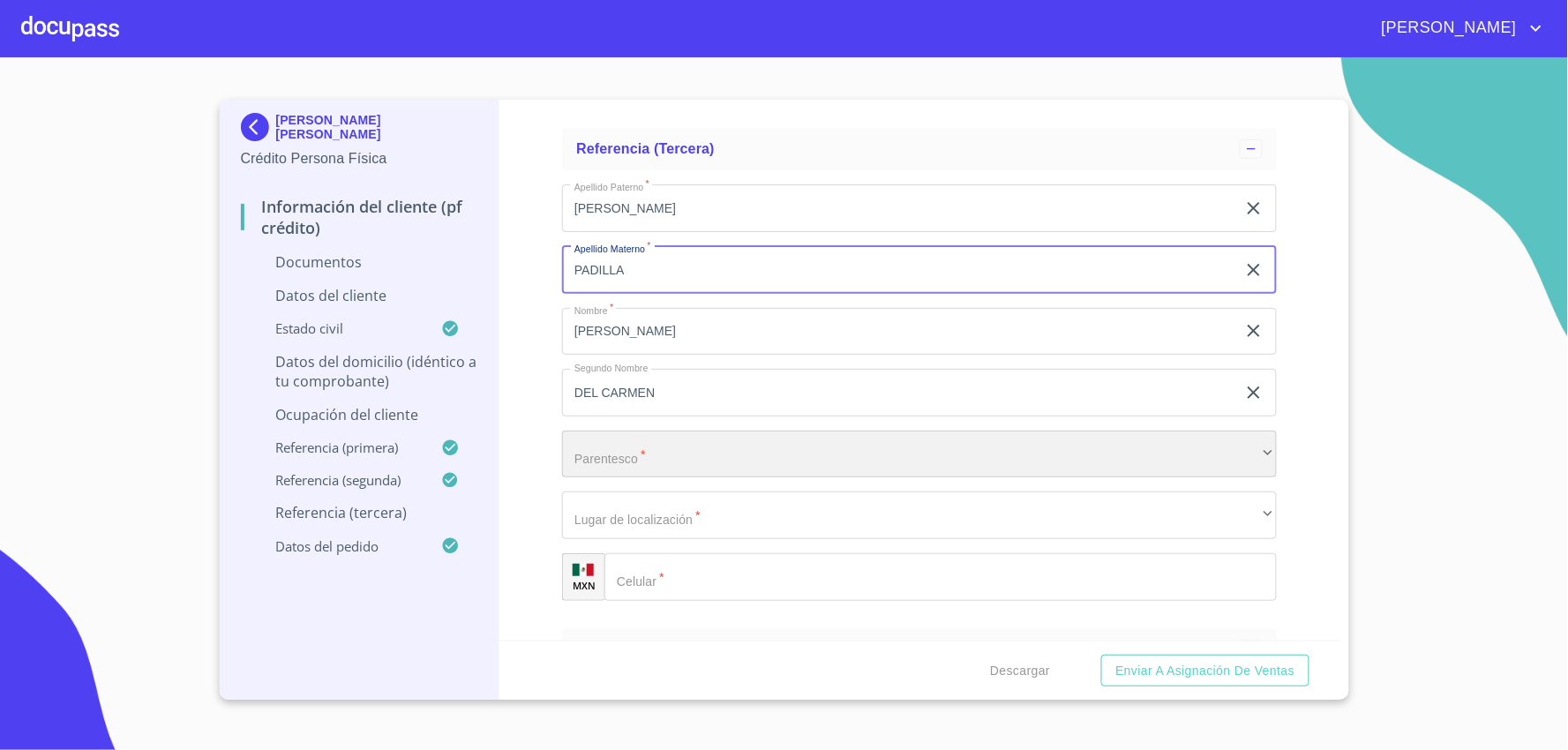
click at [686, 442] on div "​" at bounding box center [919, 454] width 715 height 47
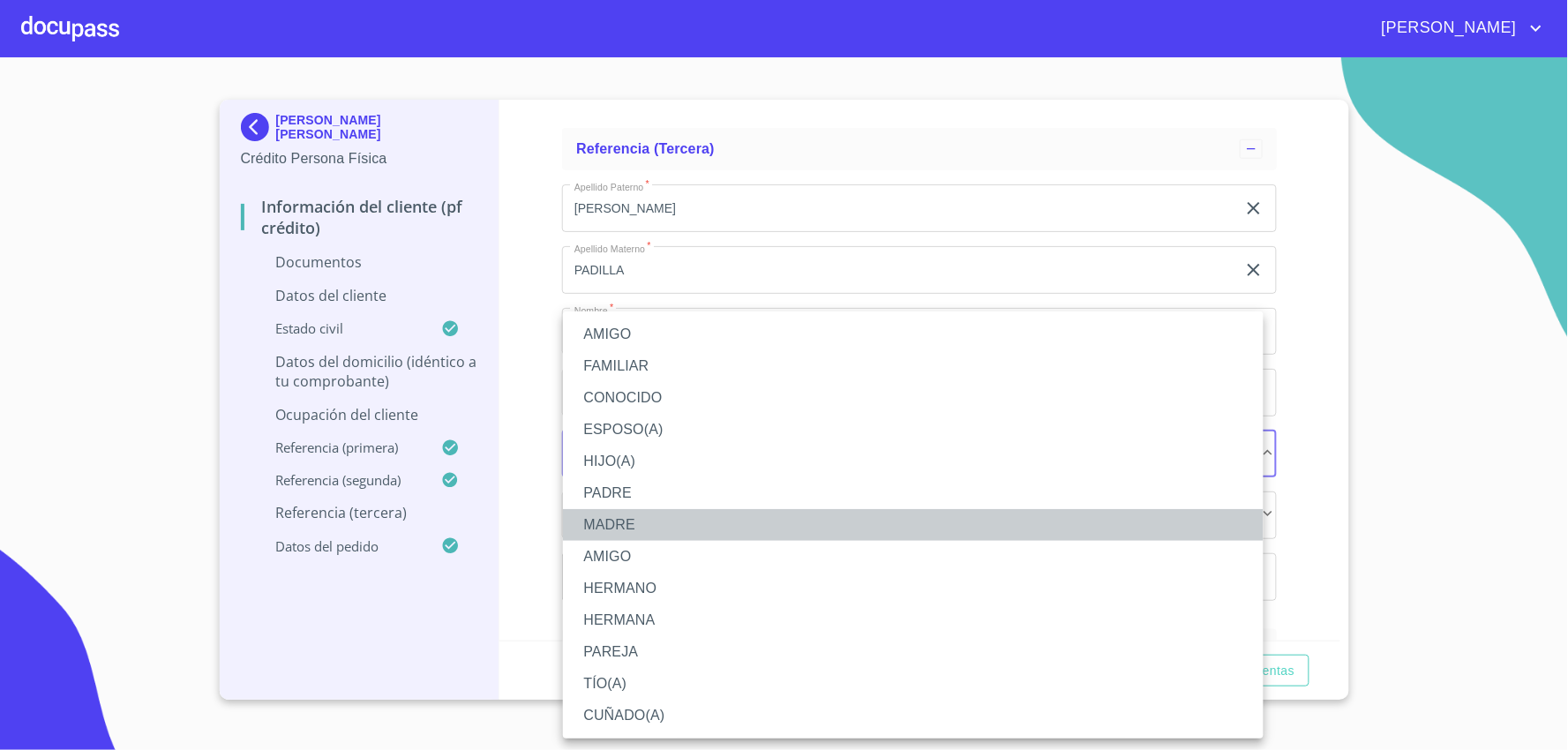
click at [623, 518] on li "MADRE" at bounding box center [914, 525] width 701 height 32
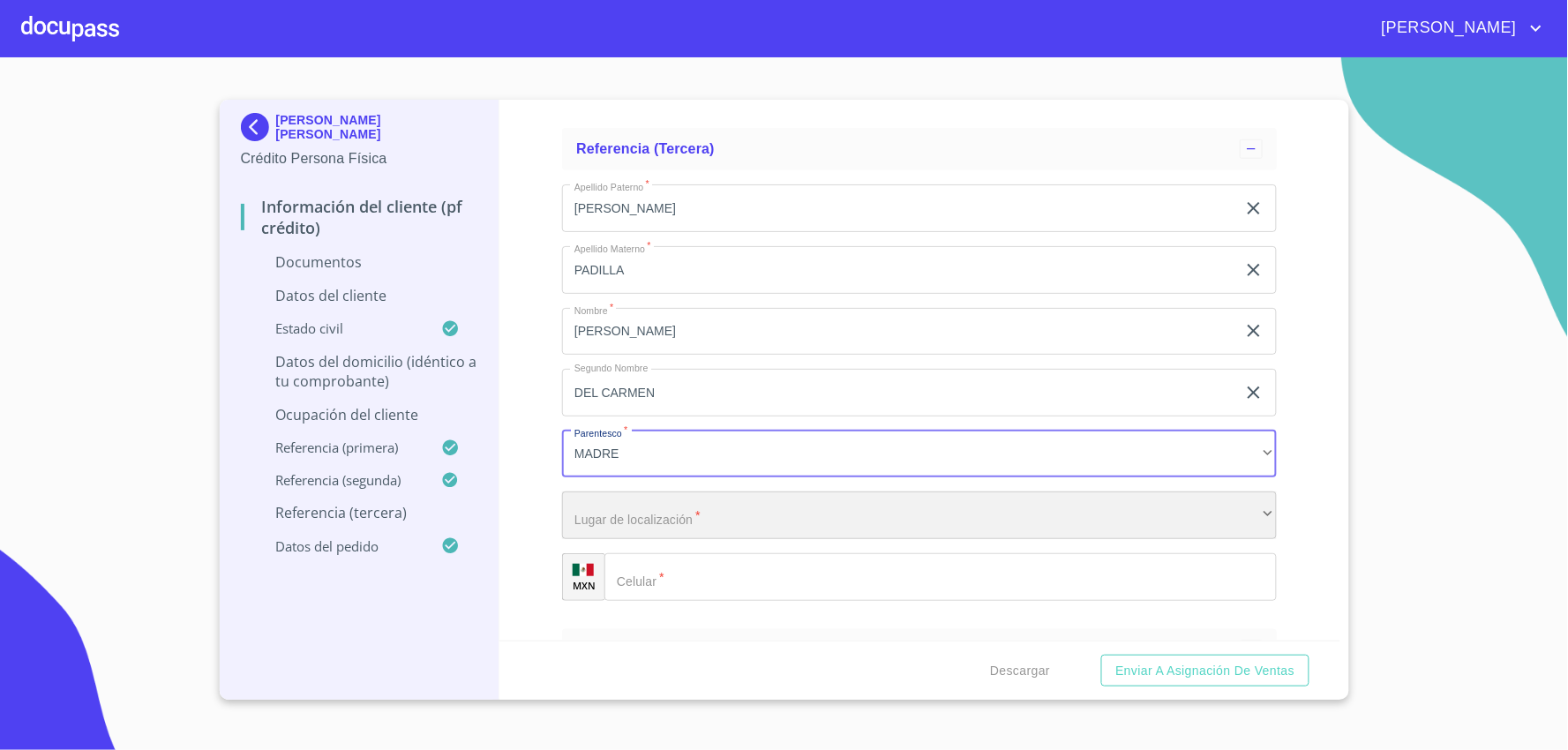
click at [660, 506] on div "​" at bounding box center [919, 515] width 715 height 47
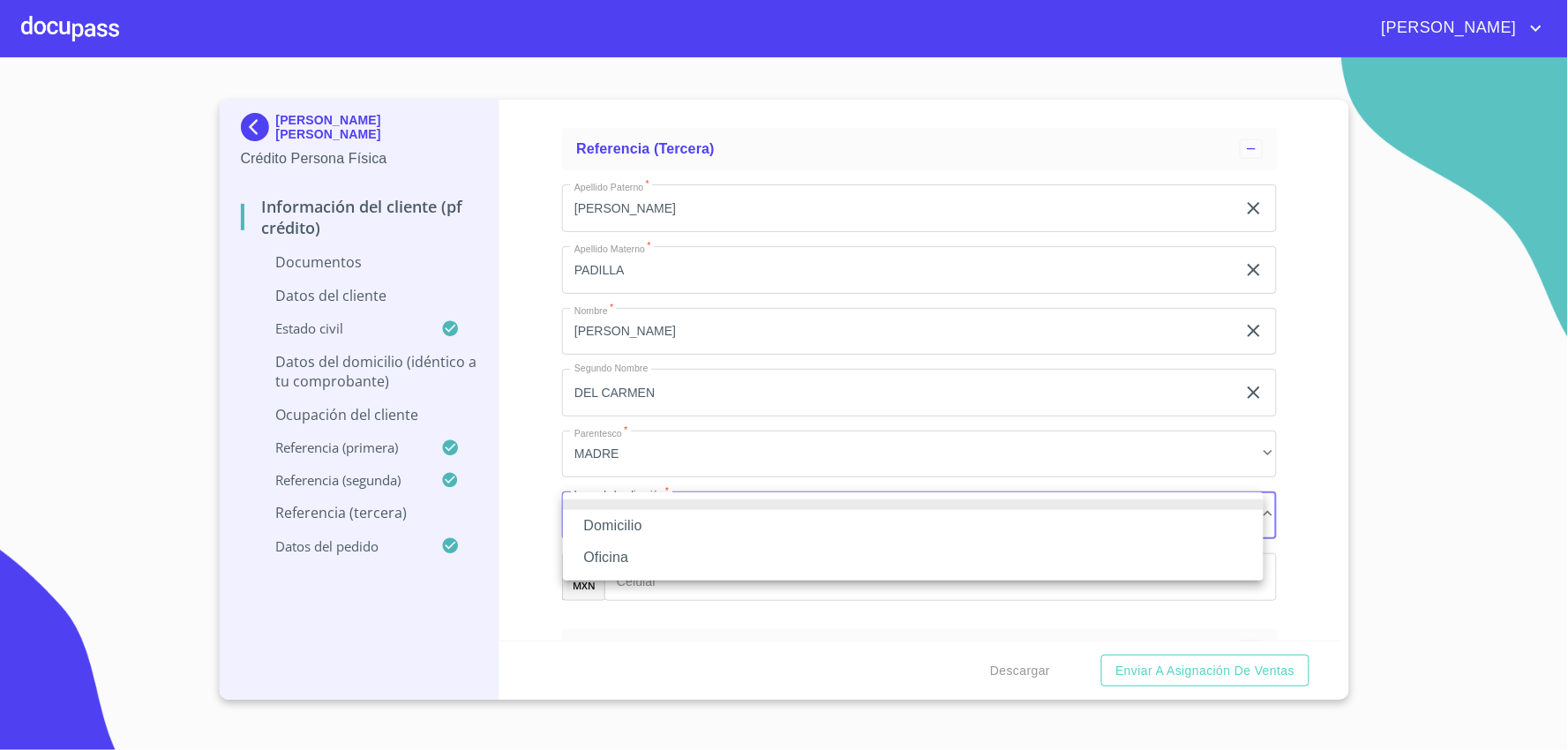
click at [639, 513] on li "Domicilio" at bounding box center [914, 526] width 701 height 32
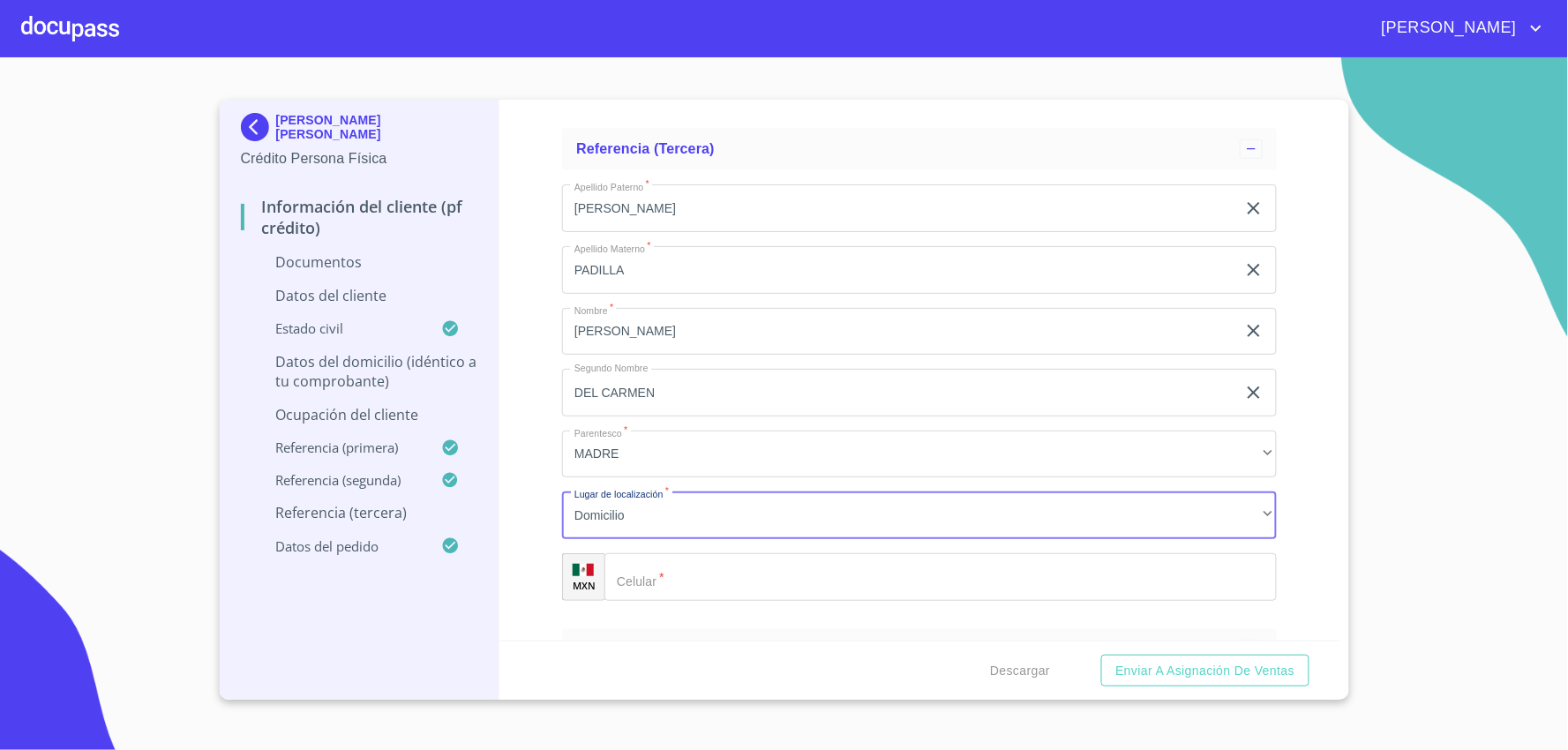
click at [703, 573] on input "Documento de identificación.   *" at bounding box center [941, 576] width 673 height 47
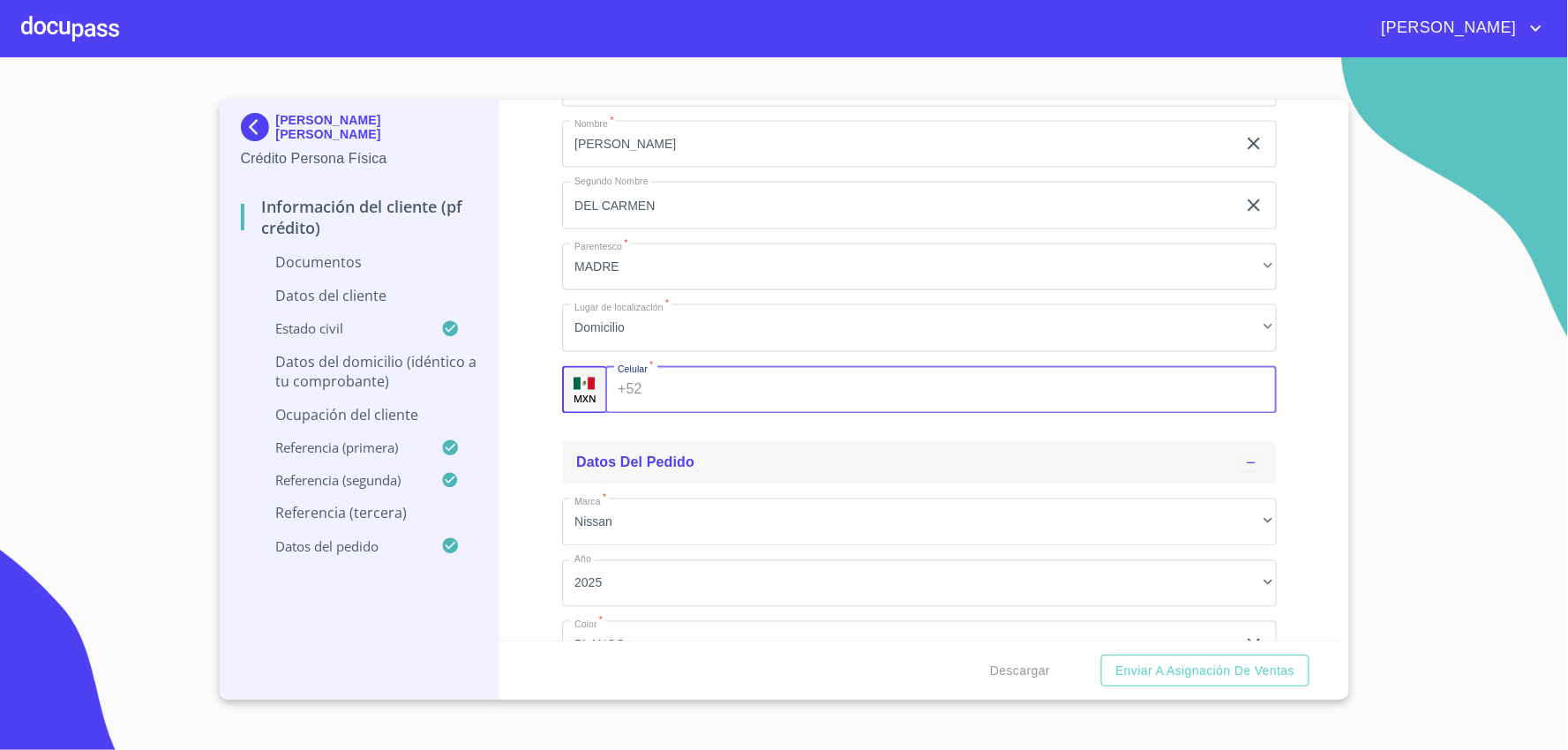
scroll to position [6863, 0]
type input "[PHONE_NUMBER]"
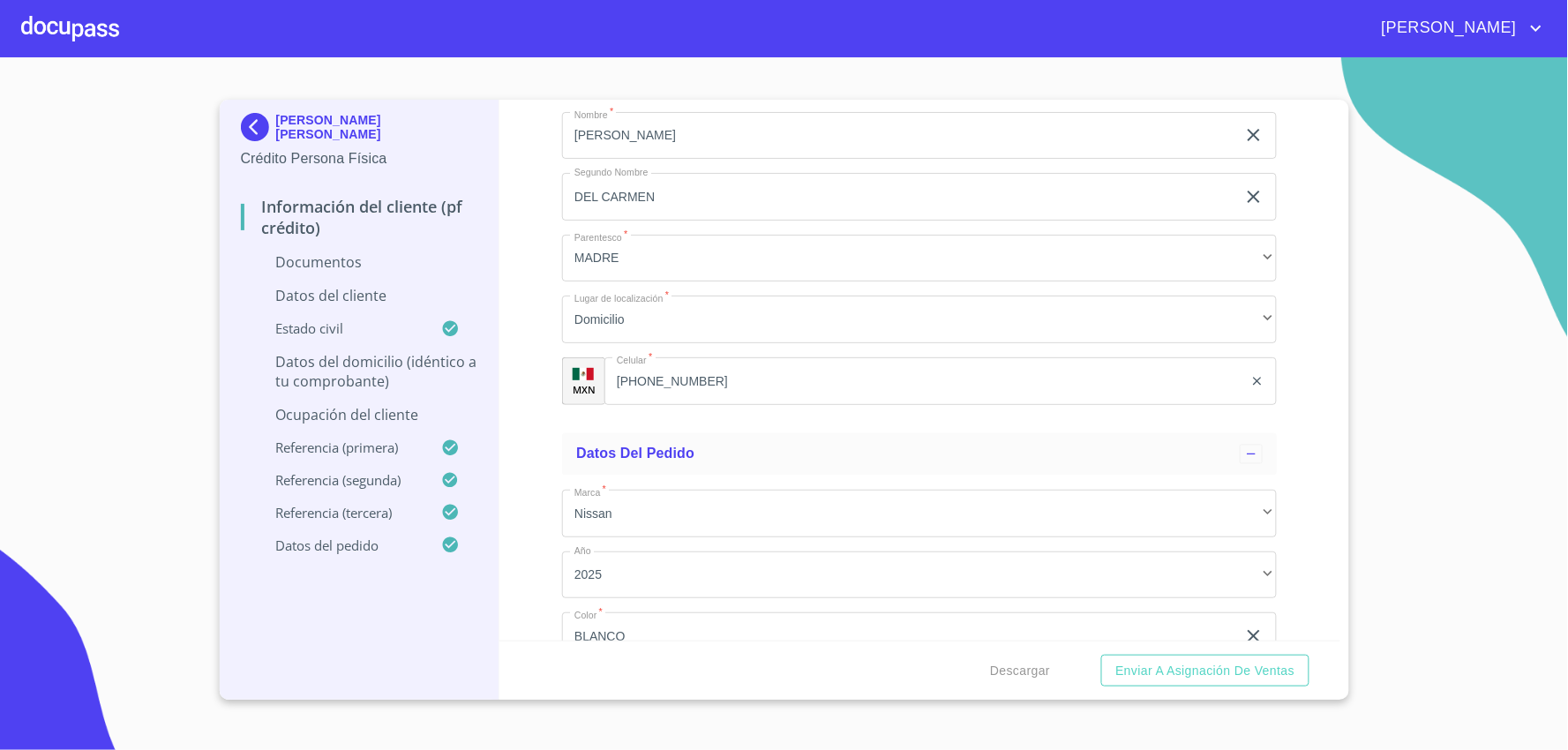
click at [487, 390] on div "[PERSON_NAME] [PERSON_NAME] Crédito Persona Física Información del cliente (PF …" at bounding box center [360, 400] width 281 height 600
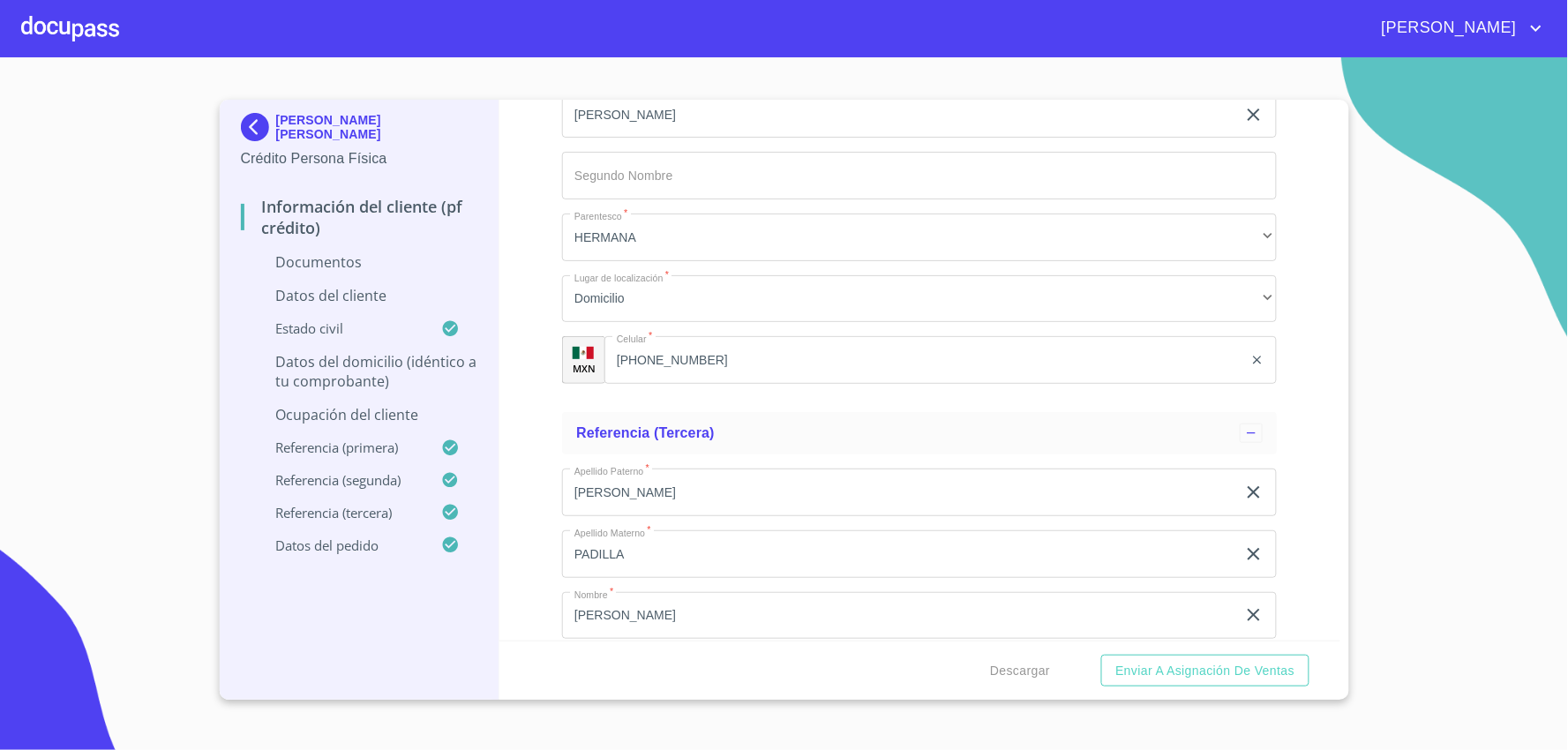
scroll to position [6339, 0]
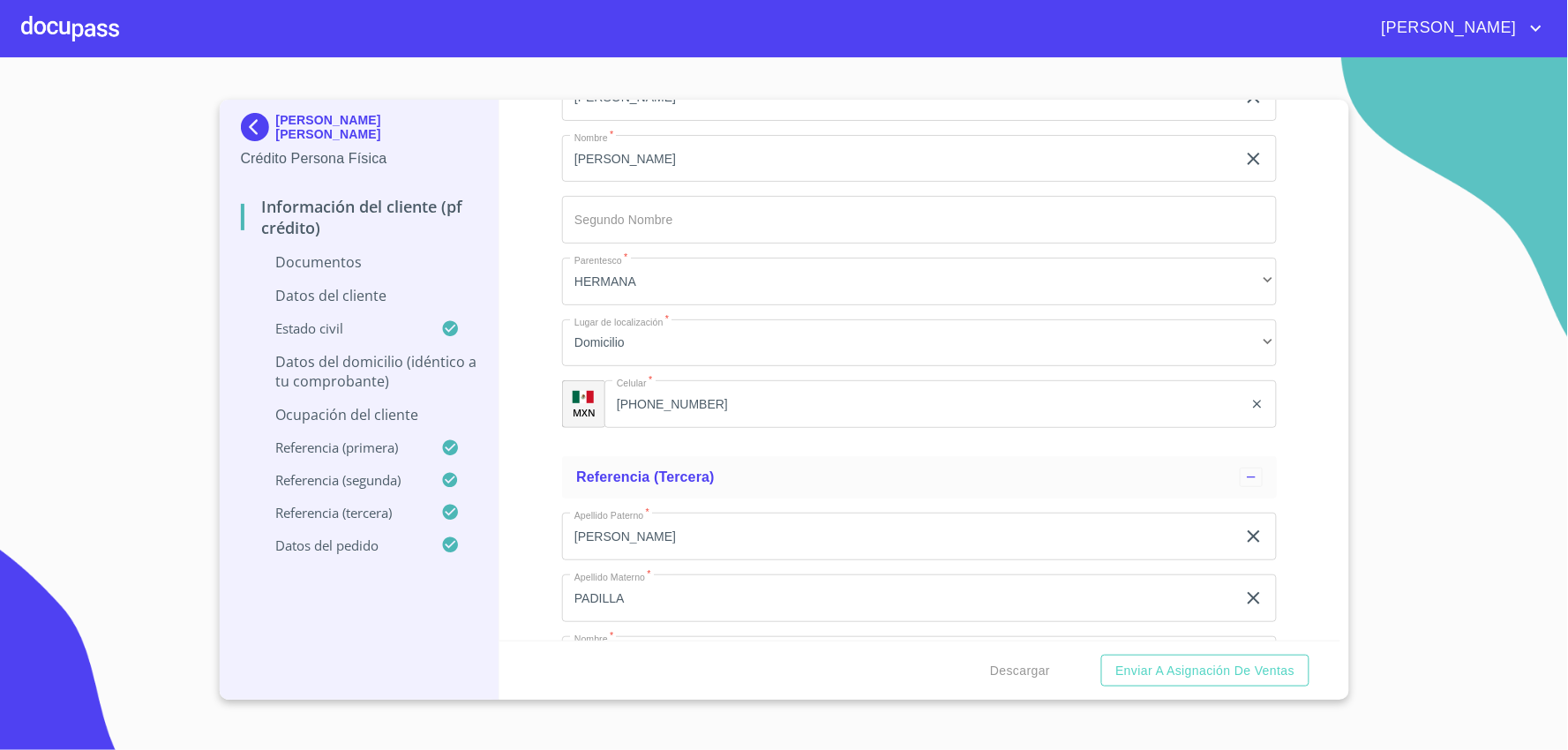
click at [546, 446] on div "Información del cliente (PF crédito) Documentos Documento de identificación.   …" at bounding box center [919, 370] width 841 height 541
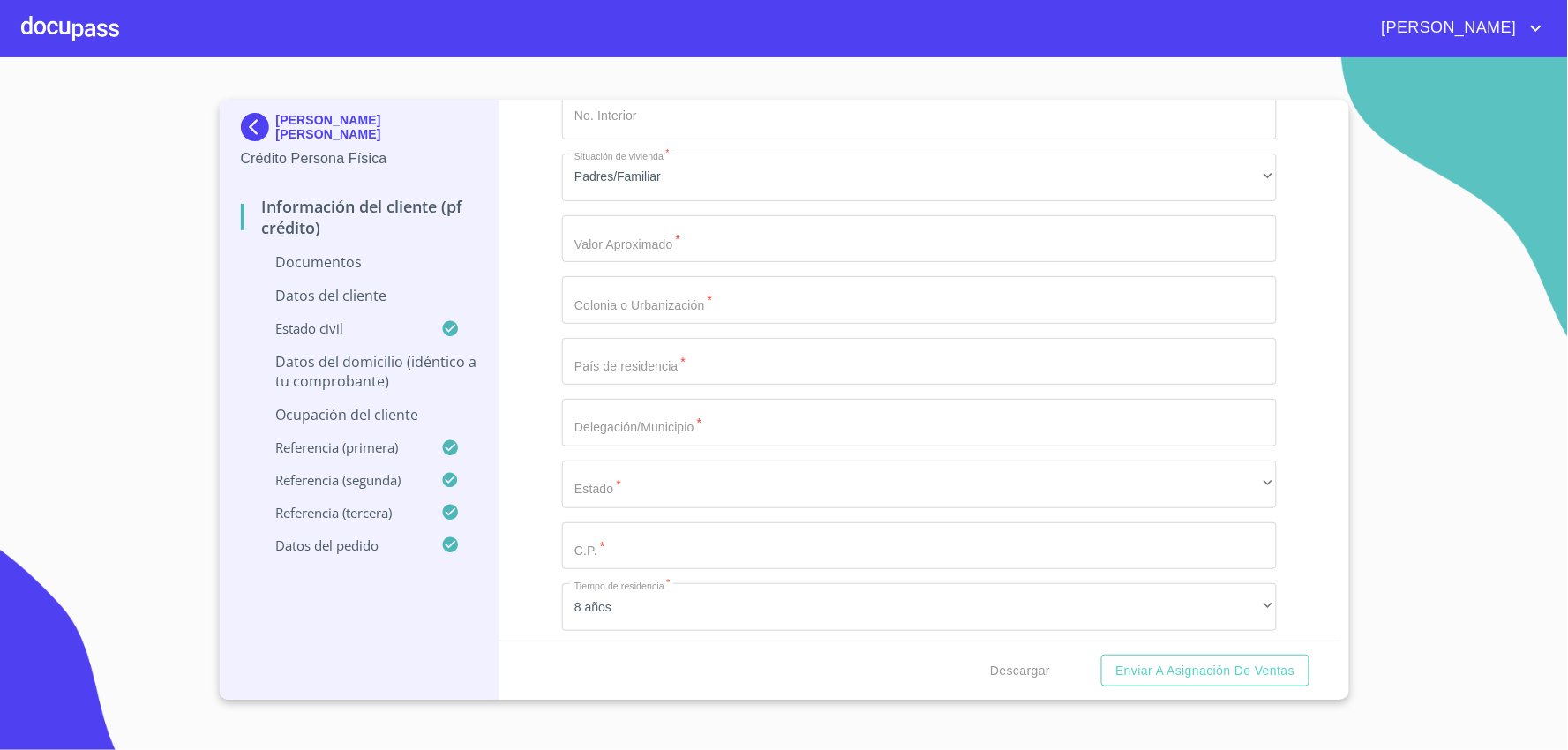
scroll to position [3691, 0]
